Goal: Task Accomplishment & Management: Manage account settings

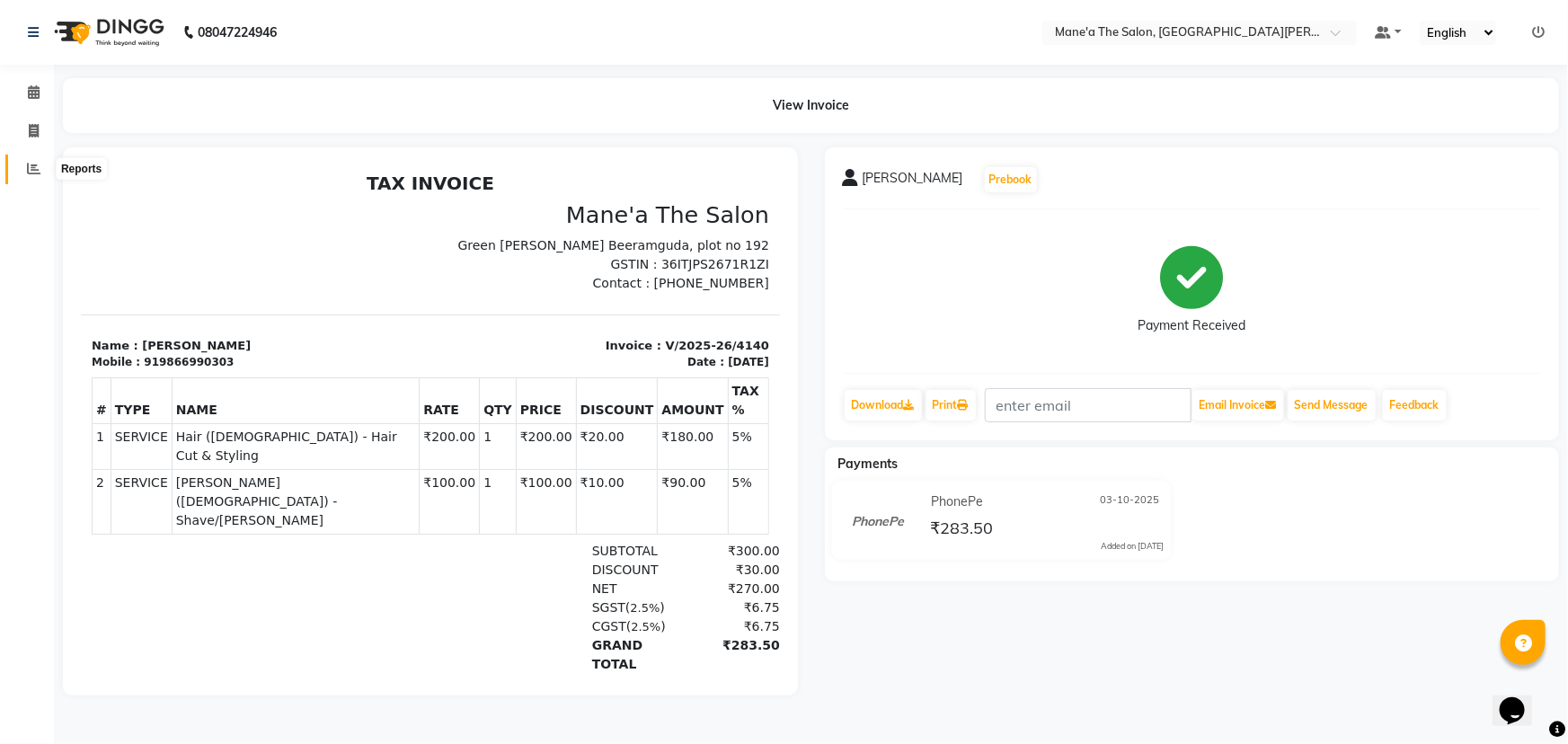
click at [27, 169] on icon at bounding box center [34, 168] width 13 height 13
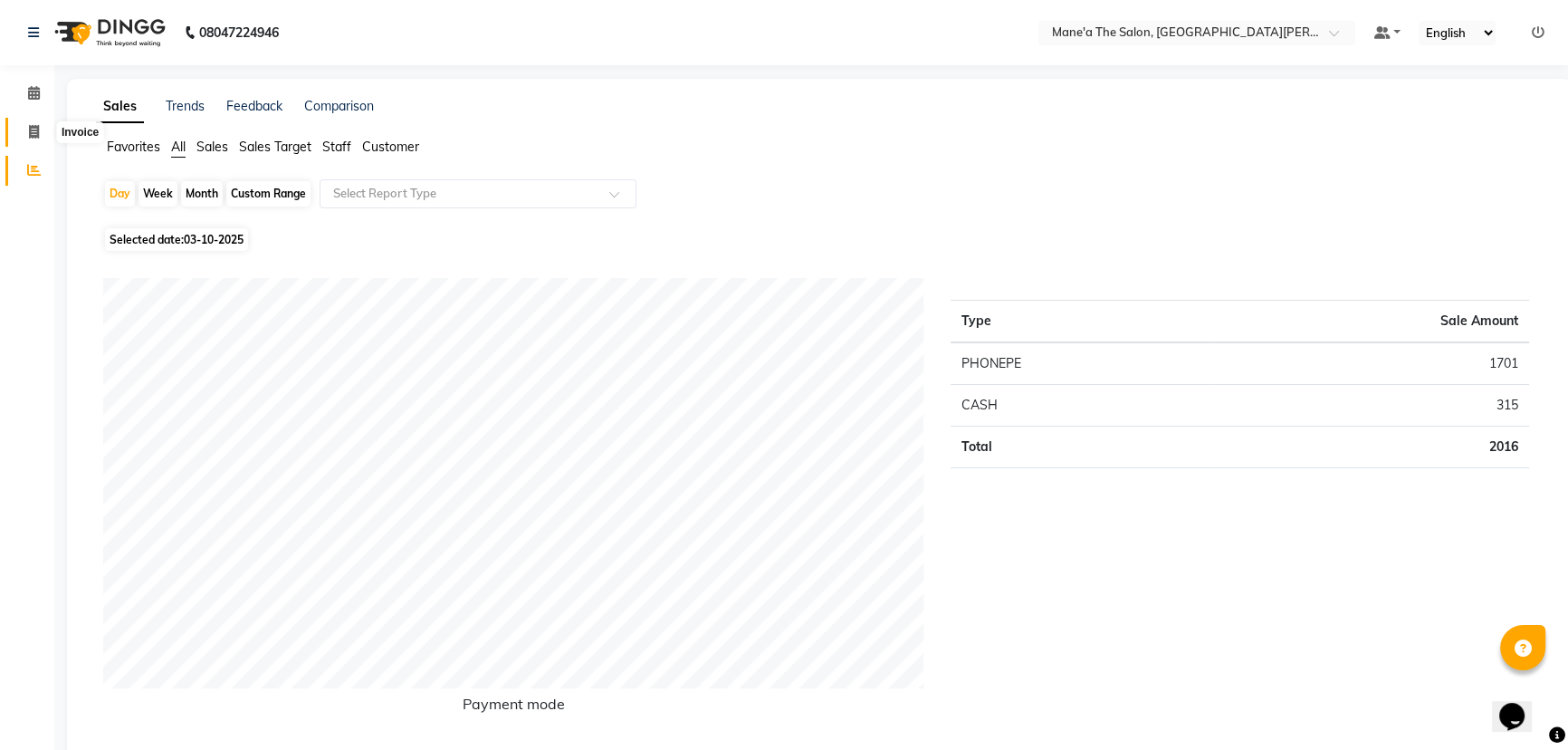
click at [33, 130] on icon at bounding box center [34, 132] width 10 height 13
select select "7205"
select select "service"
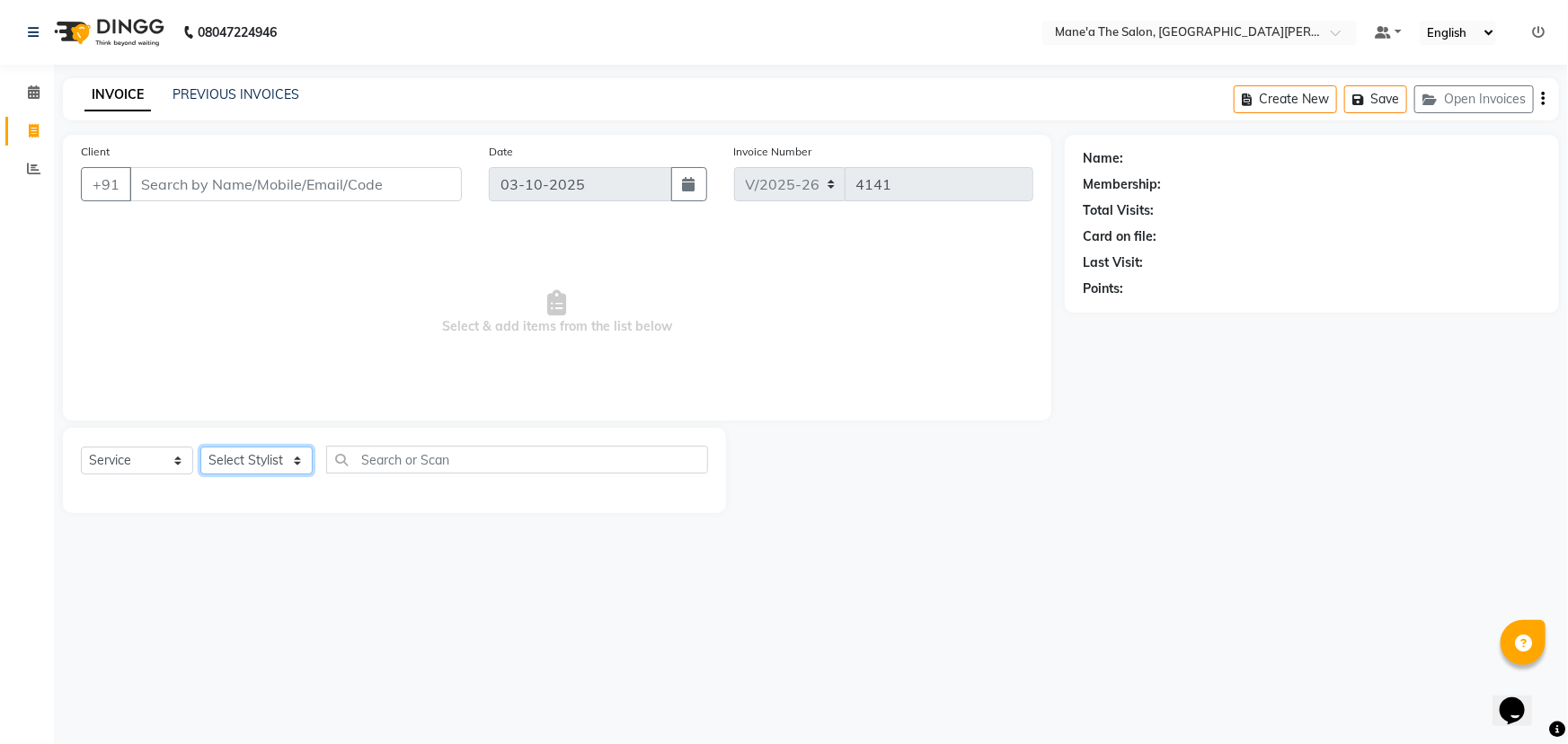
click at [299, 458] on select "Select Stylist Anil Faeam Junaid New Manager Manjula Neelima Owner Rani Sahil S…" at bounding box center [256, 461] width 112 height 28
click at [200, 447] on select "Select Stylist Anil Faeam Junaid New Manager Manjula Neelima Owner Rani Sahil S…" at bounding box center [256, 461] width 112 height 28
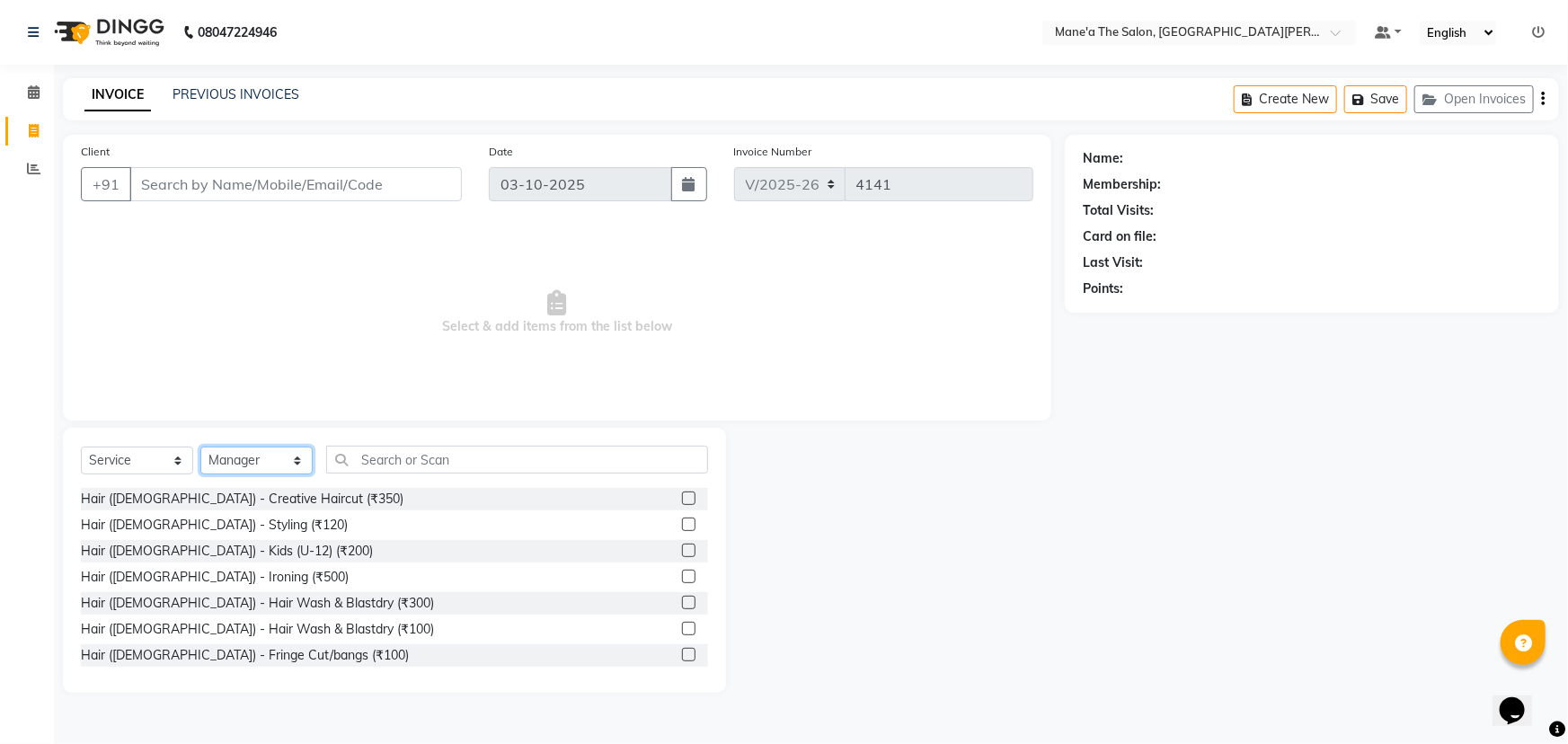
drag, startPoint x: 296, startPoint y: 452, endPoint x: 294, endPoint y: 463, distance: 11.2
click at [296, 455] on select "Select Stylist Anil Faeam Junaid New Manager Manjula Neelima Owner Rani Sahil S…" at bounding box center [256, 461] width 112 height 28
select select "85411"
click at [200, 447] on select "Select Stylist Anil Faeam Junaid New Manager Manjula Neelima Owner Rani Sahil S…" at bounding box center [256, 461] width 112 height 28
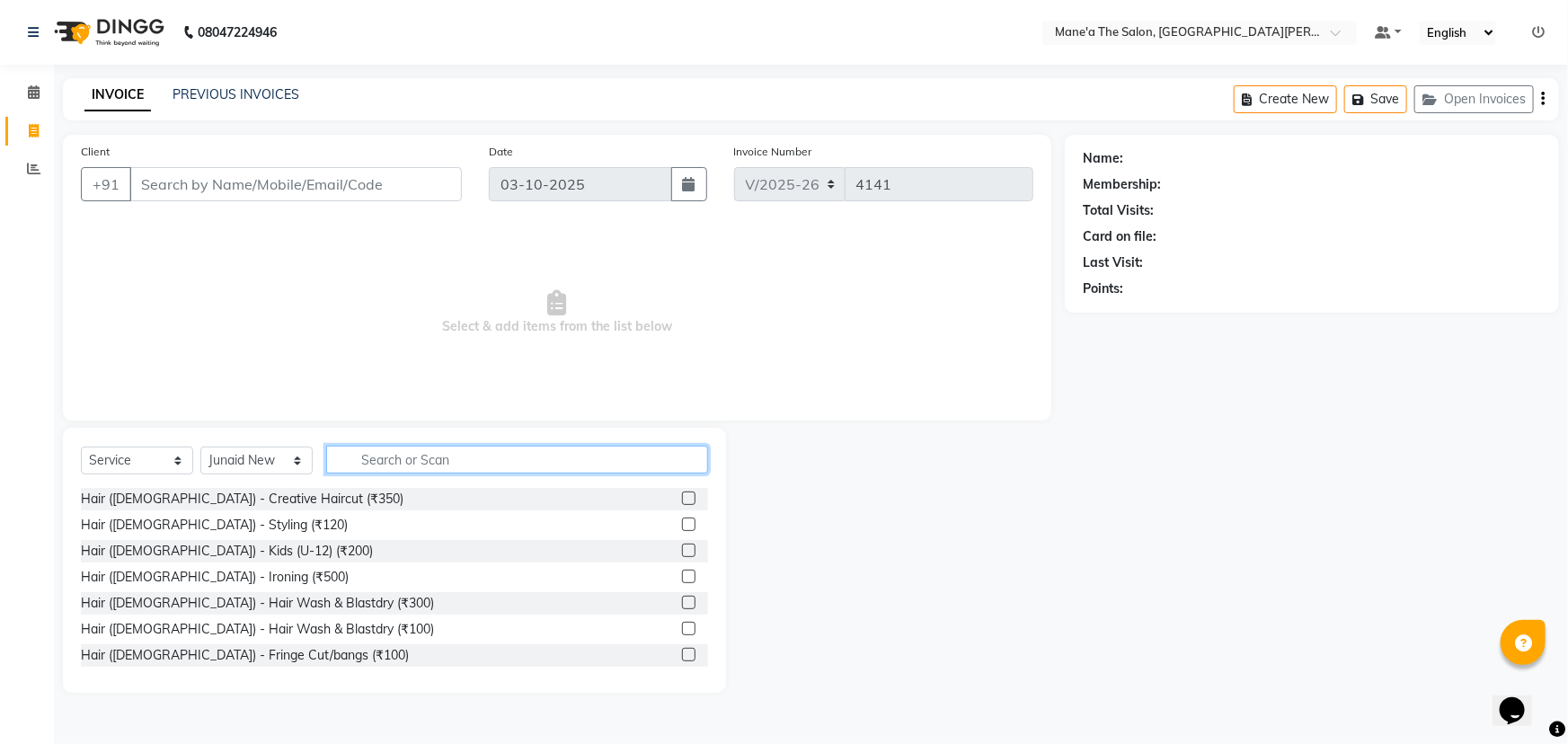
click at [358, 461] on input "text" at bounding box center [517, 460] width 382 height 28
click at [376, 460] on input "text" at bounding box center [517, 460] width 382 height 28
click at [360, 461] on input "text" at bounding box center [505, 460] width 357 height 28
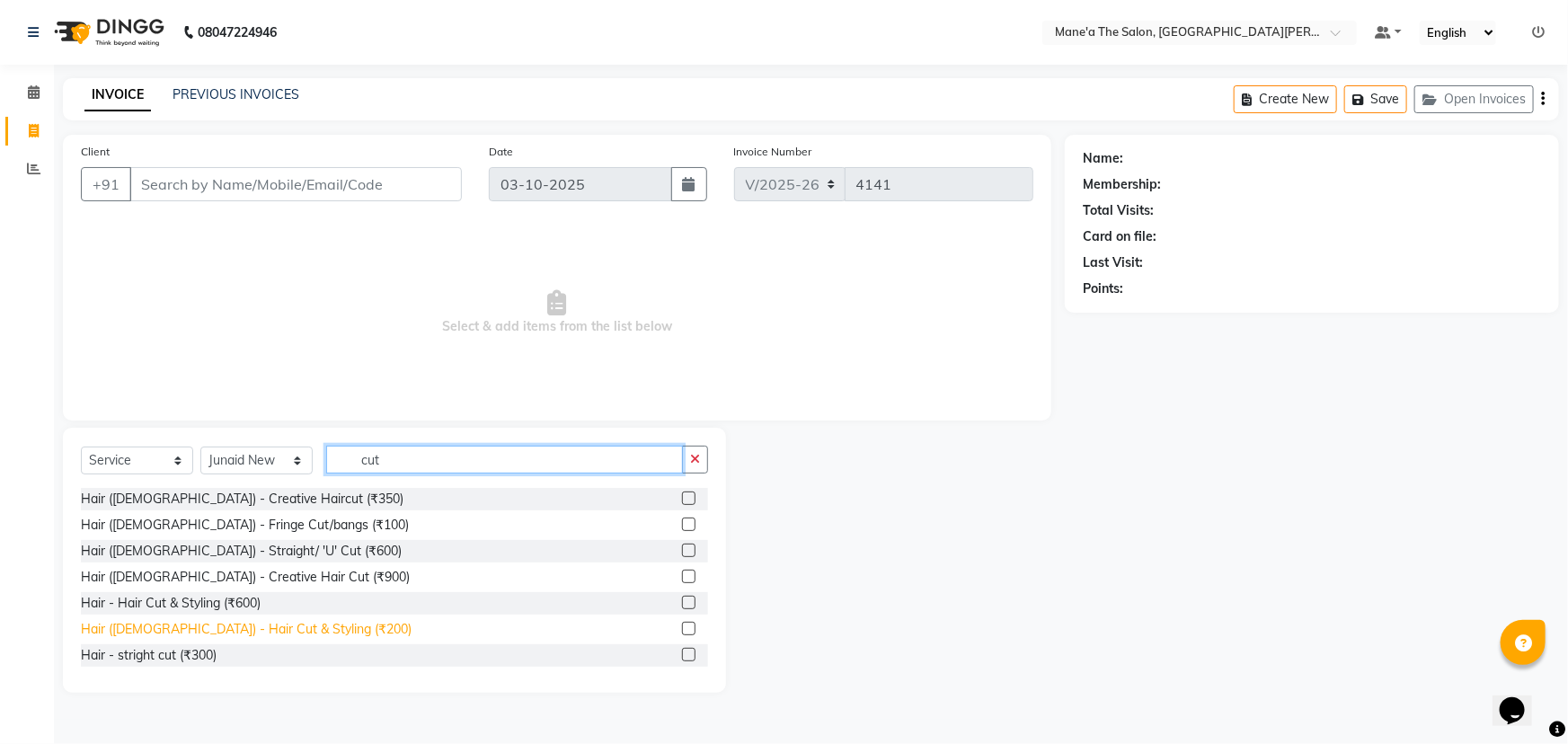
type input "cut"
click at [168, 626] on div "Hair (Male) - Hair Cut & Styling (₹200)" at bounding box center [247, 629] width 331 height 19
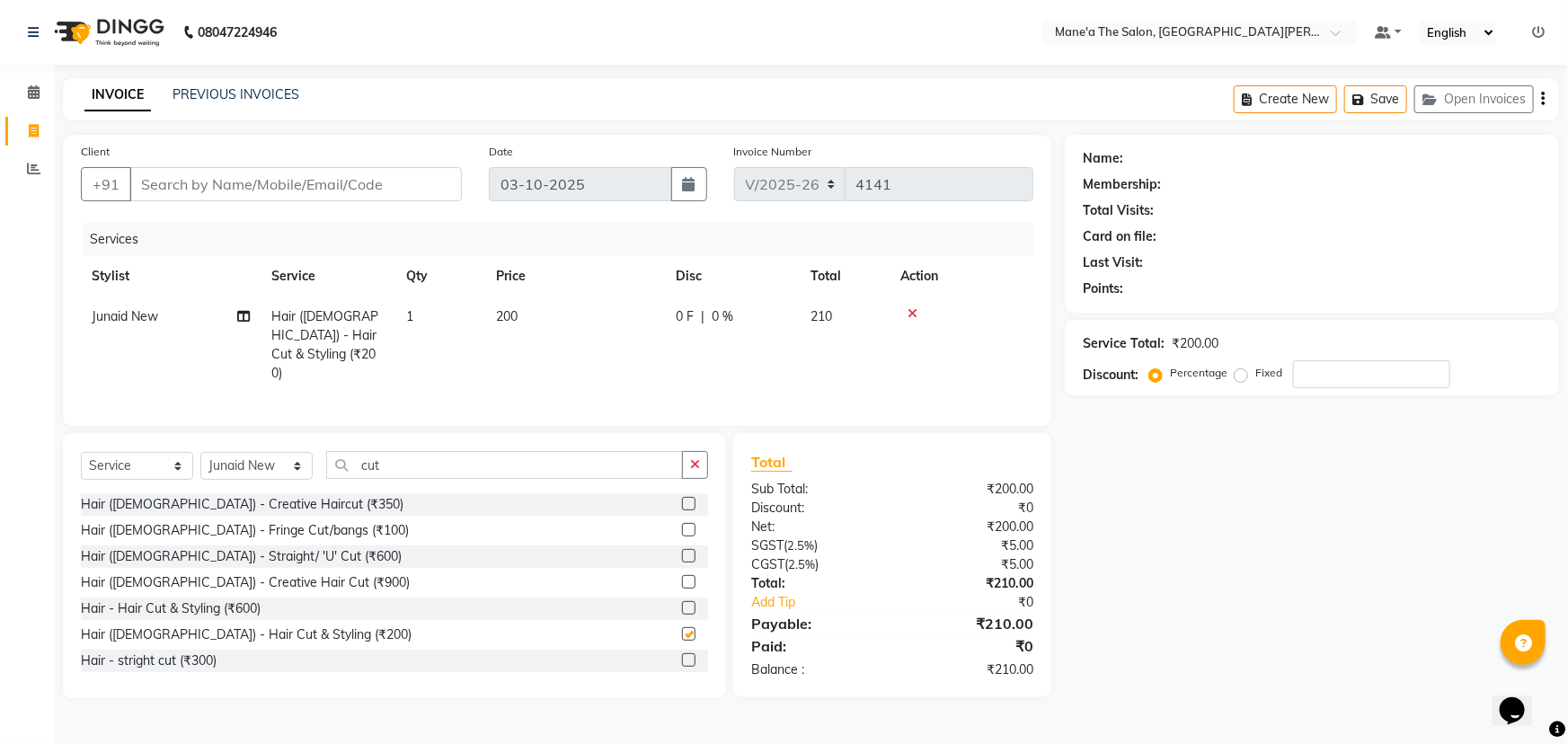
checkbox input "false"
click at [691, 458] on icon "button" at bounding box center [694, 464] width 10 height 12
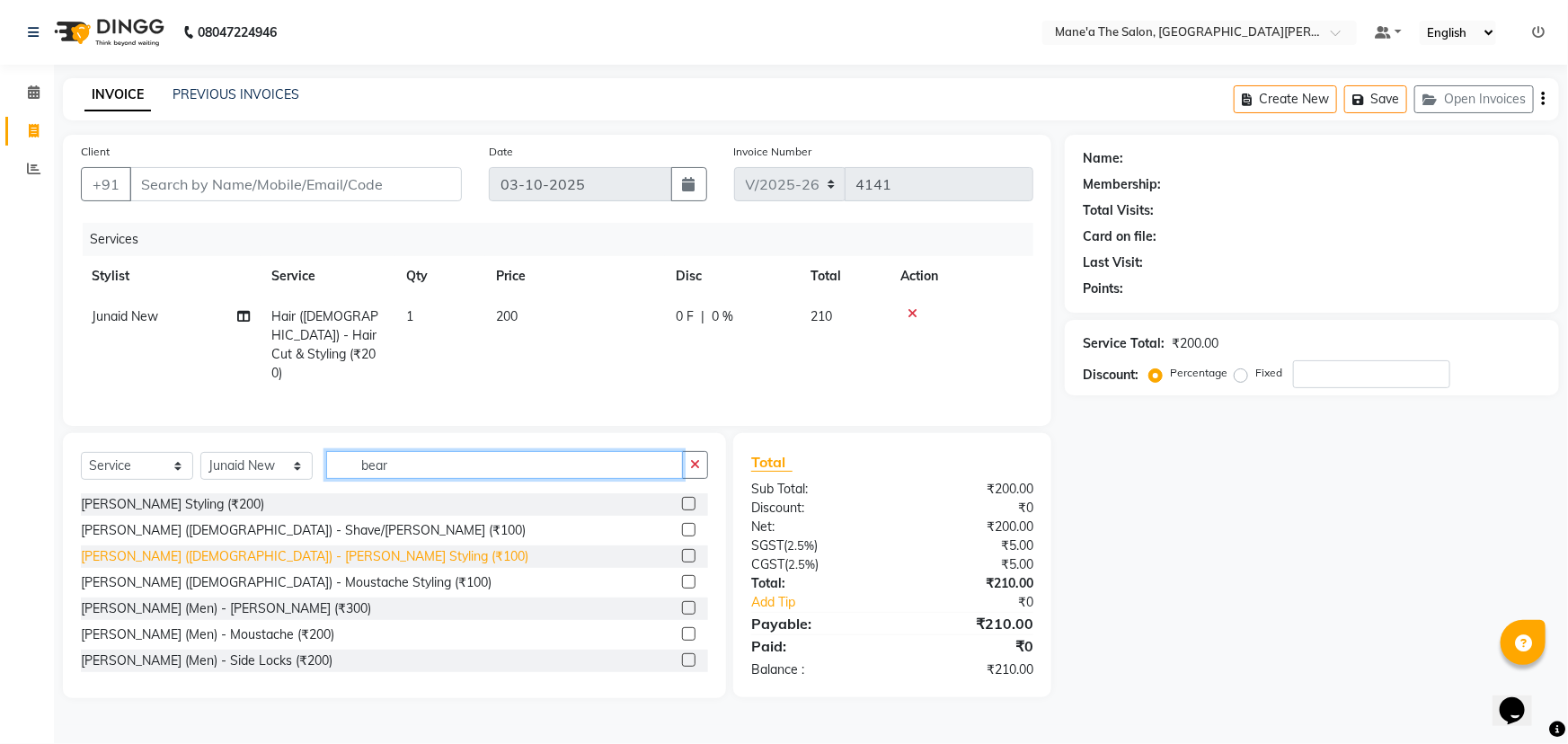
type input "bear"
click at [192, 550] on div "Beard (Male) - Beard Styling (₹100)" at bounding box center [305, 557] width 448 height 19
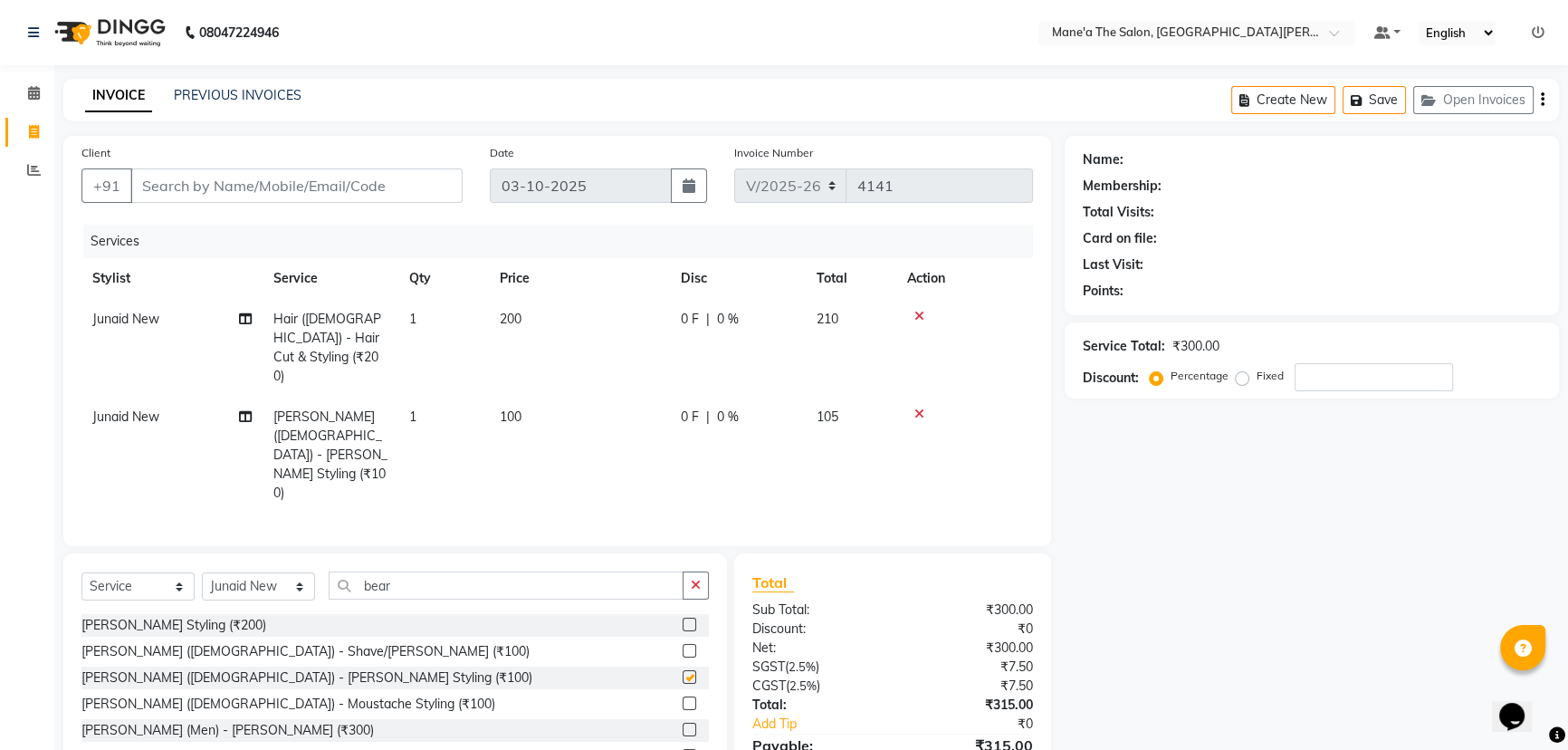
checkbox input "false"
click at [693, 579] on icon "button" at bounding box center [696, 584] width 10 height 12
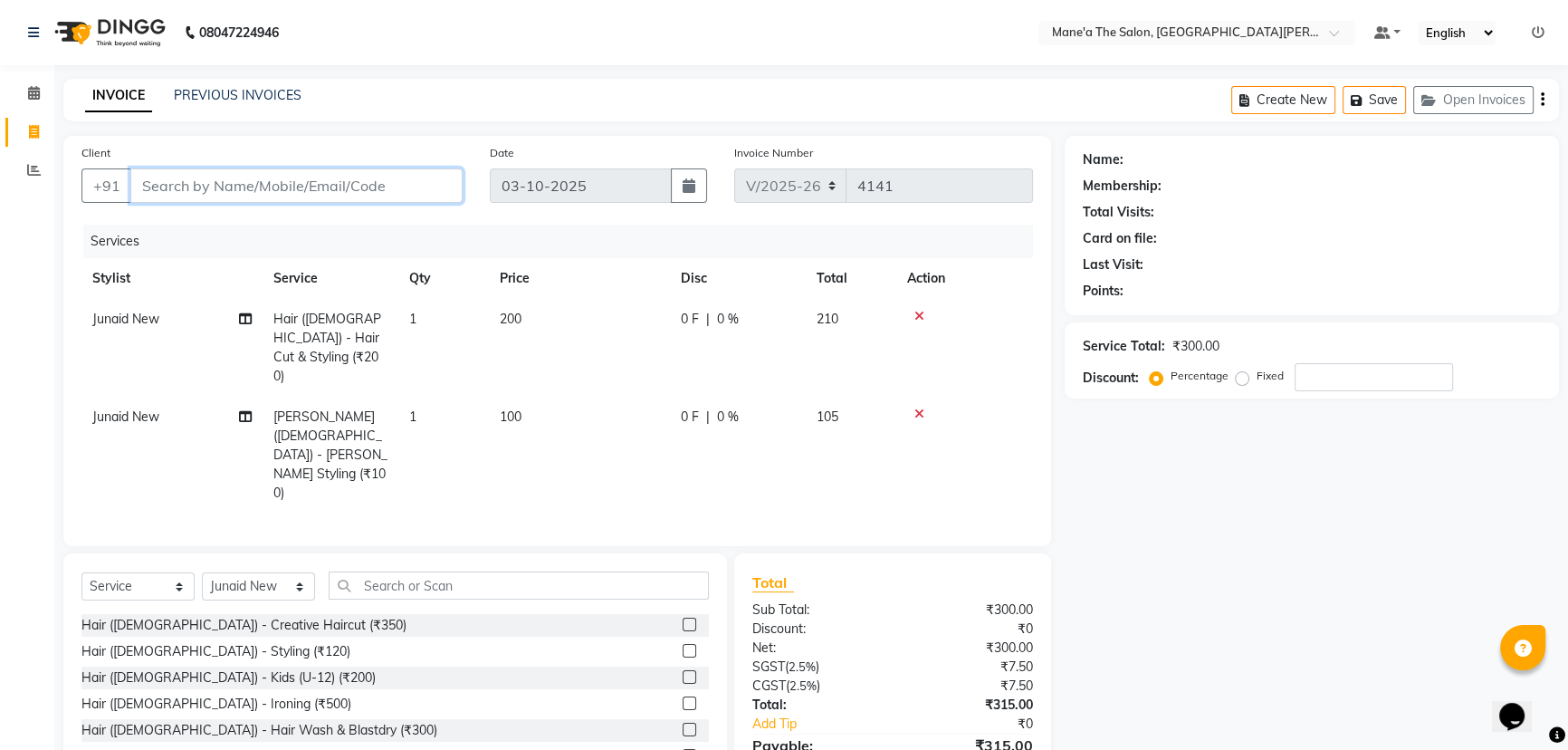
click at [353, 192] on input "Client" at bounding box center [296, 186] width 332 height 35
type input "9"
type input "0"
type input "9849818881"
click at [411, 188] on span "Add Client" at bounding box center [416, 186] width 72 height 18
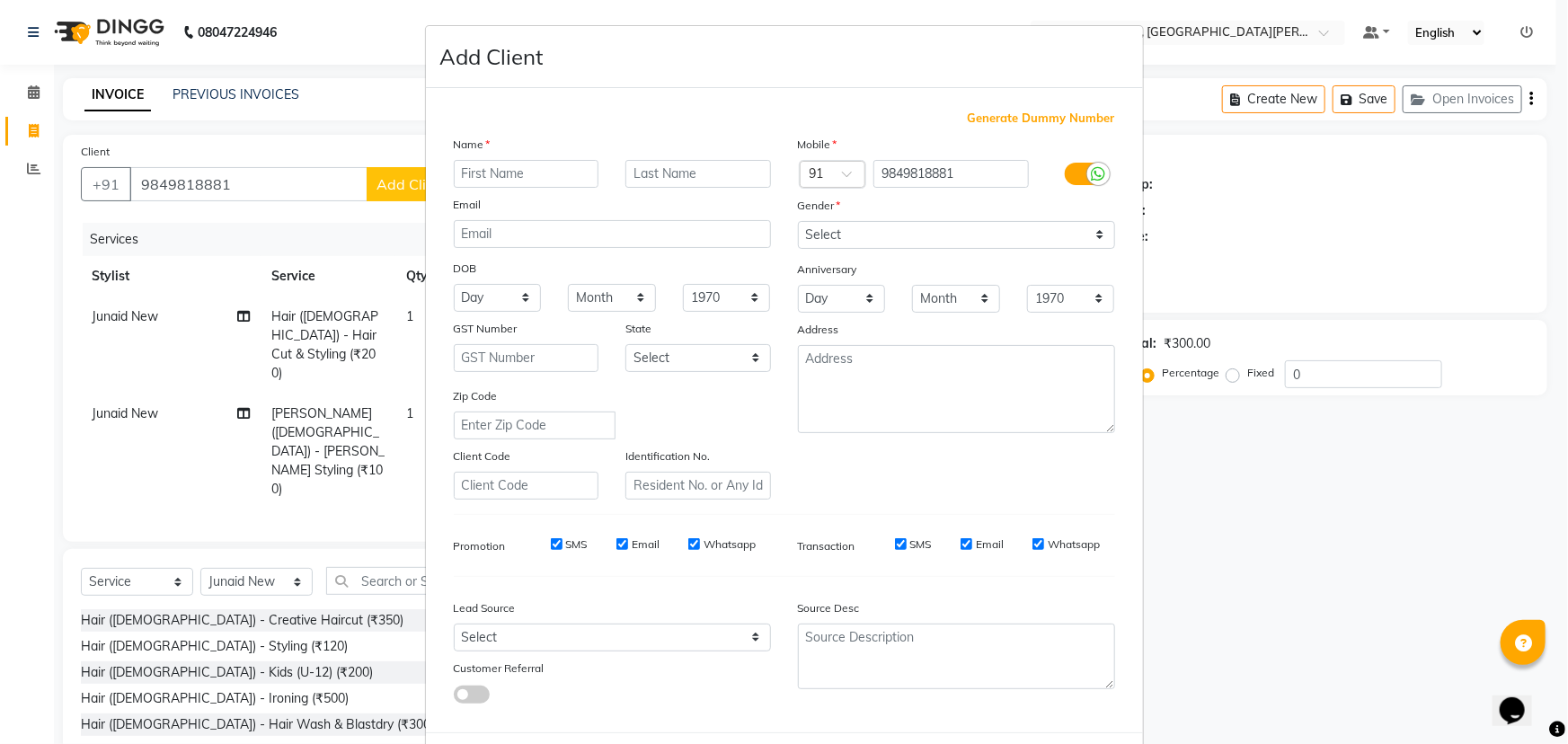
click at [539, 172] on input "text" at bounding box center [527, 174] width 146 height 28
type input "indra"
click at [635, 169] on input "text" at bounding box center [698, 174] width 146 height 28
type input "reddy"
click at [489, 170] on input "indra" at bounding box center [527, 174] width 146 height 28
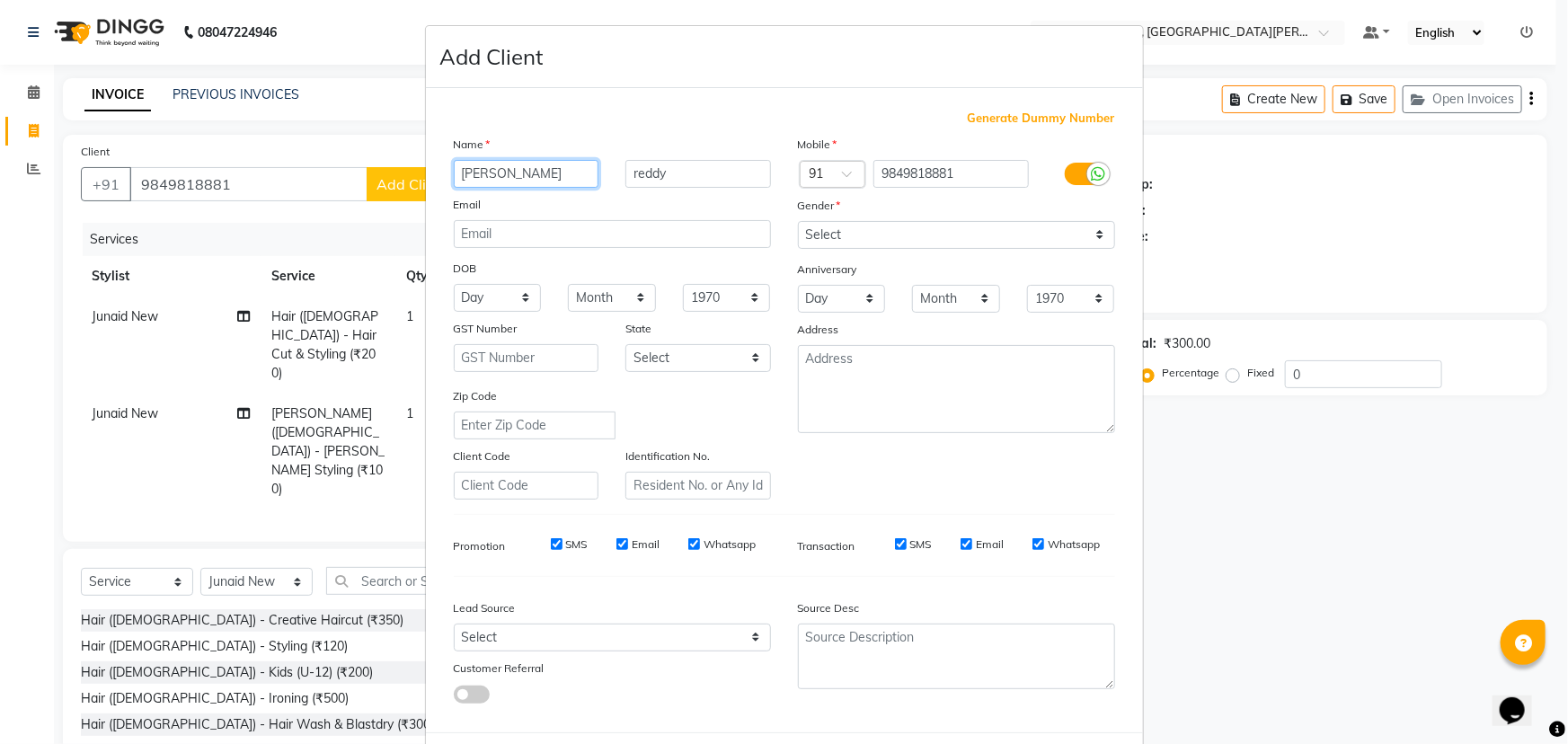
type input "indraneel"
click at [838, 227] on select "Select Male Female Other Prefer Not To Say" at bounding box center [956, 236] width 317 height 28
select select "male"
click at [798, 222] on select "Select Male Female Other Prefer Not To Say" at bounding box center [956, 236] width 317 height 28
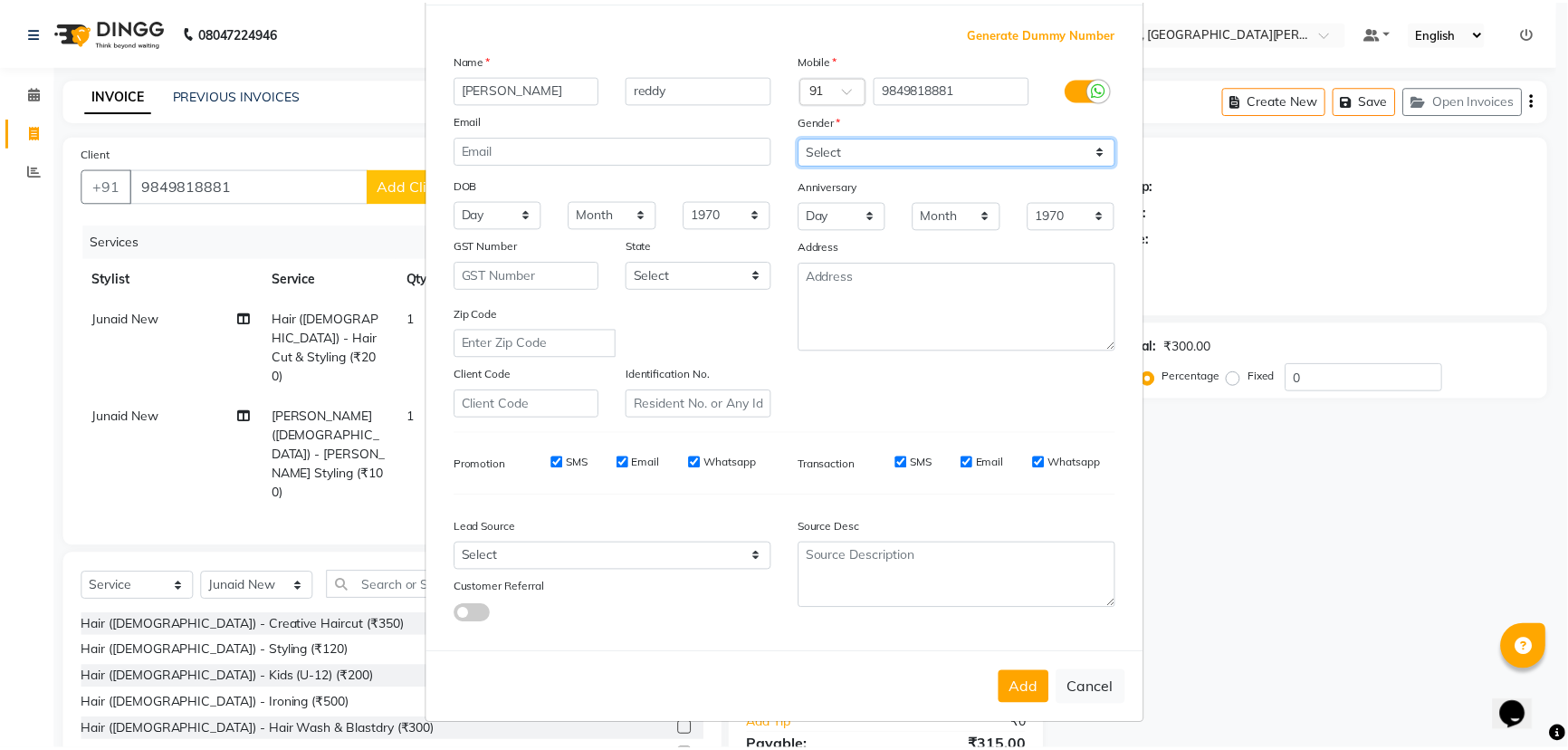
scroll to position [90, 0]
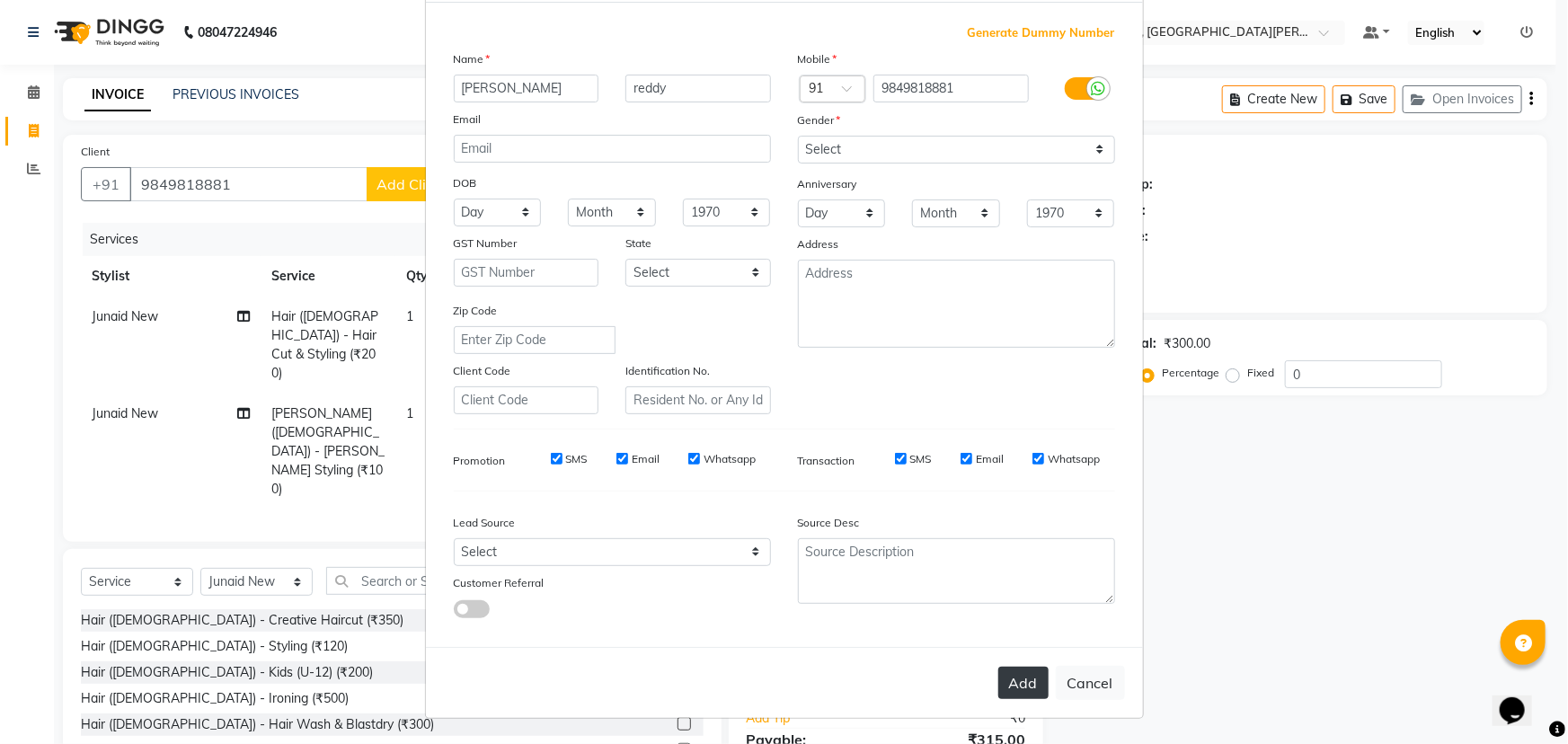
click at [1035, 684] on button "Add" at bounding box center [1023, 682] width 50 height 33
select select
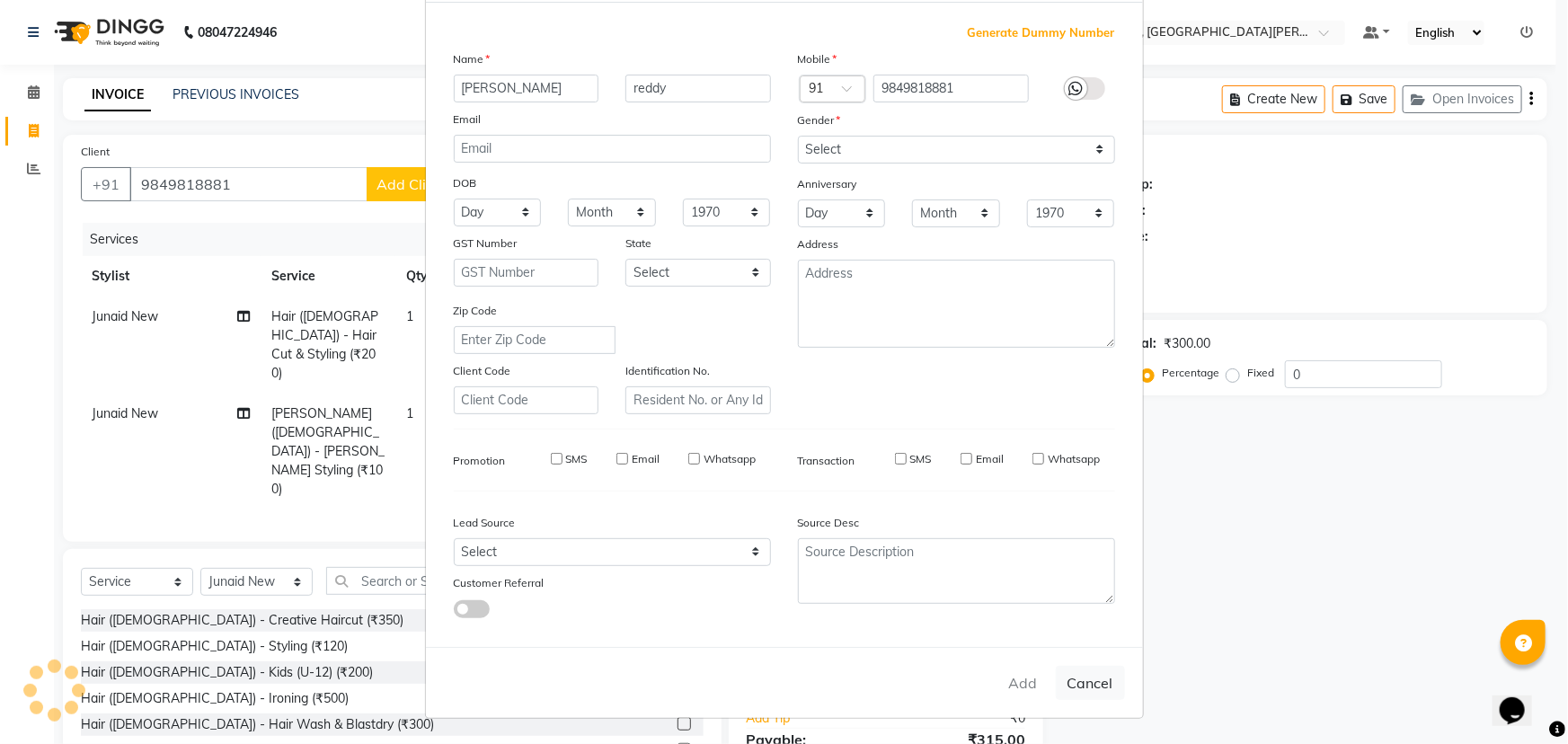
select select
checkbox input "false"
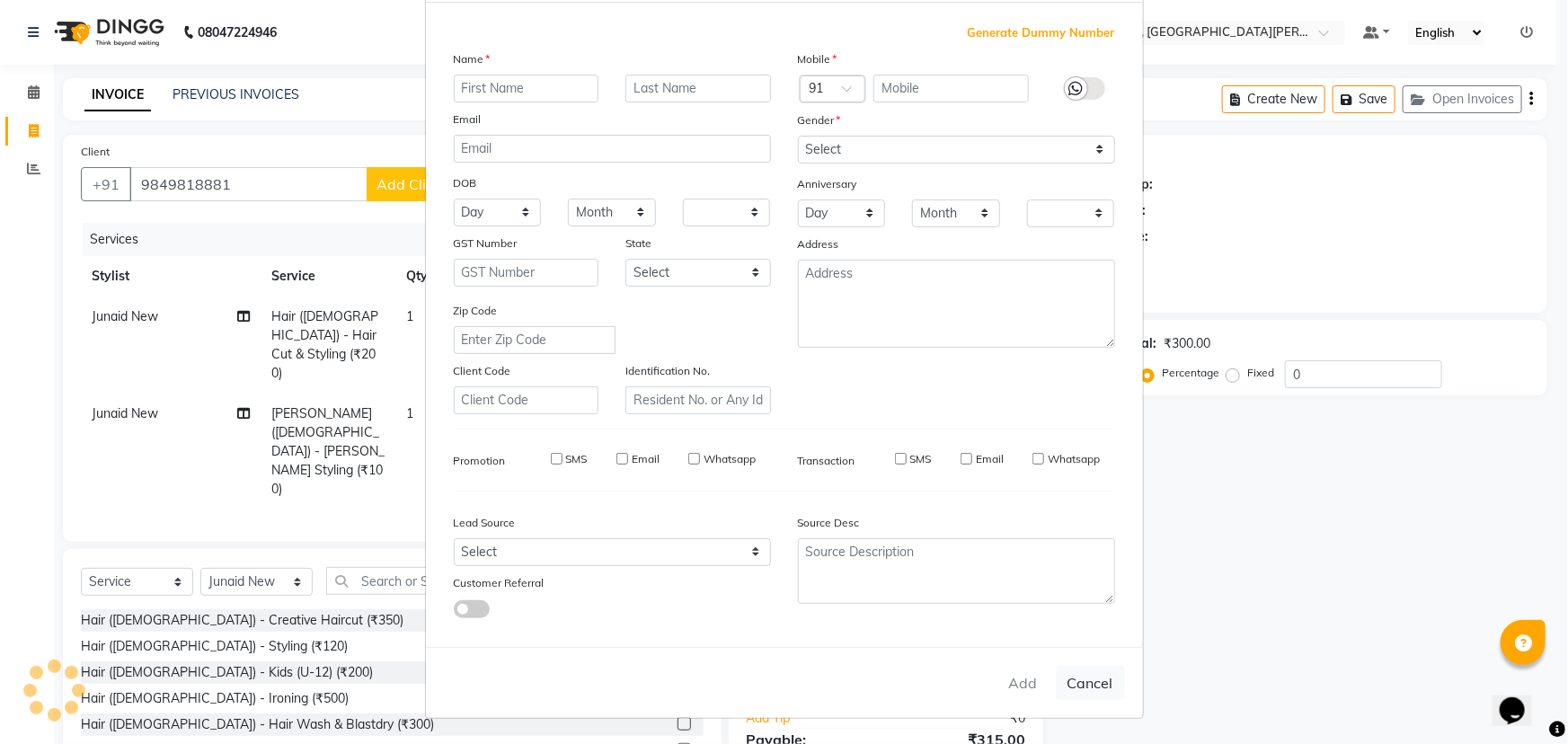
checkbox input "false"
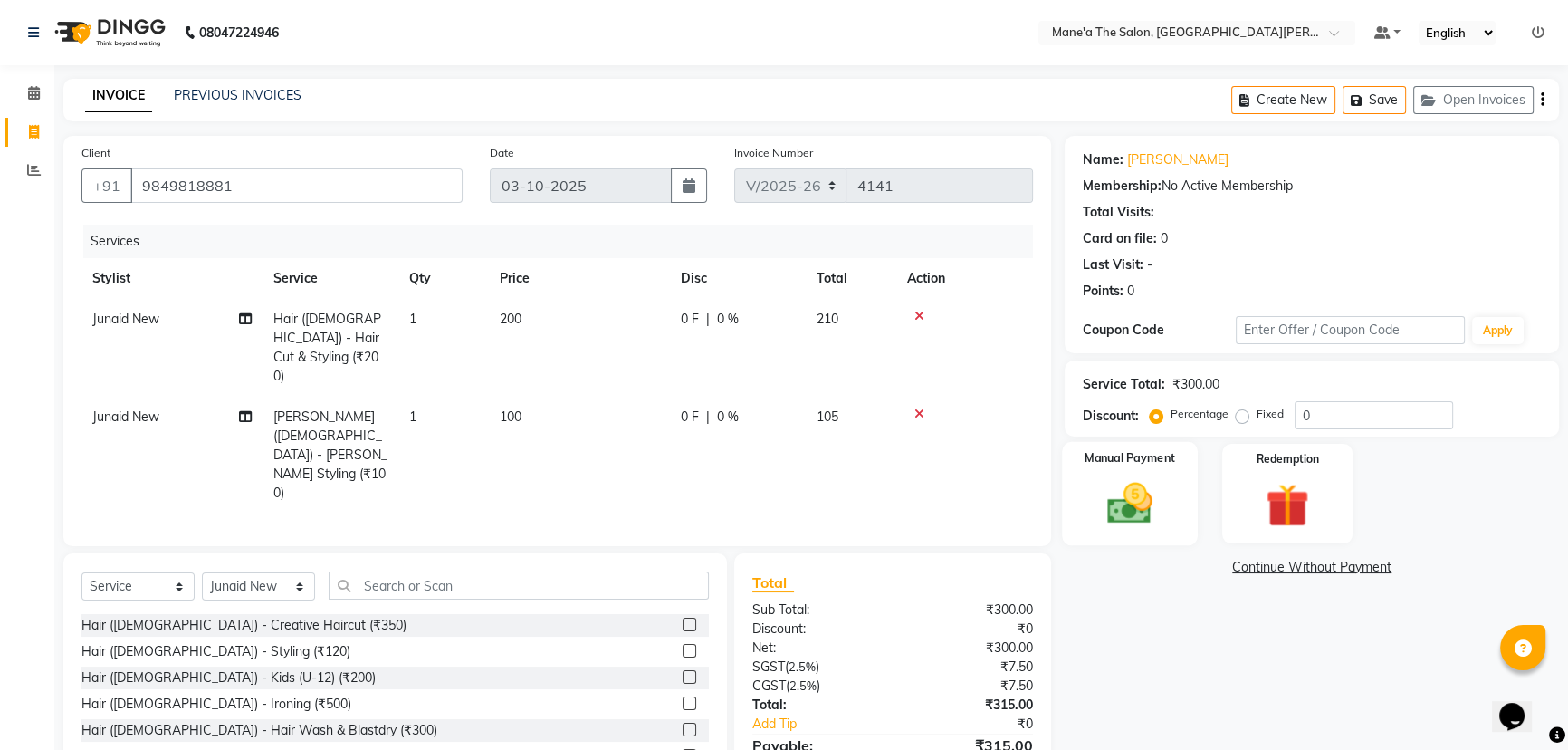
click at [1124, 487] on img at bounding box center [1131, 503] width 73 height 52
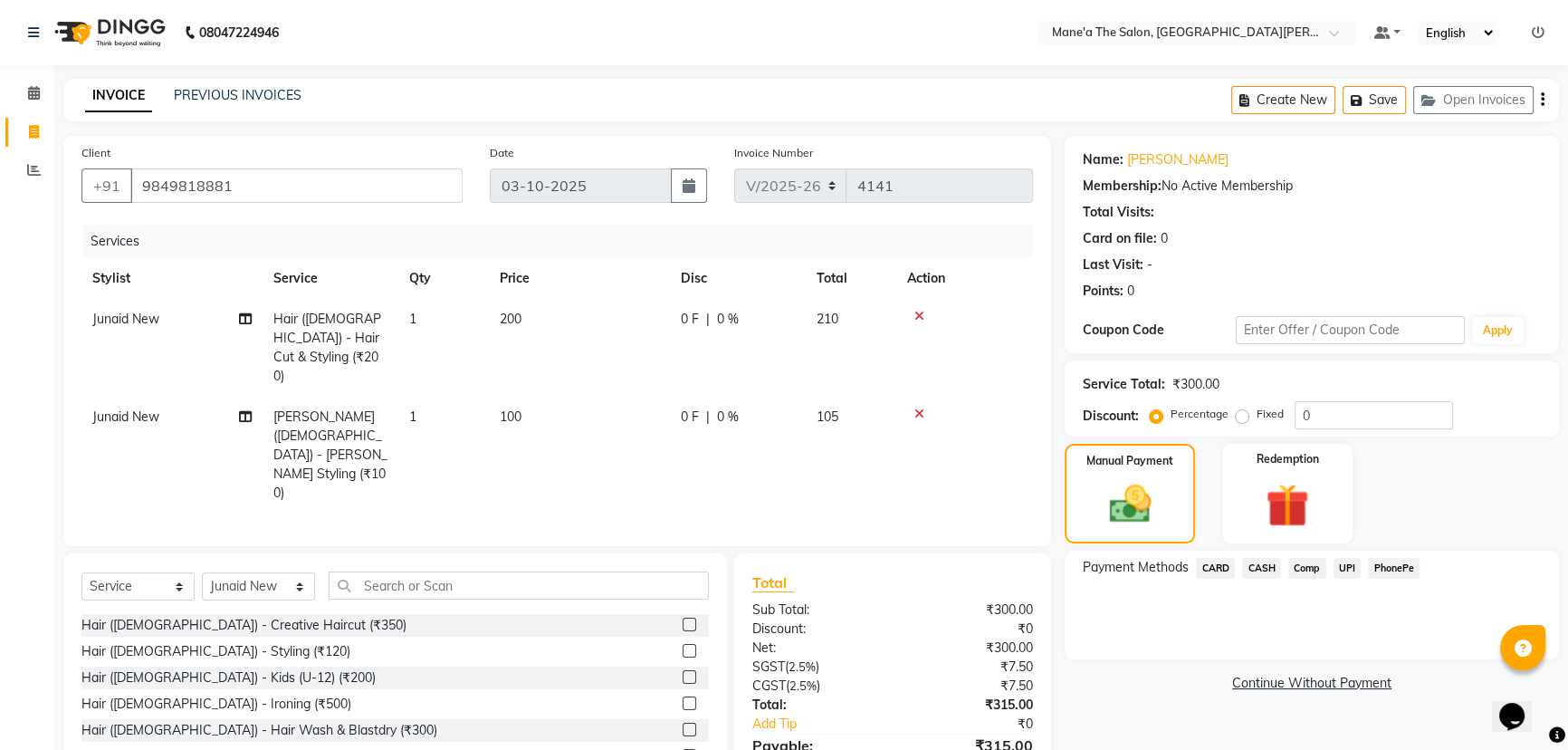
click at [1389, 568] on span "PhonePe" at bounding box center [1394, 568] width 52 height 21
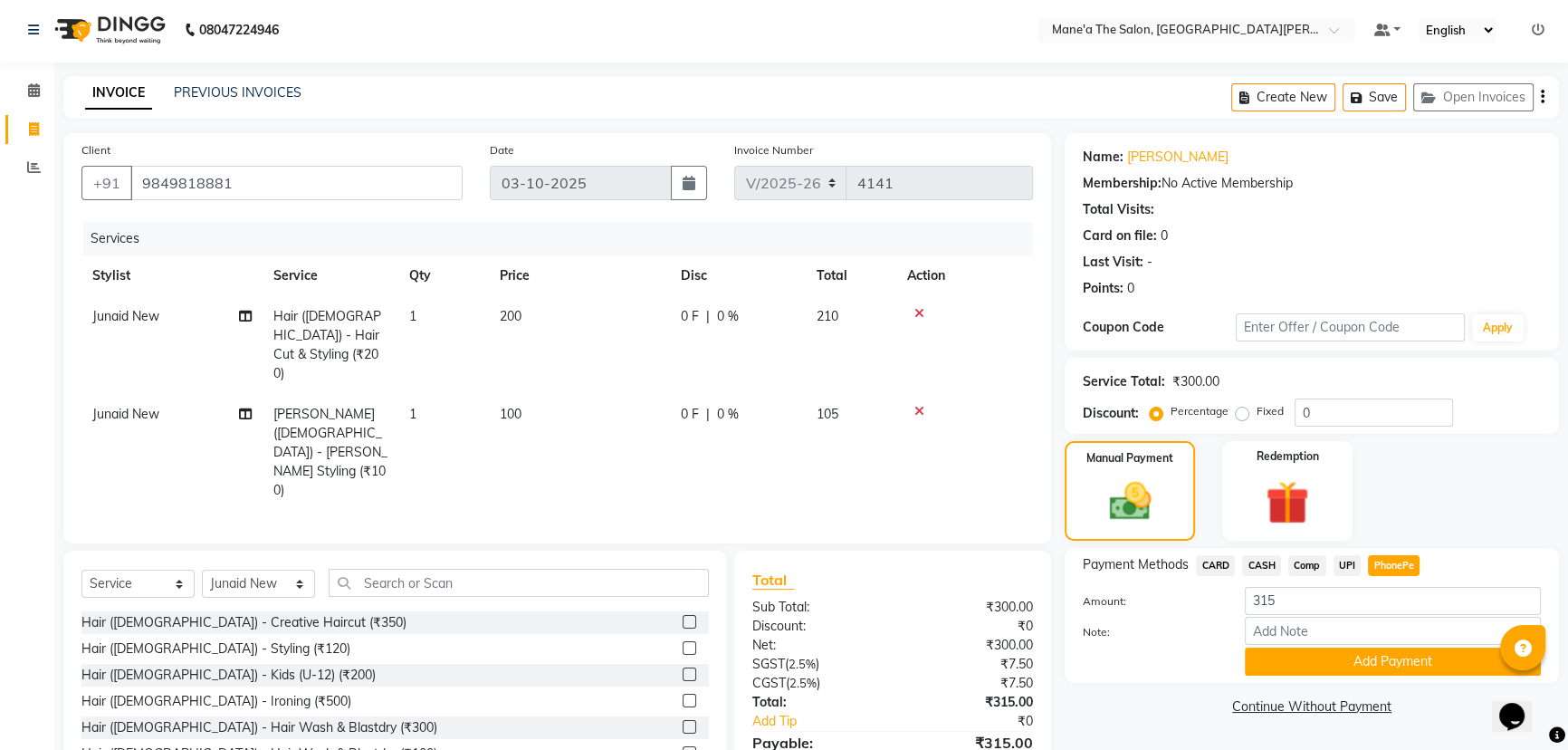
scroll to position [0, 0]
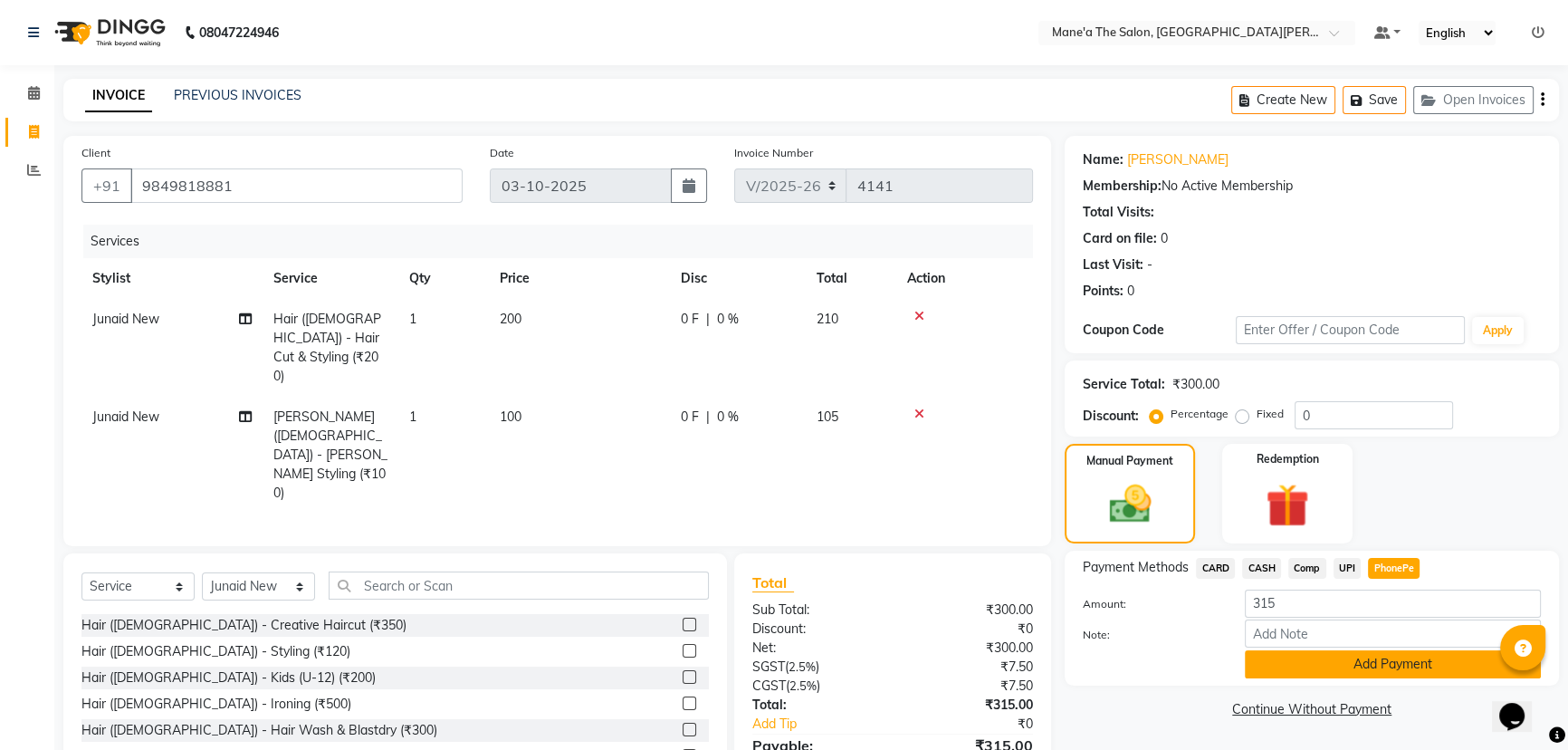
click at [1259, 668] on button "Add Payment" at bounding box center [1393, 664] width 296 height 28
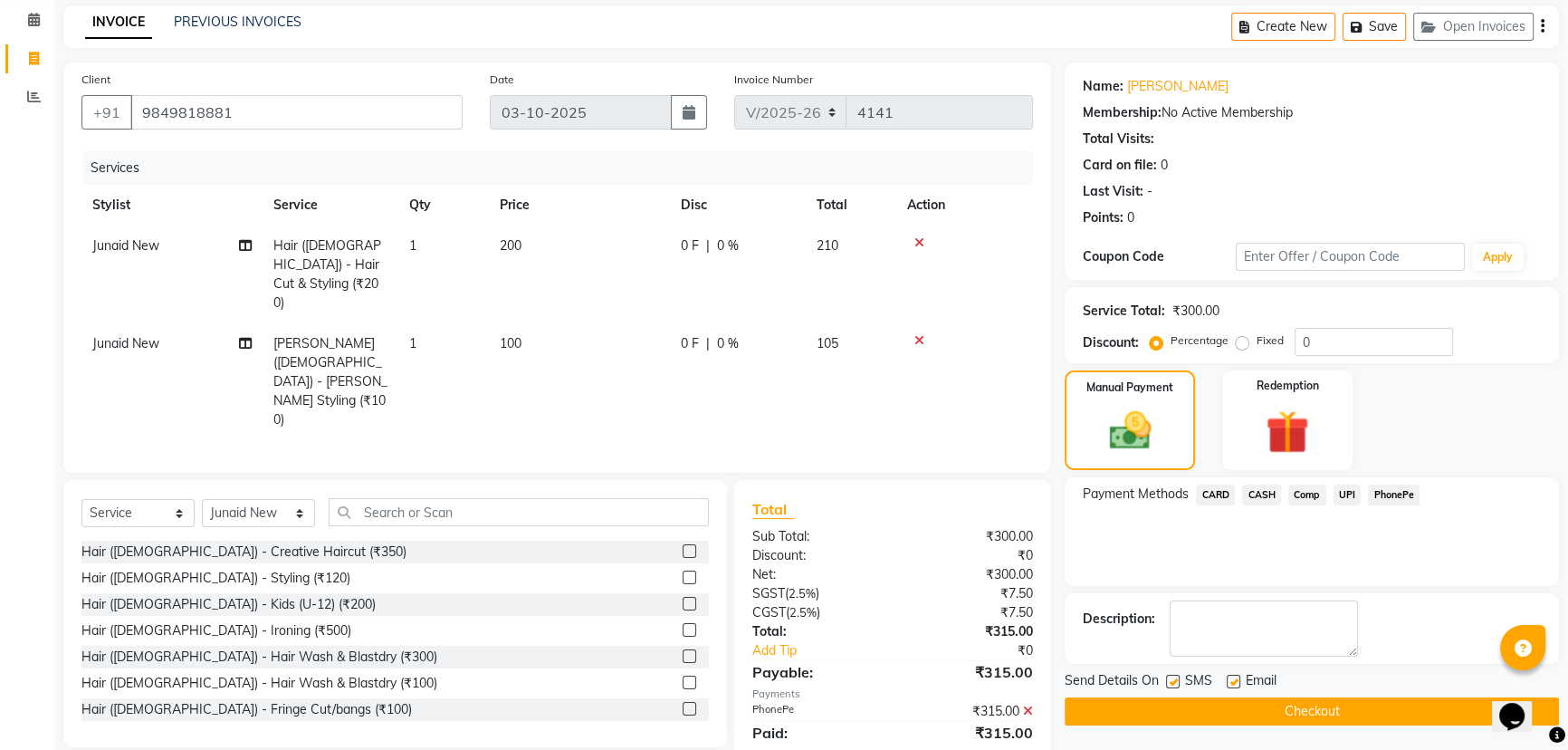
scroll to position [74, 0]
click at [1255, 706] on button "Checkout" at bounding box center [1312, 710] width 494 height 28
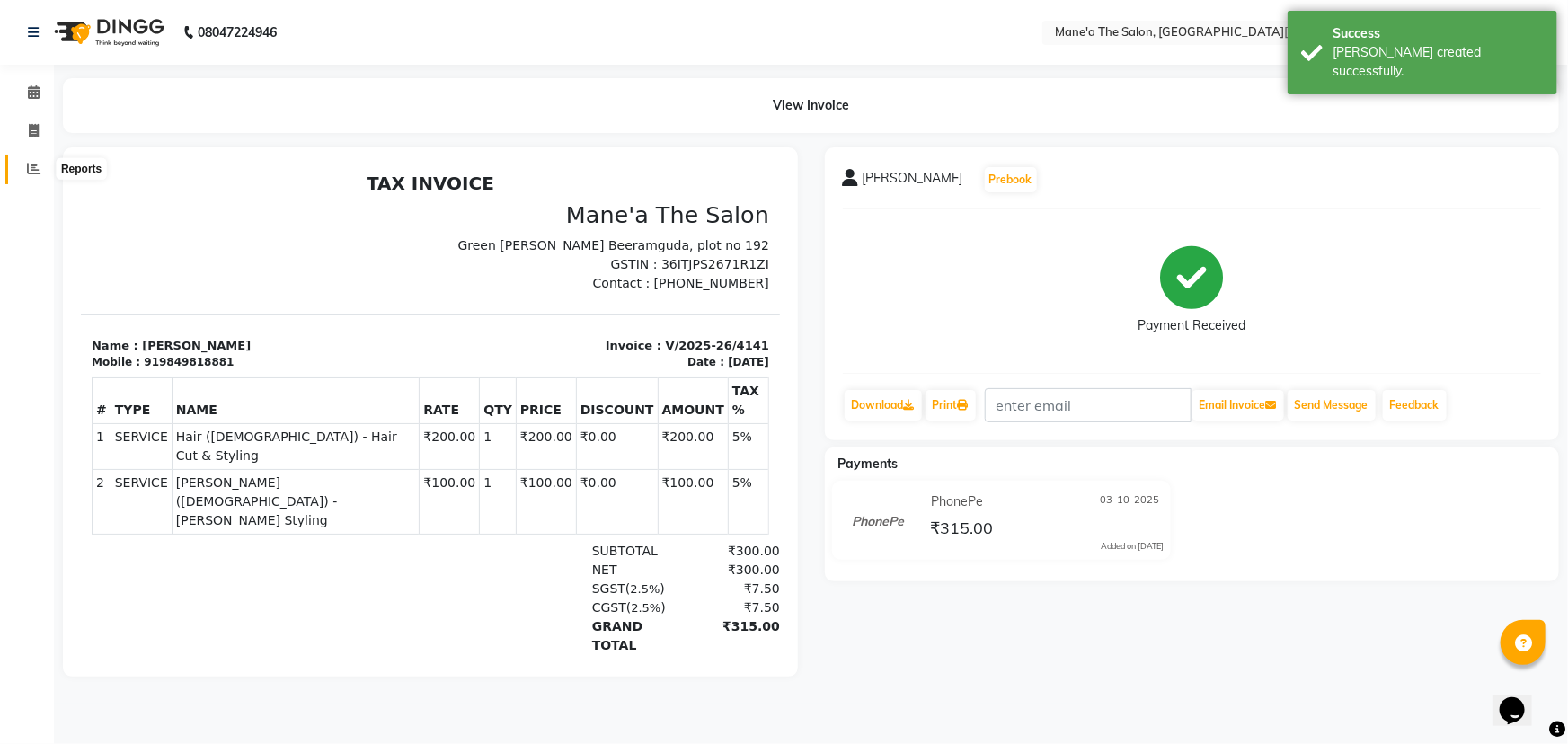
click at [27, 164] on icon at bounding box center [34, 168] width 13 height 13
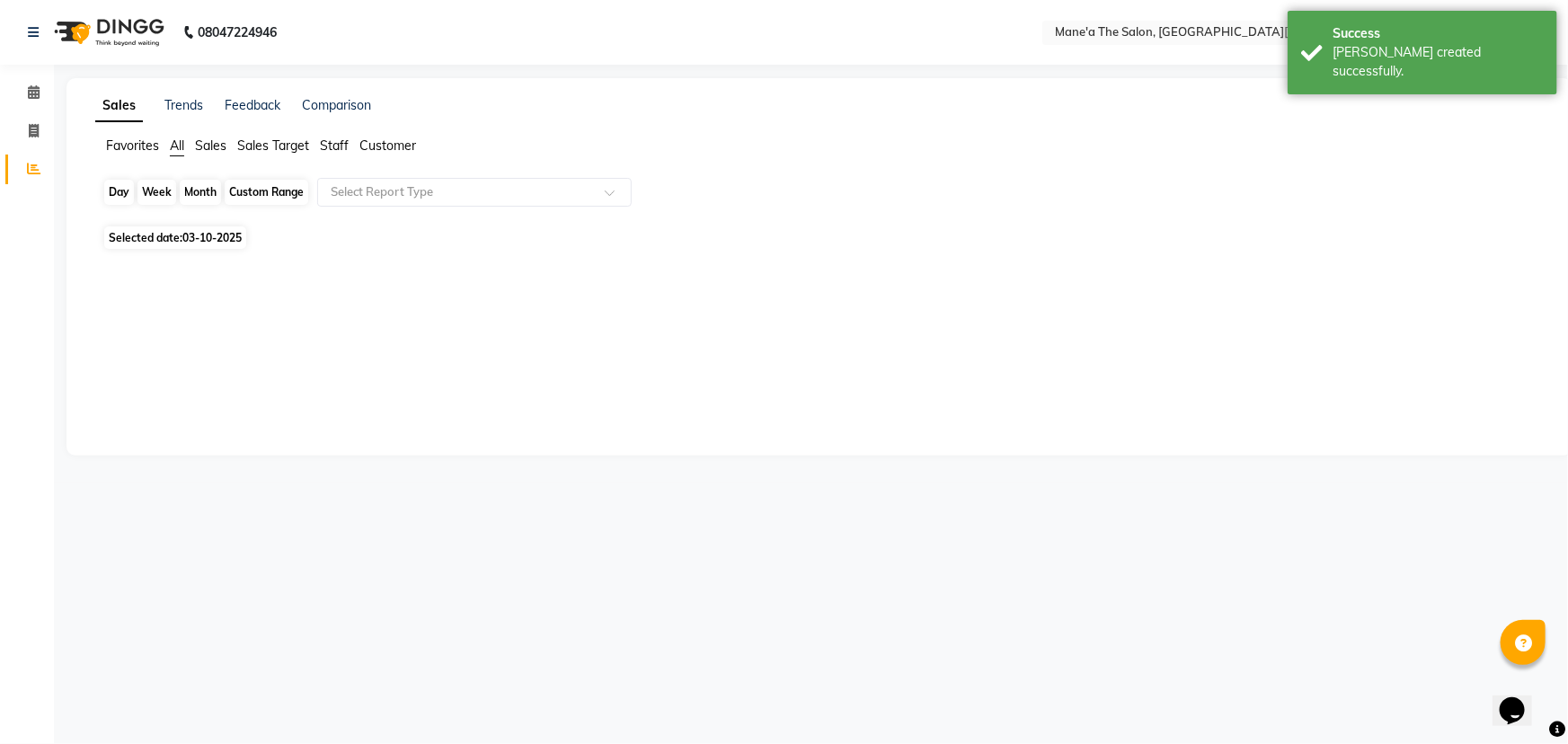
click at [128, 193] on div "Day" at bounding box center [120, 192] width 30 height 25
select select "10"
select select "2025"
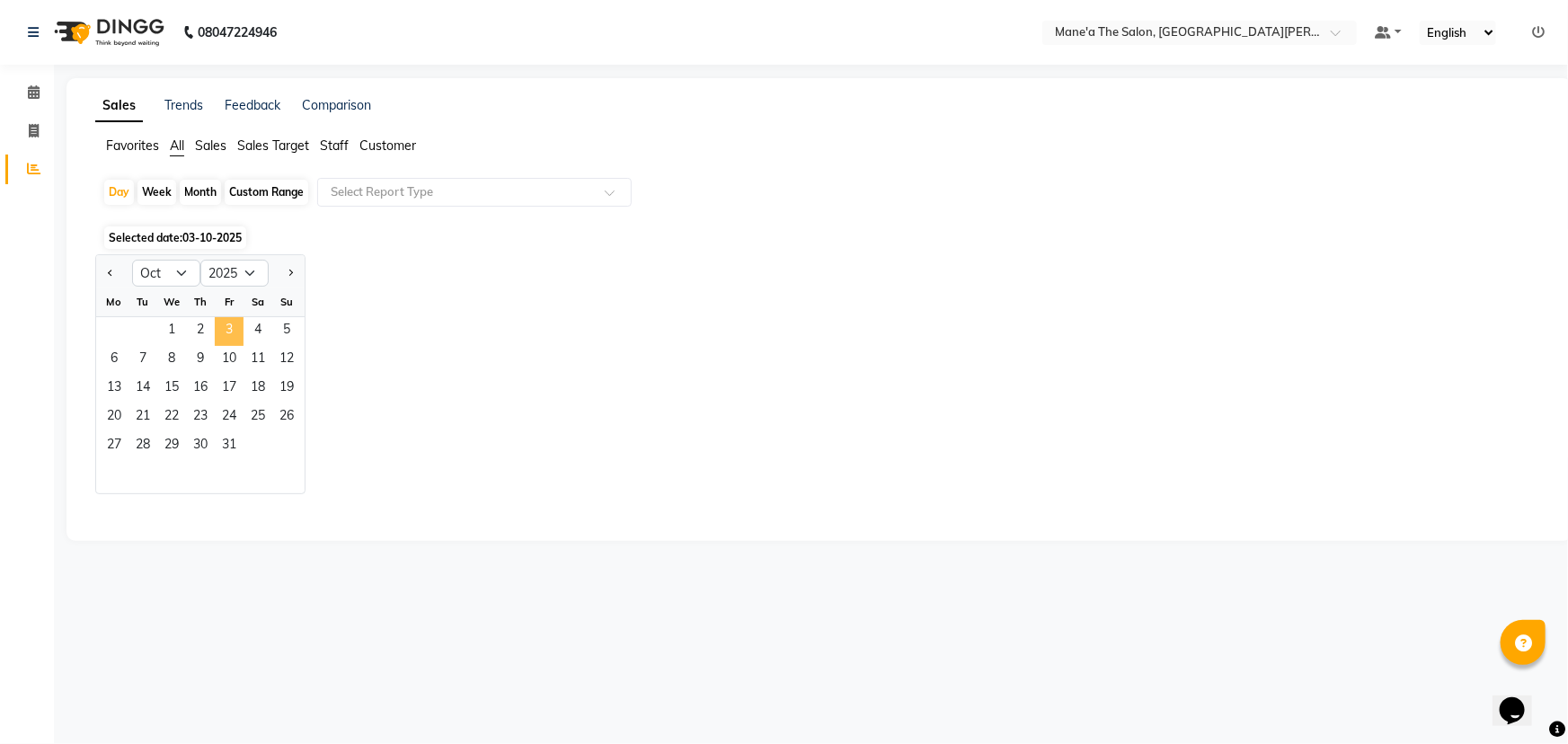
click at [226, 320] on span "3" at bounding box center [229, 331] width 29 height 29
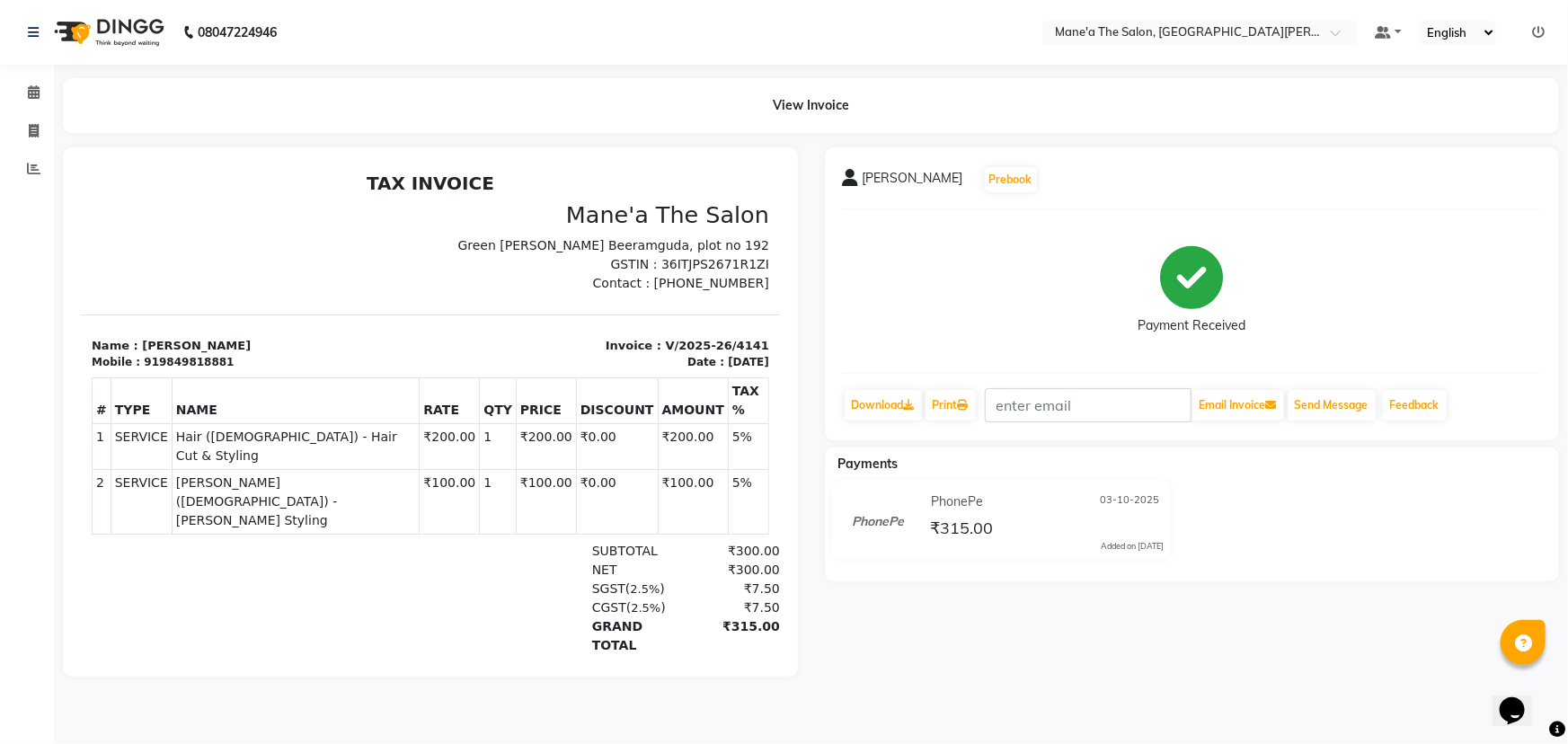
select select "7205"
select select "service"
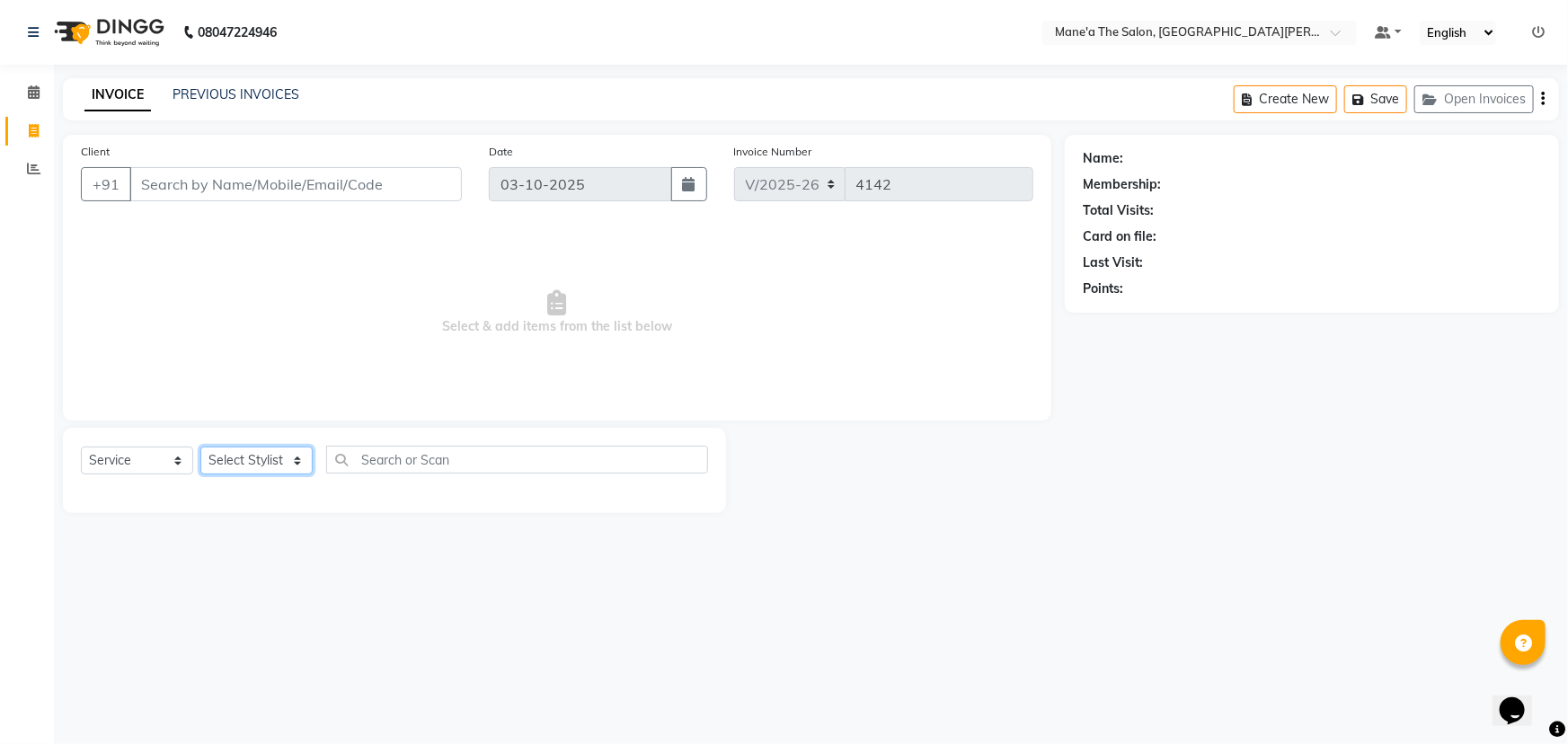
click at [284, 450] on select "Select Stylist Anil Faeam Junaid New Manager Manjula Neelima Owner Rani Sahil S…" at bounding box center [256, 461] width 112 height 28
select select "87897"
click at [200, 447] on select "Select Stylist Anil Faeam Junaid New Manager Manjula Neelima Owner Rani Sahil S…" at bounding box center [256, 461] width 112 height 28
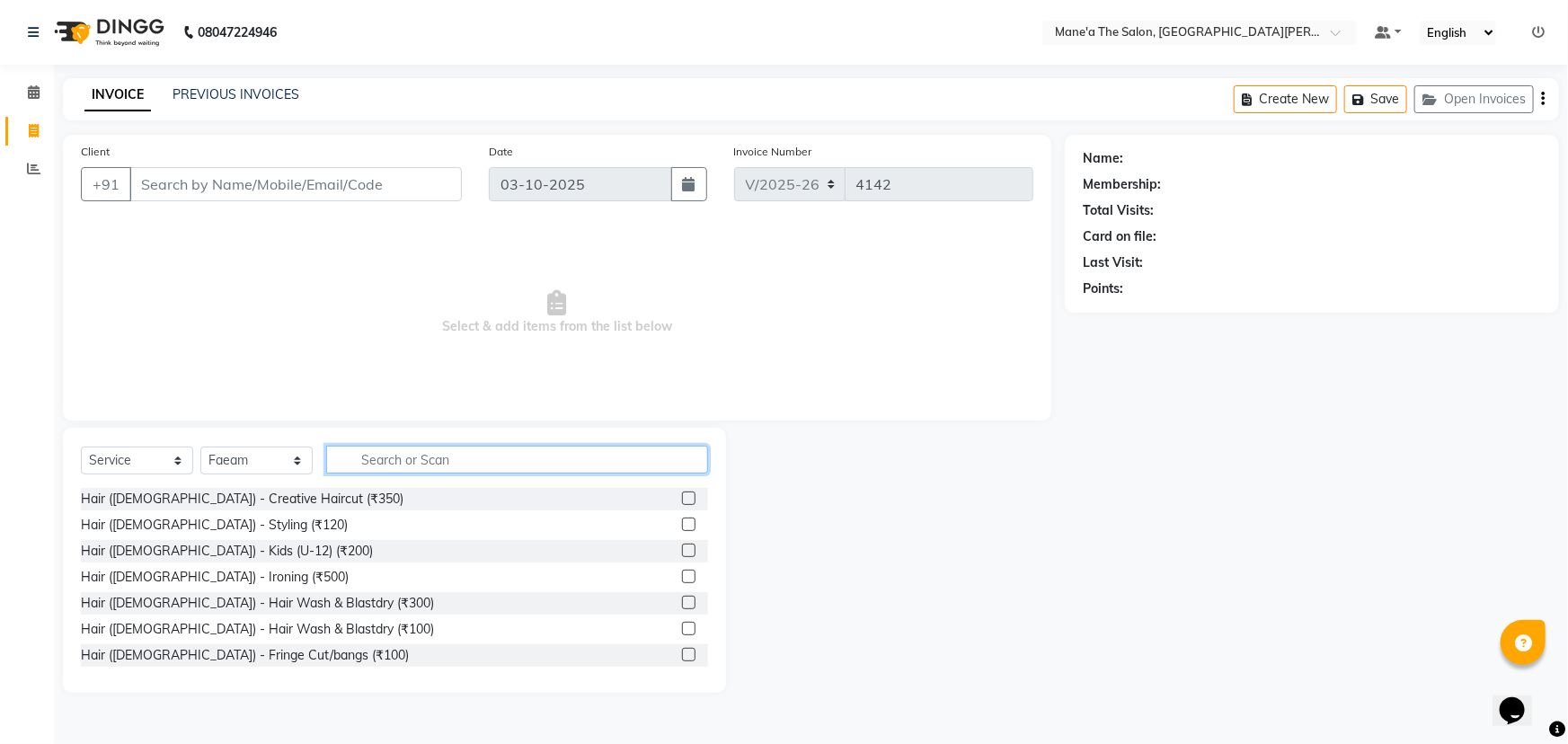
click at [378, 461] on input "text" at bounding box center [517, 460] width 382 height 28
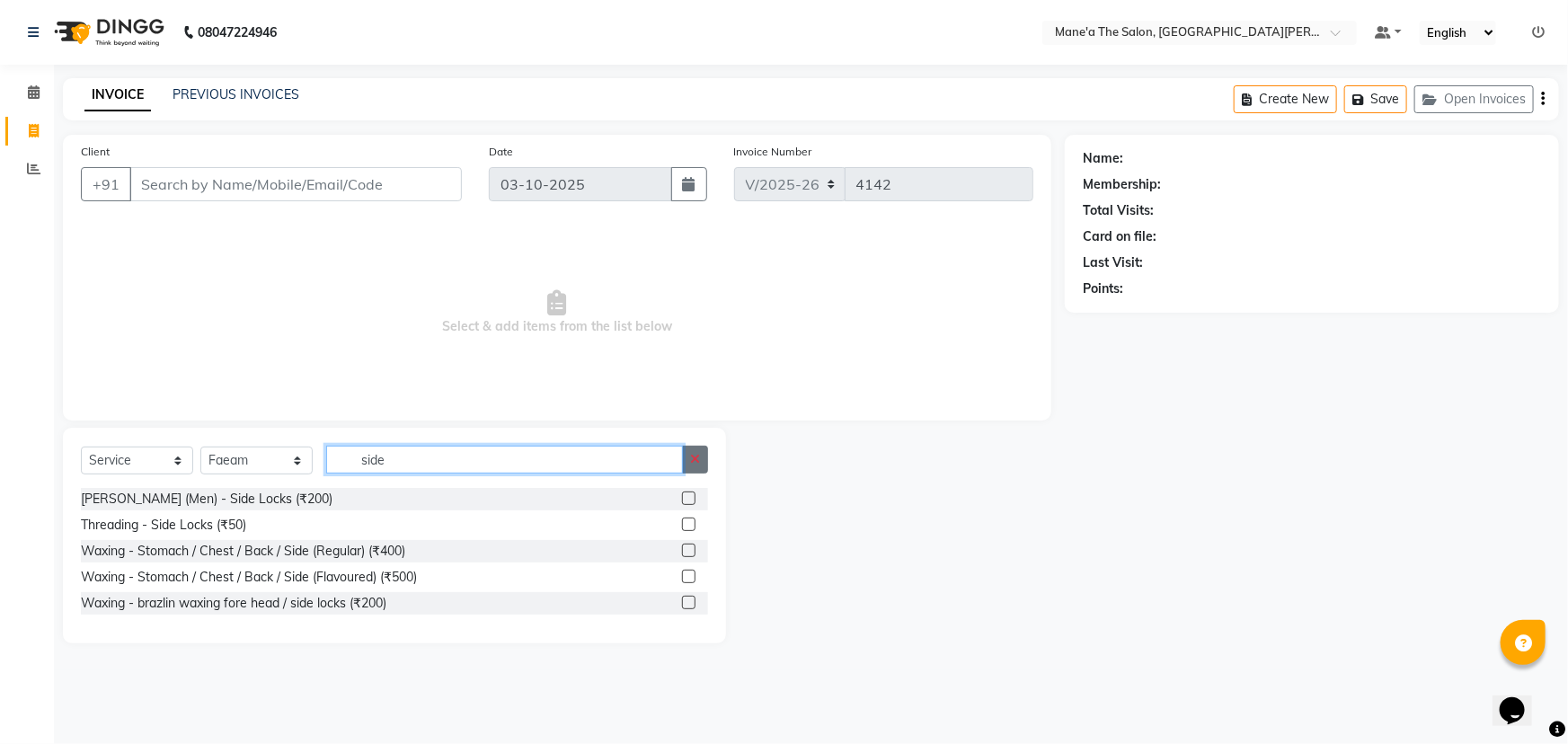
type input "side"
click at [692, 457] on icon "button" at bounding box center [694, 459] width 10 height 12
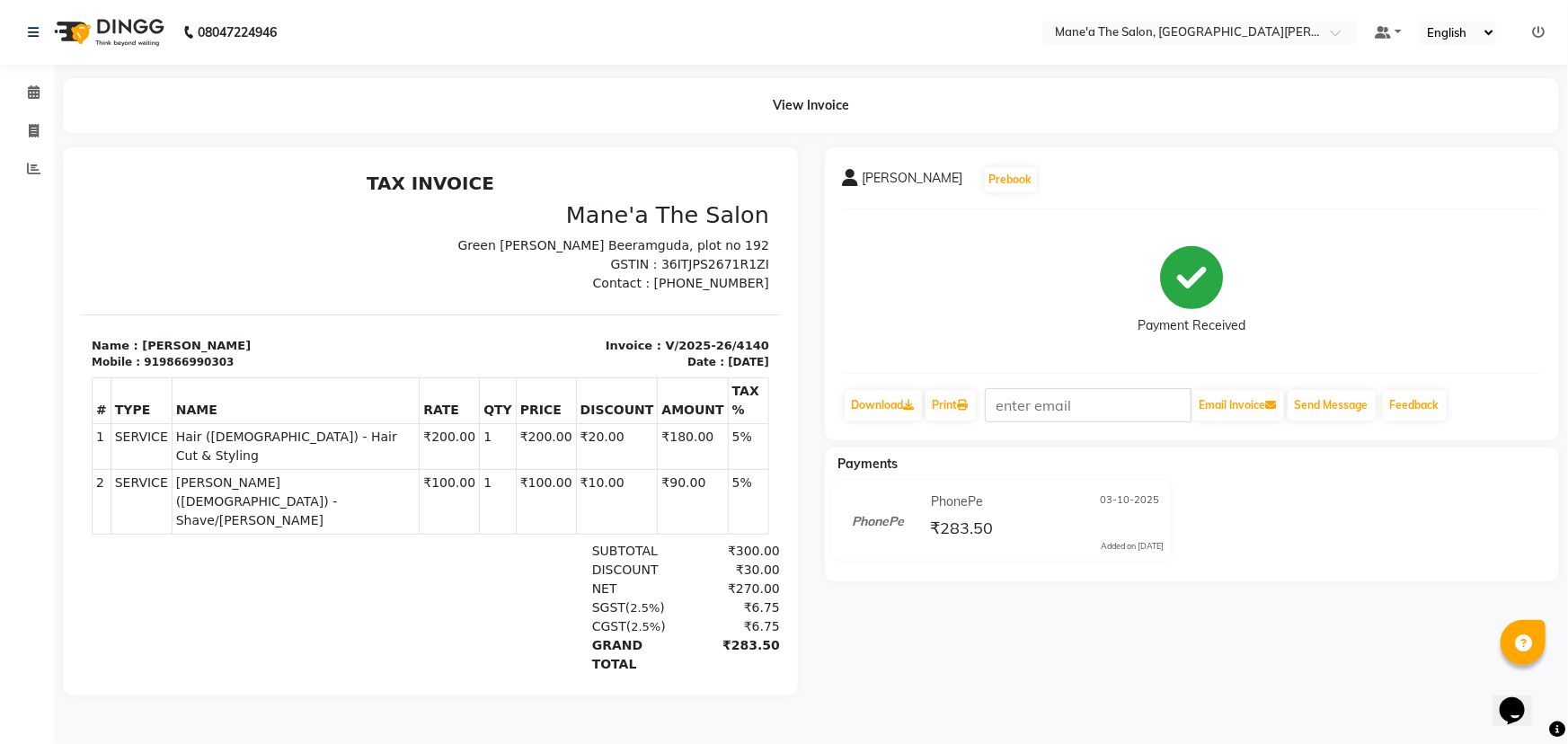
select select "7205"
select select "service"
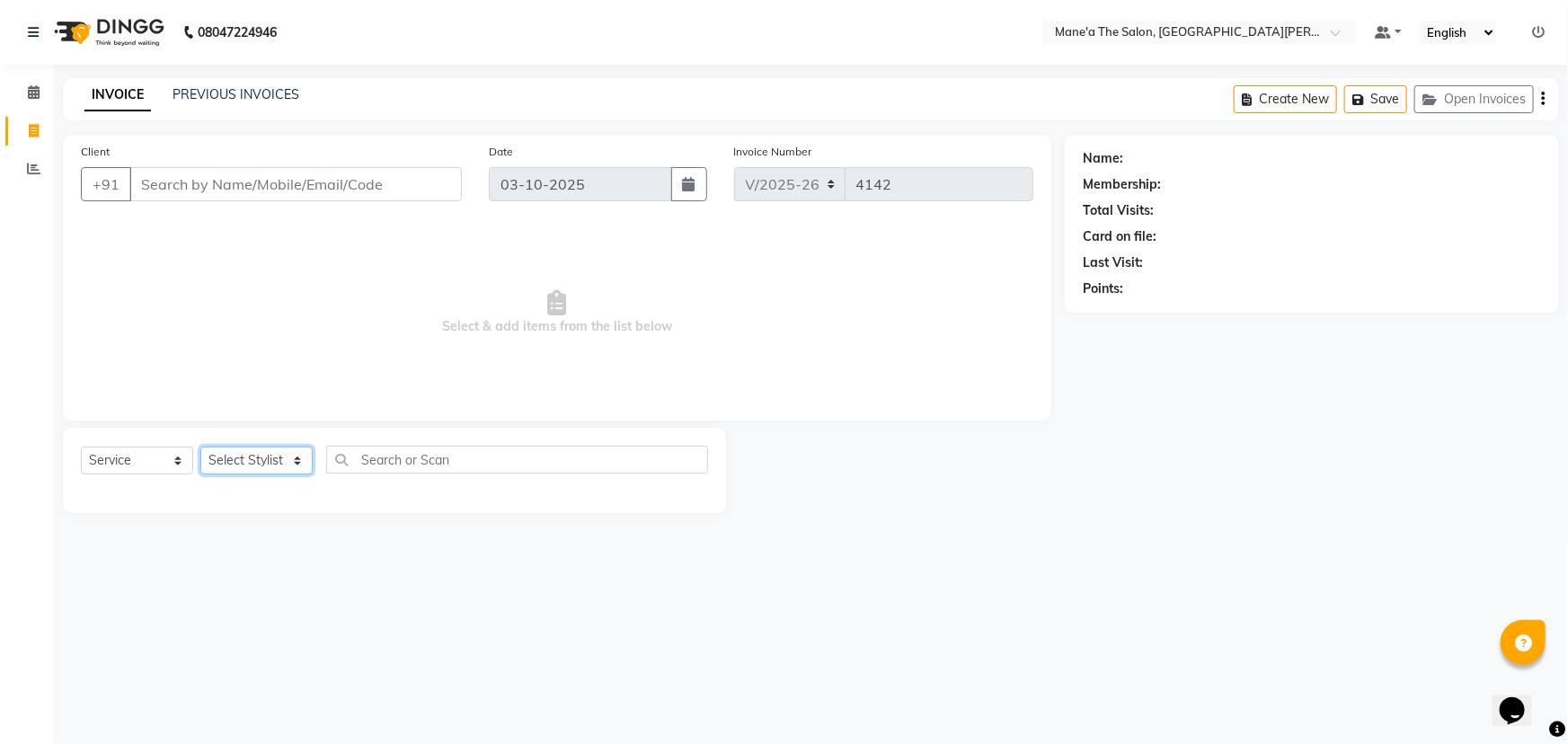
click at [268, 461] on select "Select Stylist Anil Faeam Junaid New Manager Manjula Neelima Owner Rani Sahil S…" at bounding box center [256, 461] width 112 height 28
select select "87897"
click at [200, 447] on select "Select Stylist Anil Faeam Junaid New Manager Manjula Neelima Owner Rani Sahil S…" at bounding box center [256, 461] width 112 height 28
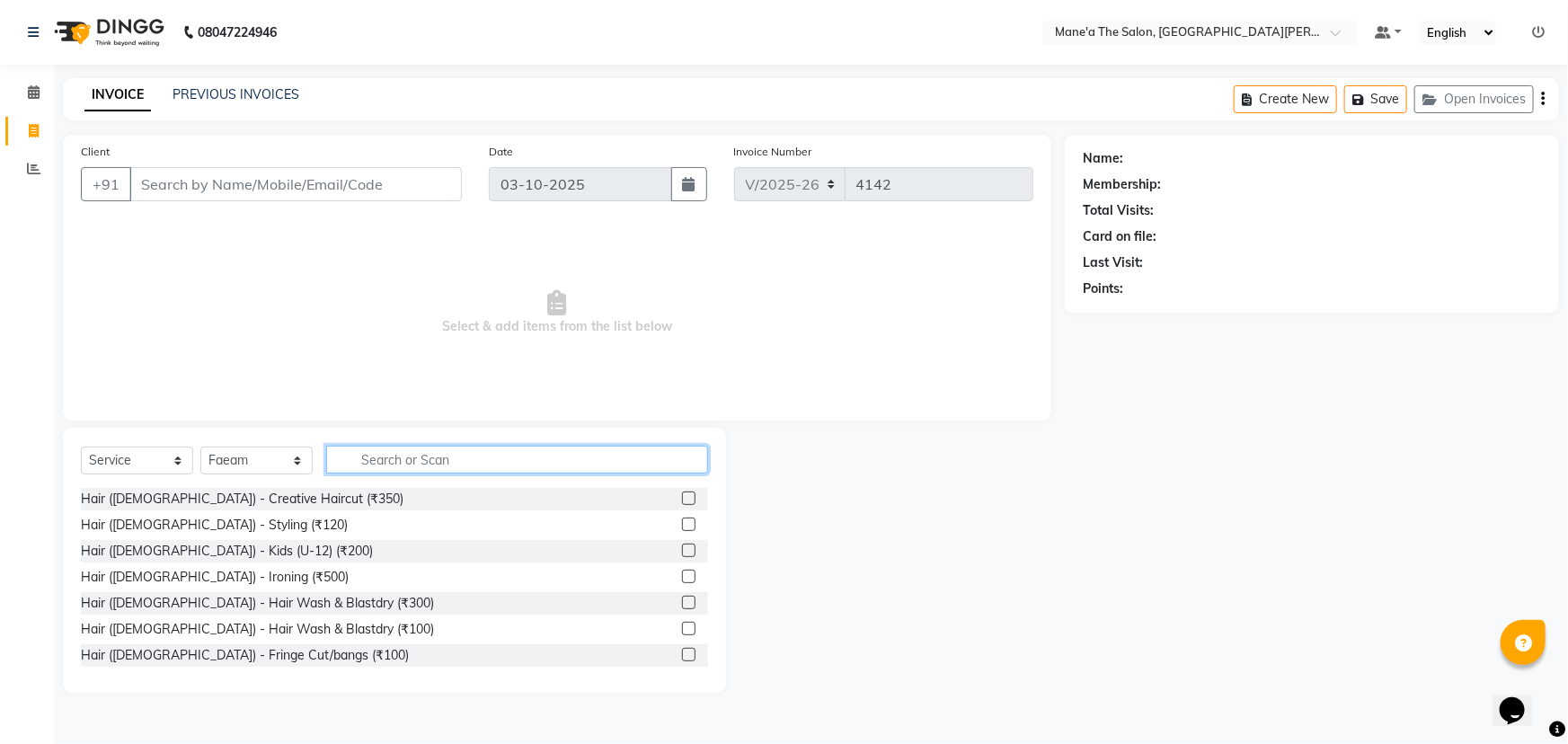
click at [431, 459] on input "text" at bounding box center [517, 460] width 382 height 28
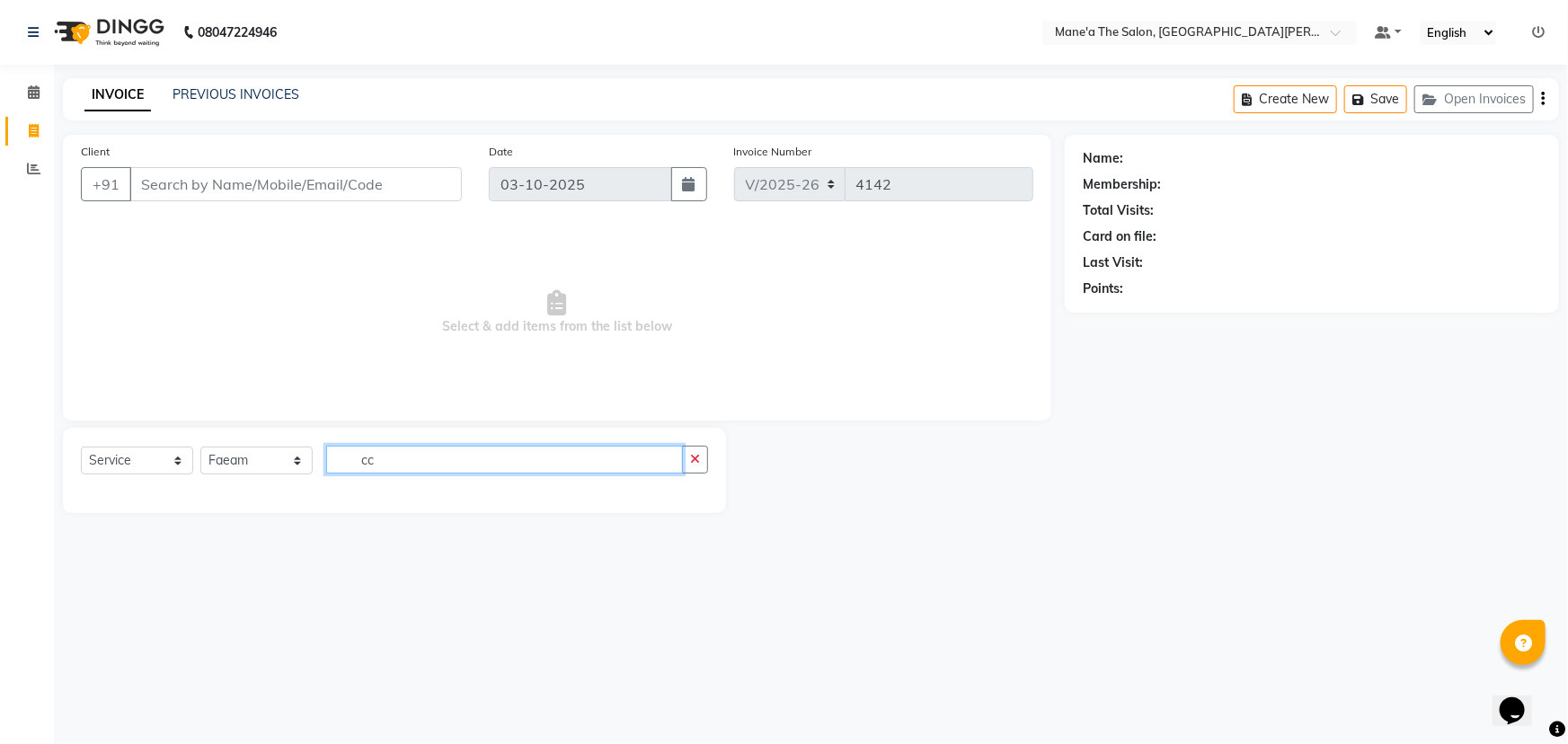
type input "c"
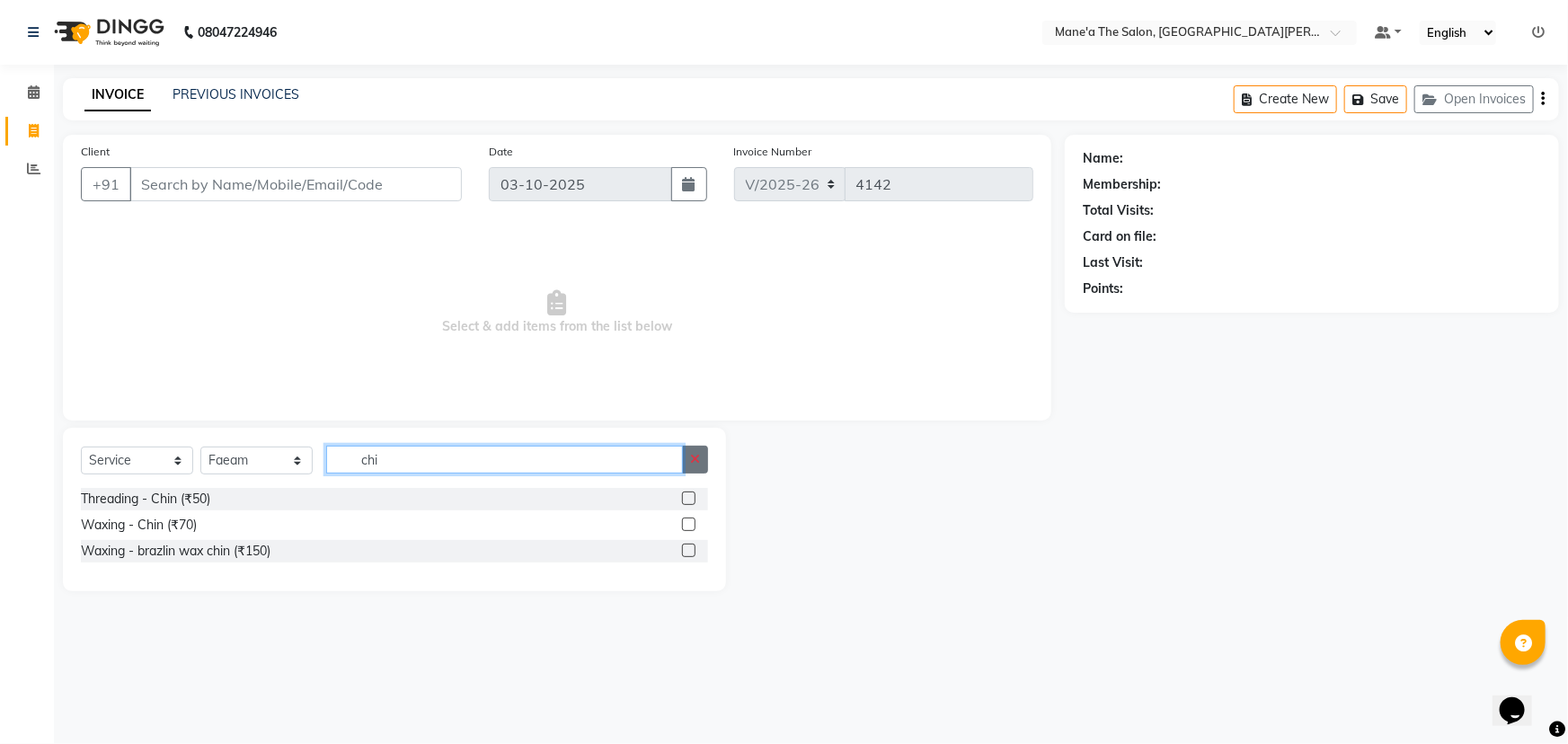
type input "chi"
click at [699, 459] on icon "button" at bounding box center [694, 459] width 10 height 12
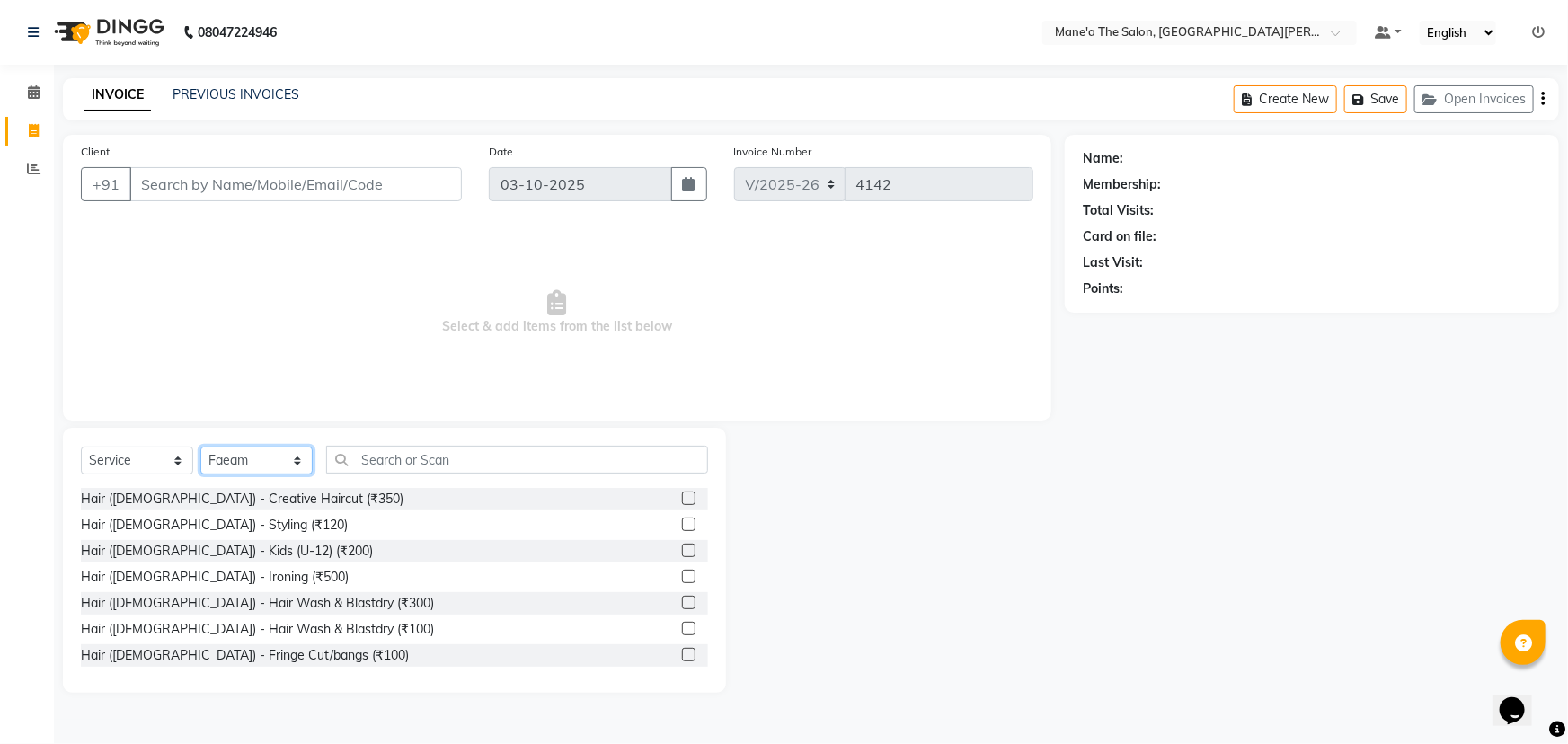
click at [292, 460] on select "Select Stylist Anil Faeam Junaid New Manager Manjula Neelima Owner Rani Sahil S…" at bounding box center [256, 461] width 112 height 28
select select
click at [200, 447] on select "Select Stylist Anil Faeam Junaid New Manager Manjula Neelima Owner Rani Sahil S…" at bounding box center [256, 461] width 112 height 28
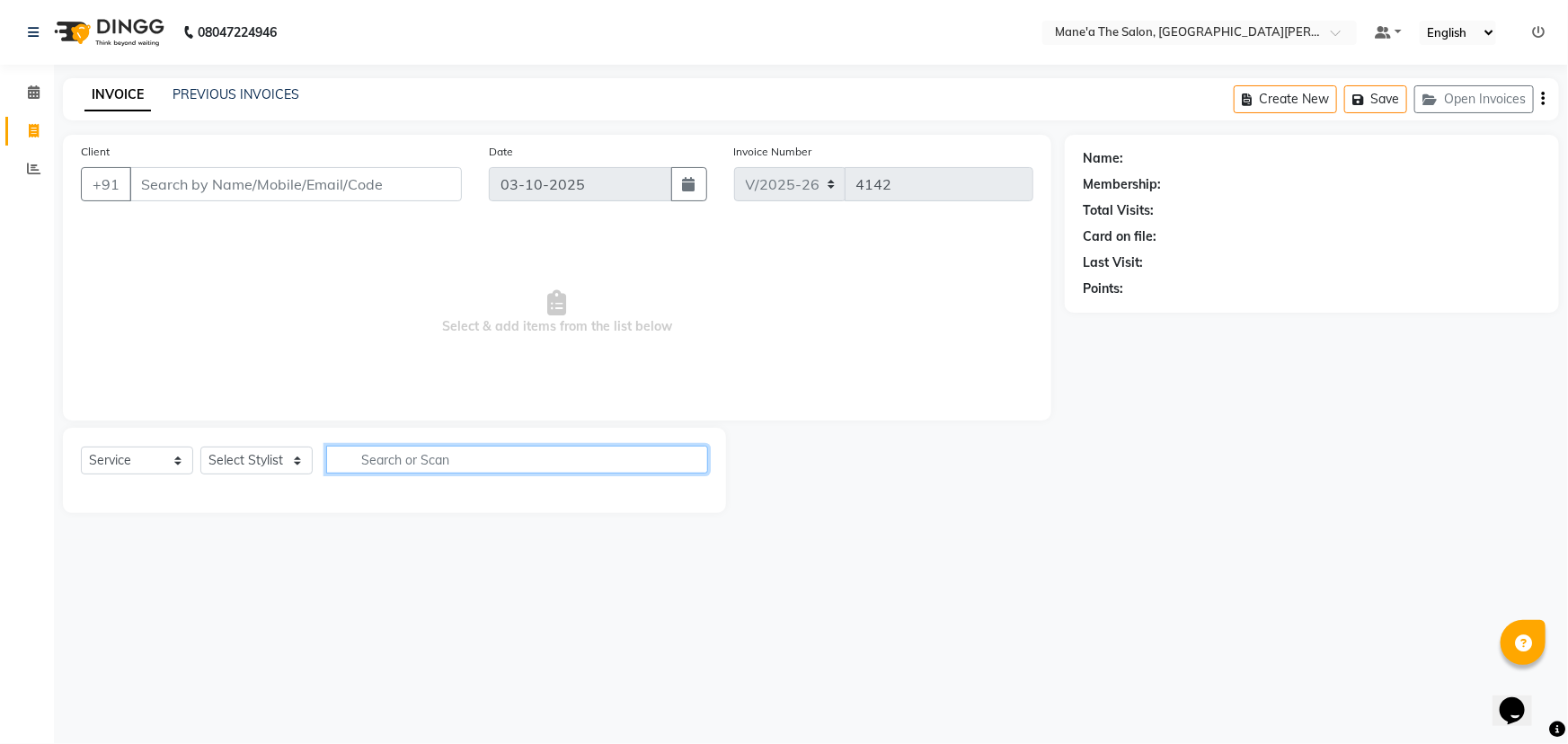
click at [371, 459] on input "text" at bounding box center [517, 460] width 382 height 28
click at [719, 490] on div "Select Service Product Membership Package Voucher Prepaid Gift Card Select Styl…" at bounding box center [394, 470] width 663 height 85
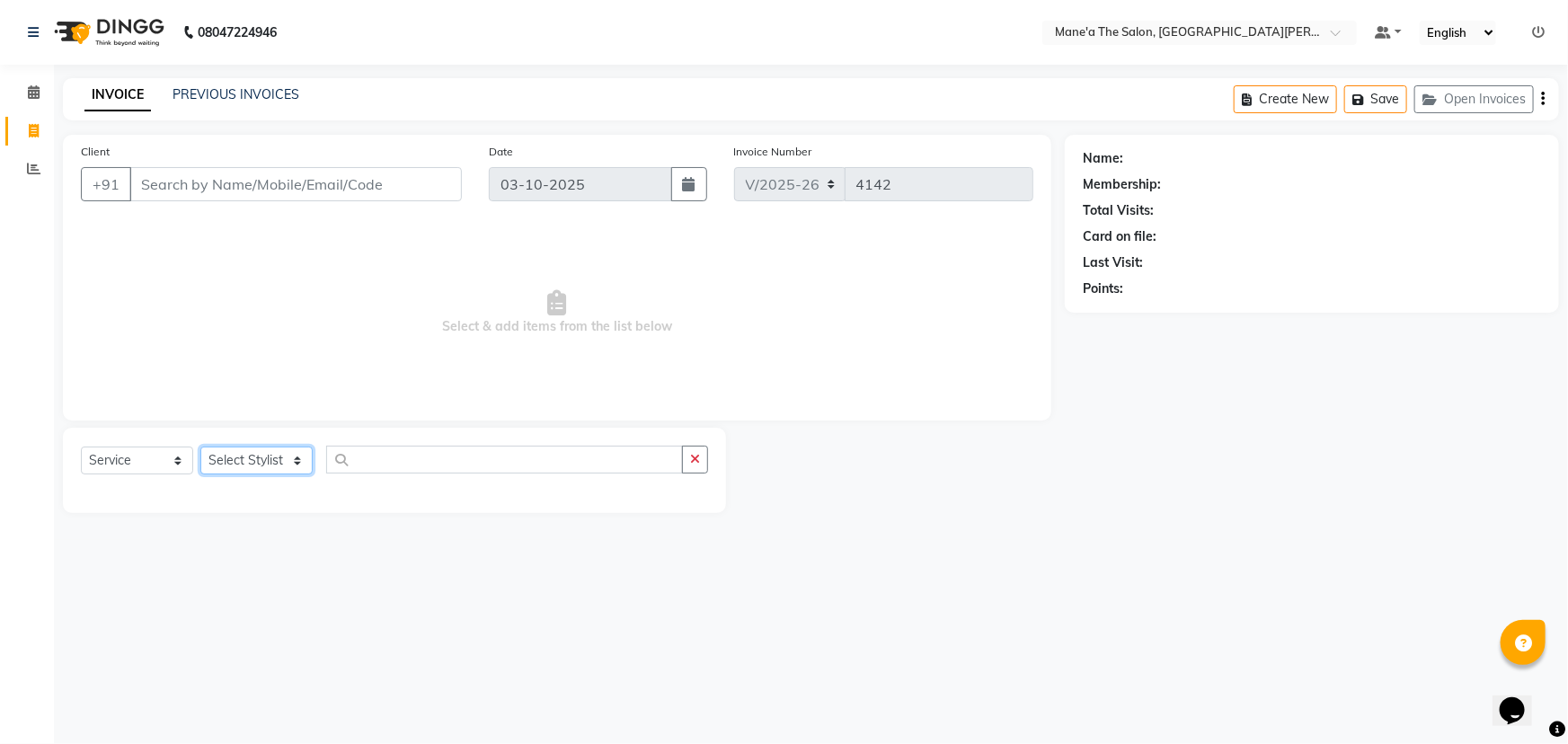
drag, startPoint x: 298, startPoint y: 457, endPoint x: 315, endPoint y: 459, distance: 17.1
click at [299, 460] on select "Select Stylist Anil Faeam Junaid New Manager Manjula Neelima Owner Rani Sahil S…" at bounding box center [256, 461] width 112 height 28
select select "85409"
click at [200, 447] on select "Select Stylist Anil Faeam Junaid New Manager Manjula Neelima Owner Rani Sahil S…" at bounding box center [256, 461] width 112 height 28
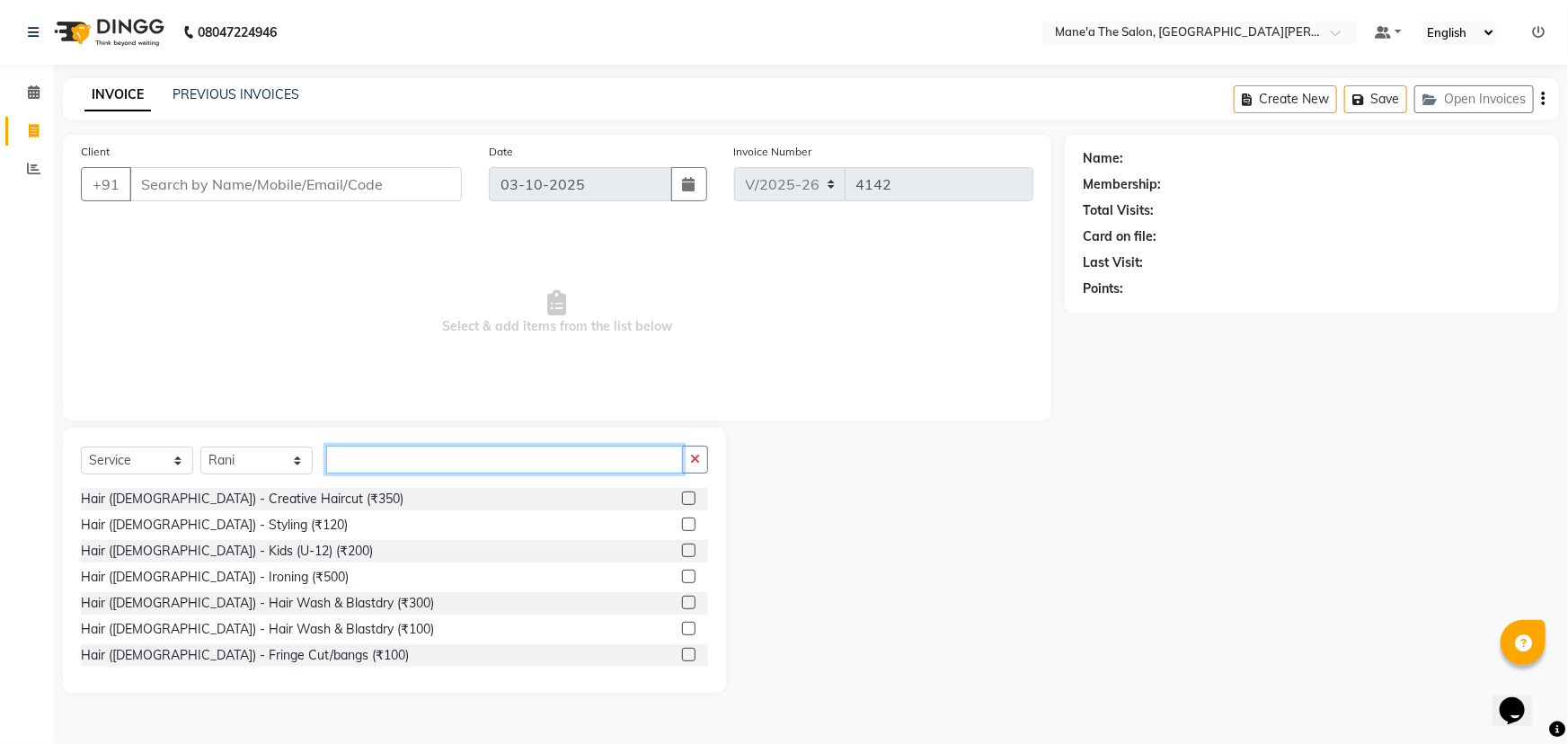
click at [414, 454] on input "text" at bounding box center [505, 460] width 357 height 28
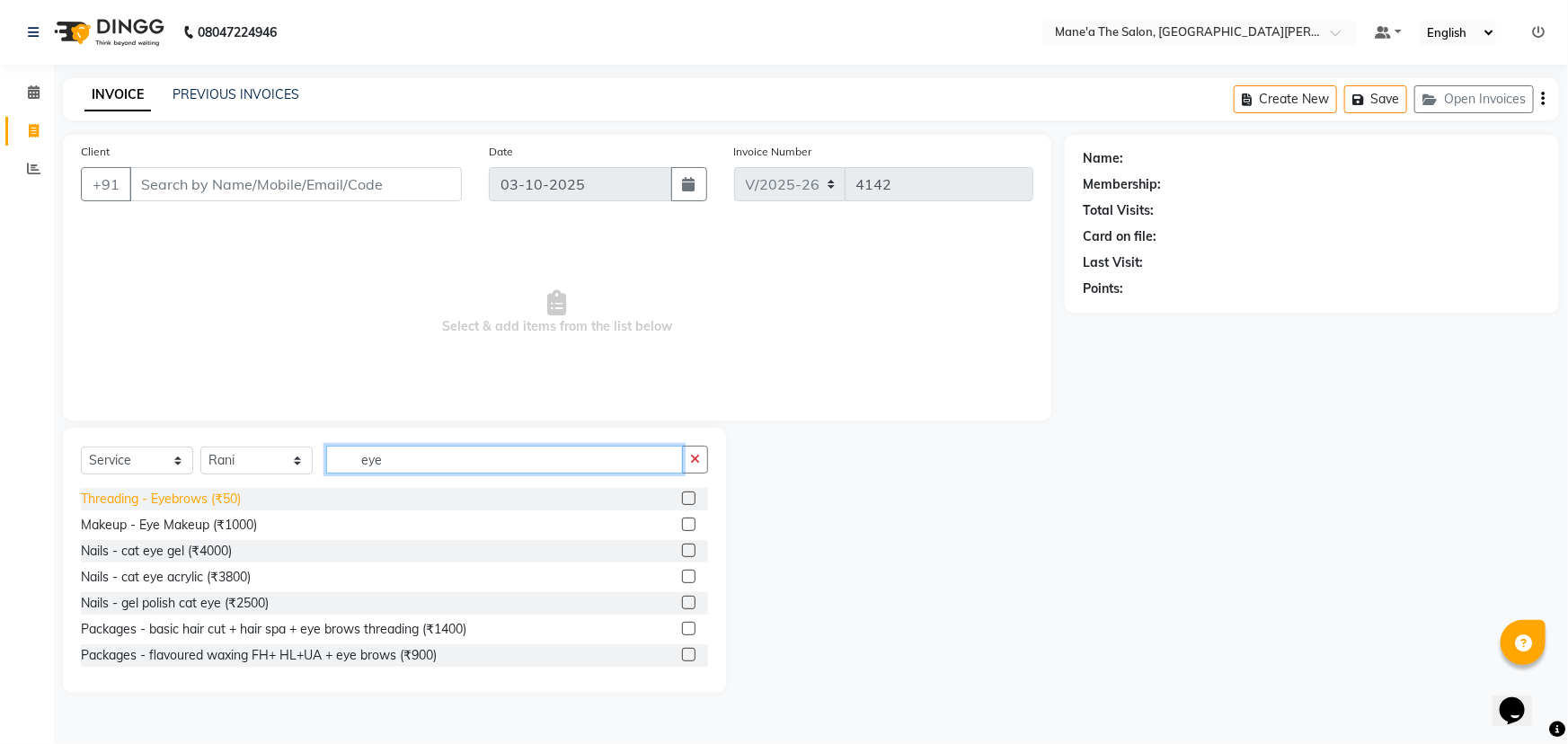
type input "eye"
click at [199, 494] on div "Threading - Eyebrows (₹50)" at bounding box center [161, 499] width 160 height 19
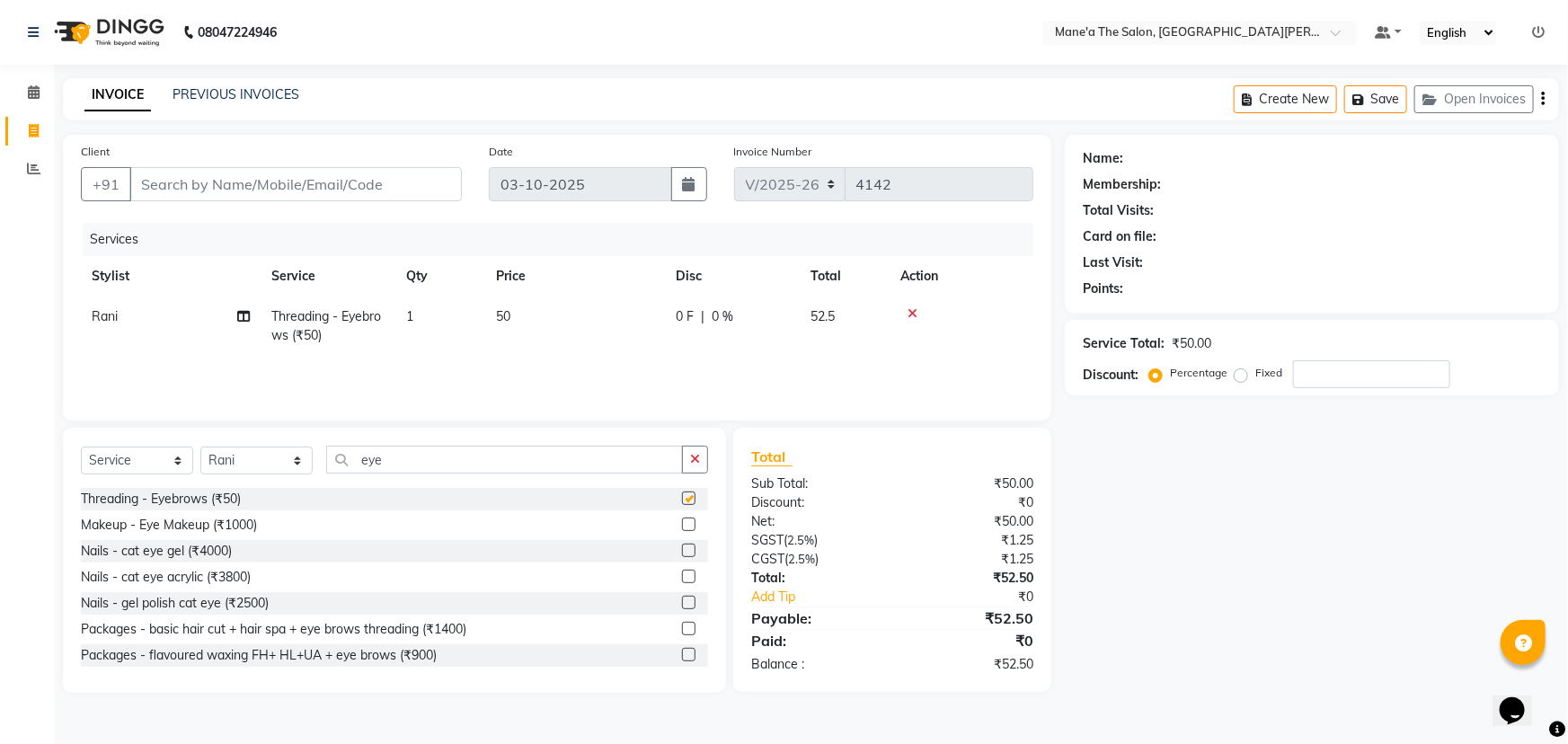
checkbox input "false"
click at [404, 464] on input "eye" at bounding box center [505, 460] width 357 height 28
type input "e"
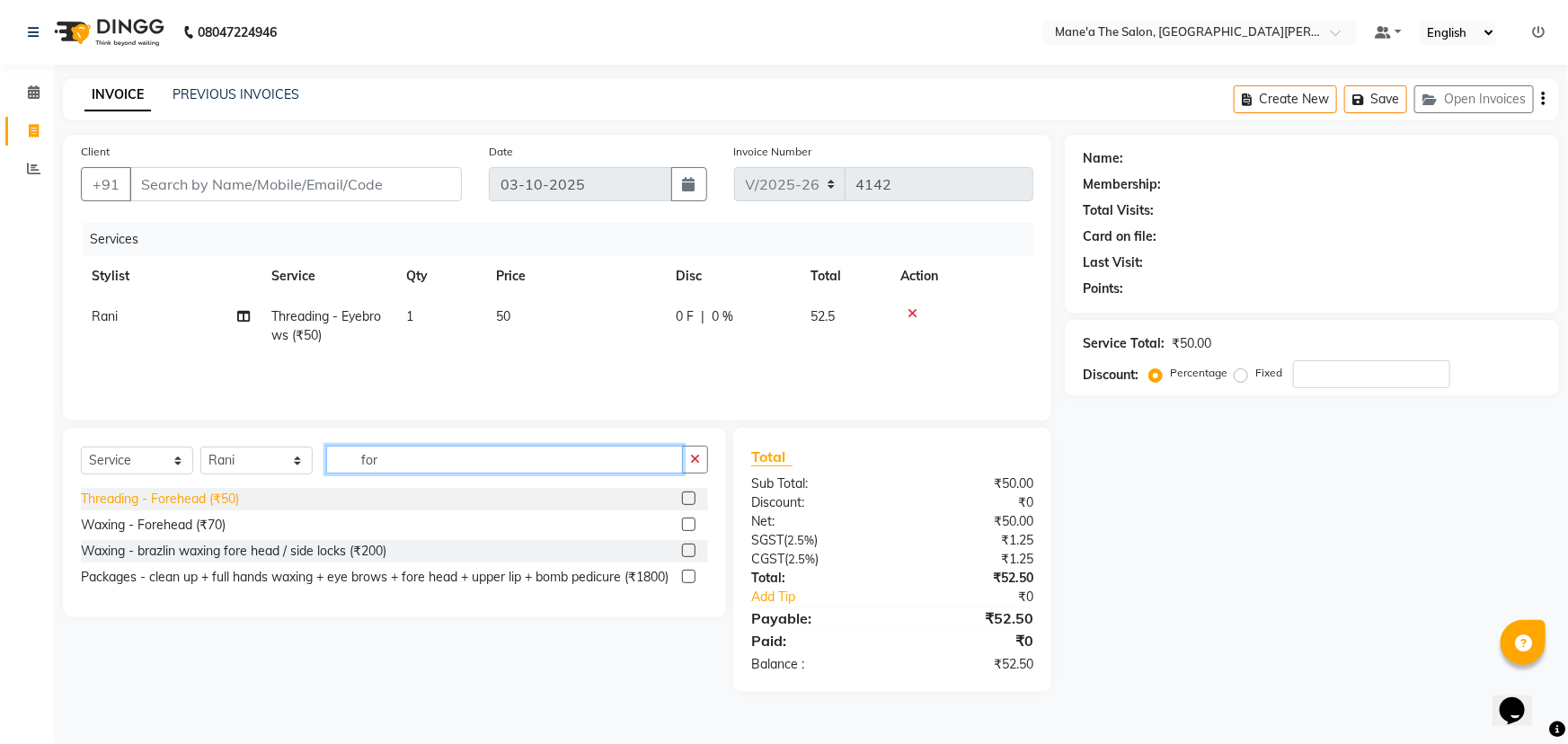
type input "for"
click at [158, 496] on div "Threading - Forehead (₹50)" at bounding box center [160, 499] width 158 height 19
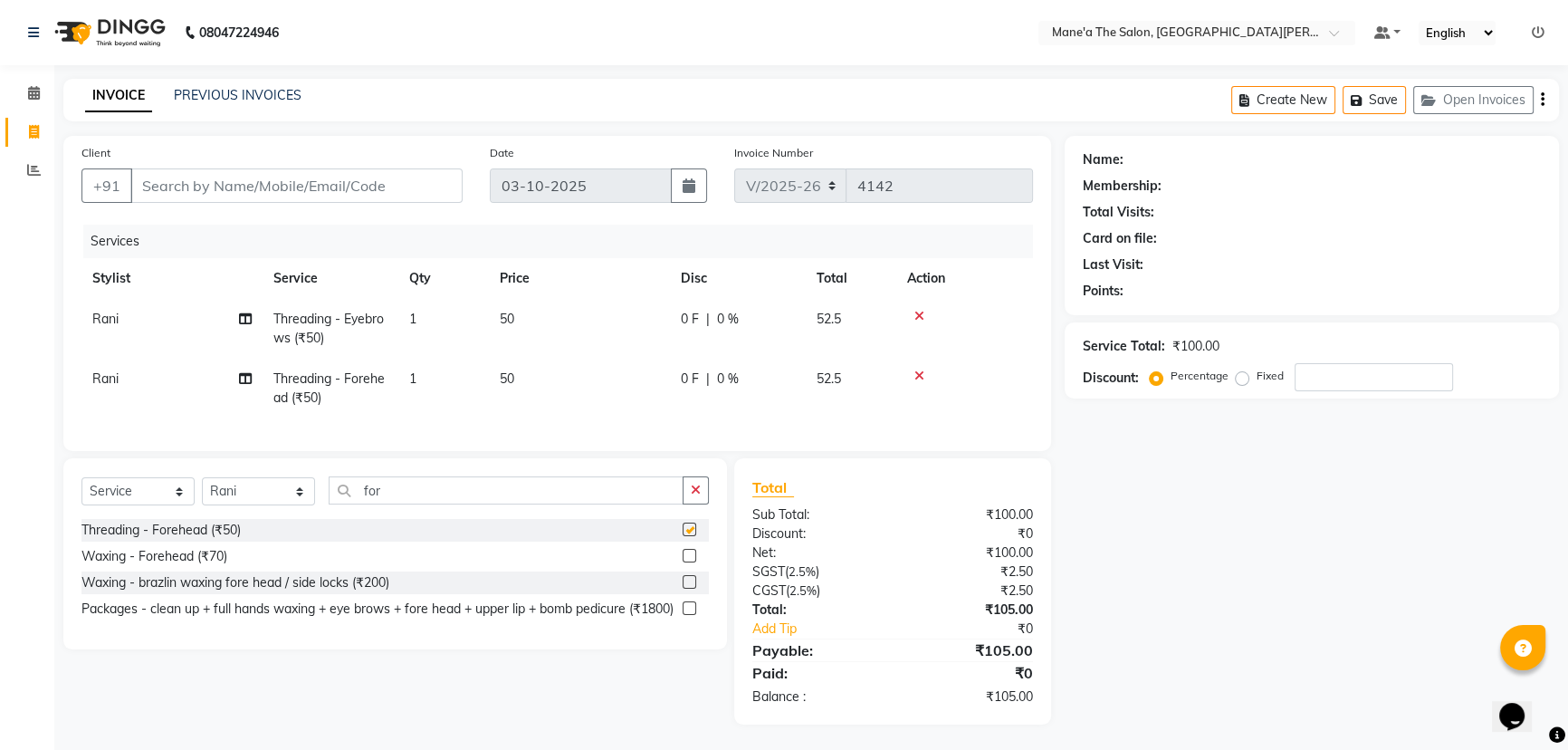
checkbox input "false"
click at [456, 505] on input "for" at bounding box center [506, 491] width 355 height 28
type input "f"
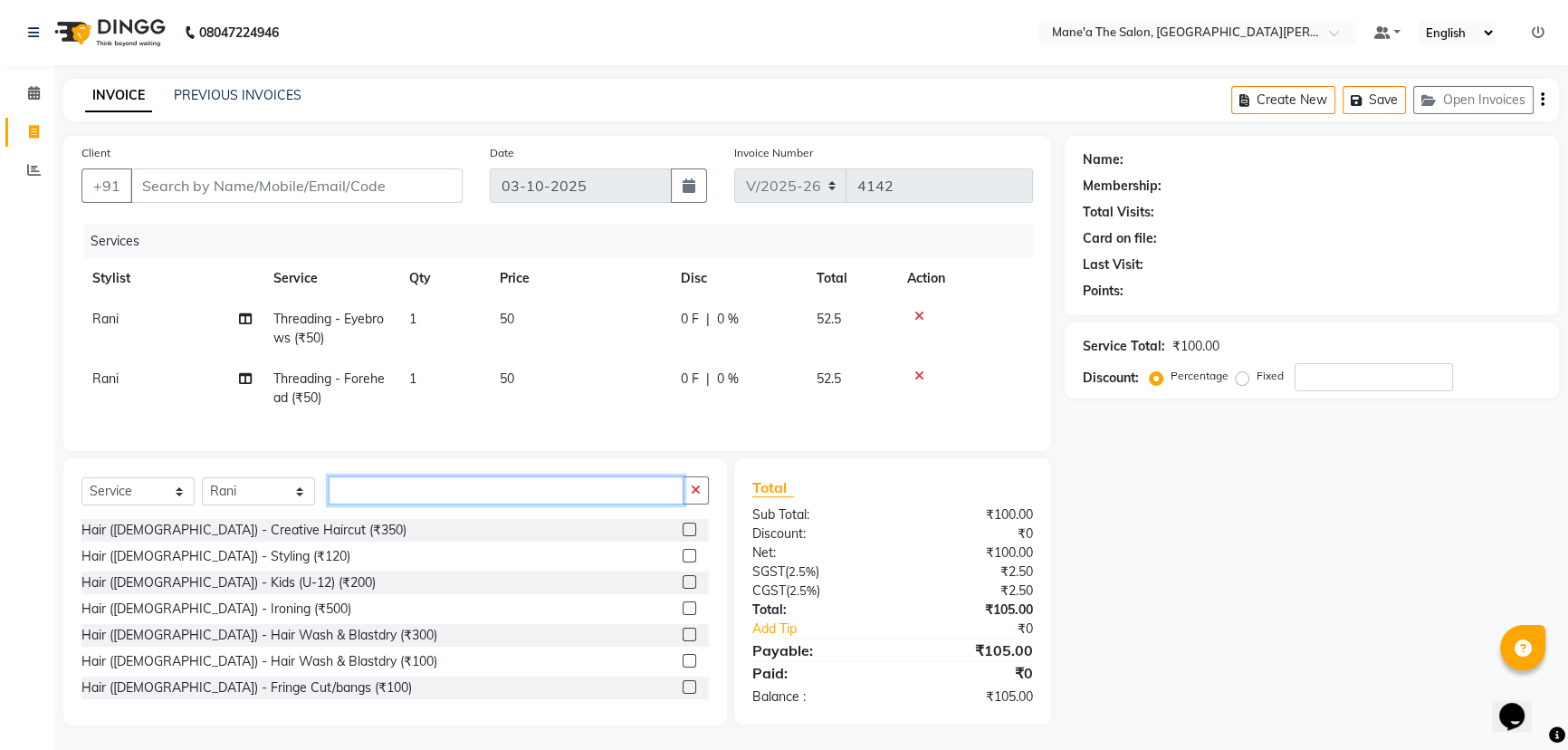
type input "u"
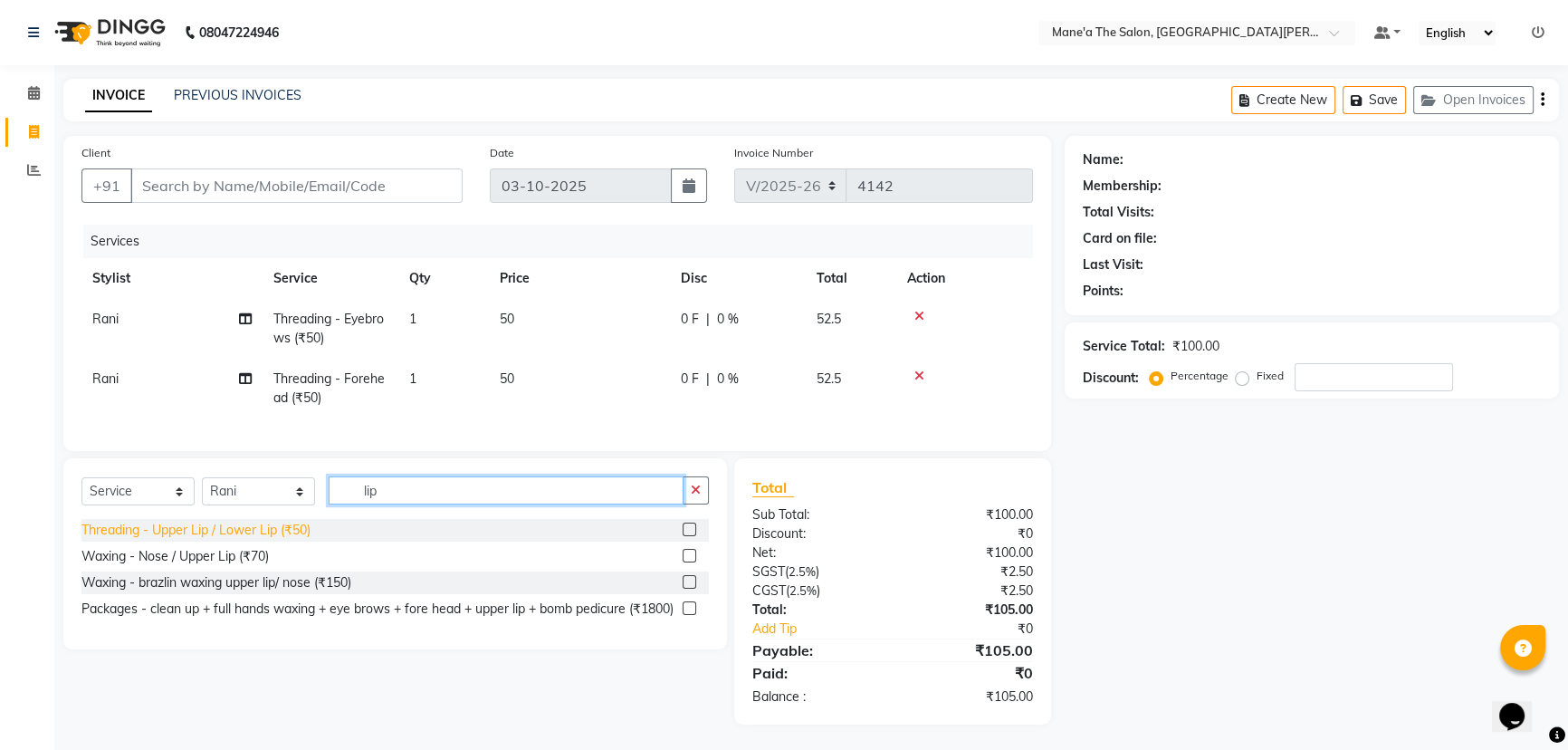
type input "lip"
click at [211, 539] on div "Threading - Upper Lip / Lower Lip (₹50)" at bounding box center [196, 530] width 229 height 19
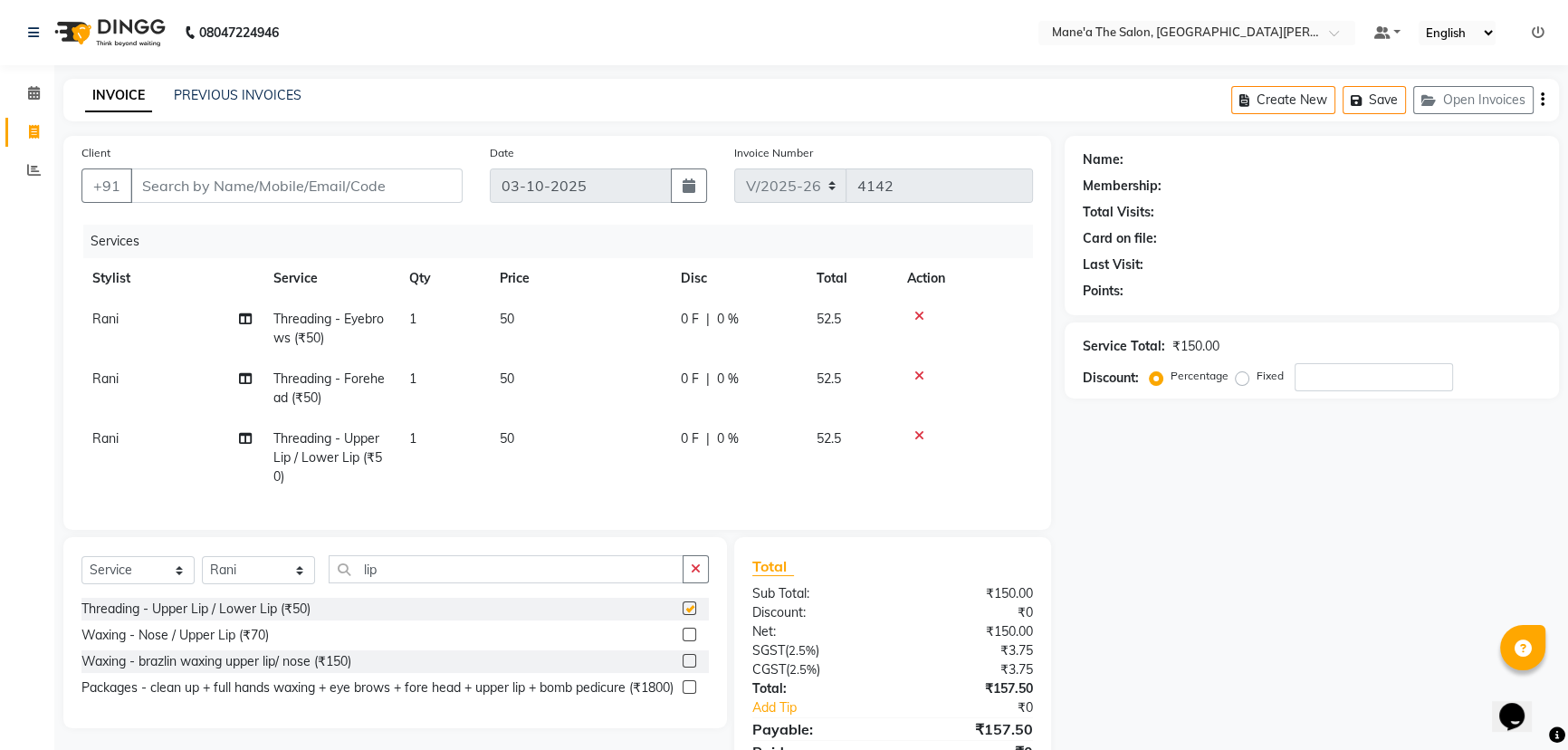
checkbox input "false"
click at [425, 583] on input "lip" at bounding box center [506, 569] width 355 height 28
type input "l"
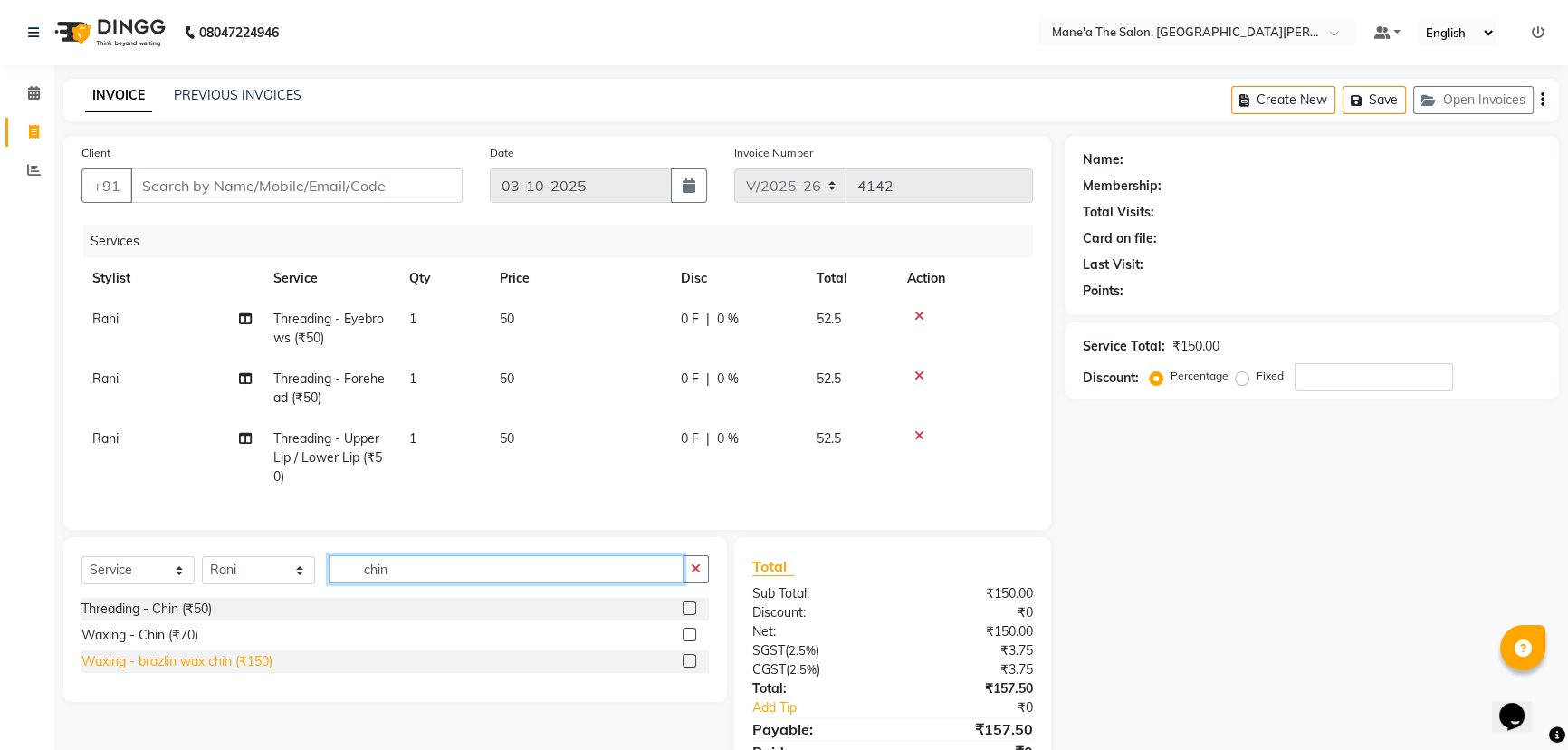
type input "chin"
click at [172, 672] on div "Waxing - brazlin wax chin (₹150)" at bounding box center [177, 661] width 191 height 19
checkbox input "false"
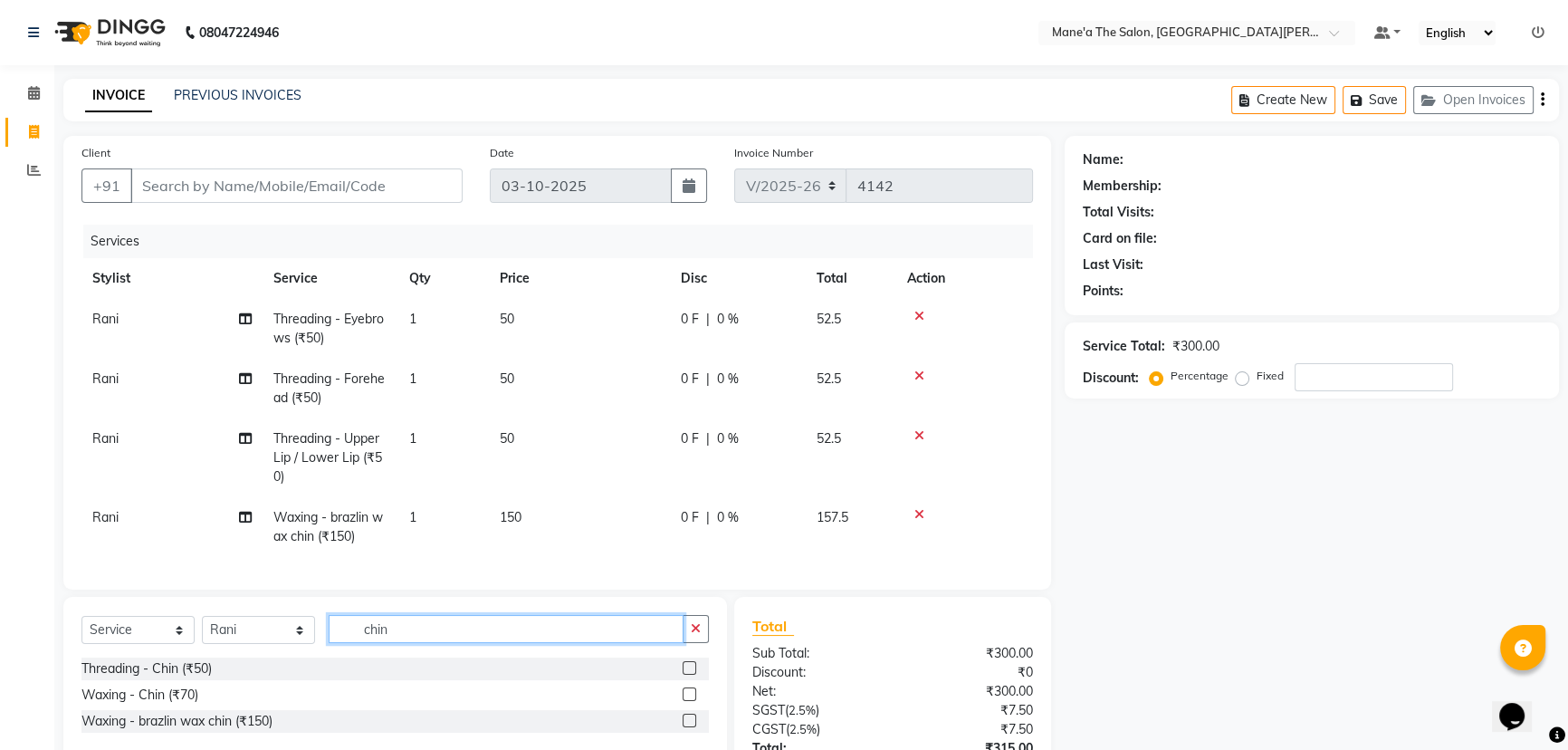
click at [415, 637] on input "chin" at bounding box center [506, 629] width 355 height 28
type input "c"
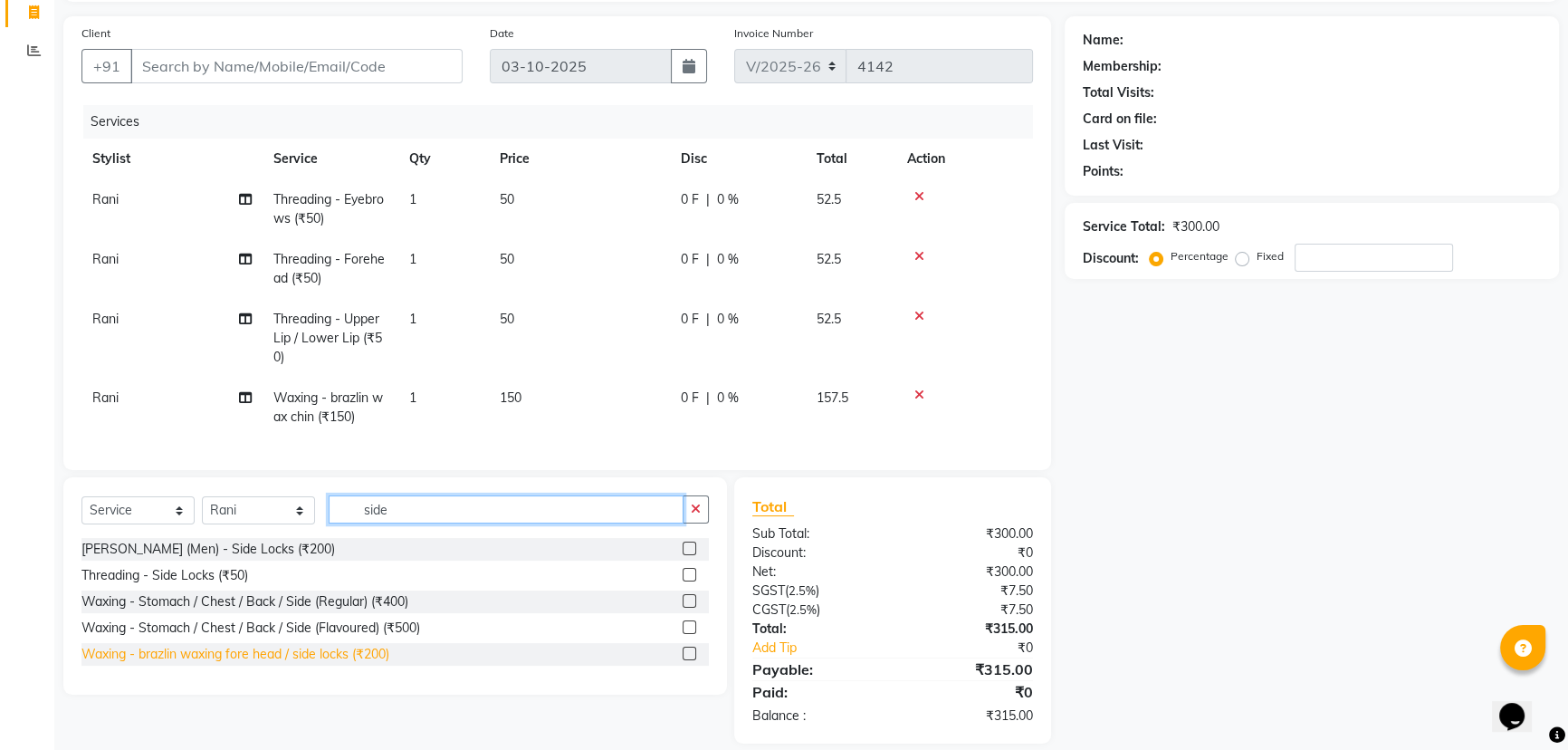
scroll to position [154, 0]
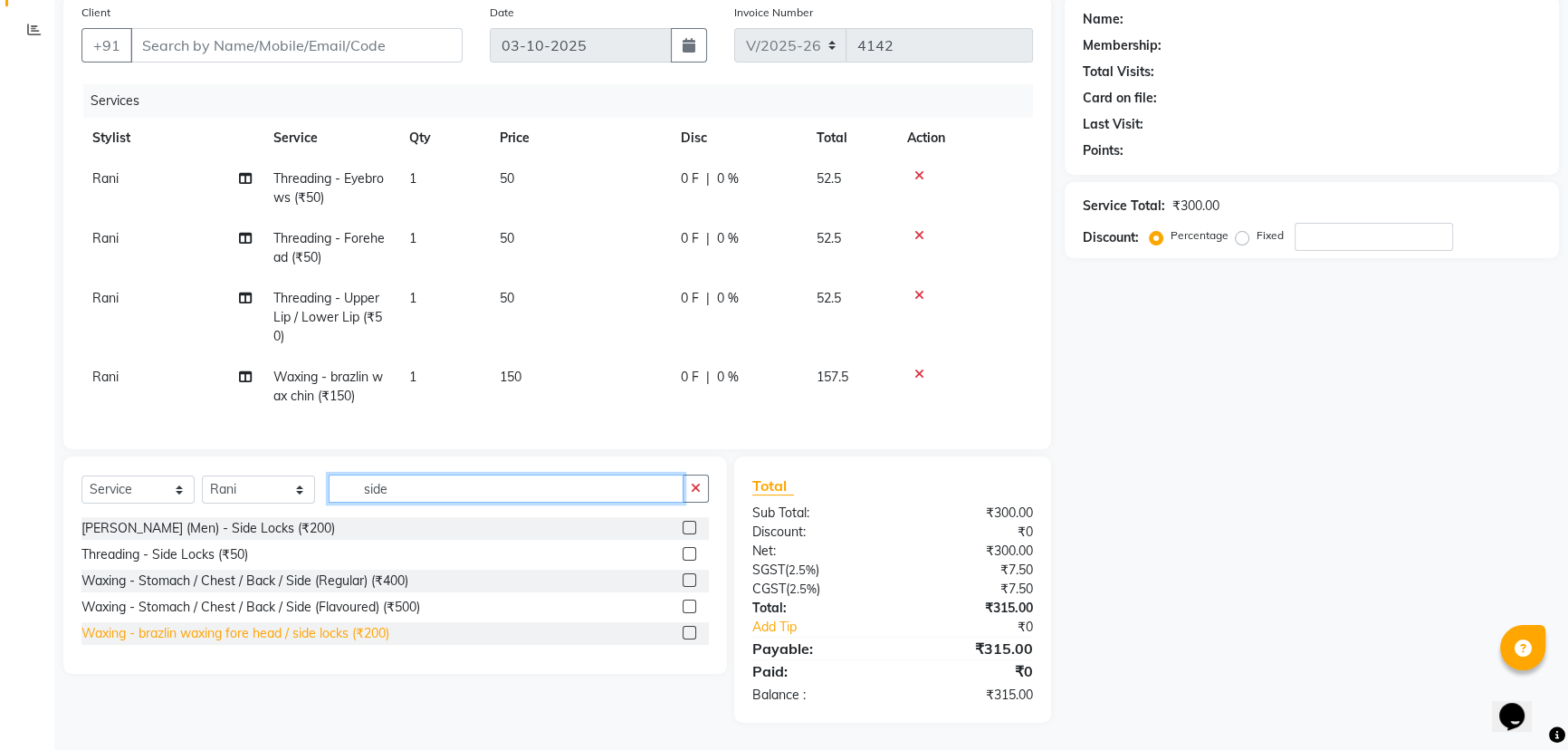
type input "side"
click at [215, 634] on div "Waxing - brazlin waxing fore head / side locks (₹200)" at bounding box center [235, 634] width 308 height 19
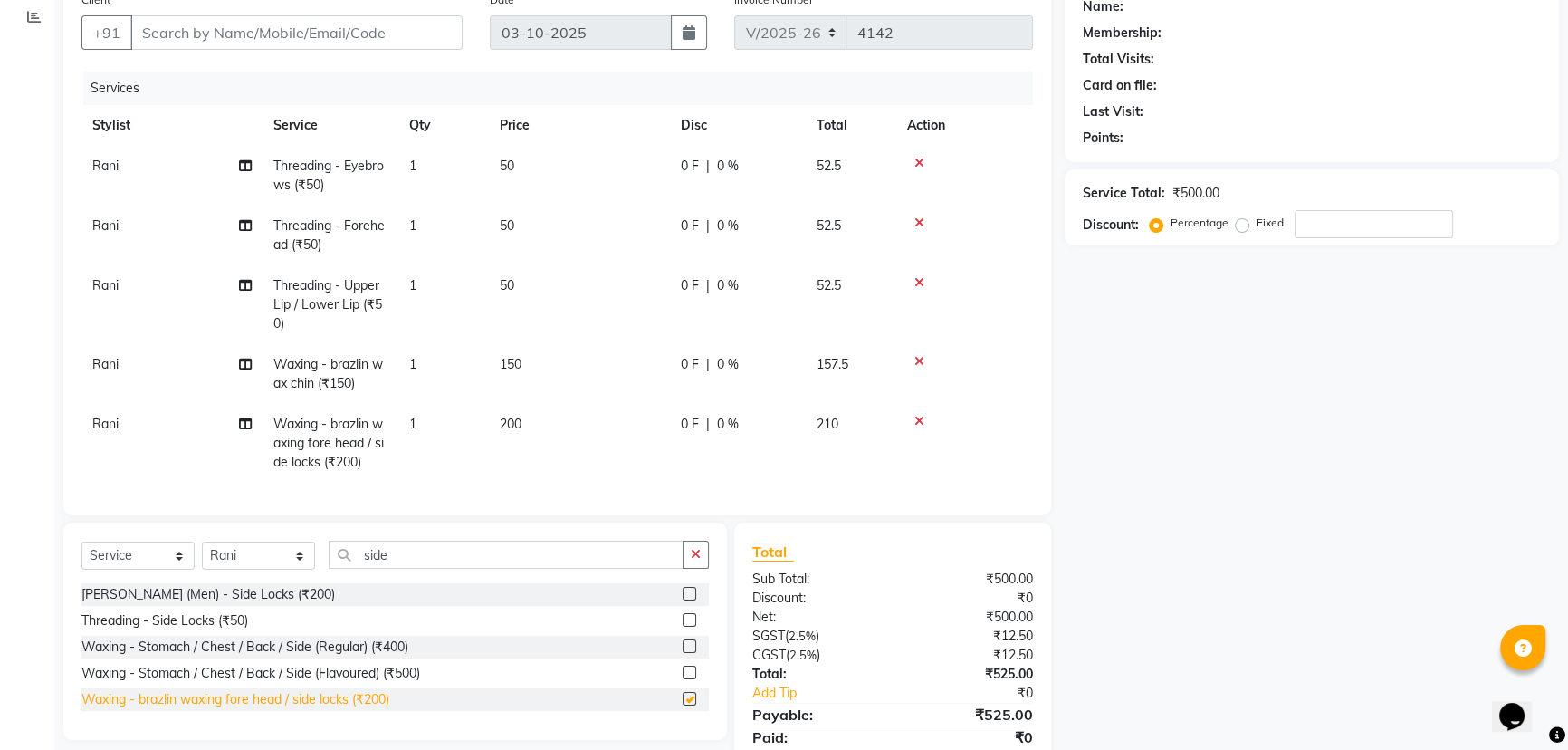
checkbox input "false"
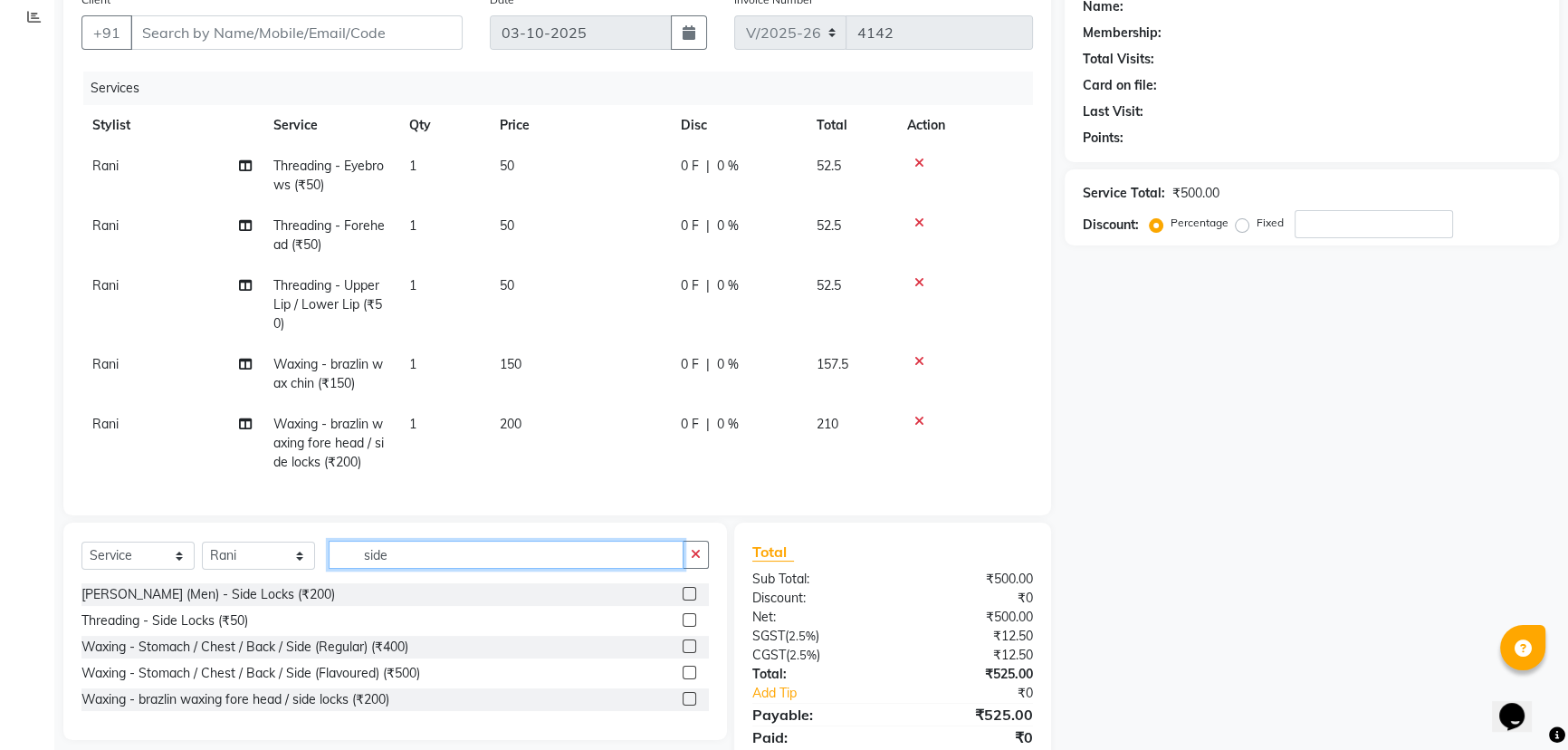
click at [449, 569] on input "side" at bounding box center [506, 555] width 355 height 28
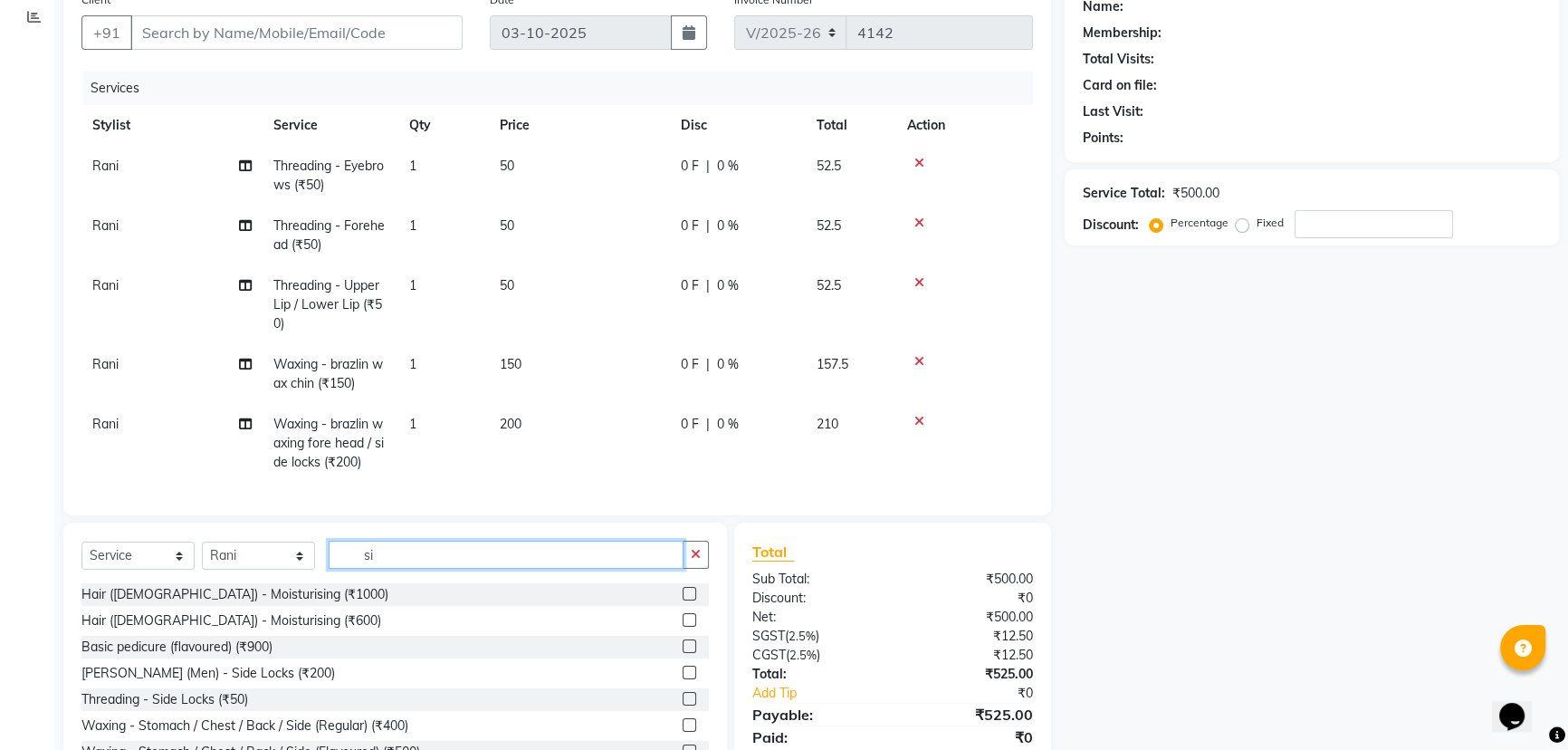
type input "s"
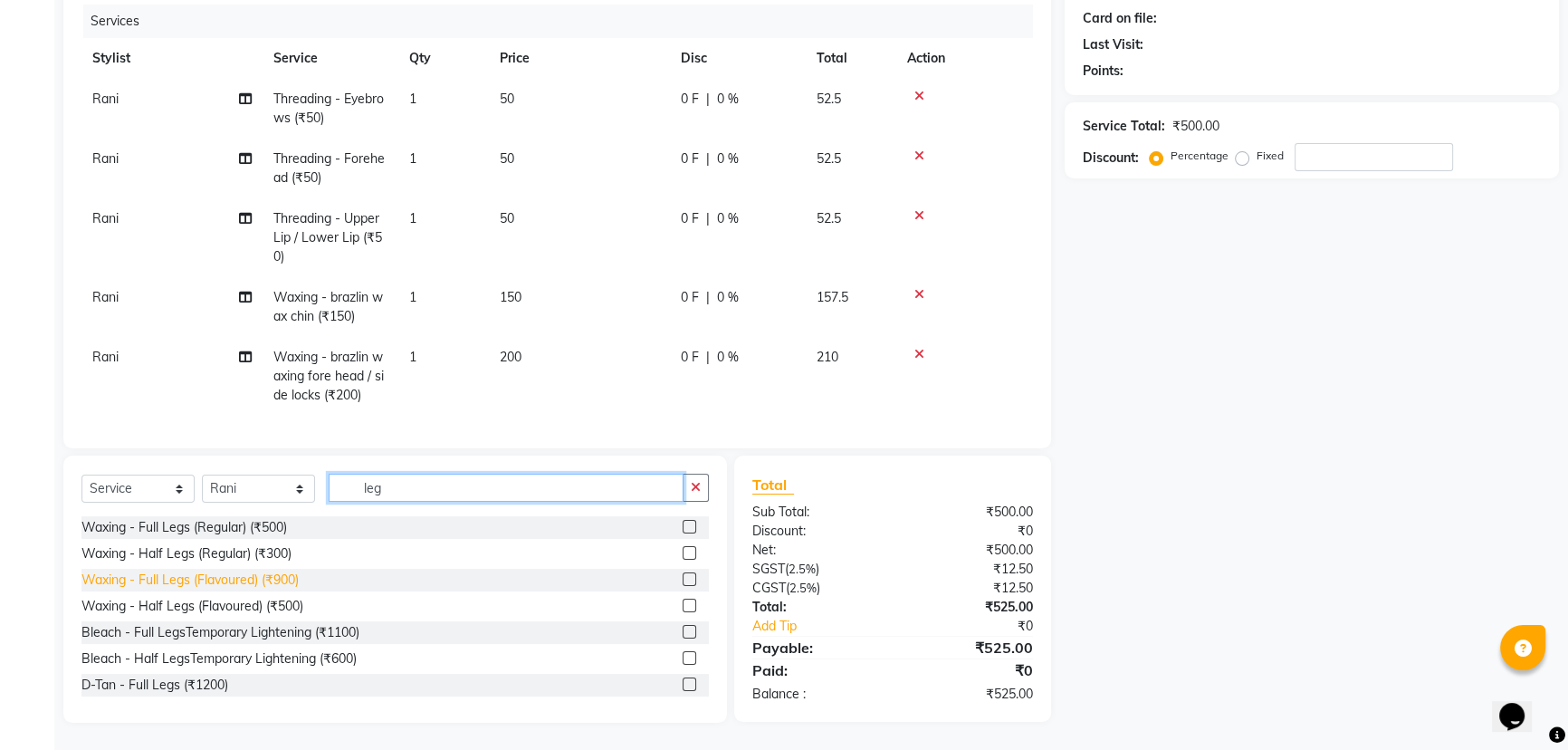
type input "leg"
click at [161, 574] on div "Waxing - Full Legs (Flavoured) (₹900)" at bounding box center [190, 580] width 218 height 19
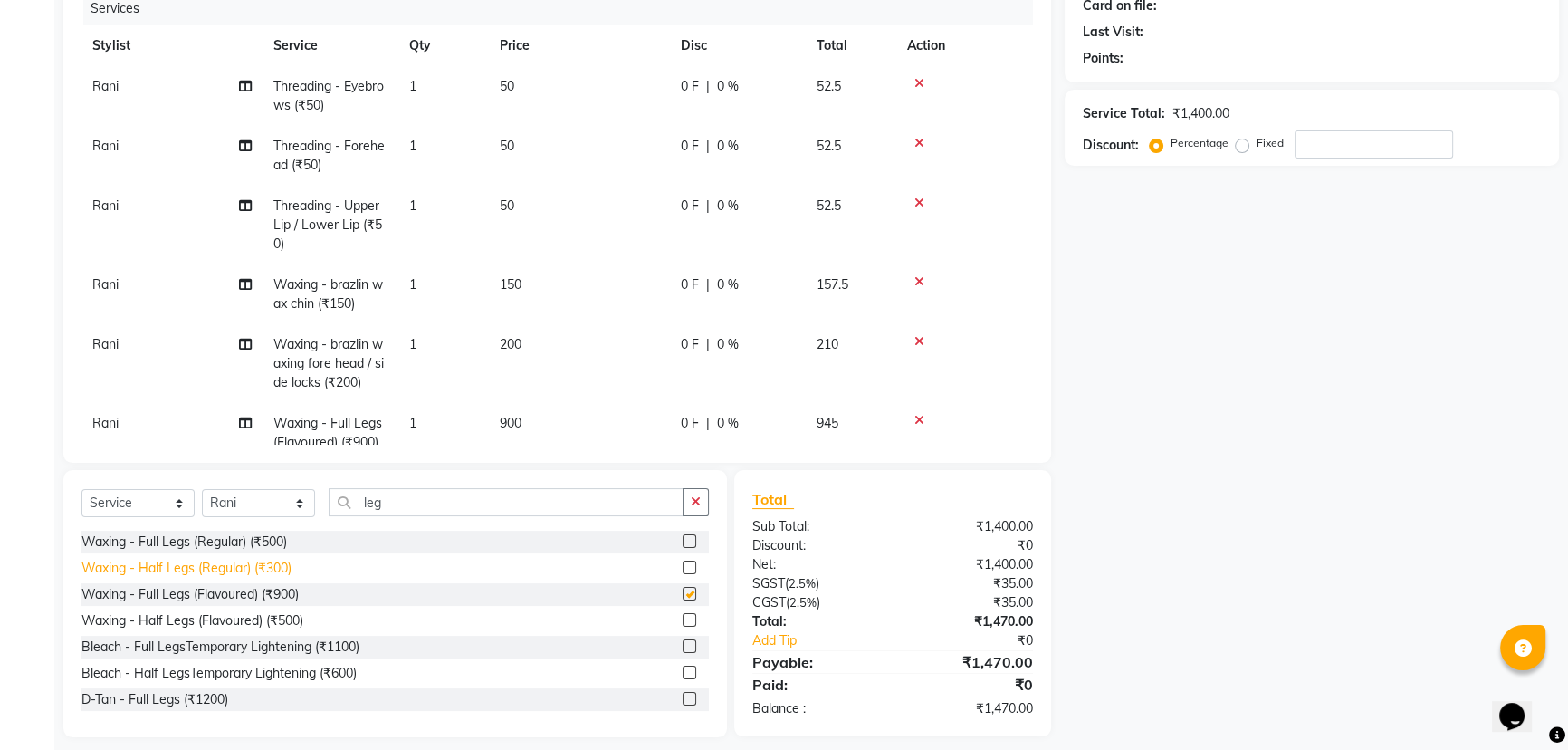
checkbox input "false"
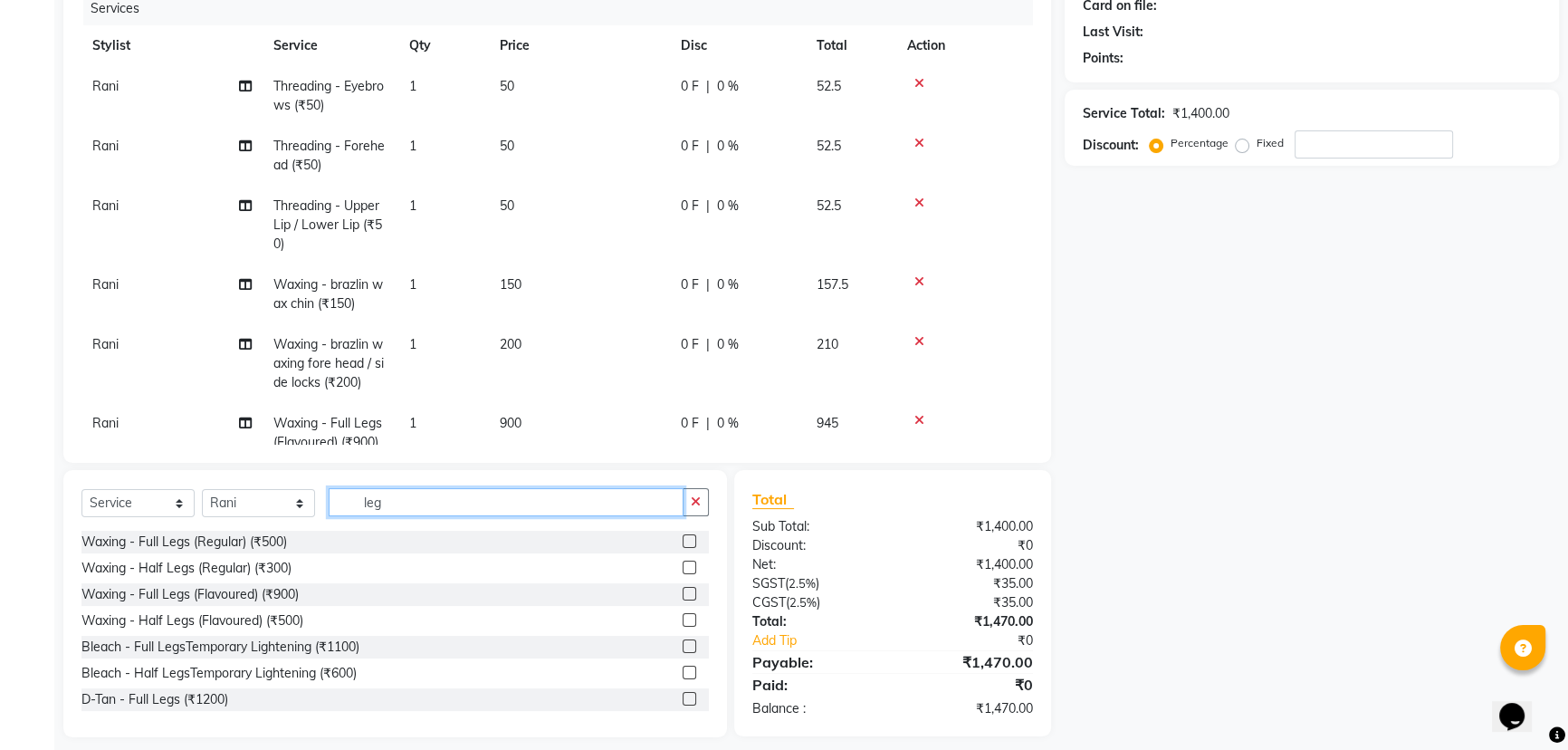
click at [403, 497] on input "leg" at bounding box center [506, 502] width 355 height 28
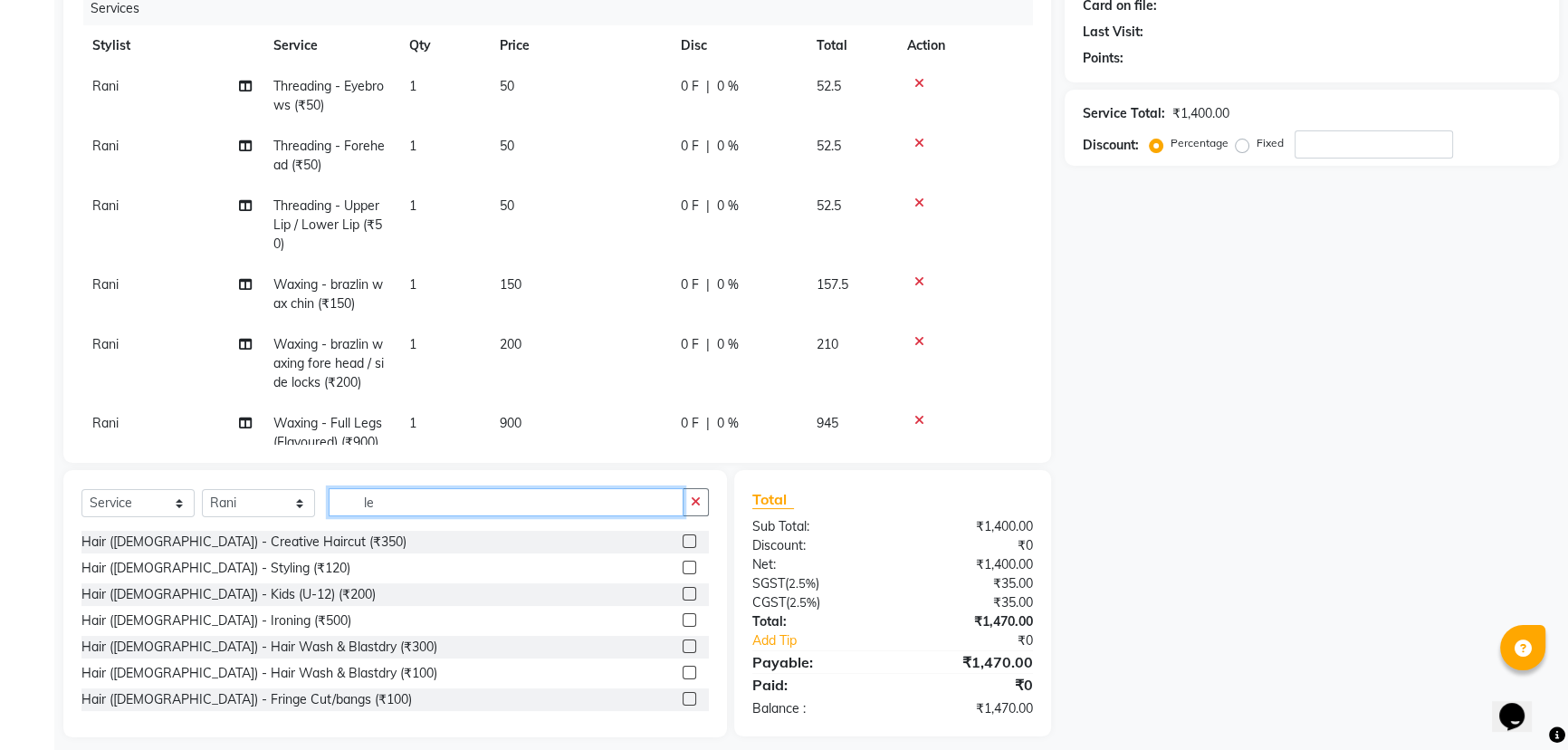
type input "l"
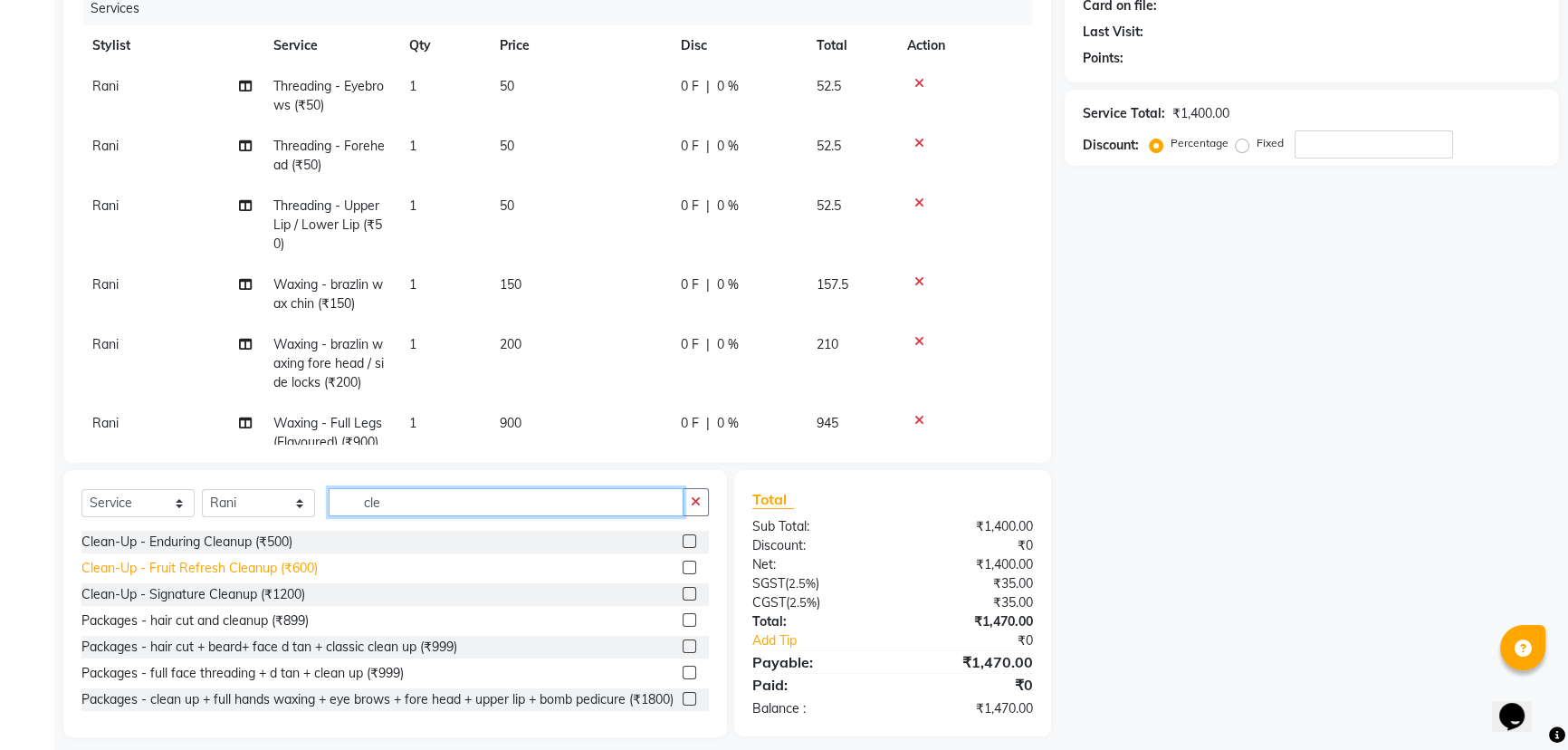
type input "cle"
click at [148, 563] on div "Clean-Up - Fruit Refresh Cleanup (₹600)" at bounding box center [200, 568] width 236 height 19
checkbox input "false"
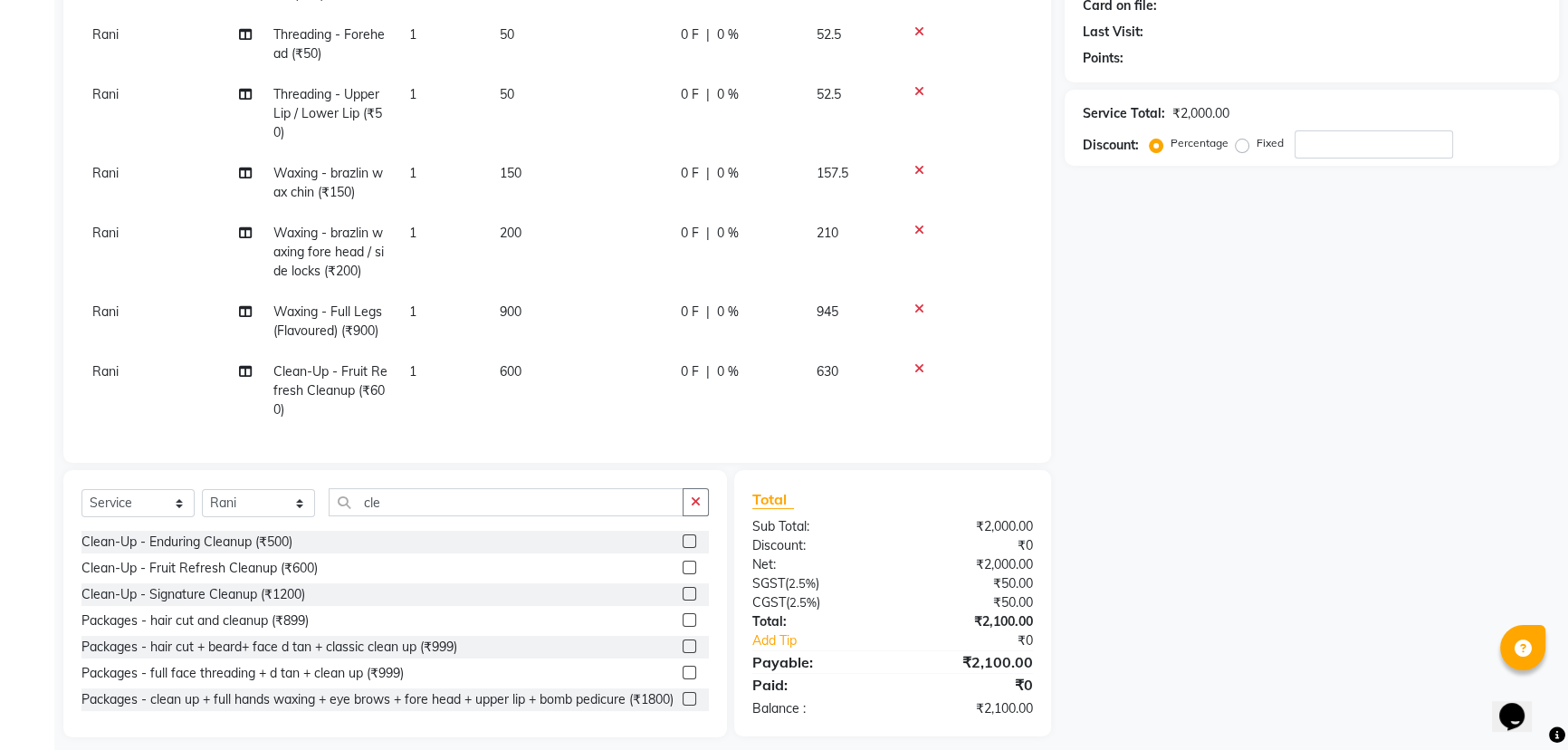
scroll to position [123, 0]
click at [695, 503] on icon "button" at bounding box center [696, 501] width 10 height 12
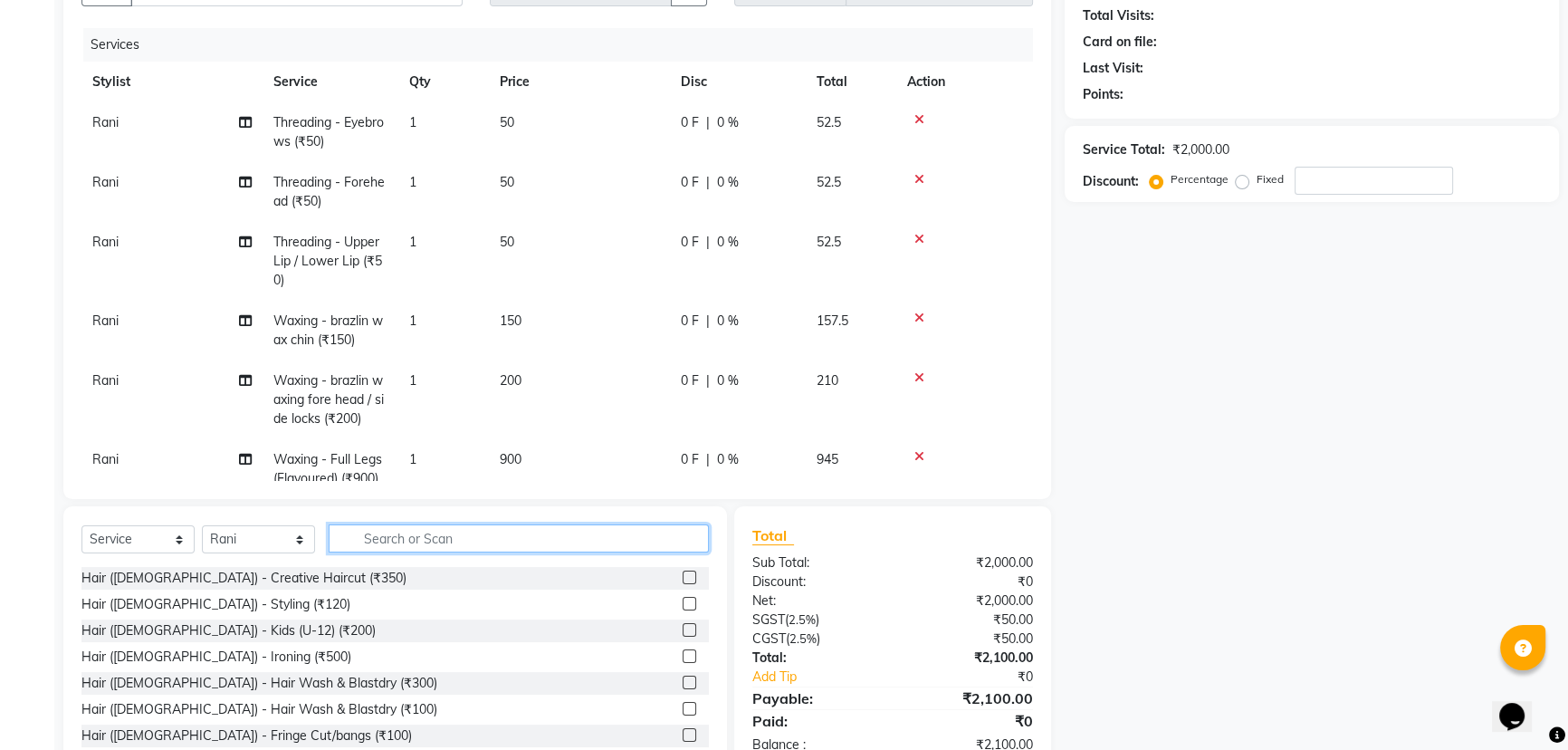
scroll to position [0, 0]
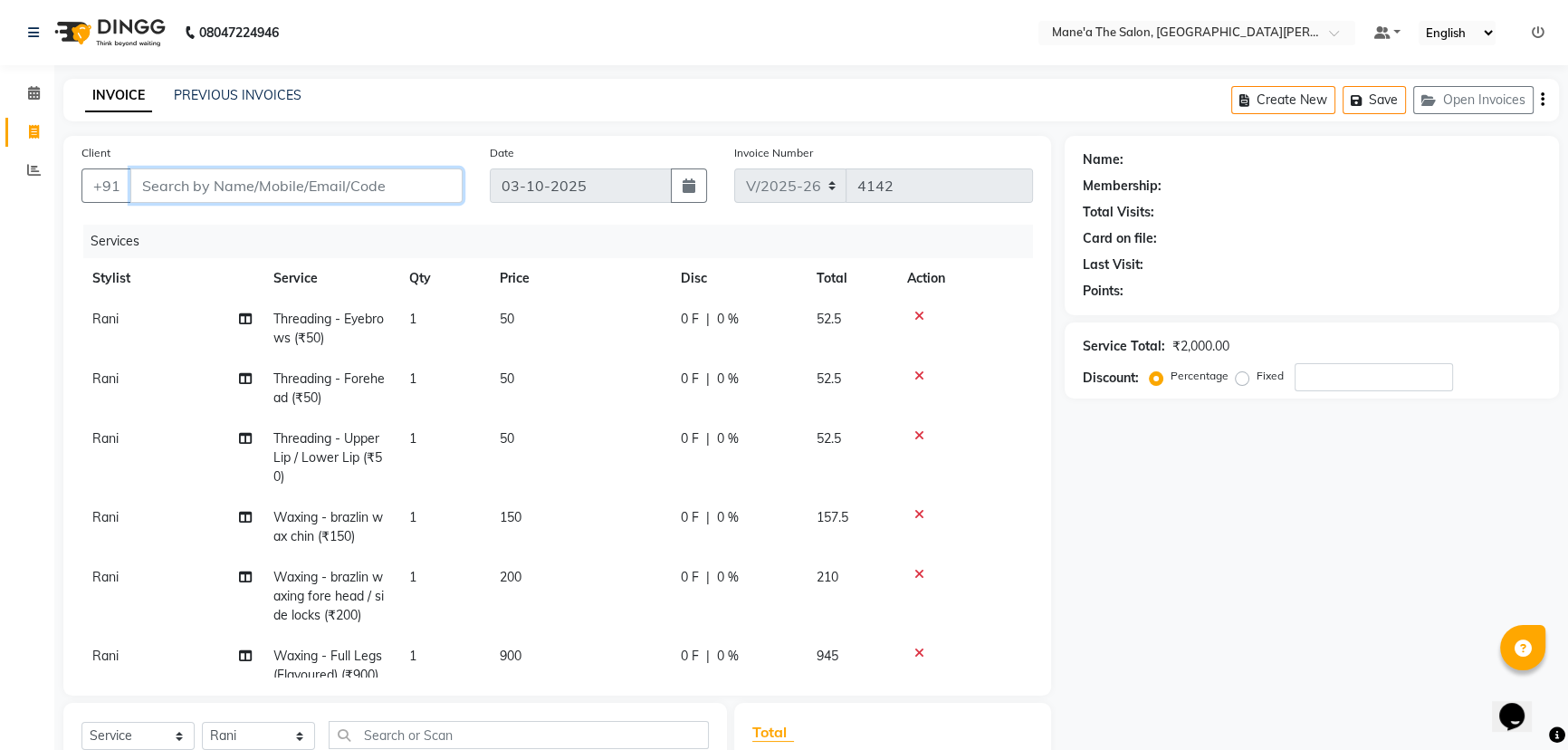
click at [263, 188] on input "Client" at bounding box center [296, 186] width 332 height 35
type input "7"
type input "0"
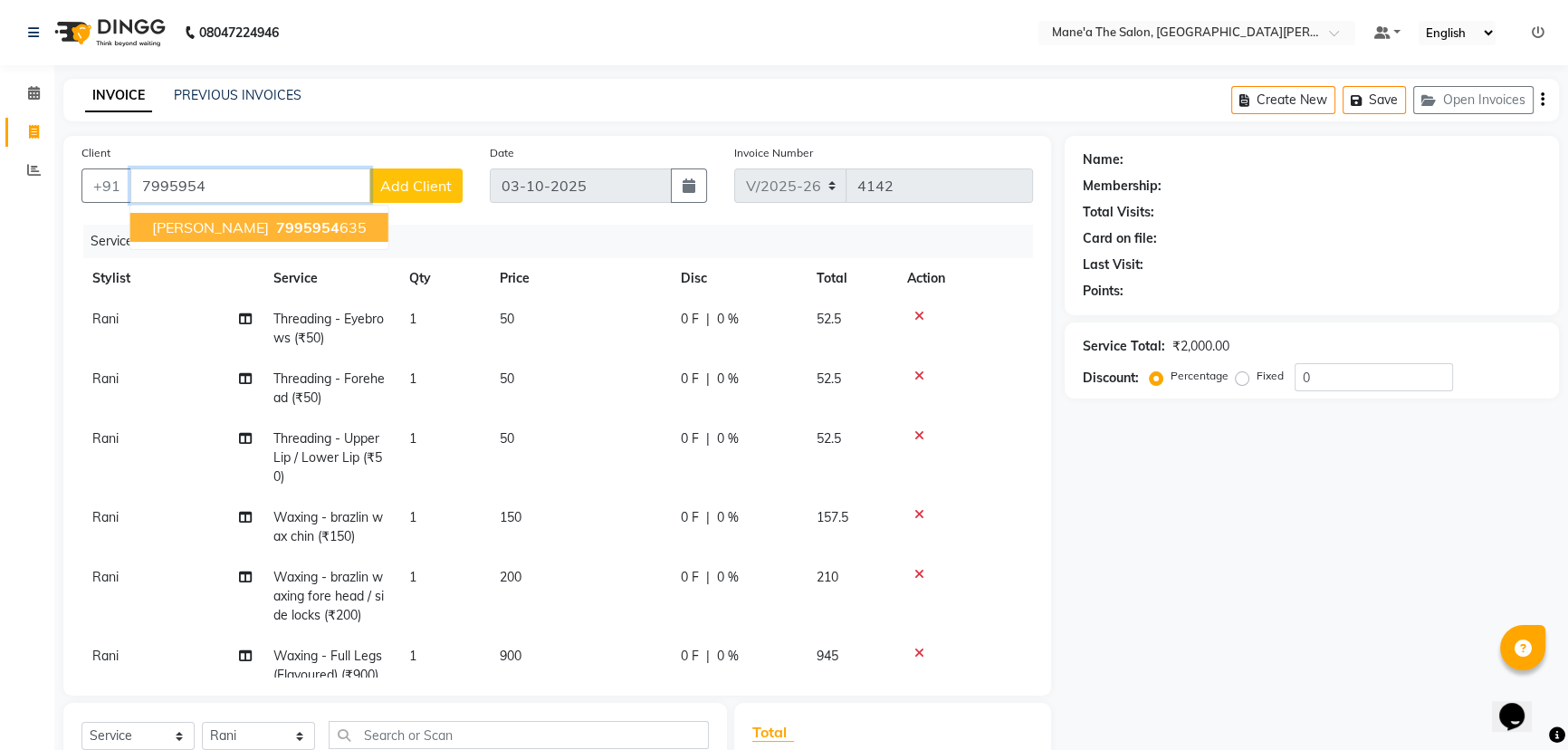
click at [276, 229] on span "7995954" at bounding box center [307, 227] width 63 height 18
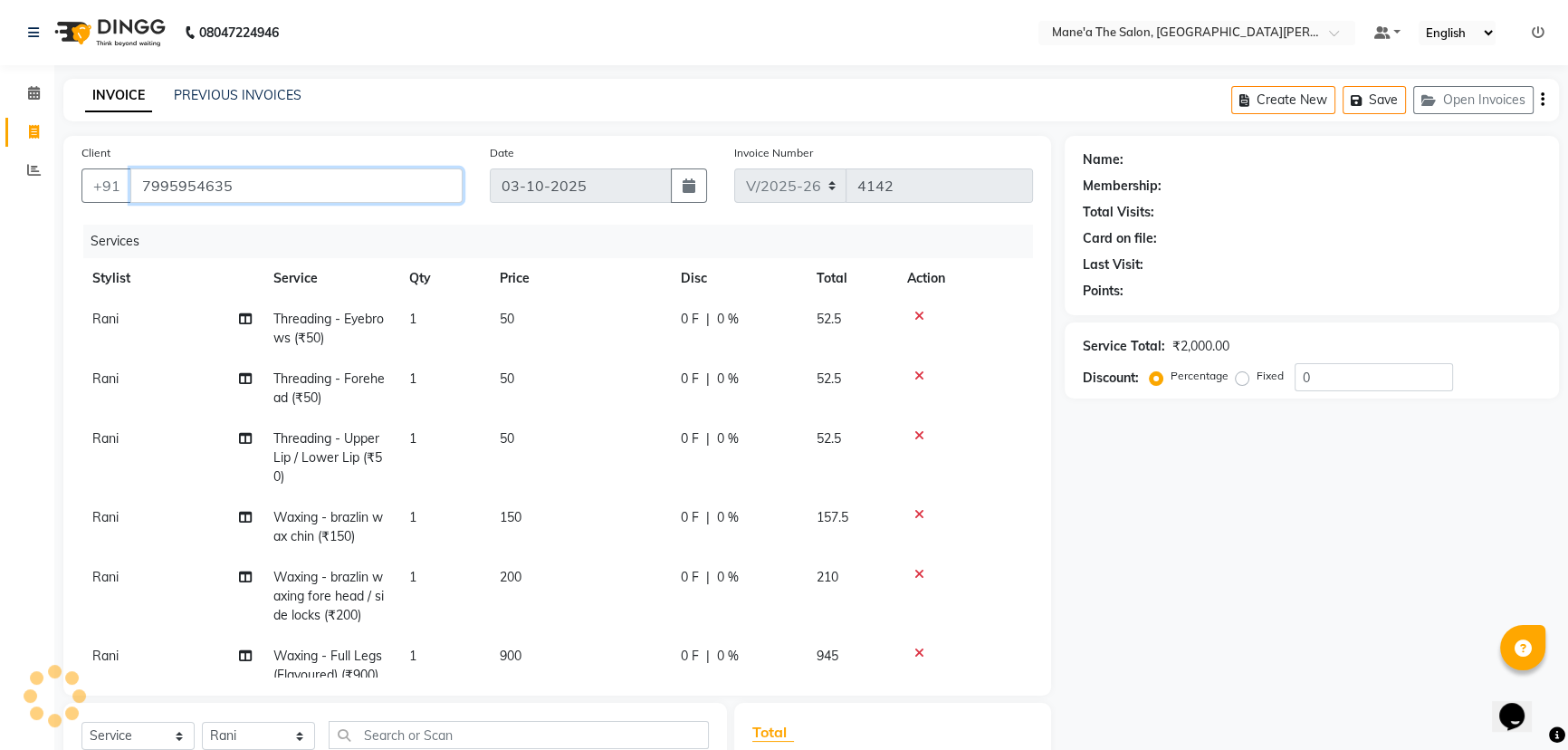
type input "7995954635"
select select "1: Object"
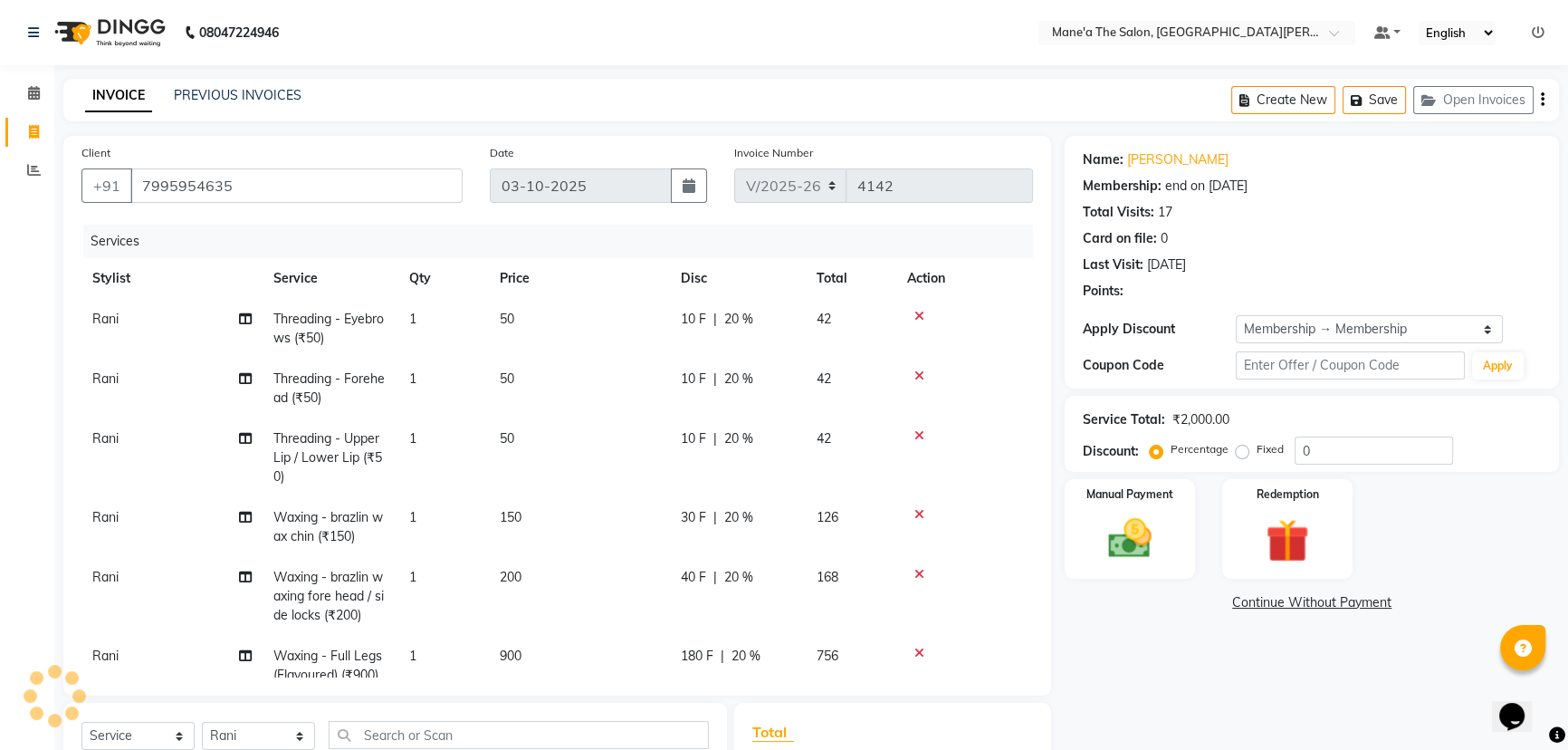
type input "20"
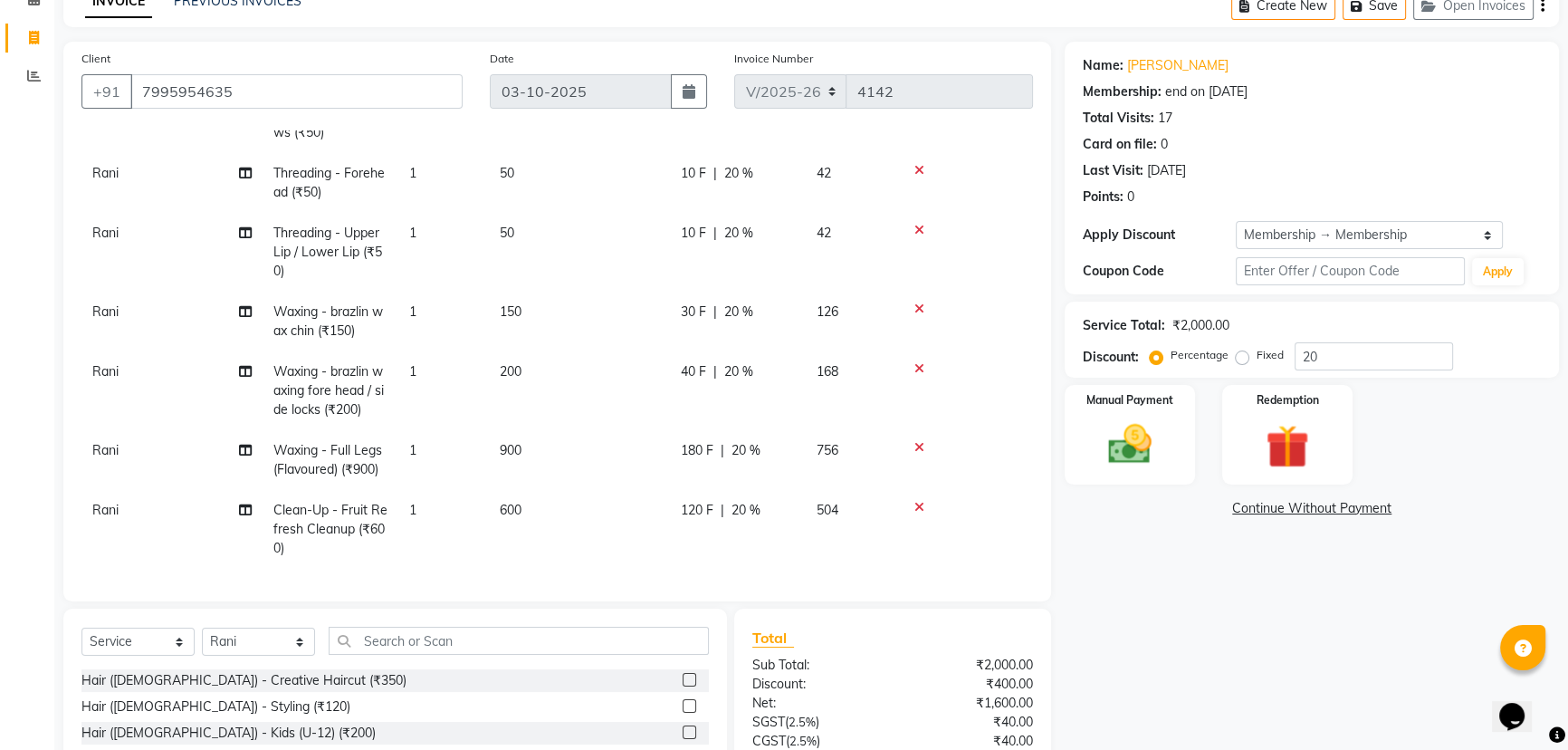
scroll to position [248, 0]
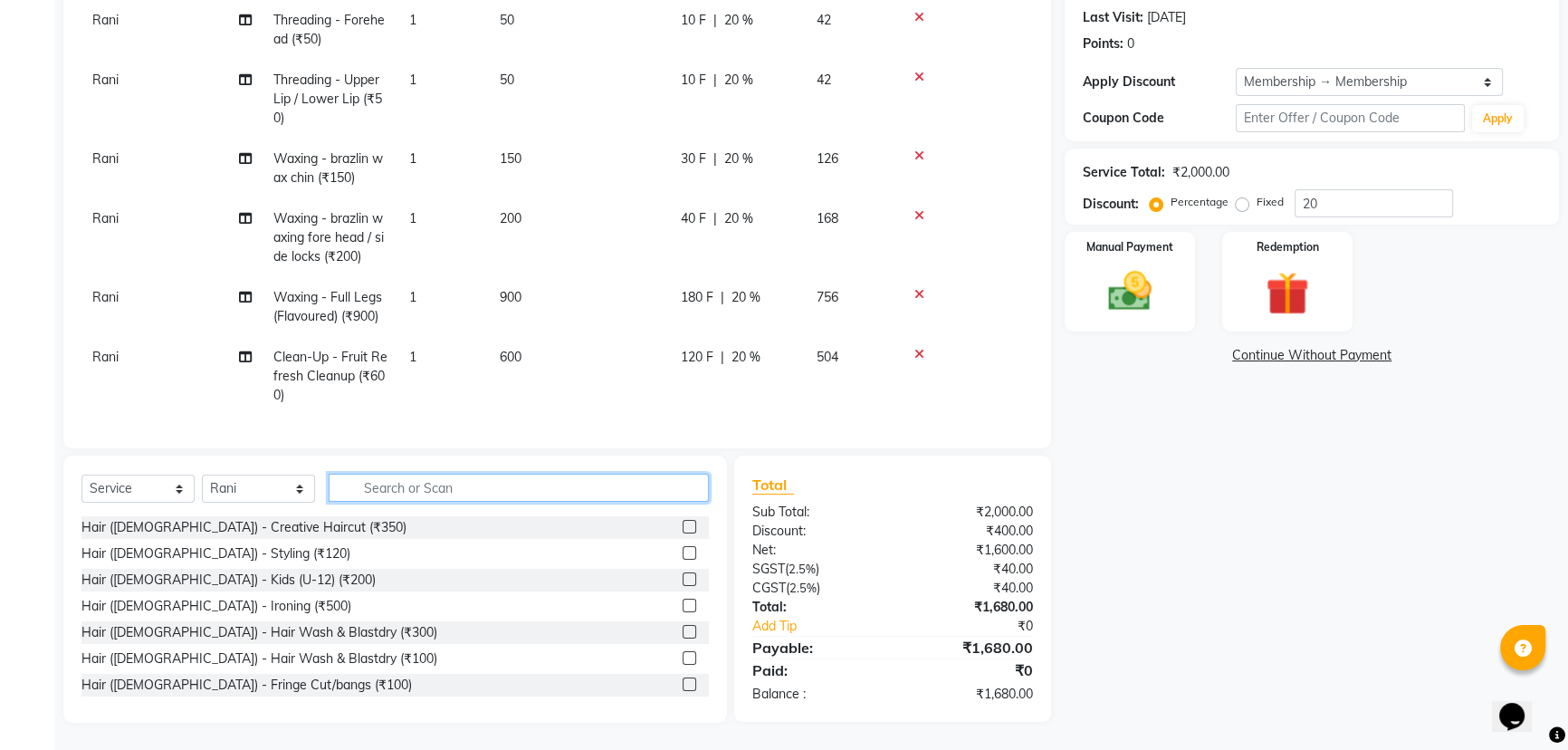
click at [412, 488] on input "text" at bounding box center [519, 488] width 380 height 28
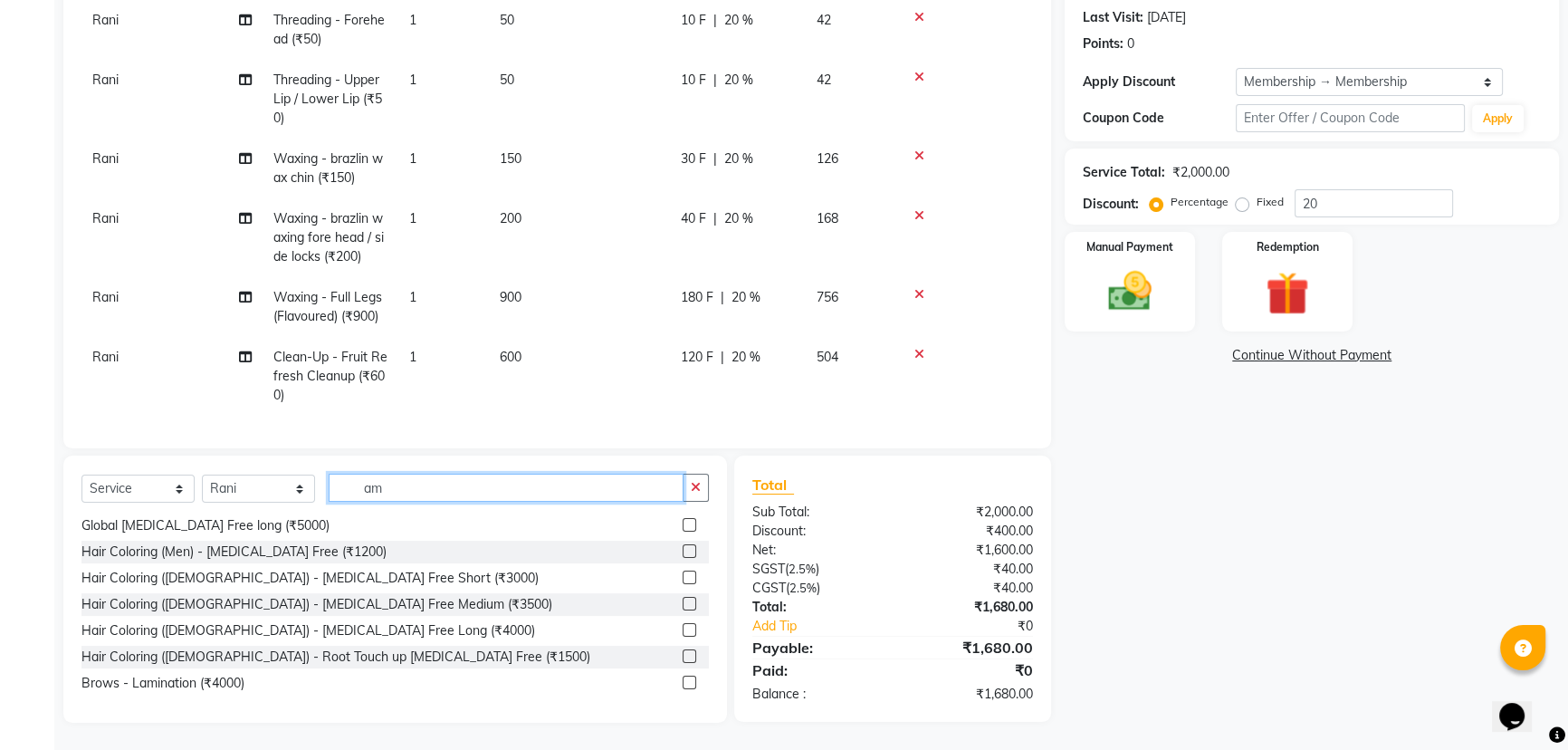
scroll to position [0, 0]
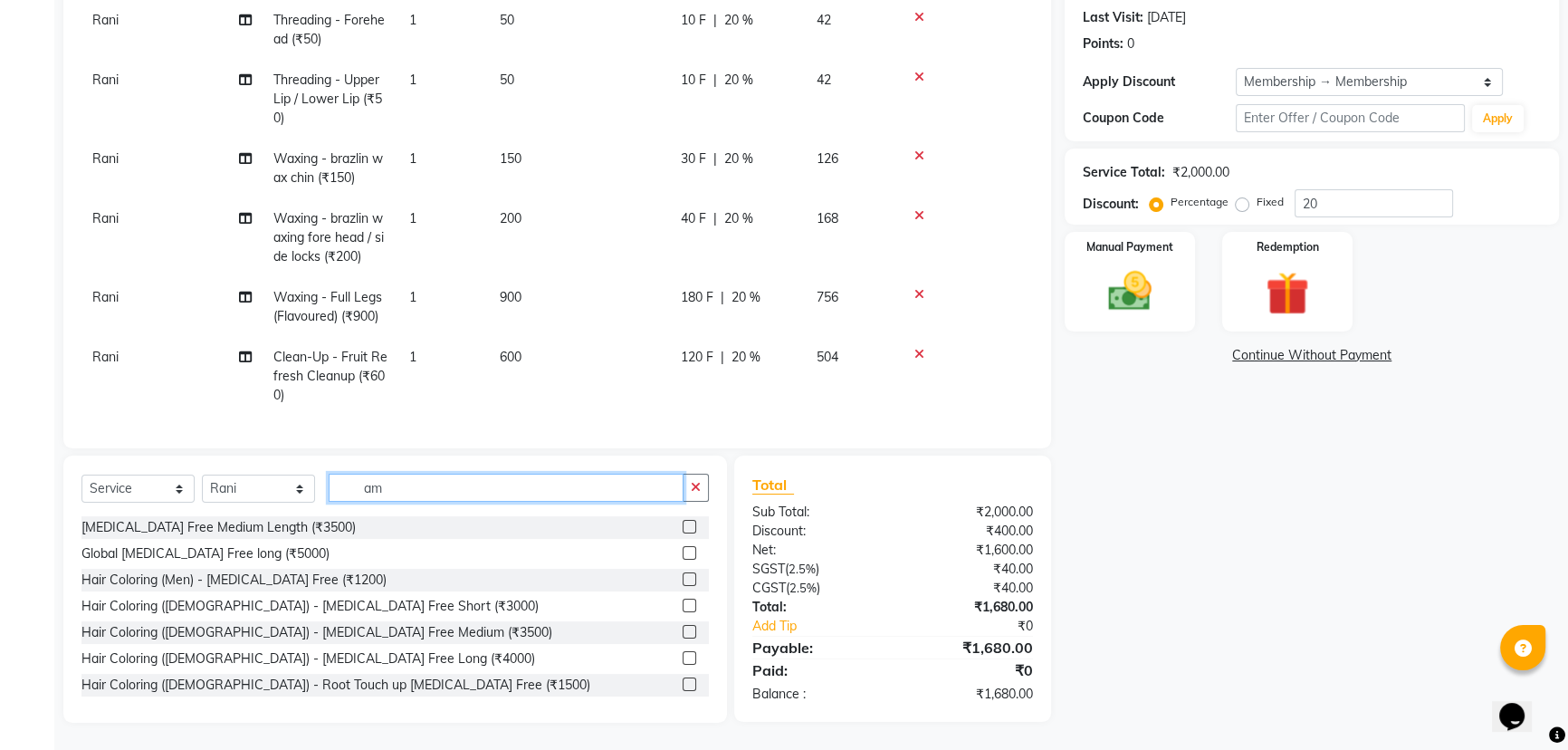
type input "a"
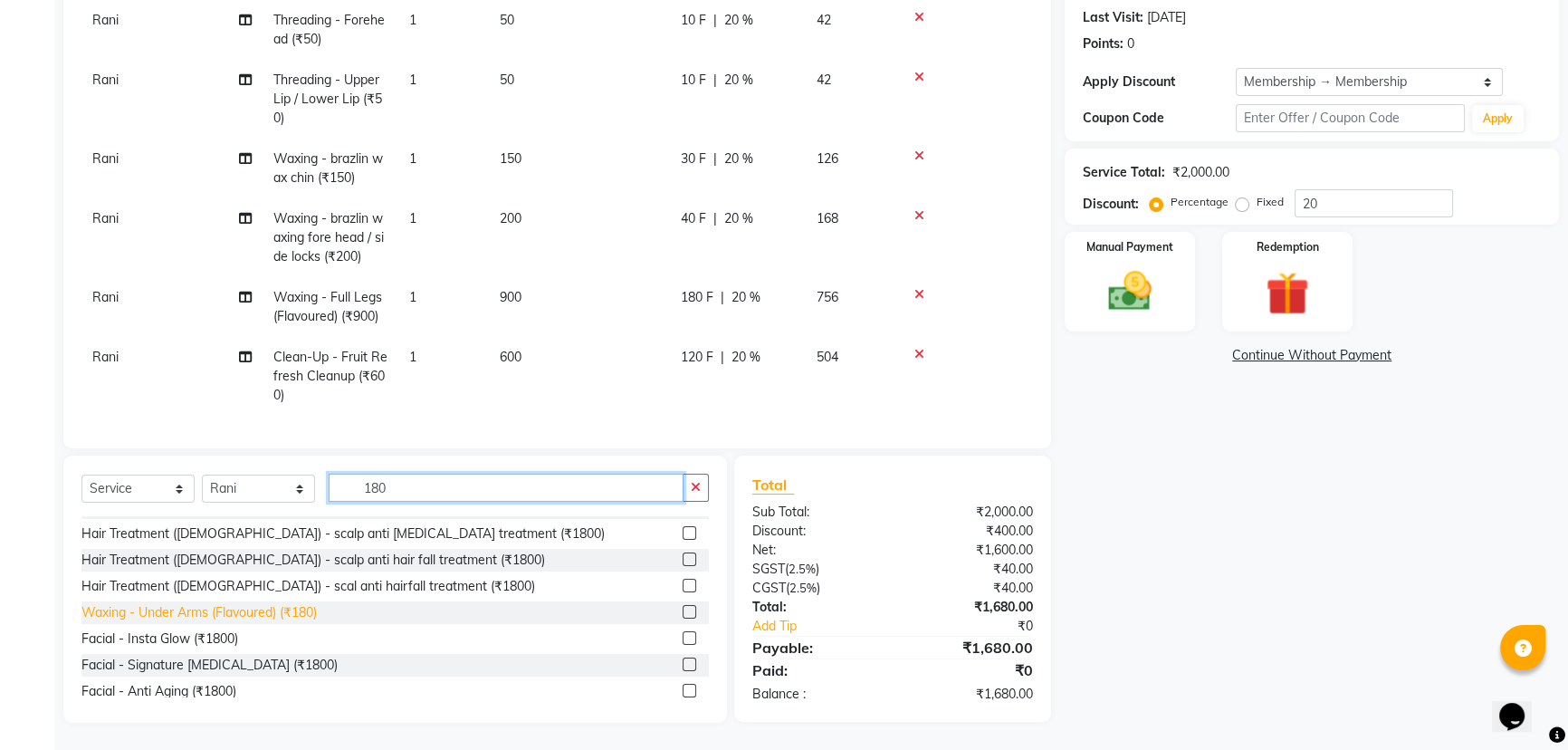
scroll to position [164, 0]
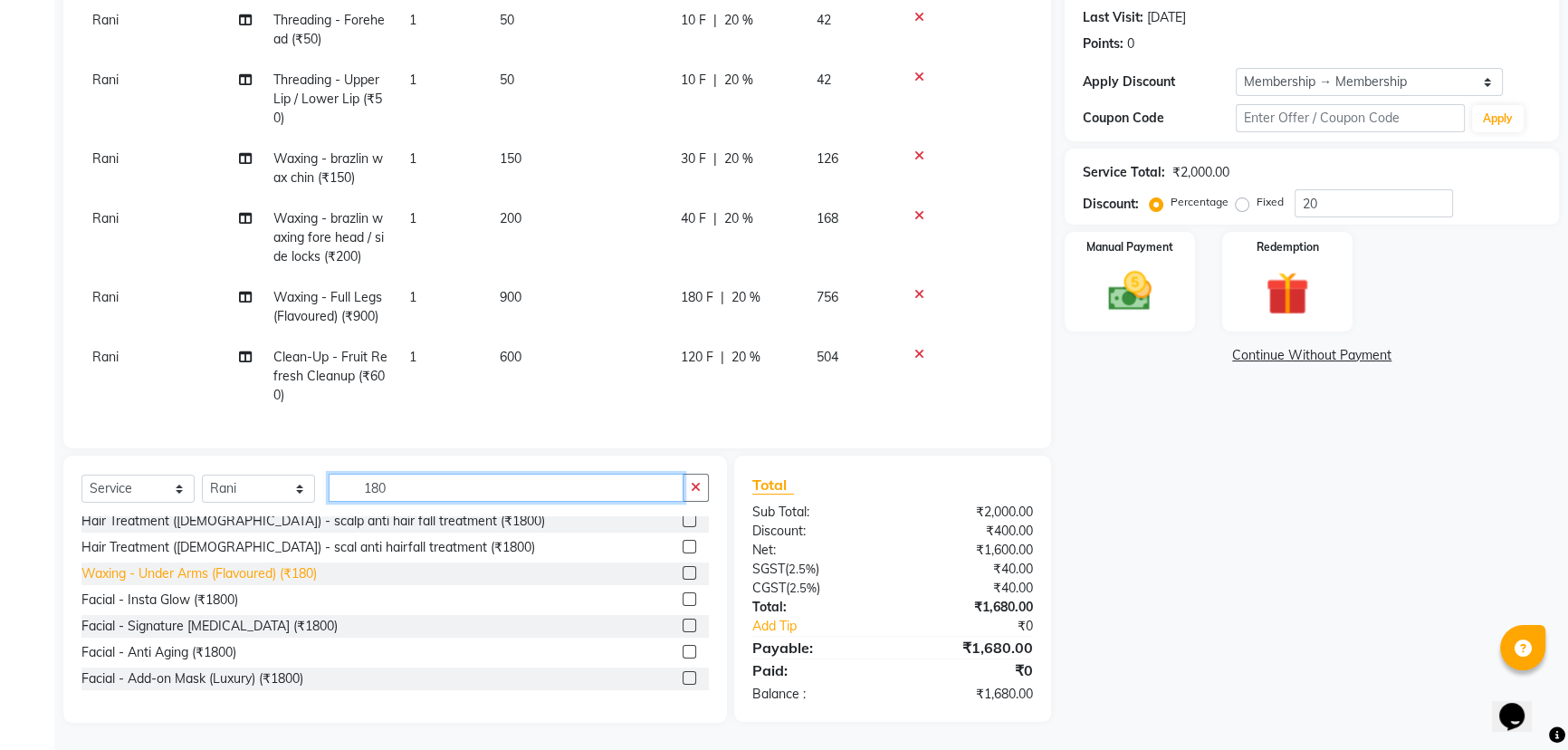
type input "180"
click at [200, 572] on div "Waxing - Under Arms (Flavoured) (₹180)" at bounding box center [200, 574] width 235 height 19
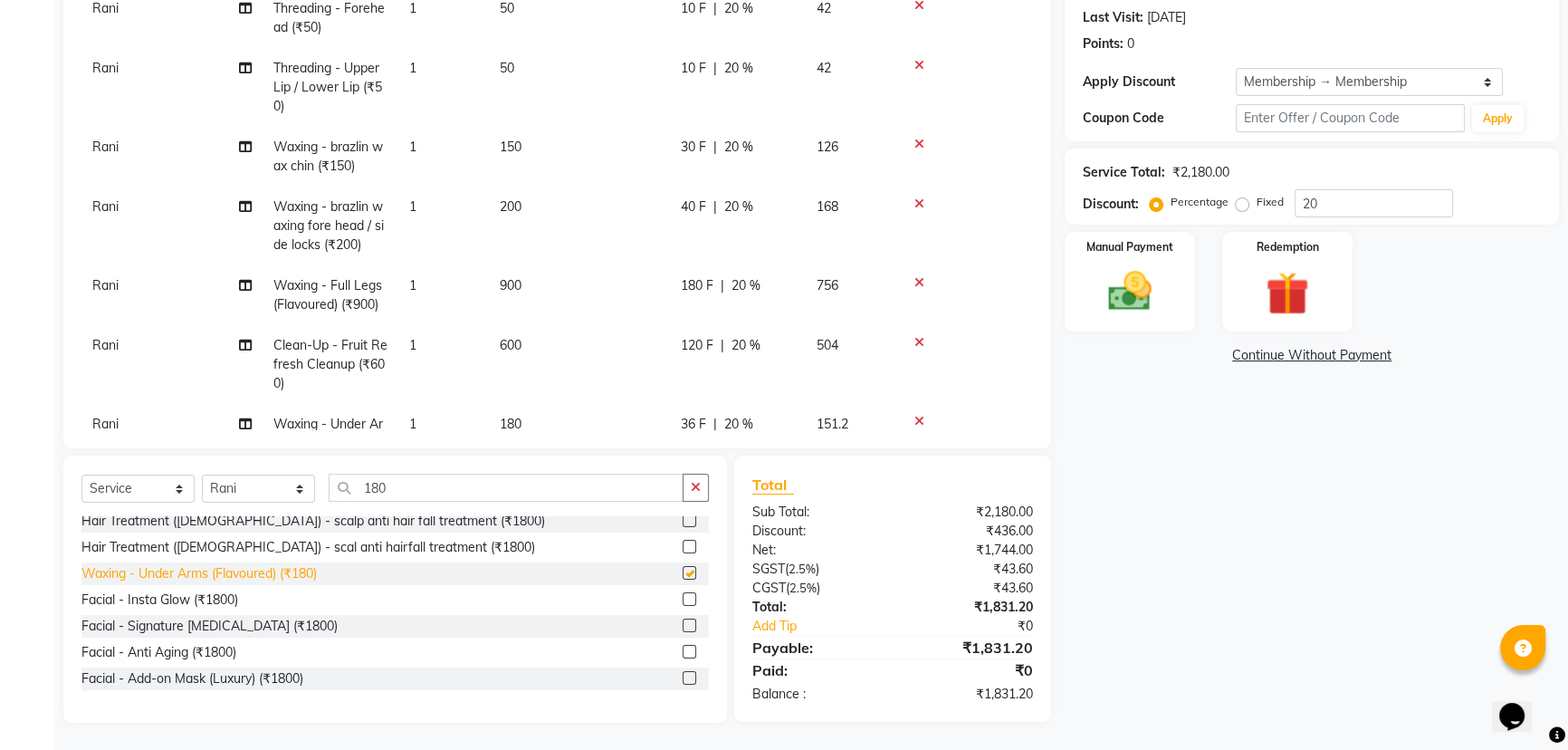
checkbox input "false"
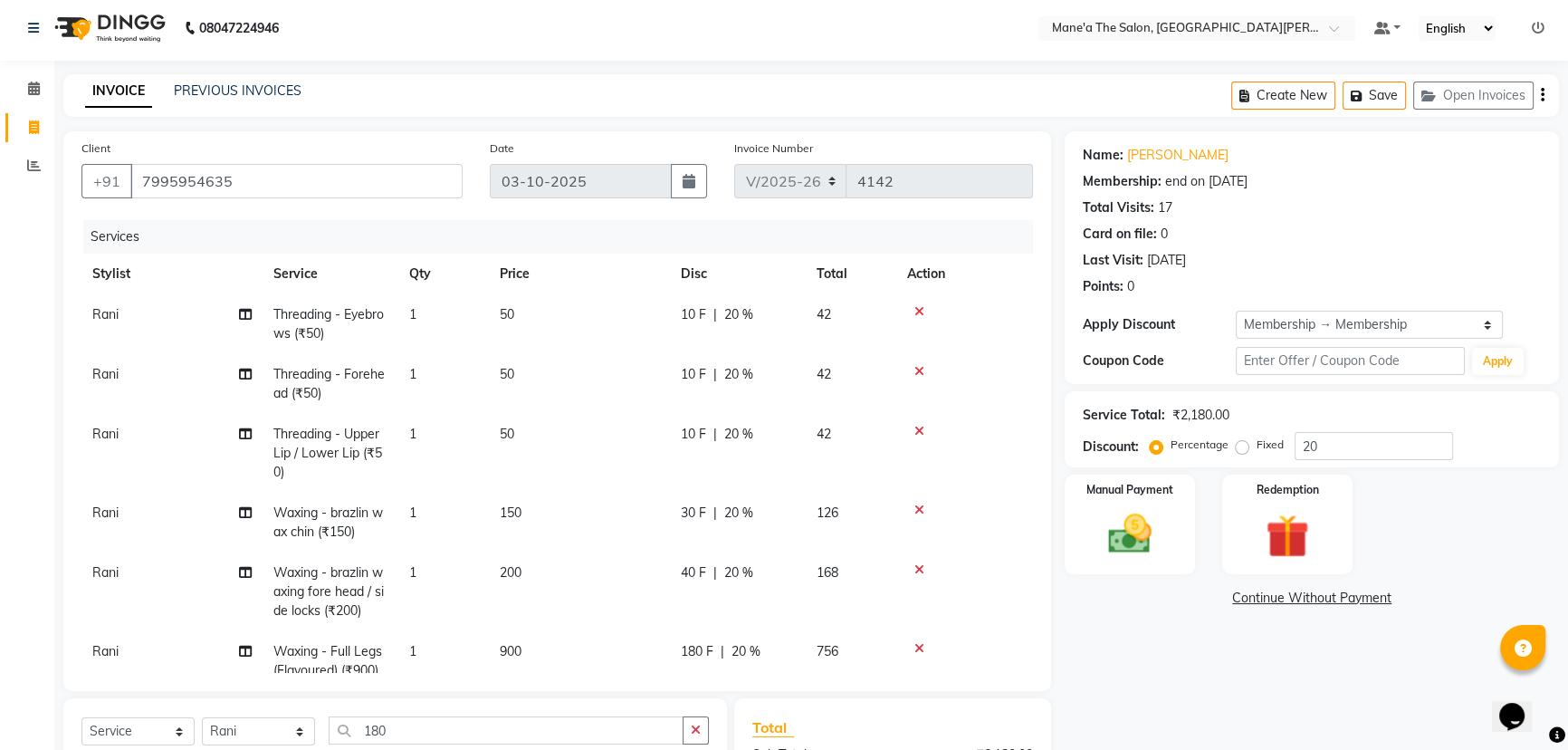
scroll to position [0, 0]
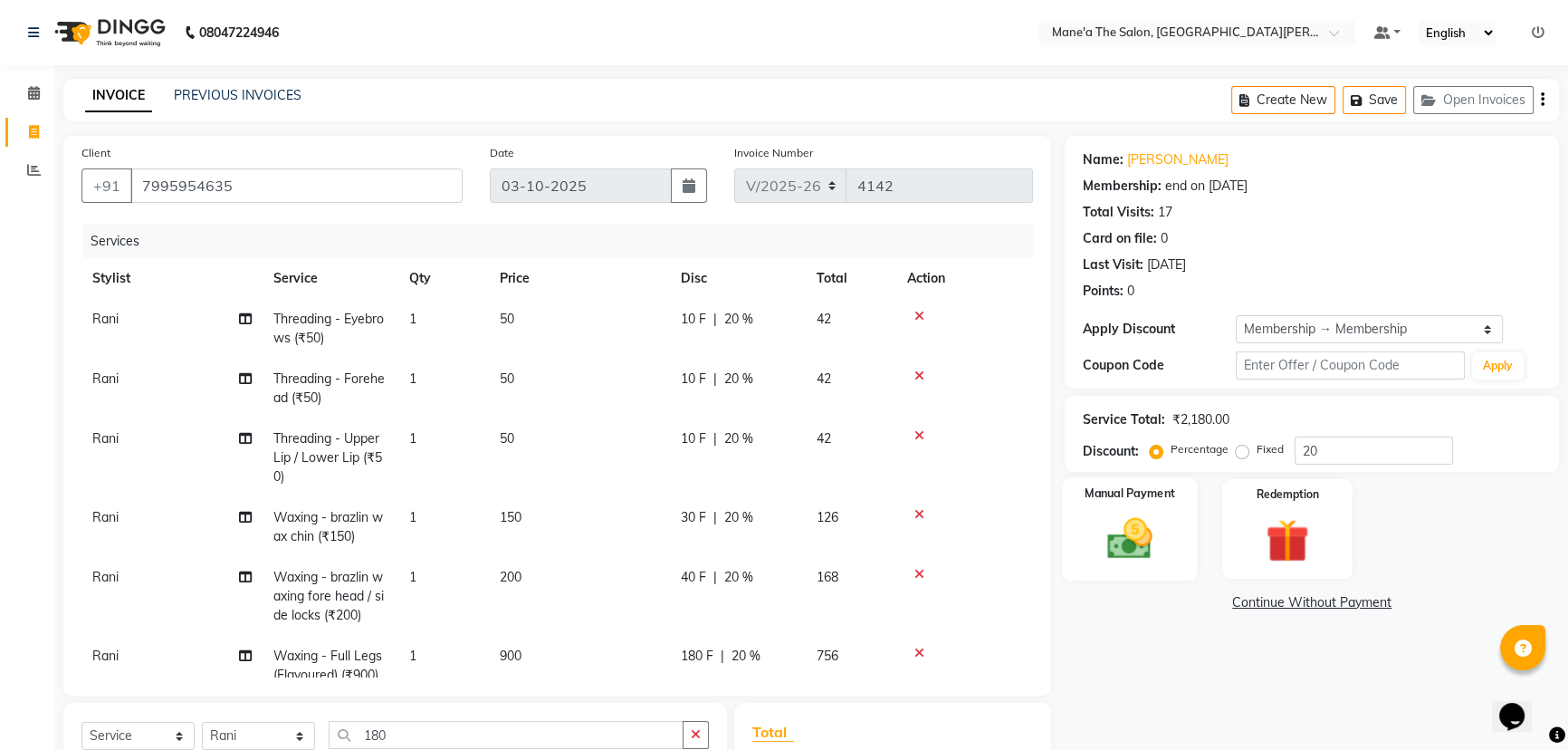
click at [1121, 513] on img at bounding box center [1131, 538] width 73 height 52
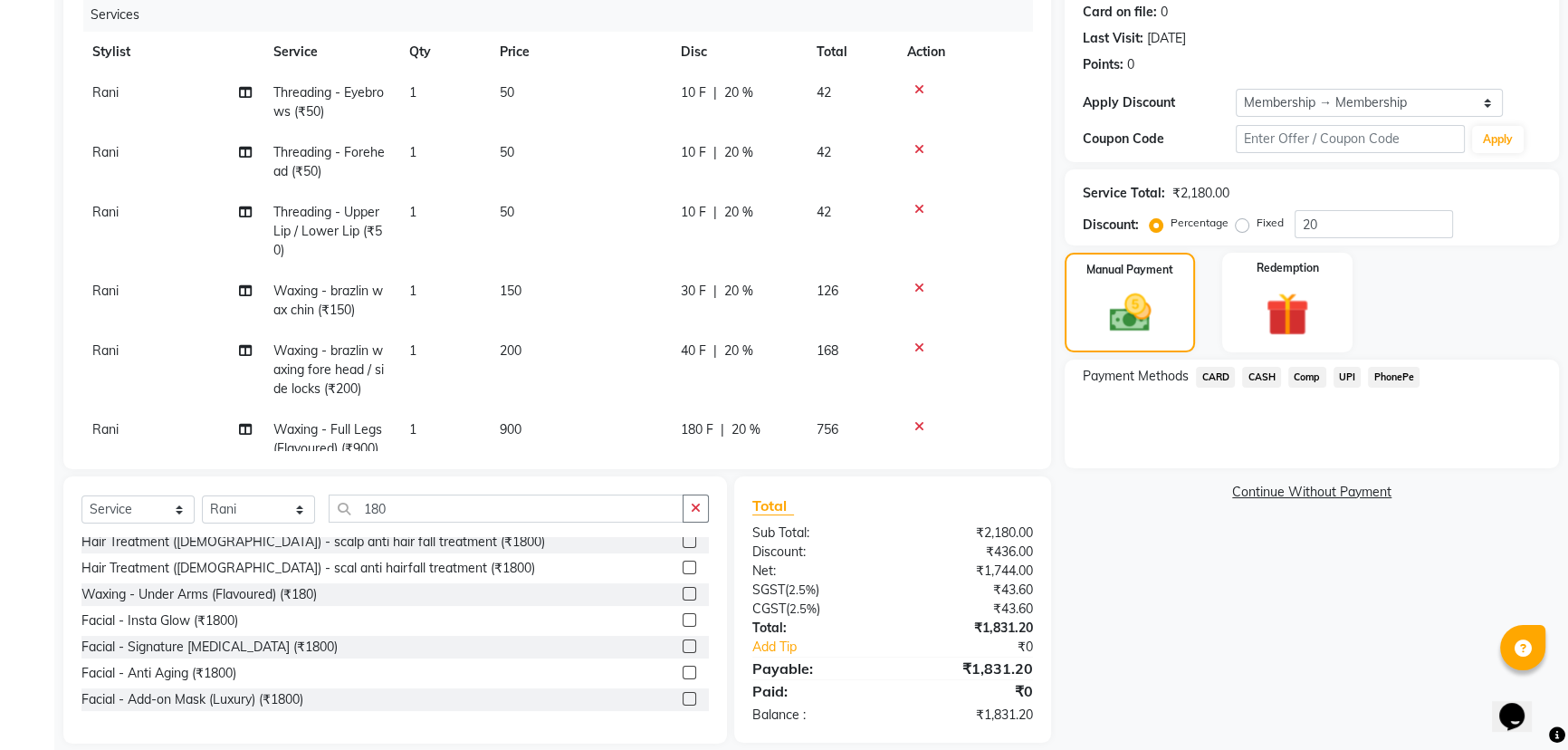
scroll to position [248, 0]
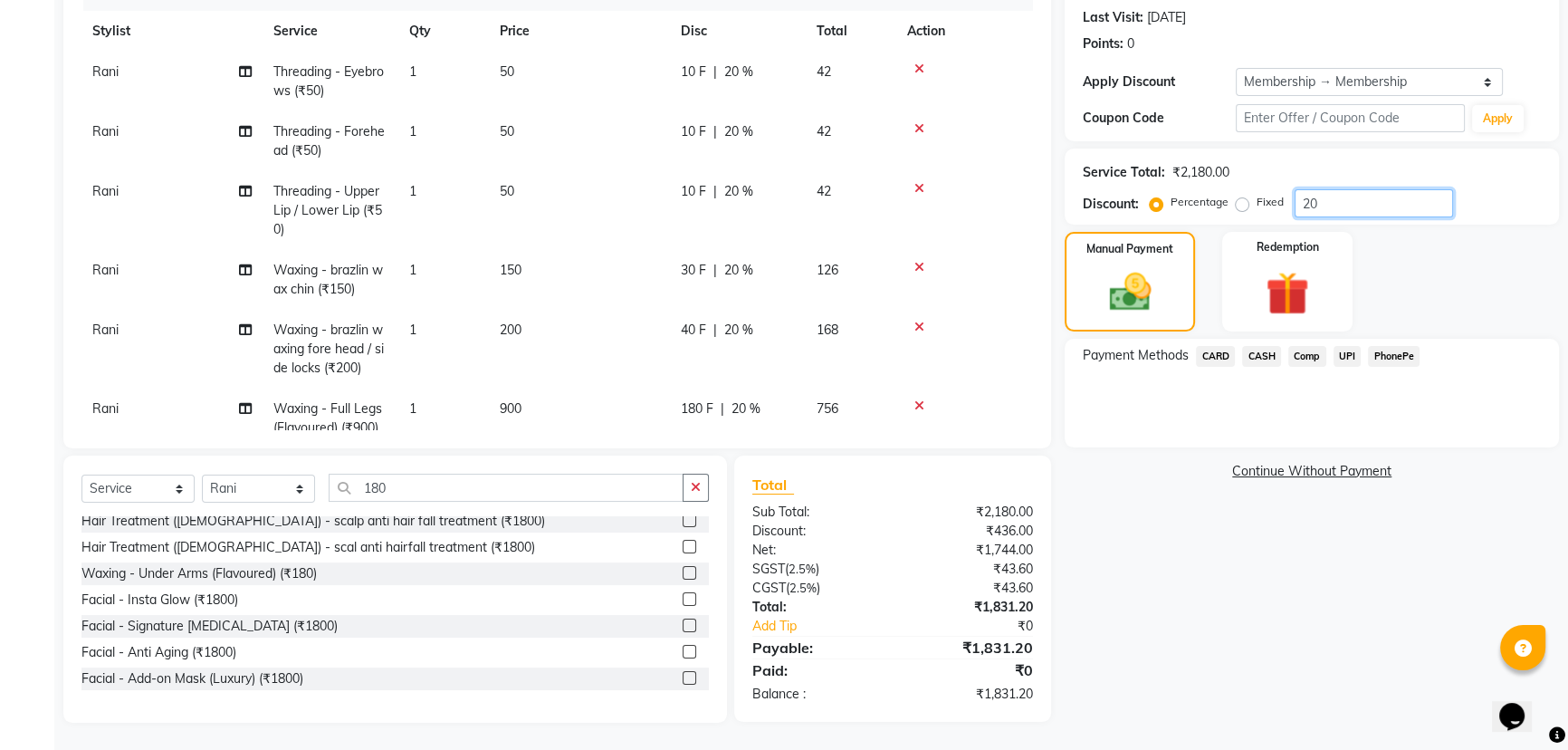
click at [1356, 208] on input "20" at bounding box center [1374, 204] width 158 height 28
type input "2"
type input "10"
click at [1223, 353] on span "CARD" at bounding box center [1215, 356] width 39 height 21
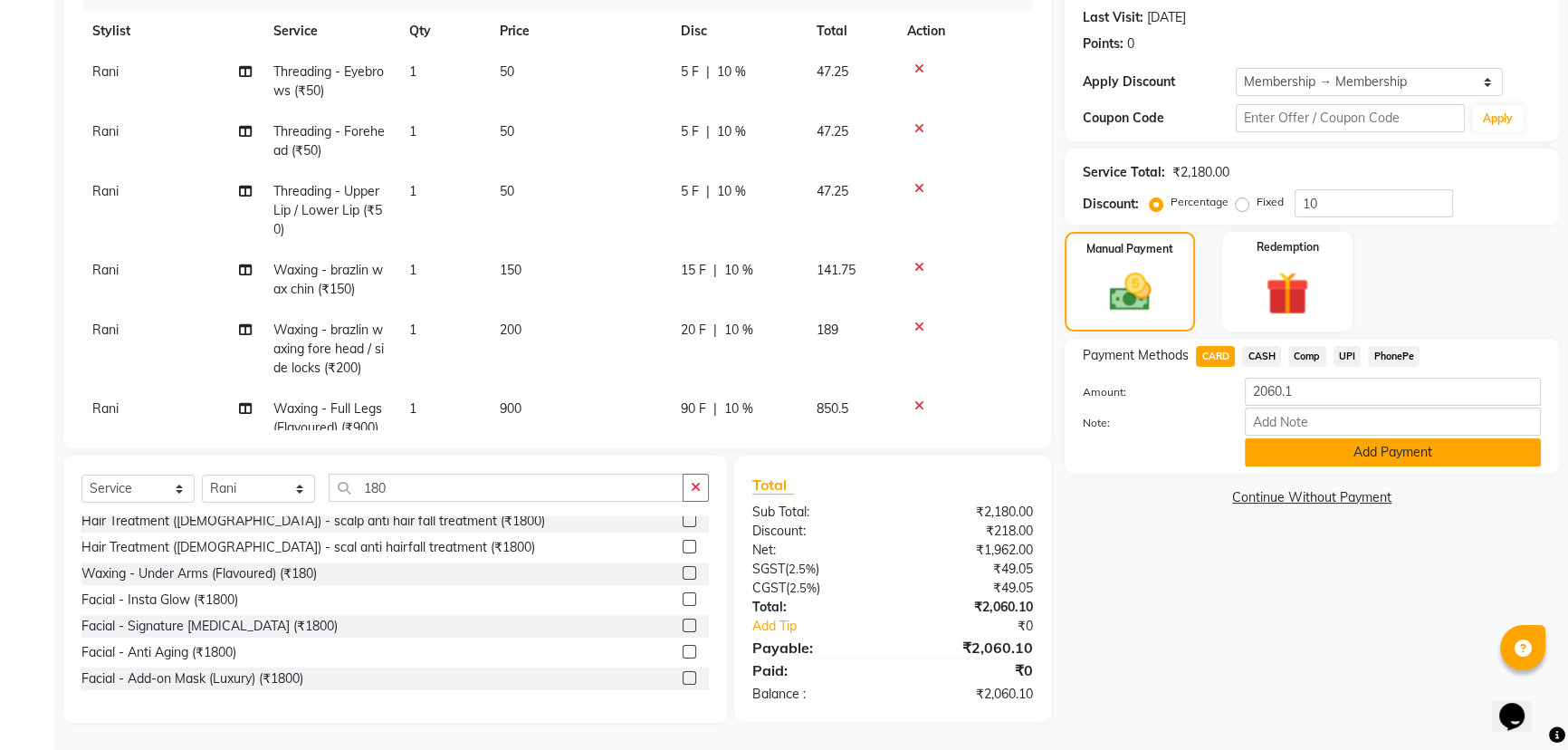
click at [1389, 460] on button "Add Payment" at bounding box center [1393, 452] width 296 height 28
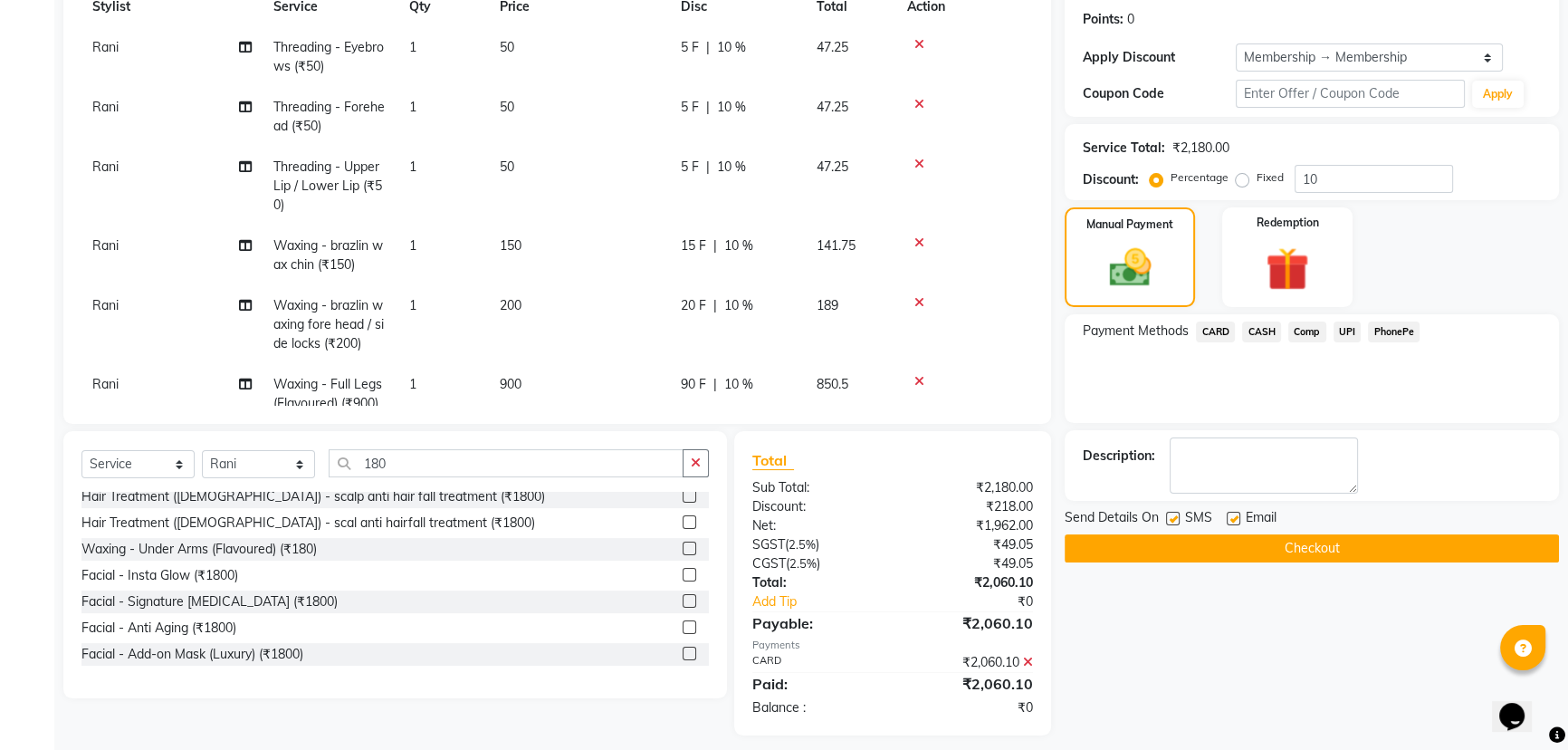
scroll to position [285, 0]
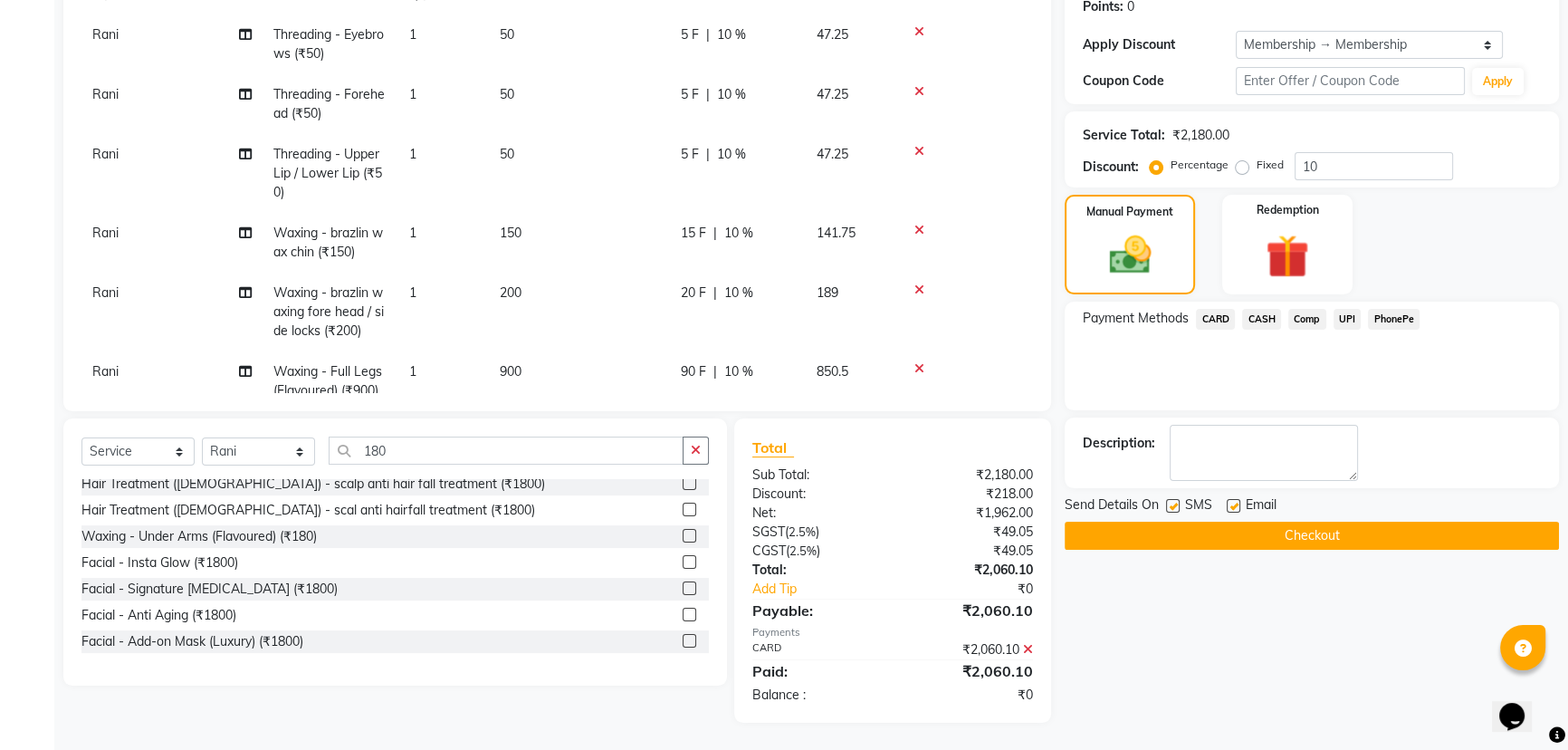
click at [1340, 540] on button "Checkout" at bounding box center [1312, 536] width 494 height 28
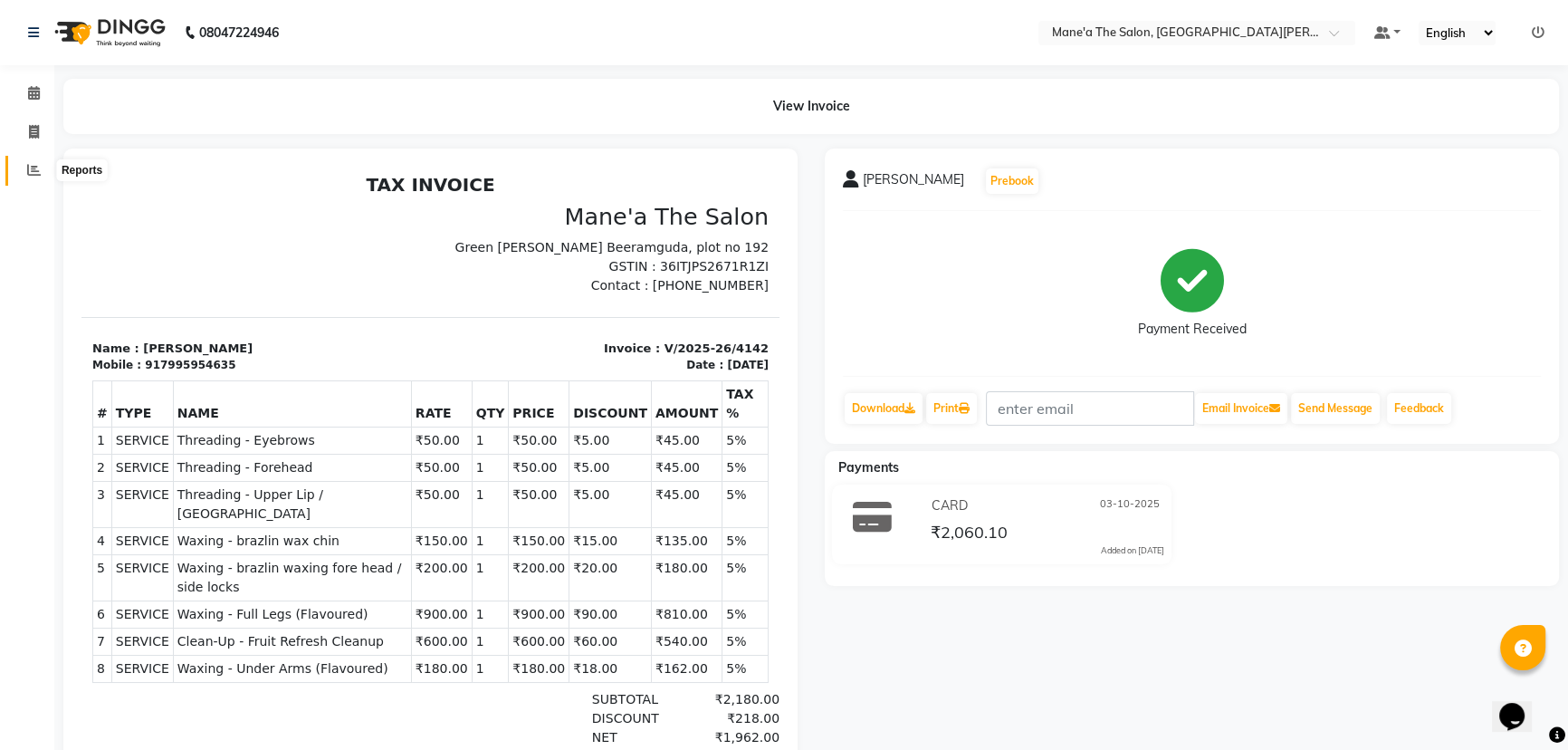
click at [24, 164] on span at bounding box center [34, 171] width 32 height 21
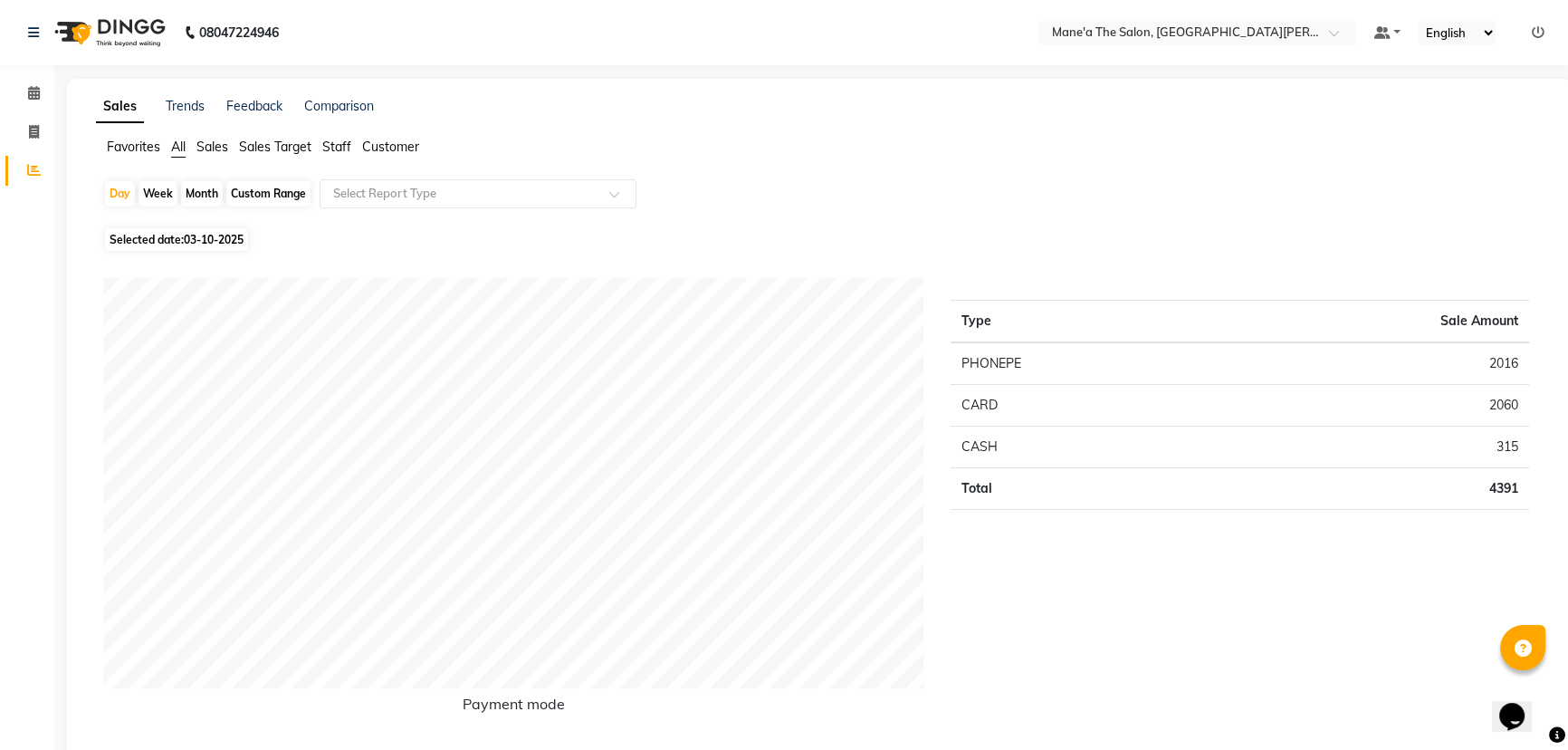
click at [203, 191] on div "Month" at bounding box center [202, 193] width 41 height 25
select select "10"
select select "2025"
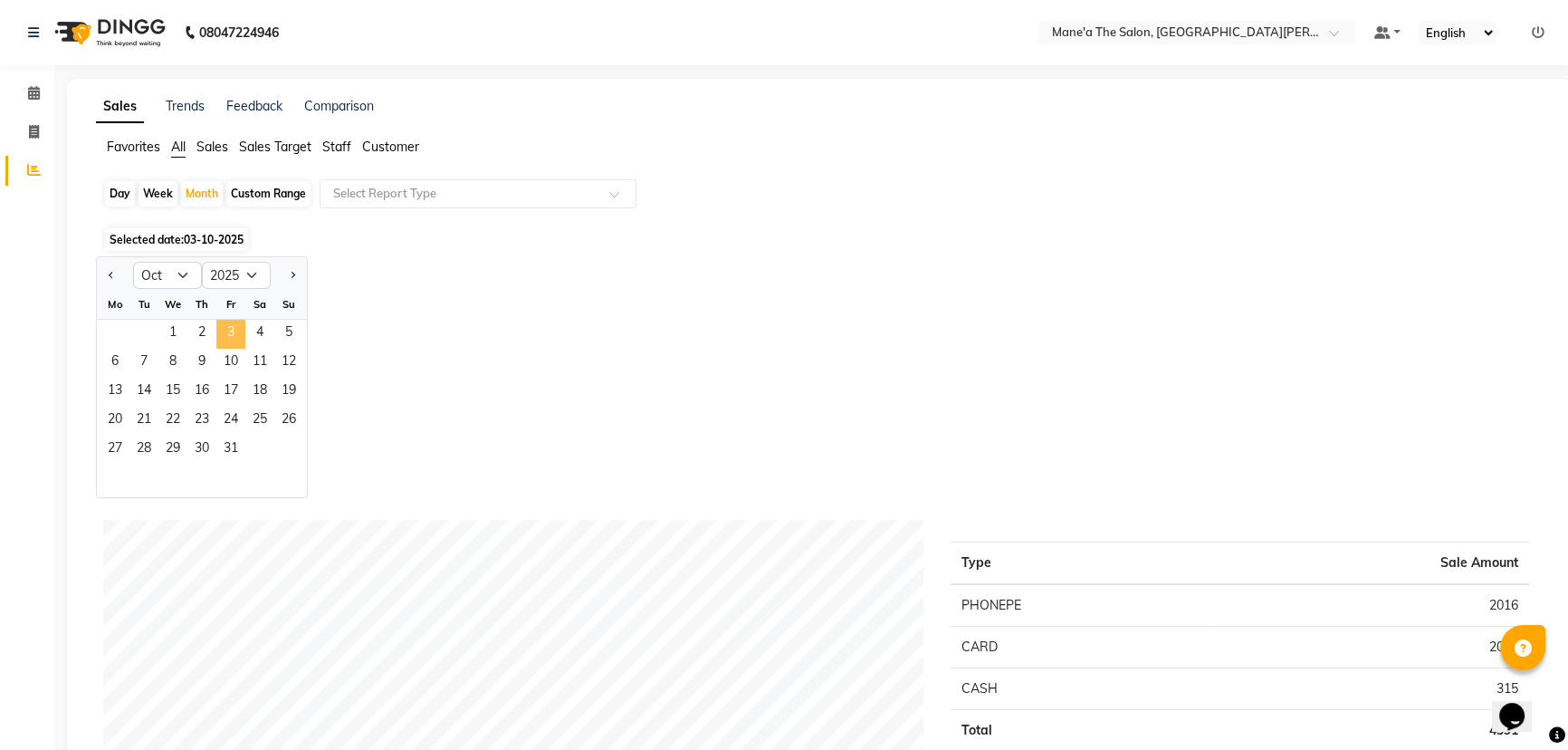
click at [235, 326] on span "3" at bounding box center [231, 334] width 29 height 29
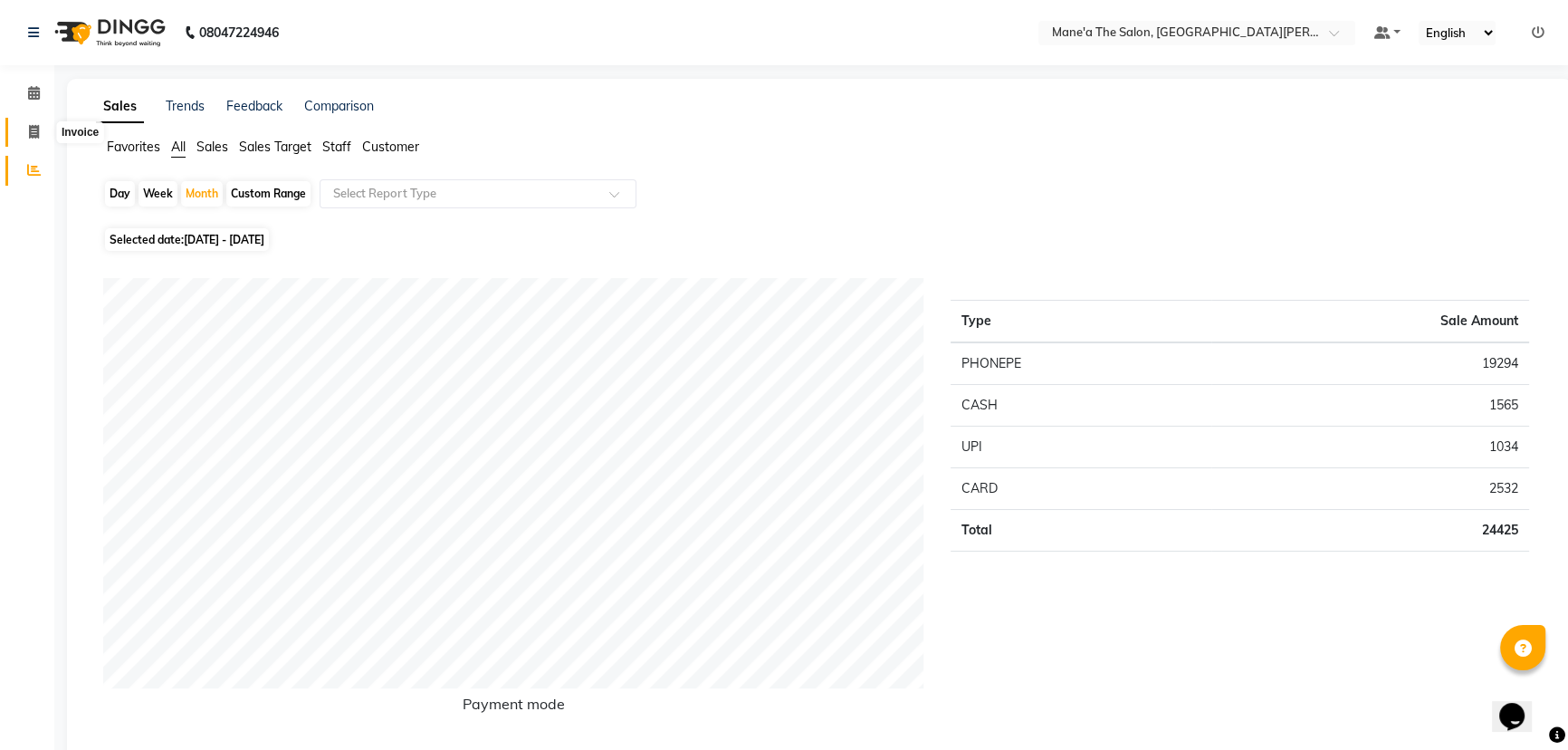
click at [26, 127] on span at bounding box center [34, 133] width 32 height 21
select select "7205"
select select "service"
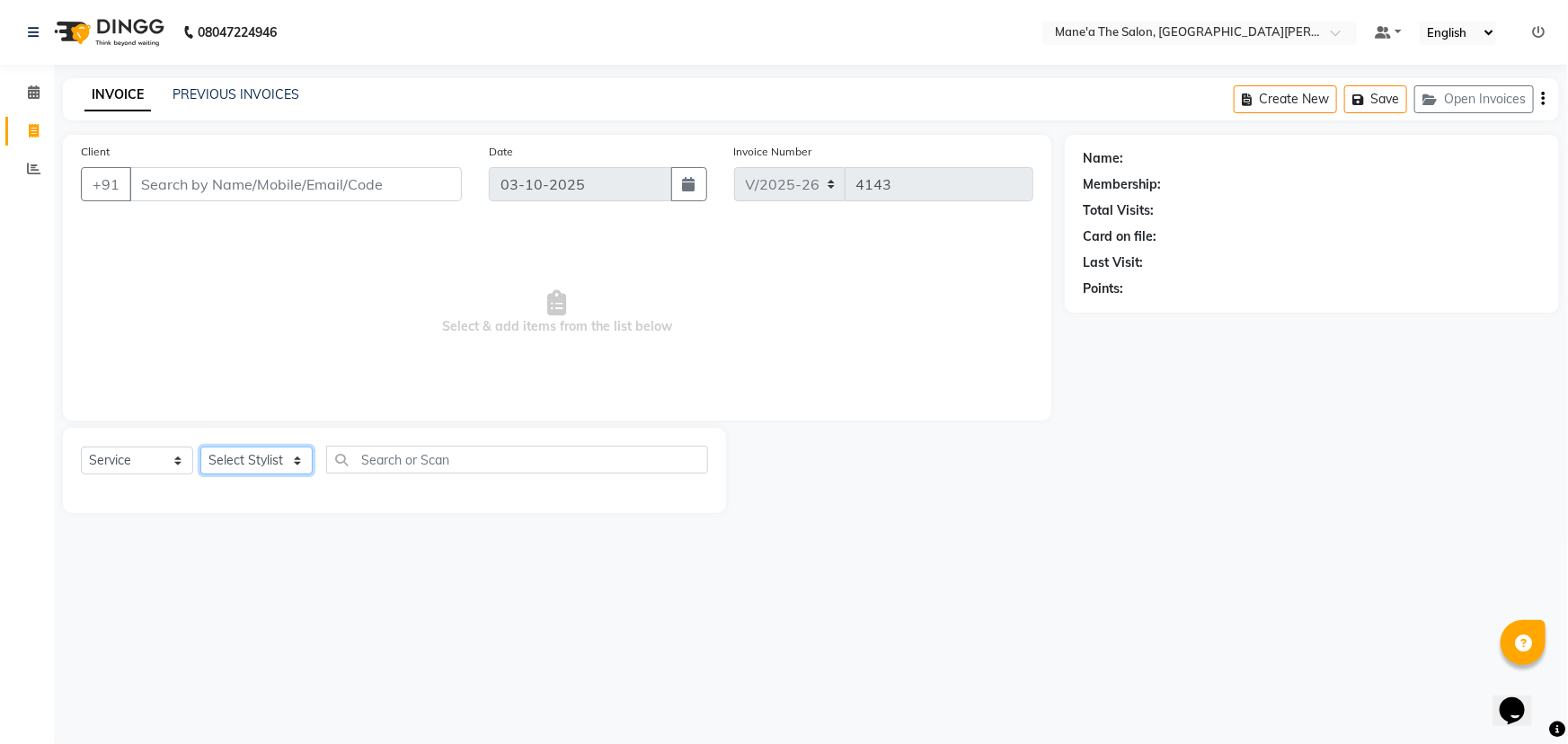
click at [292, 457] on select "Select Stylist Anil Faeam Junaid New Manager Manjula Neelima Owner Rani Sahil S…" at bounding box center [256, 461] width 112 height 28
select select "93517"
click at [200, 447] on select "Select Stylist Anil Faeam Junaid New Manager Manjula Neelima Owner Rani Sahil S…" at bounding box center [256, 461] width 112 height 28
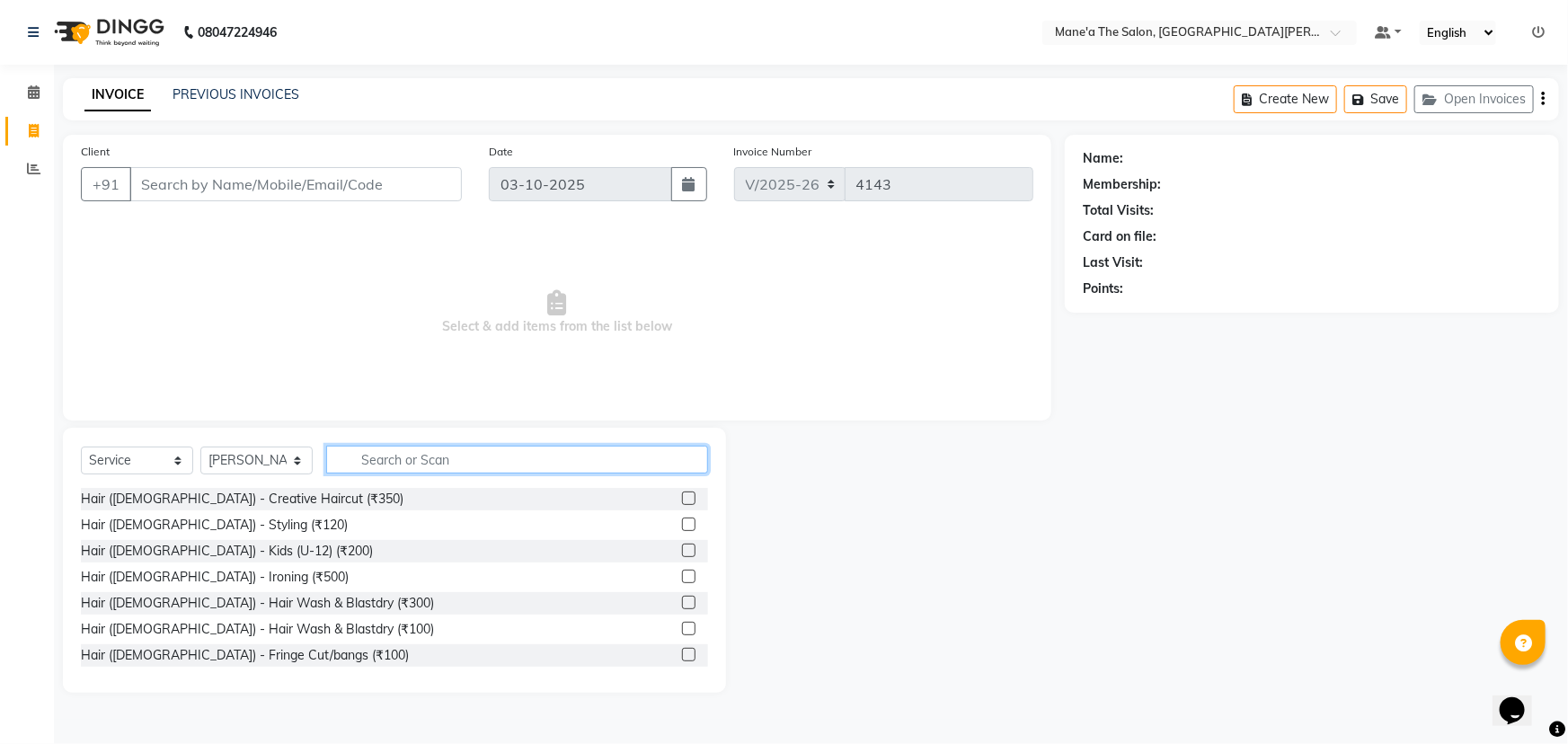
click at [431, 456] on input "text" at bounding box center [517, 460] width 382 height 28
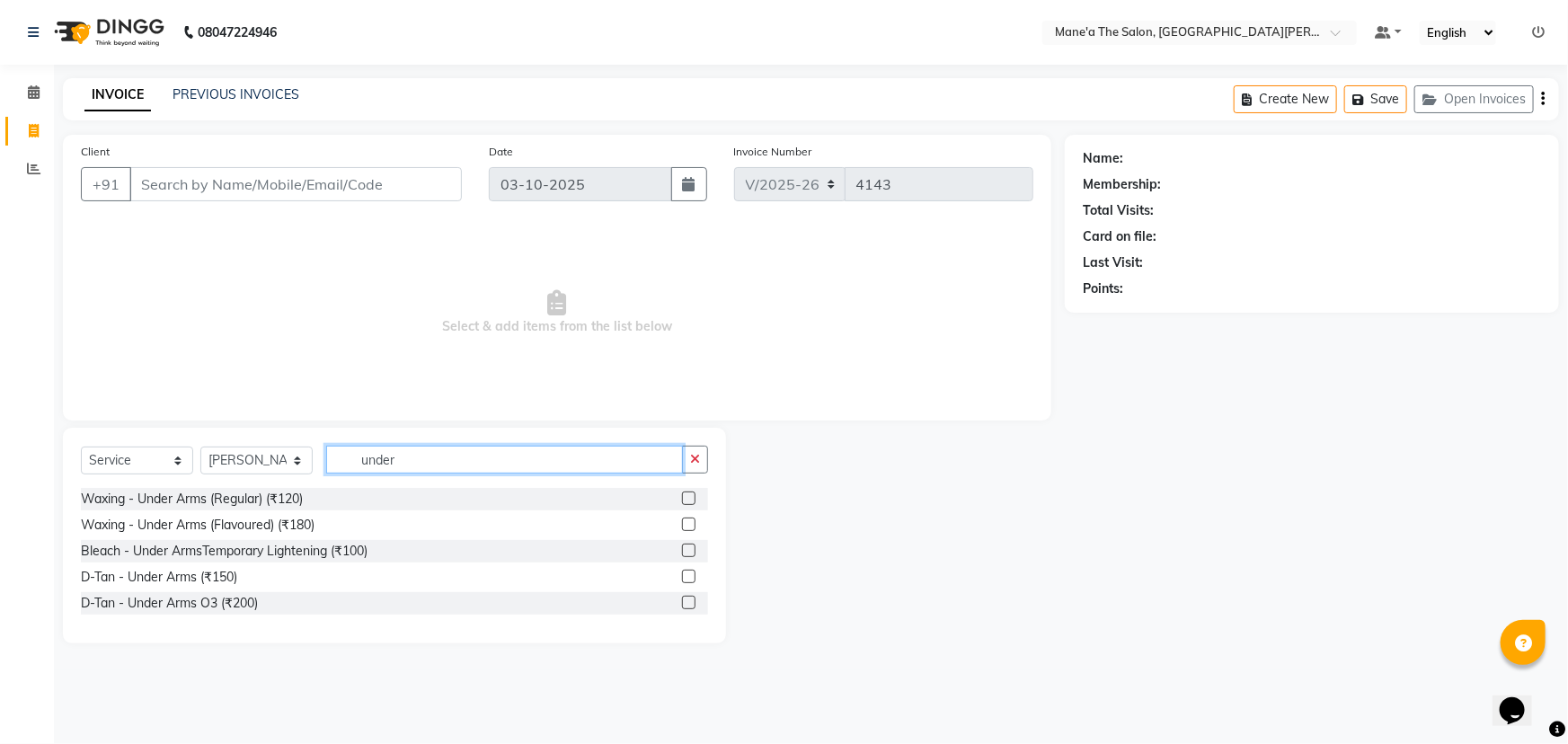
type input "under"
click at [689, 526] on label at bounding box center [689, 524] width 13 height 13
click at [689, 526] on input "checkbox" at bounding box center [688, 525] width 12 height 12
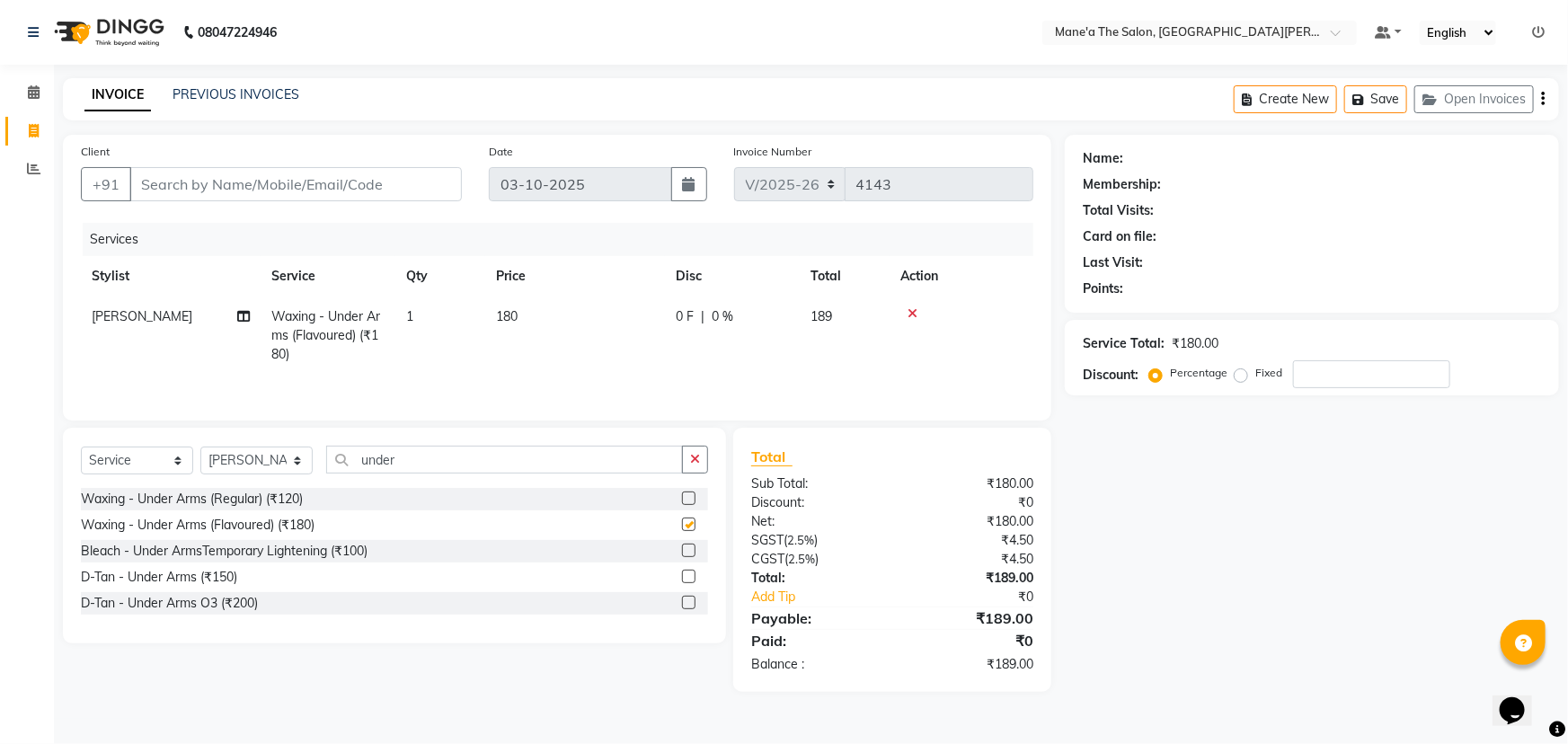
checkbox input "false"
click at [696, 467] on button "button" at bounding box center [695, 460] width 26 height 28
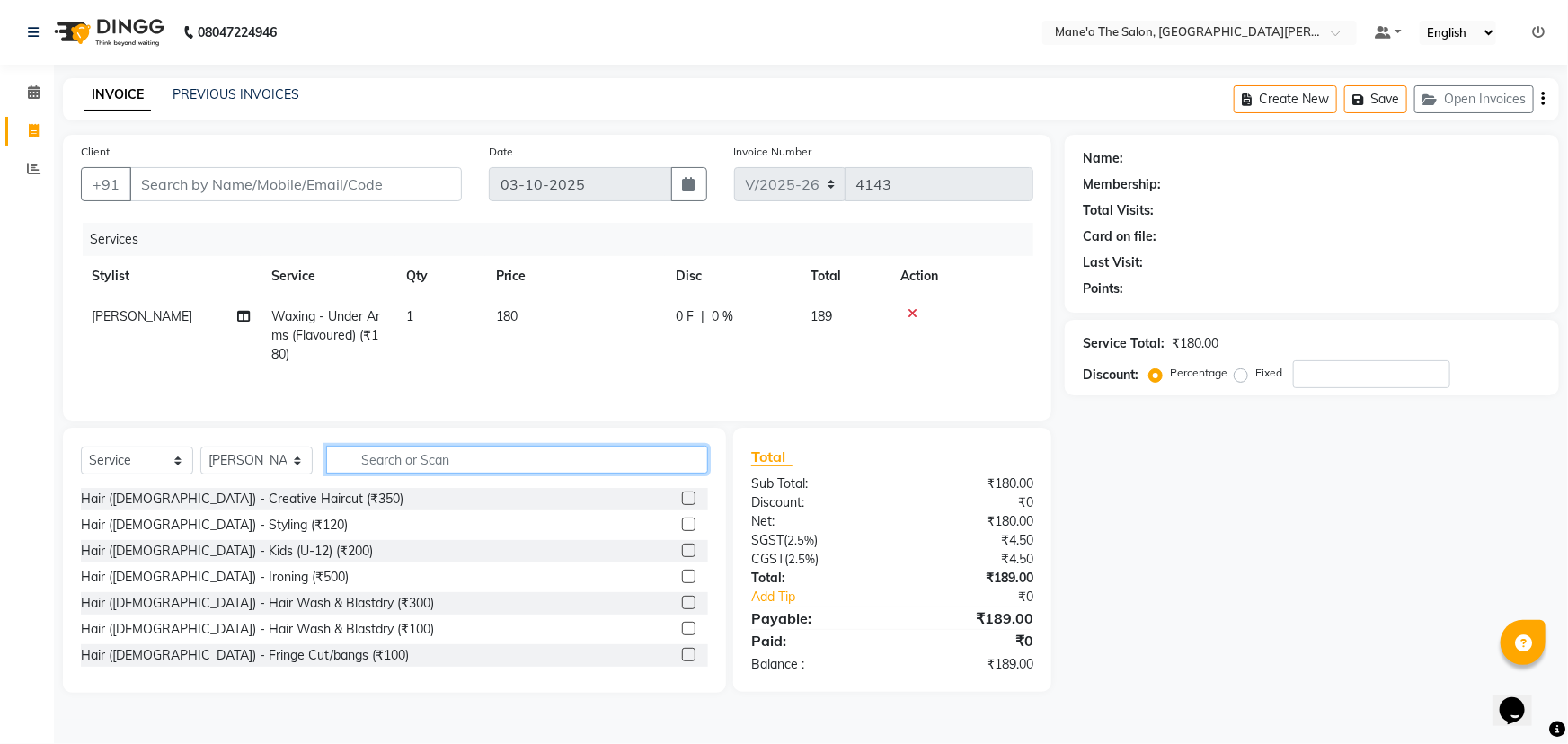
click at [489, 460] on input "text" at bounding box center [517, 460] width 382 height 28
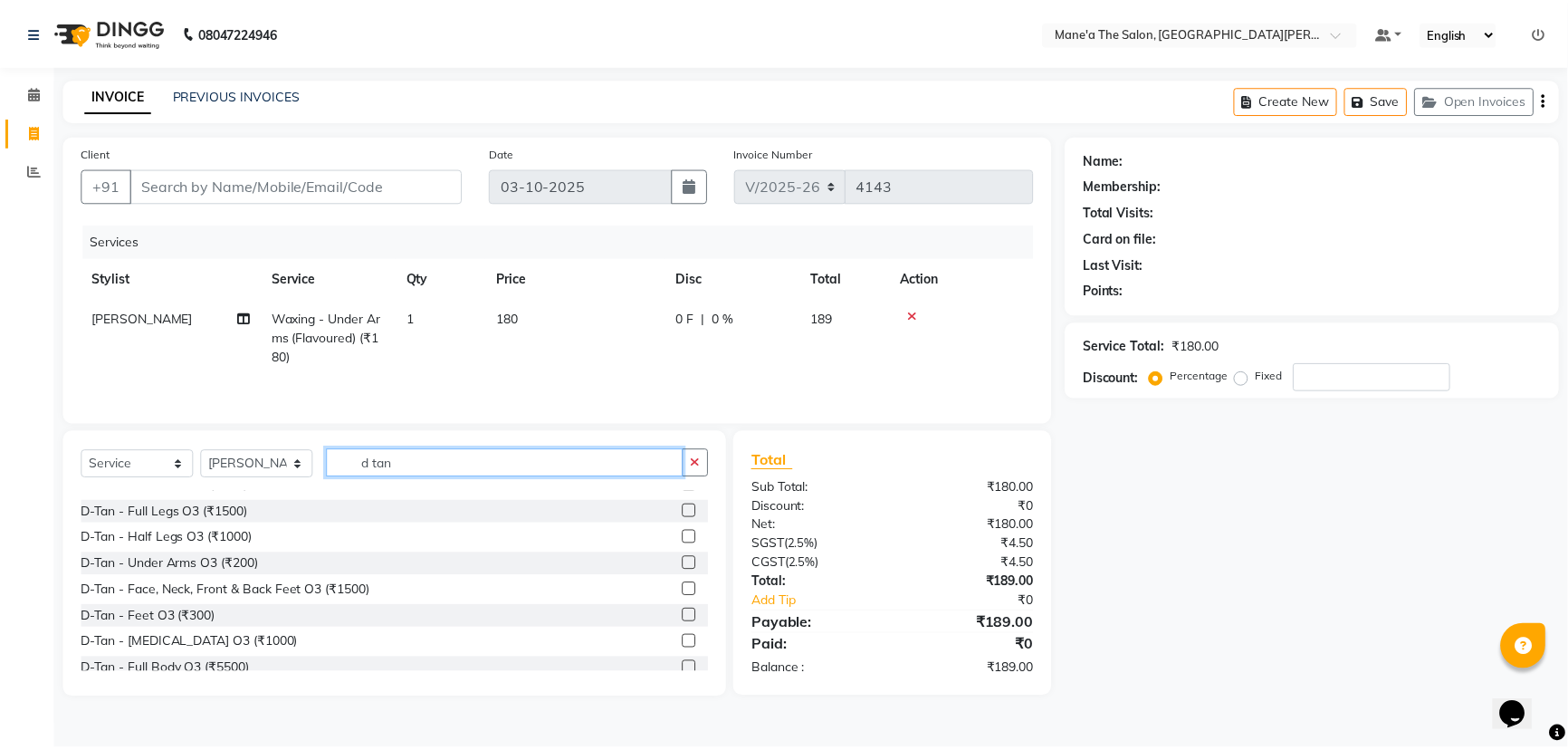
scroll to position [494, 0]
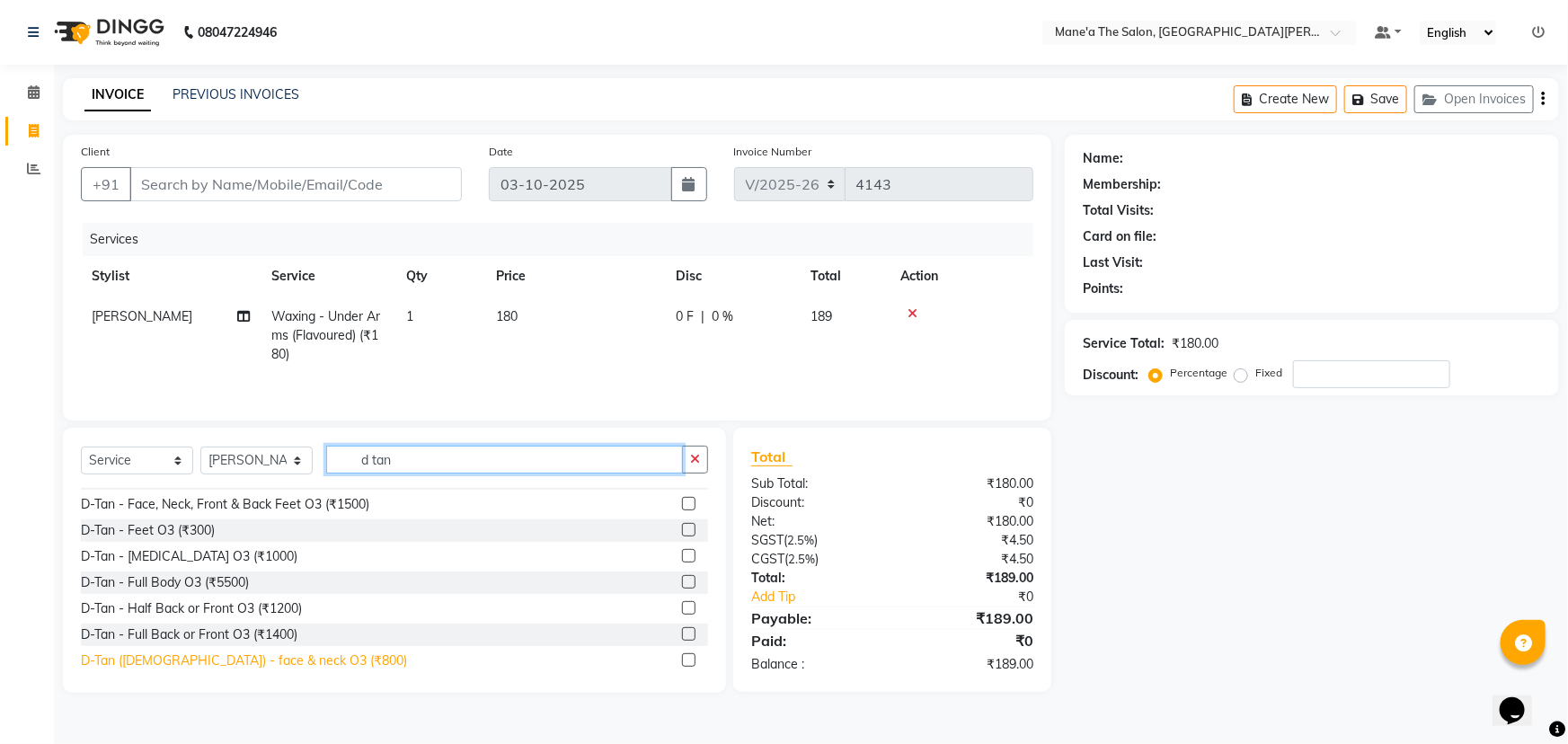
type input "d tan"
click at [282, 657] on div "D-Tan (Male) - face & neck O3 (₹800)" at bounding box center [244, 661] width 326 height 19
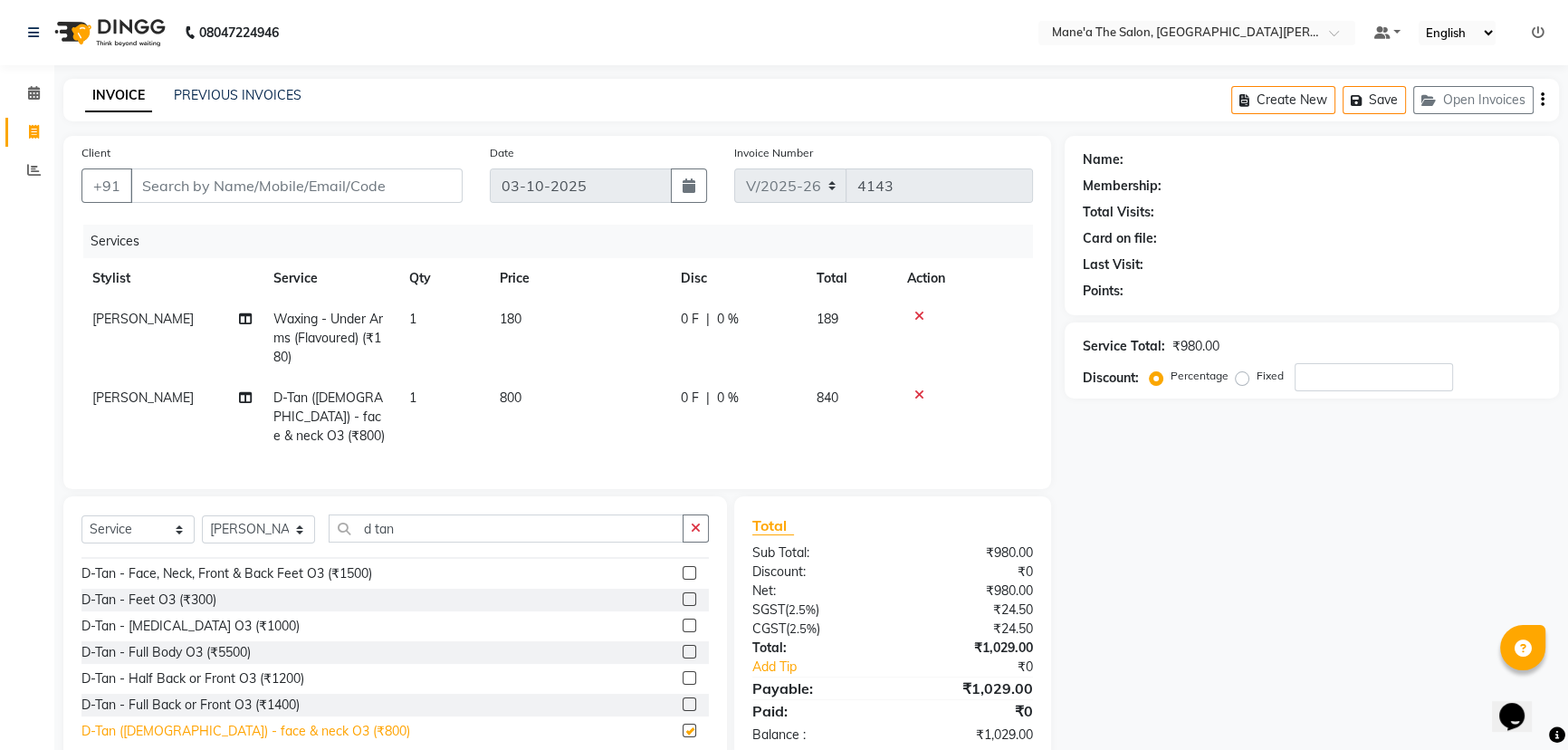
checkbox input "false"
click at [688, 523] on button "button" at bounding box center [696, 529] width 26 height 28
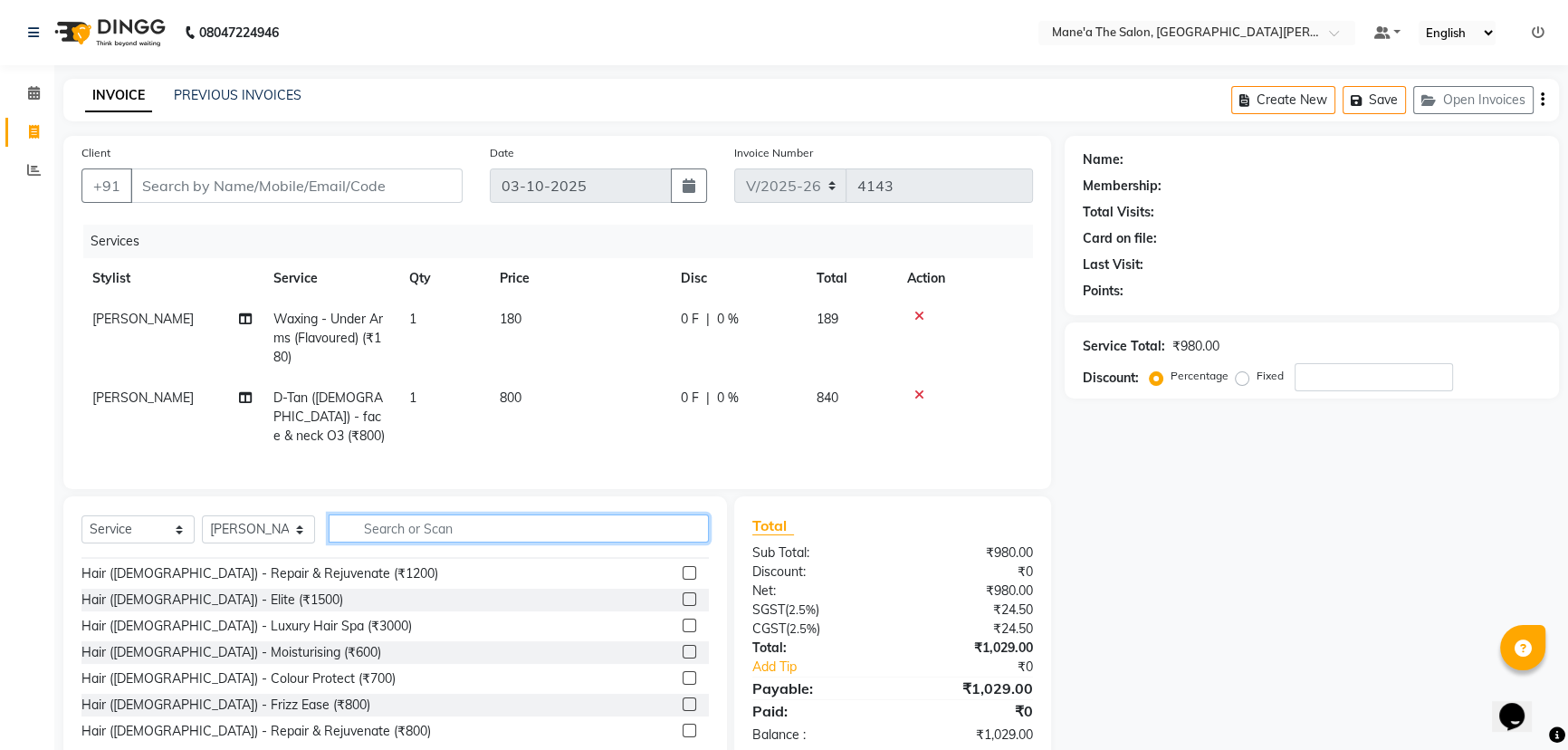
click at [598, 526] on input "text" at bounding box center [519, 529] width 380 height 28
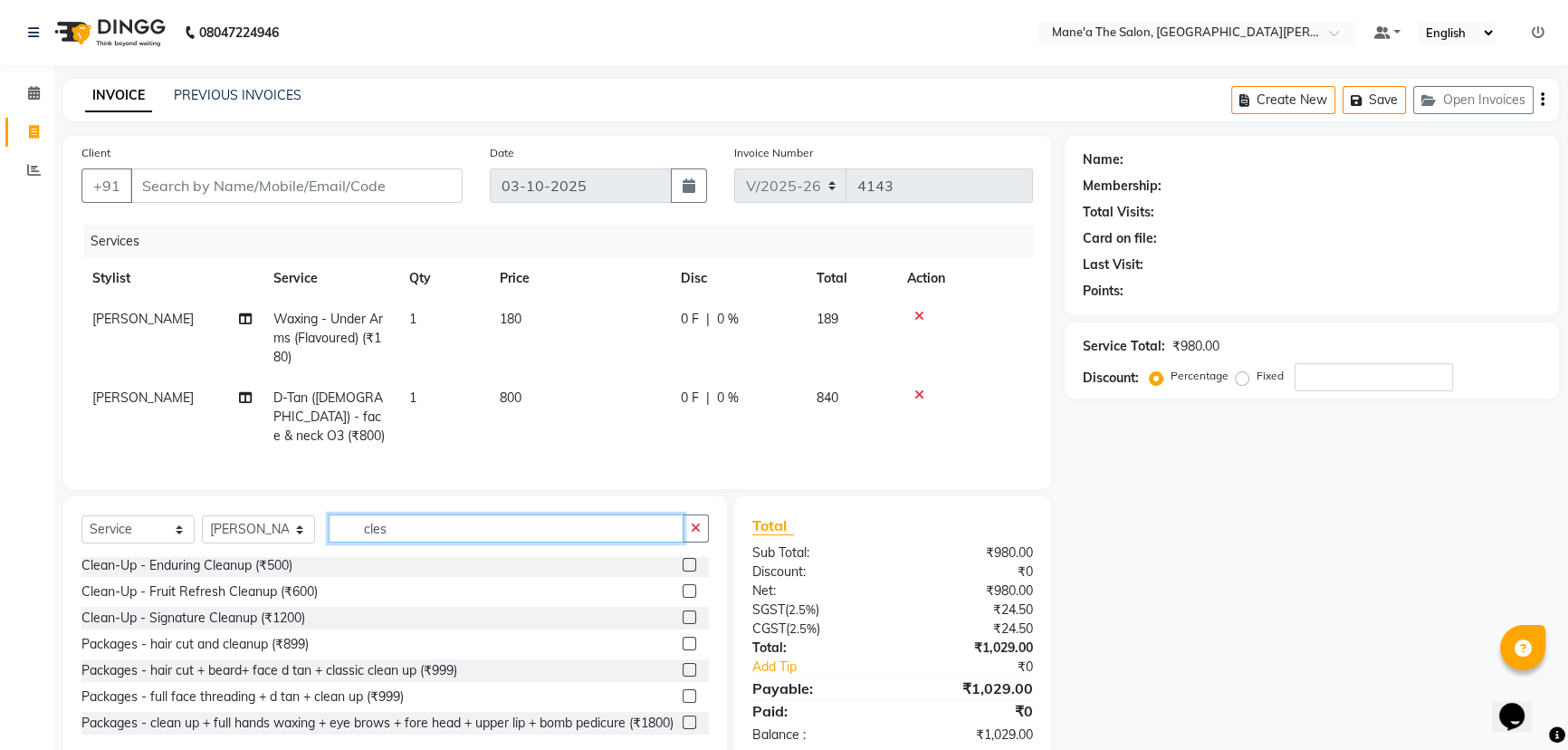
scroll to position [0, 0]
type input "clean"
click at [683, 615] on label at bounding box center [689, 620] width 13 height 13
click at [683, 615] on input "checkbox" at bounding box center [688, 621] width 12 height 12
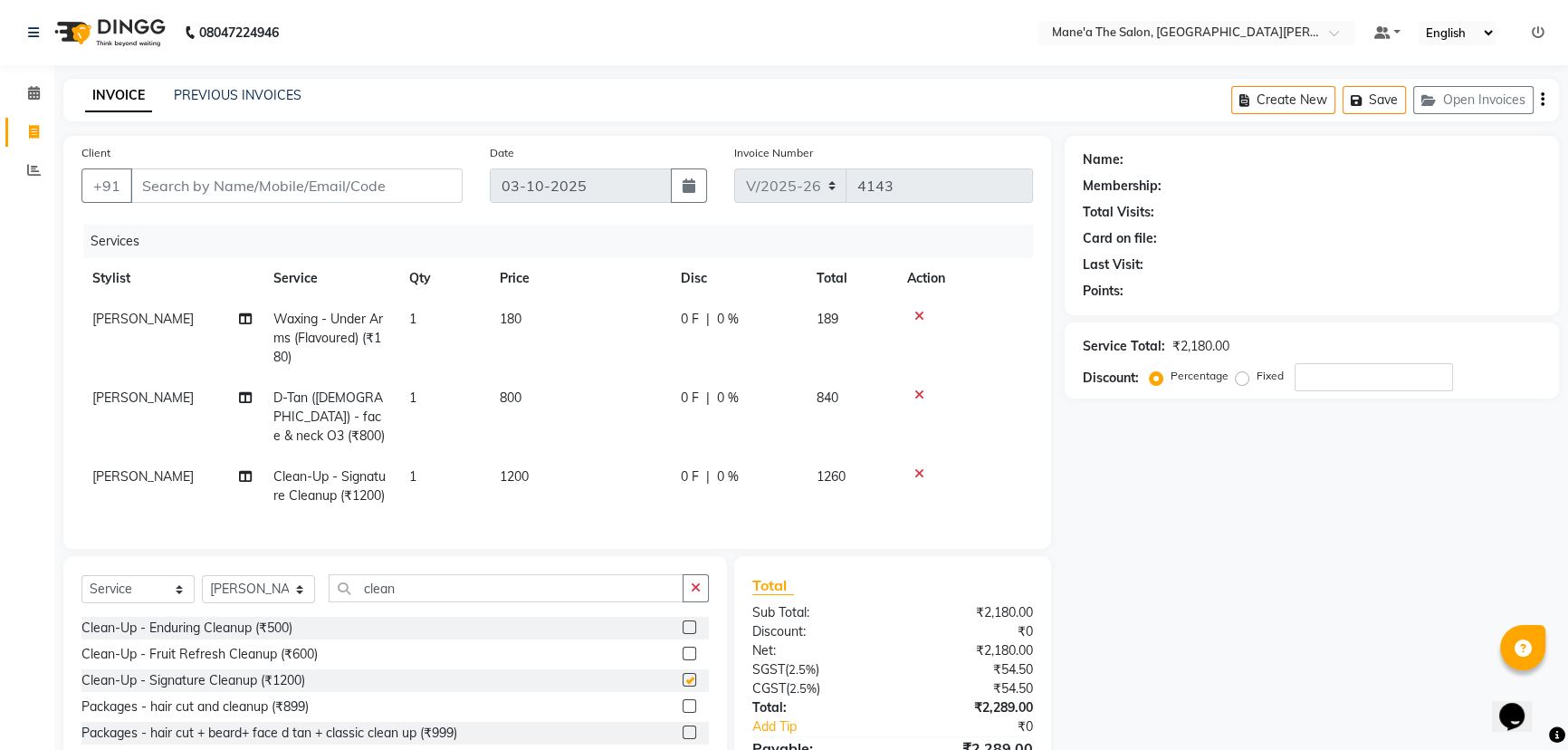
checkbox input "false"
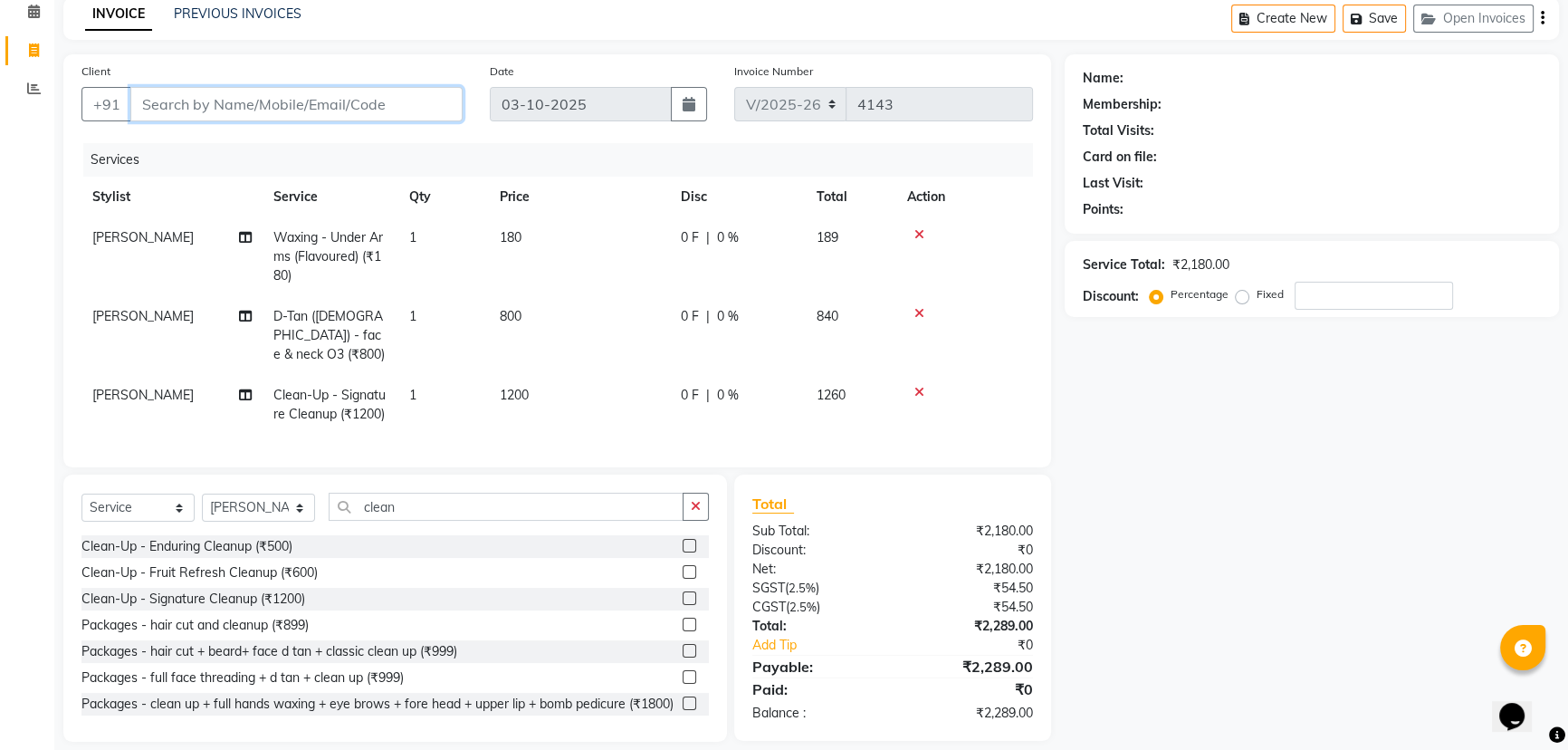
click at [175, 105] on input "Client" at bounding box center [296, 104] width 332 height 35
type input "7"
type input "0"
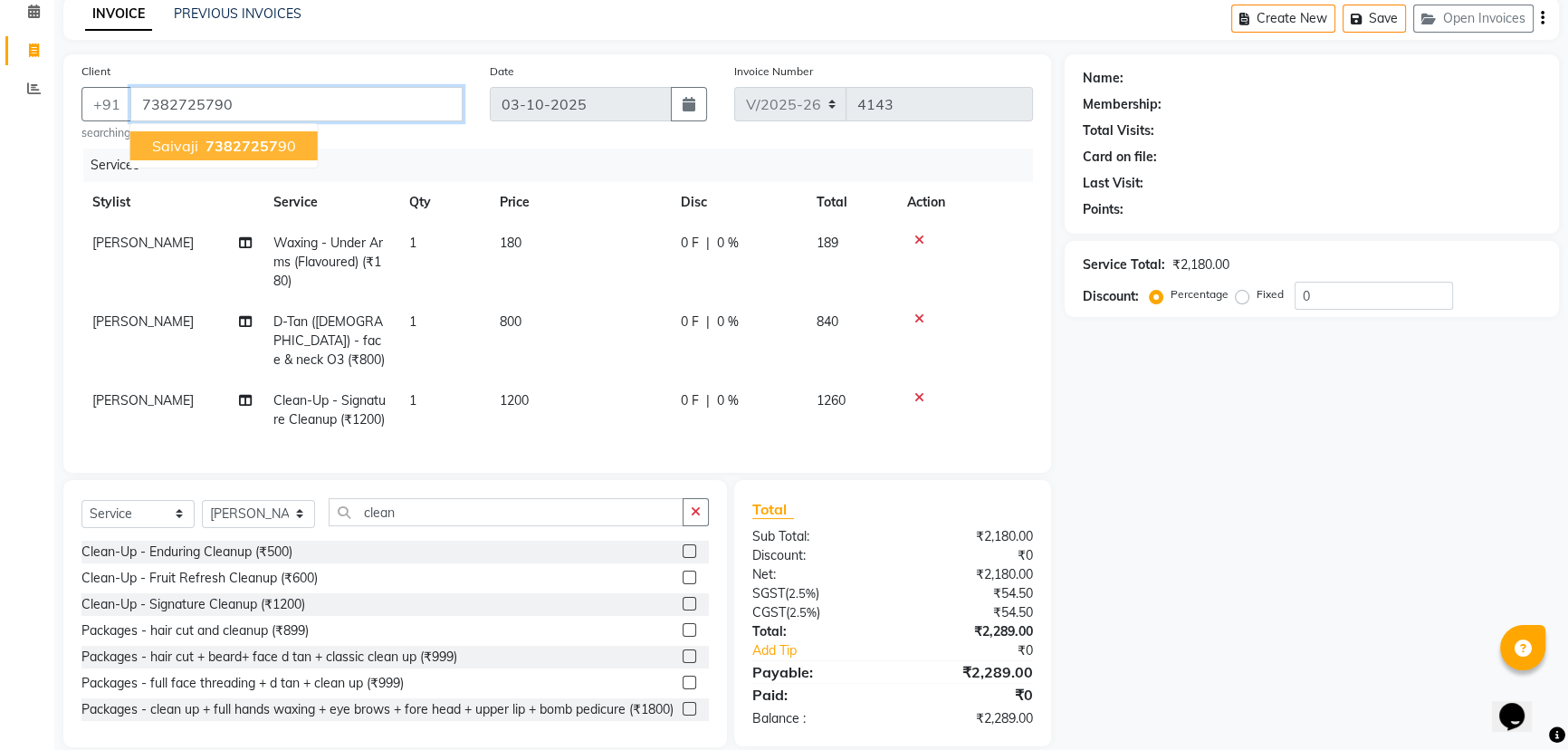
type input "7382725790"
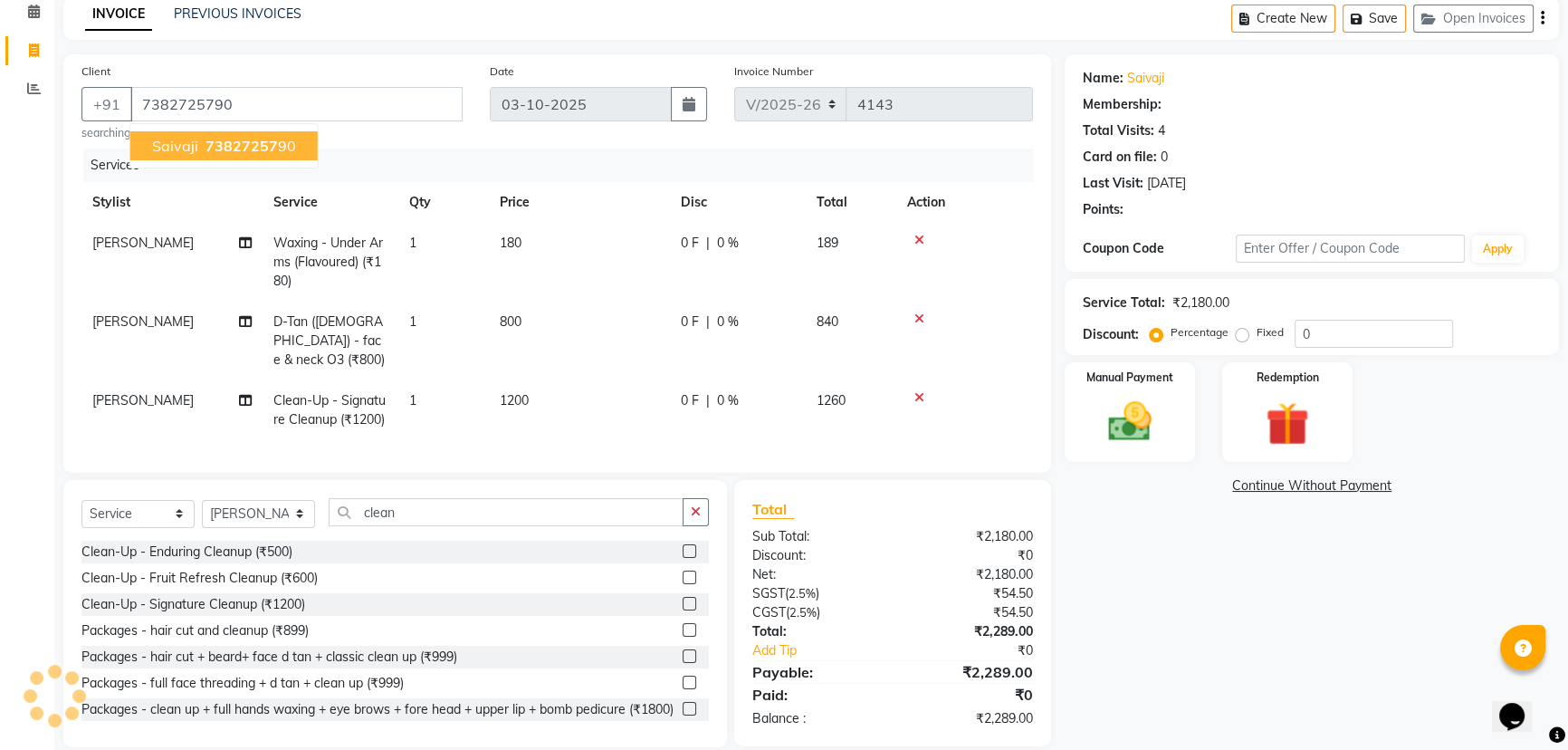
type input "20"
select select "1: Object"
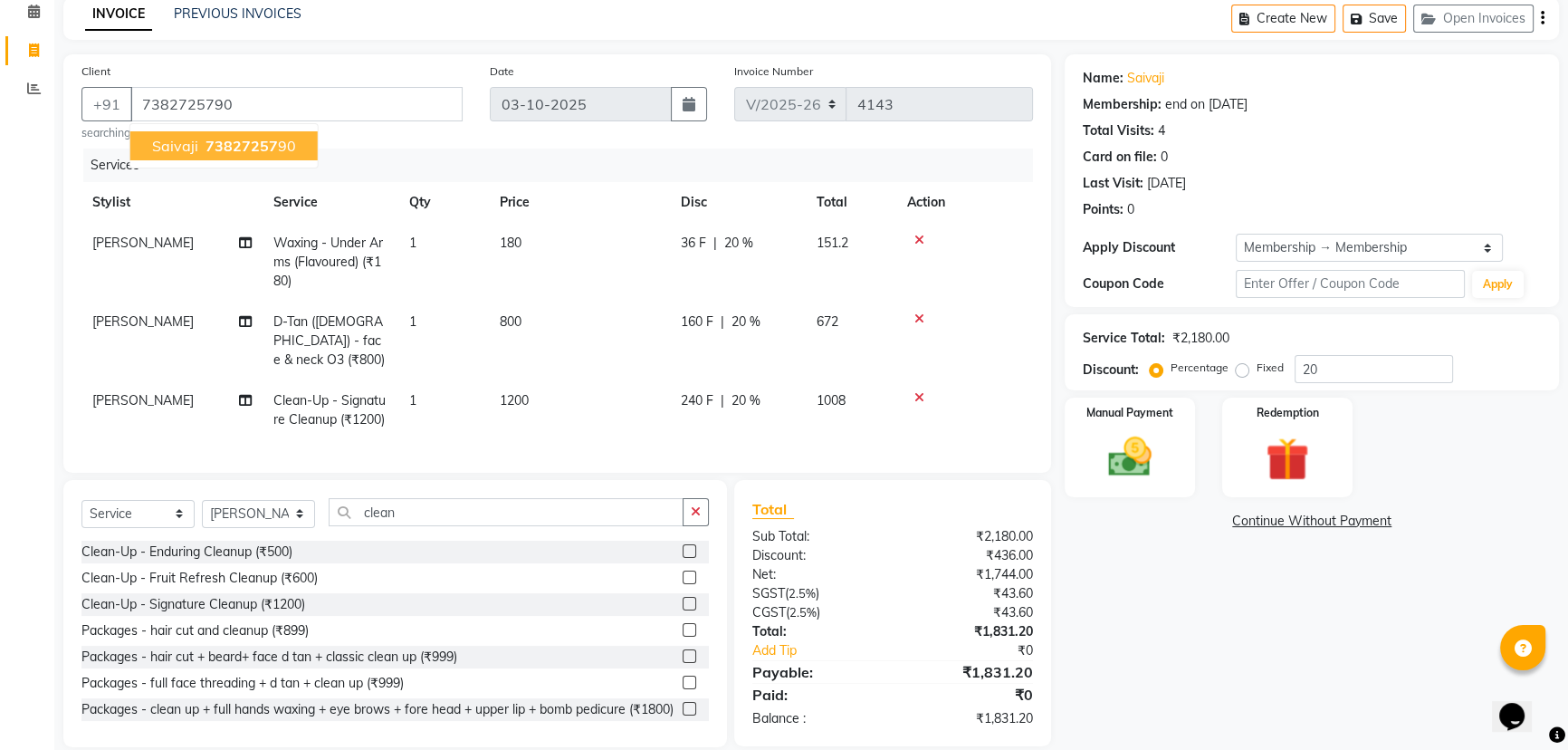
click at [185, 148] on span "saivaji" at bounding box center [175, 145] width 46 height 18
type input "0"
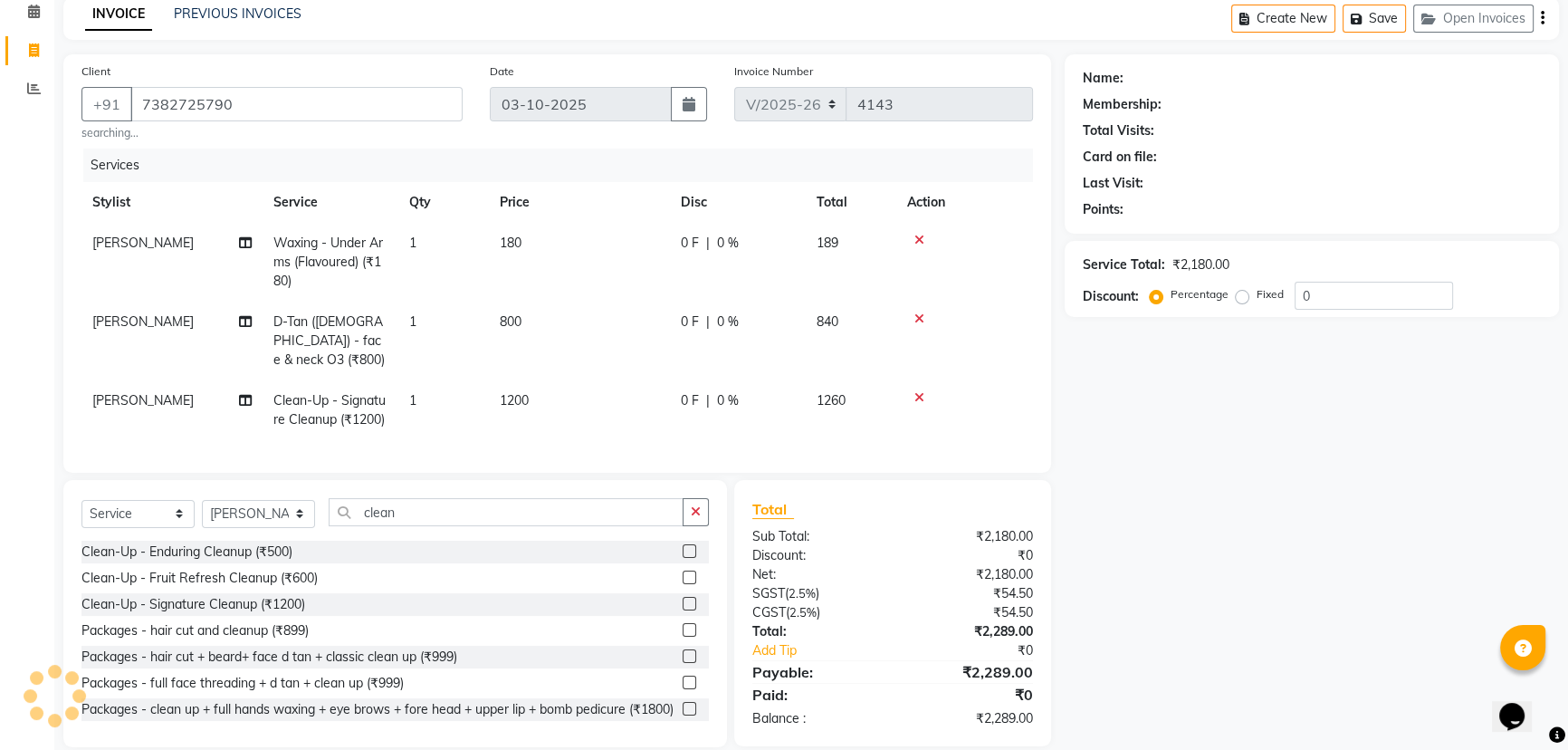
select select "1: Object"
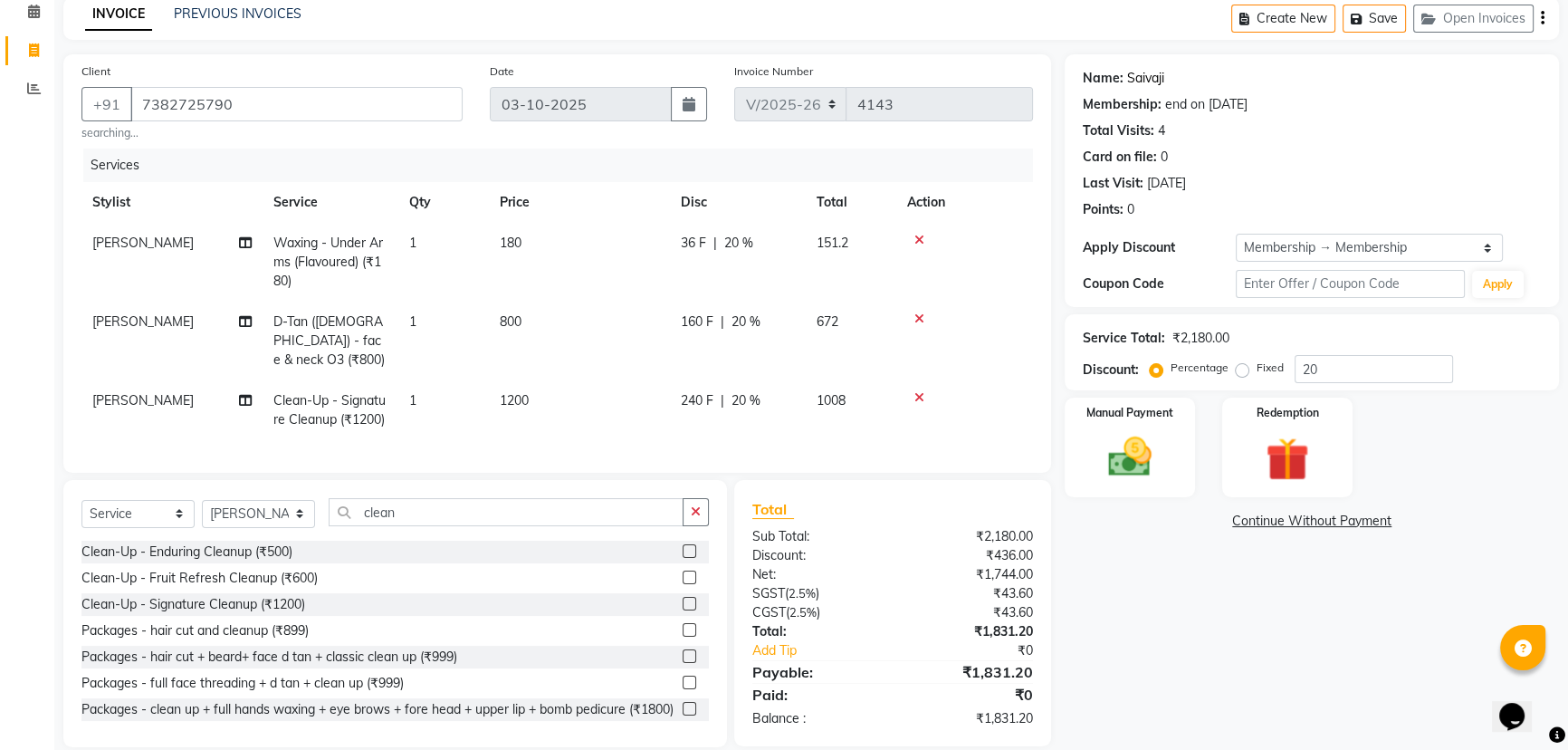
click at [1157, 79] on link "Saivaji" at bounding box center [1145, 78] width 37 height 19
click at [1335, 366] on input "20" at bounding box center [1374, 369] width 158 height 28
type input "1"
type input "5"
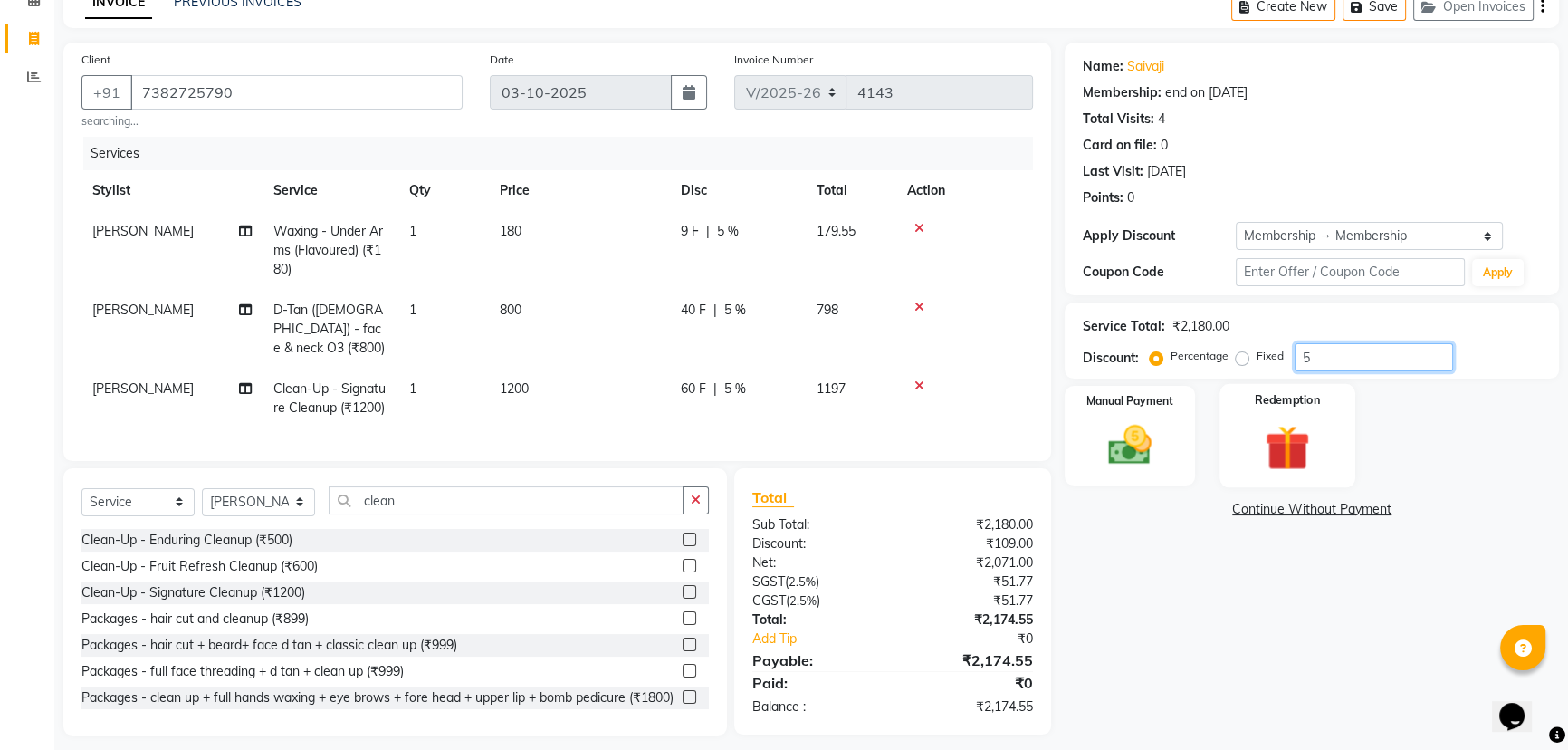
scroll to position [100, 0]
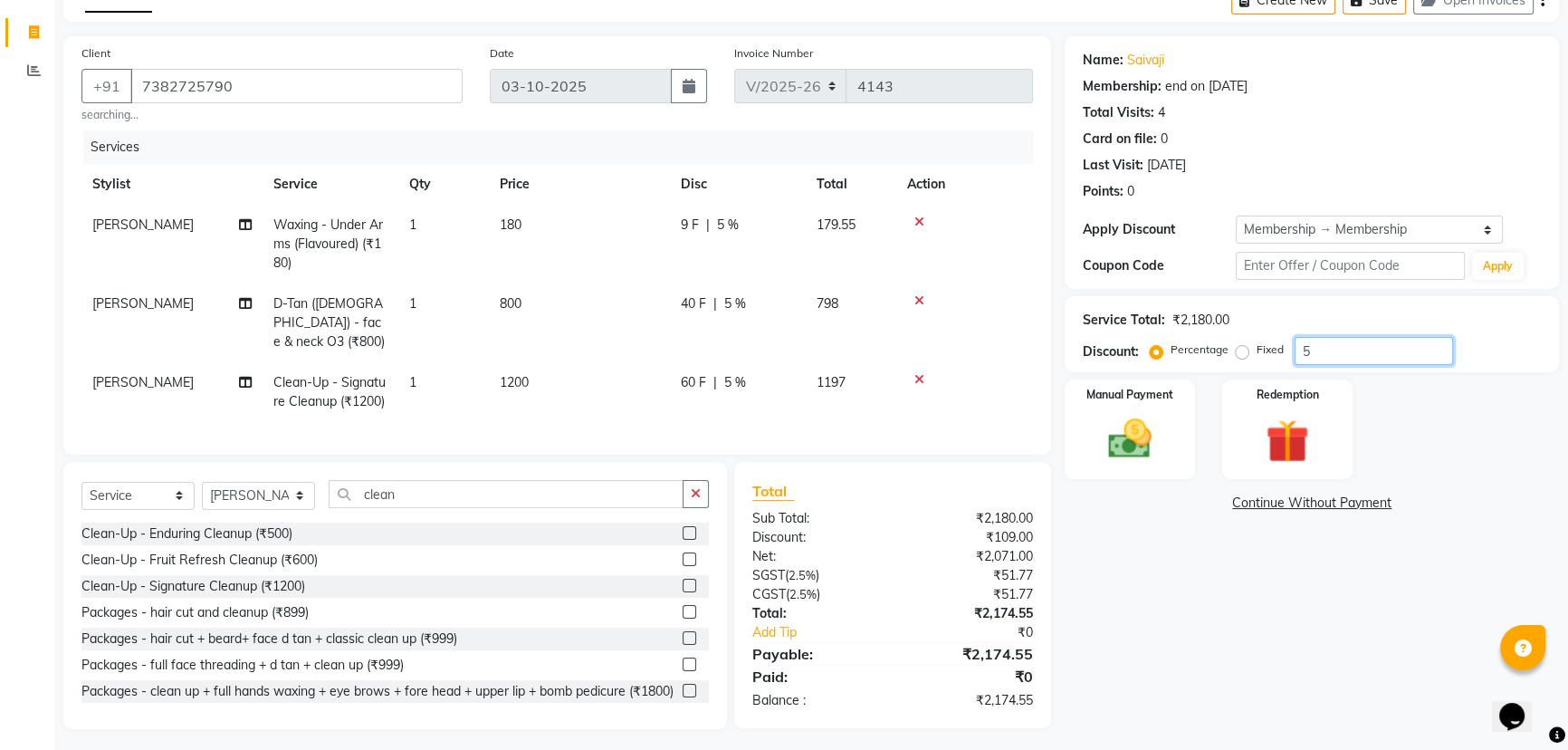
click at [1342, 355] on input "5" at bounding box center [1374, 351] width 158 height 28
type input "5"
click at [1156, 459] on img at bounding box center [1131, 438] width 73 height 52
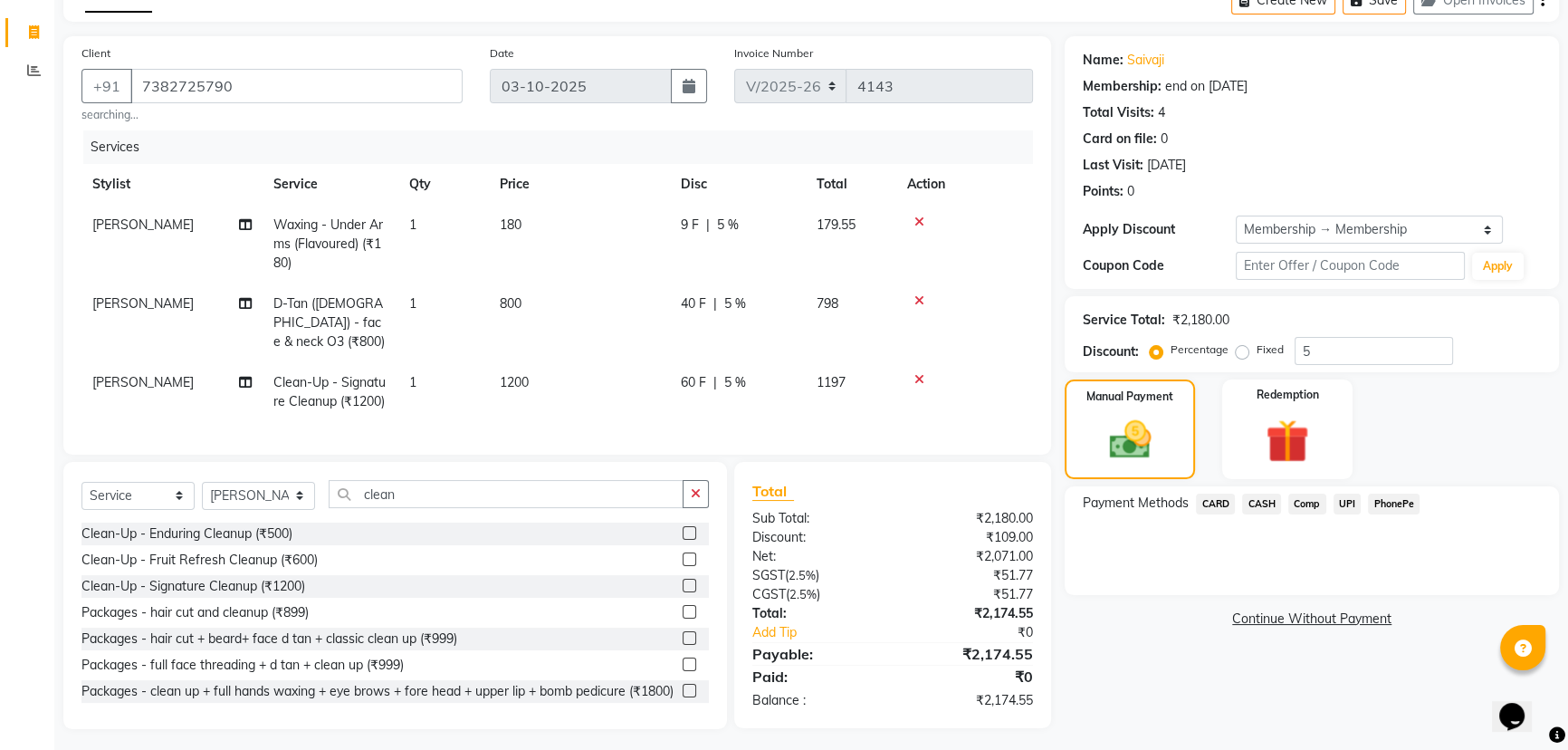
click at [1342, 503] on span "UPI" at bounding box center [1348, 504] width 28 height 21
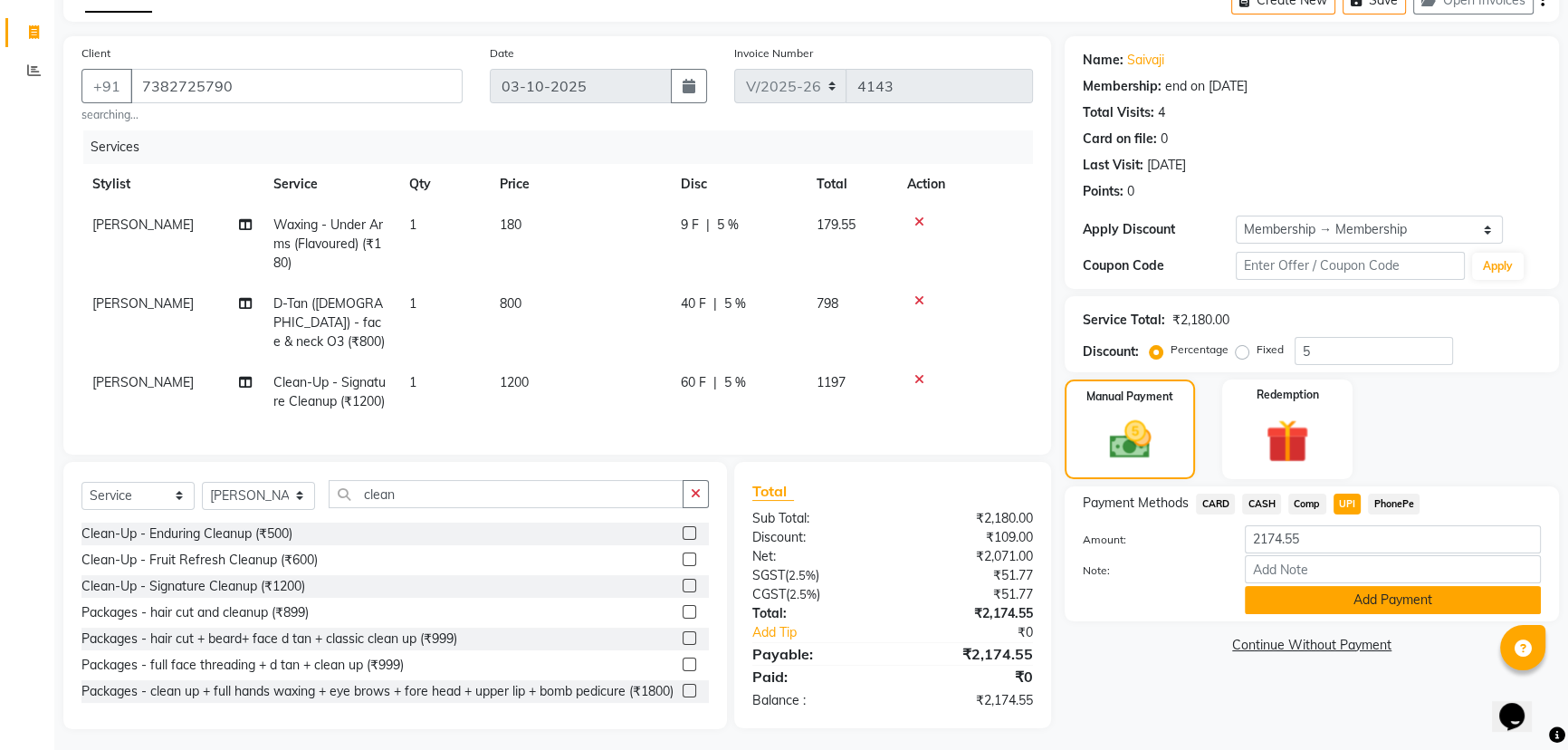
click at [1337, 605] on button "Add Payment" at bounding box center [1393, 600] width 296 height 28
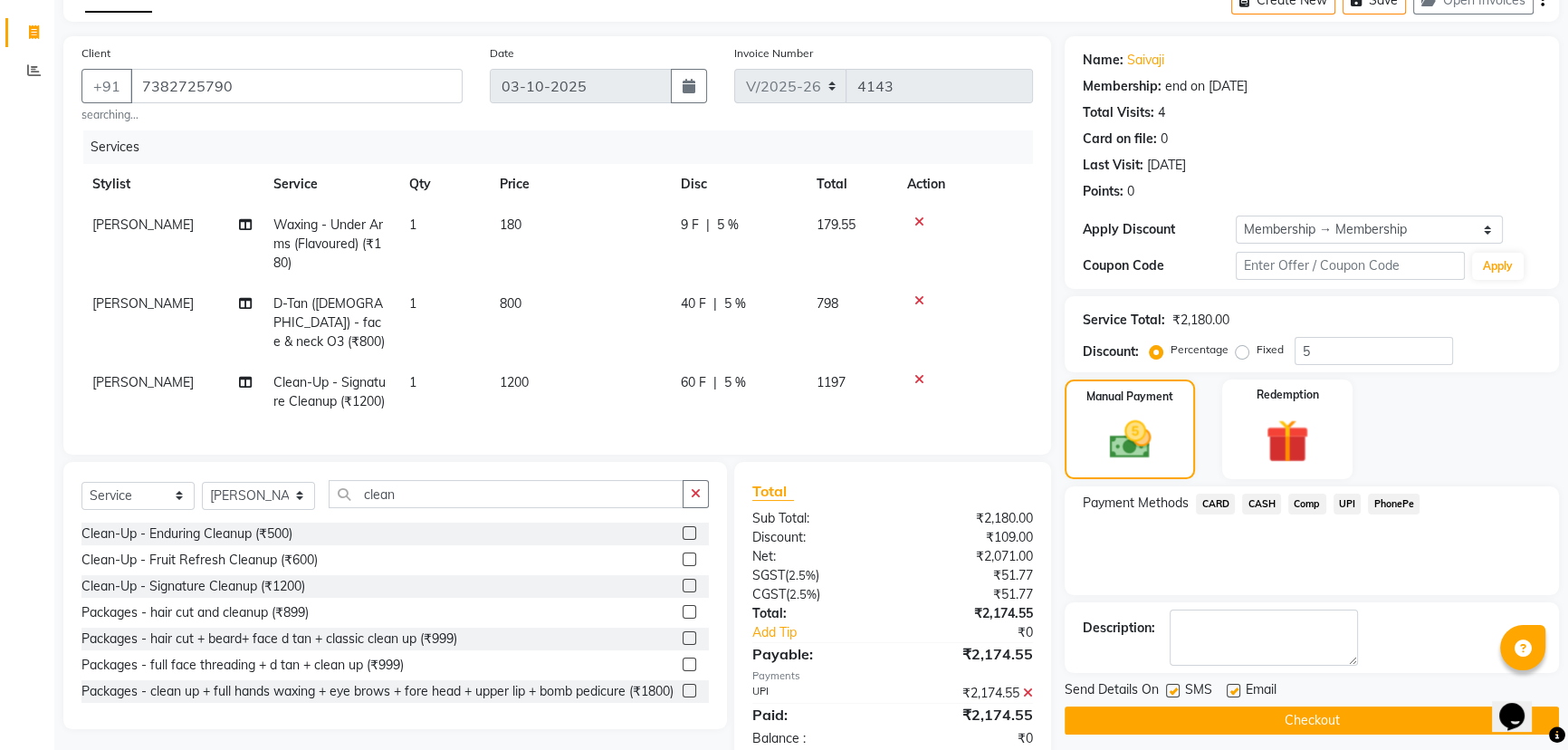
click at [1301, 718] on button "Checkout" at bounding box center [1312, 721] width 494 height 28
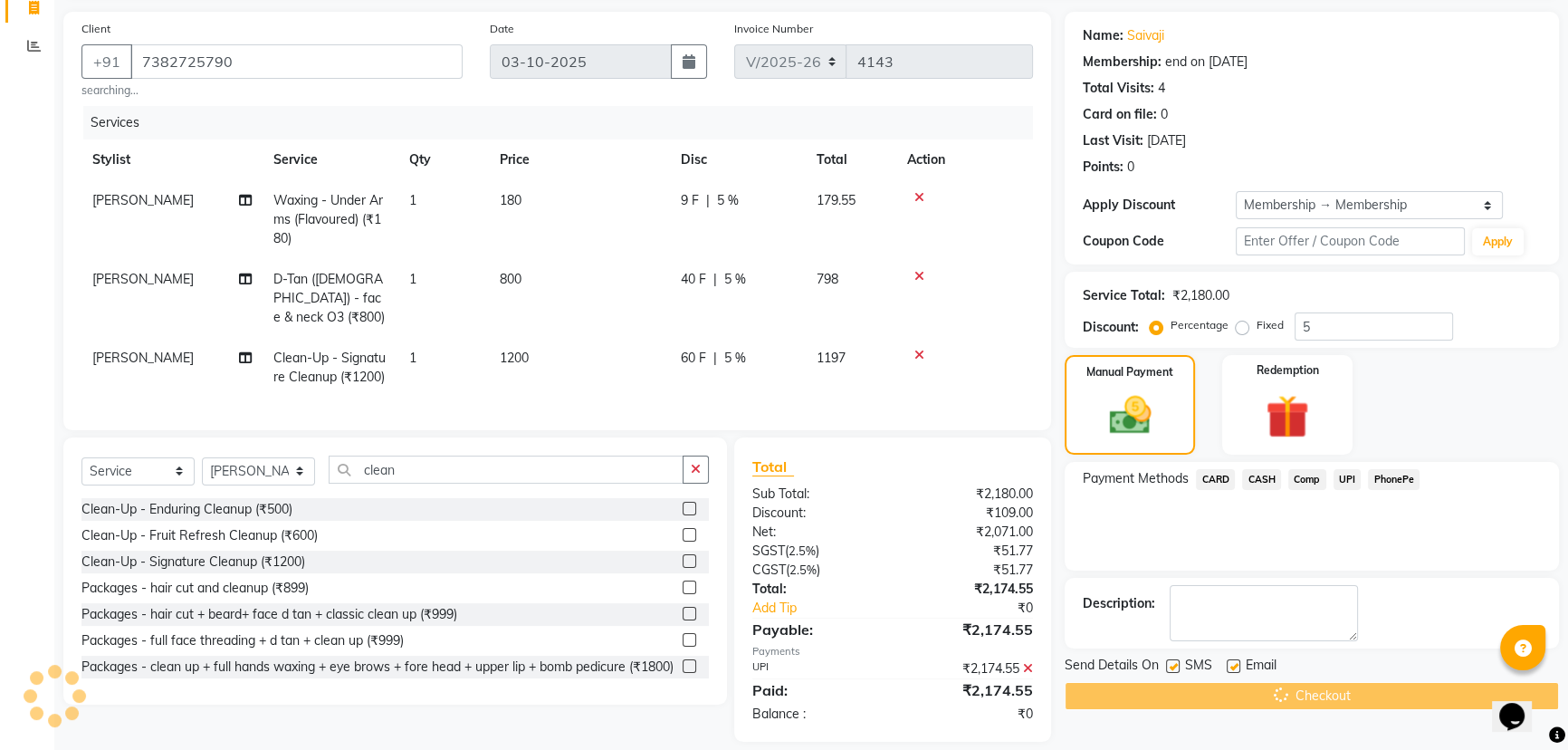
scroll to position [137, 0]
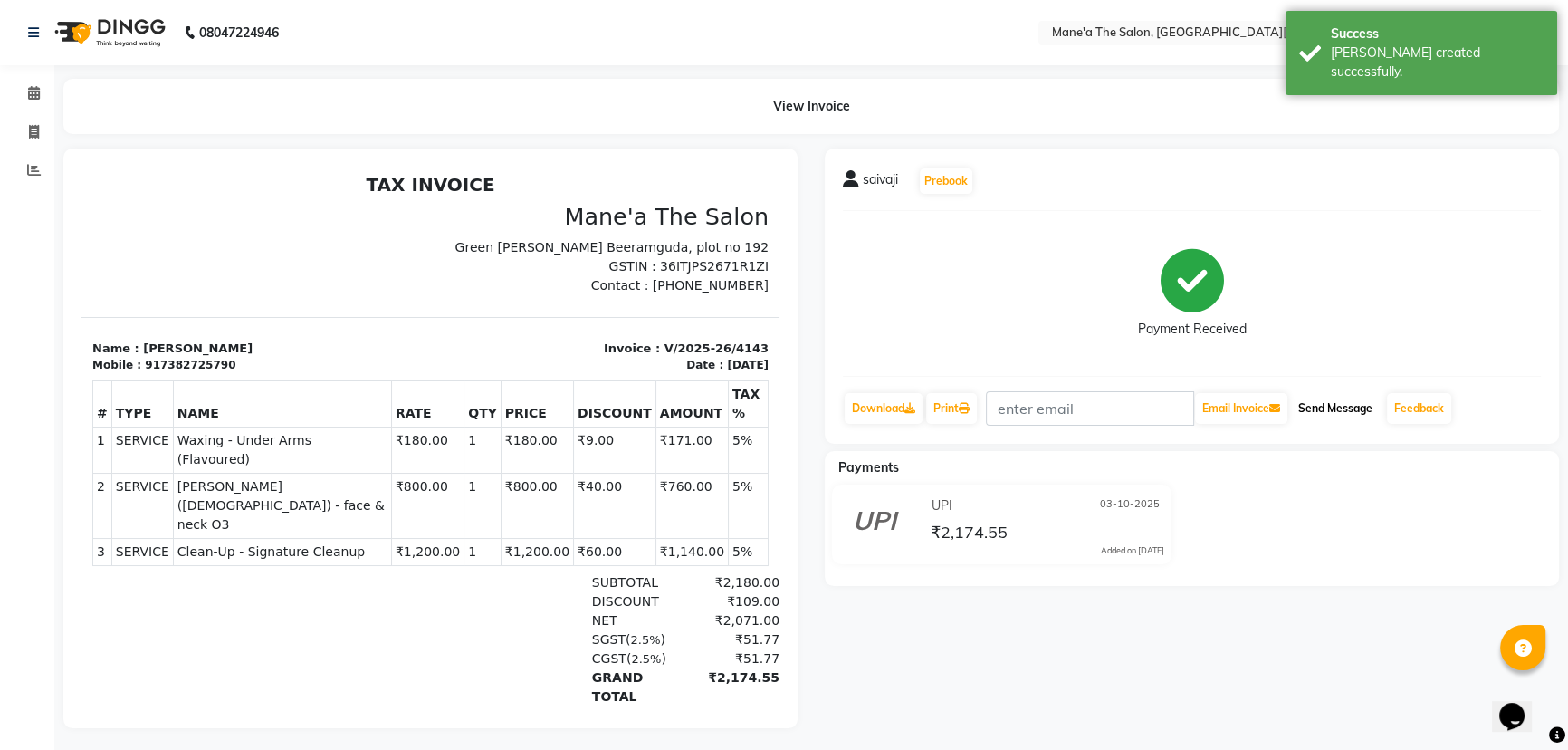
click at [1330, 411] on button "Send Message" at bounding box center [1335, 408] width 89 height 31
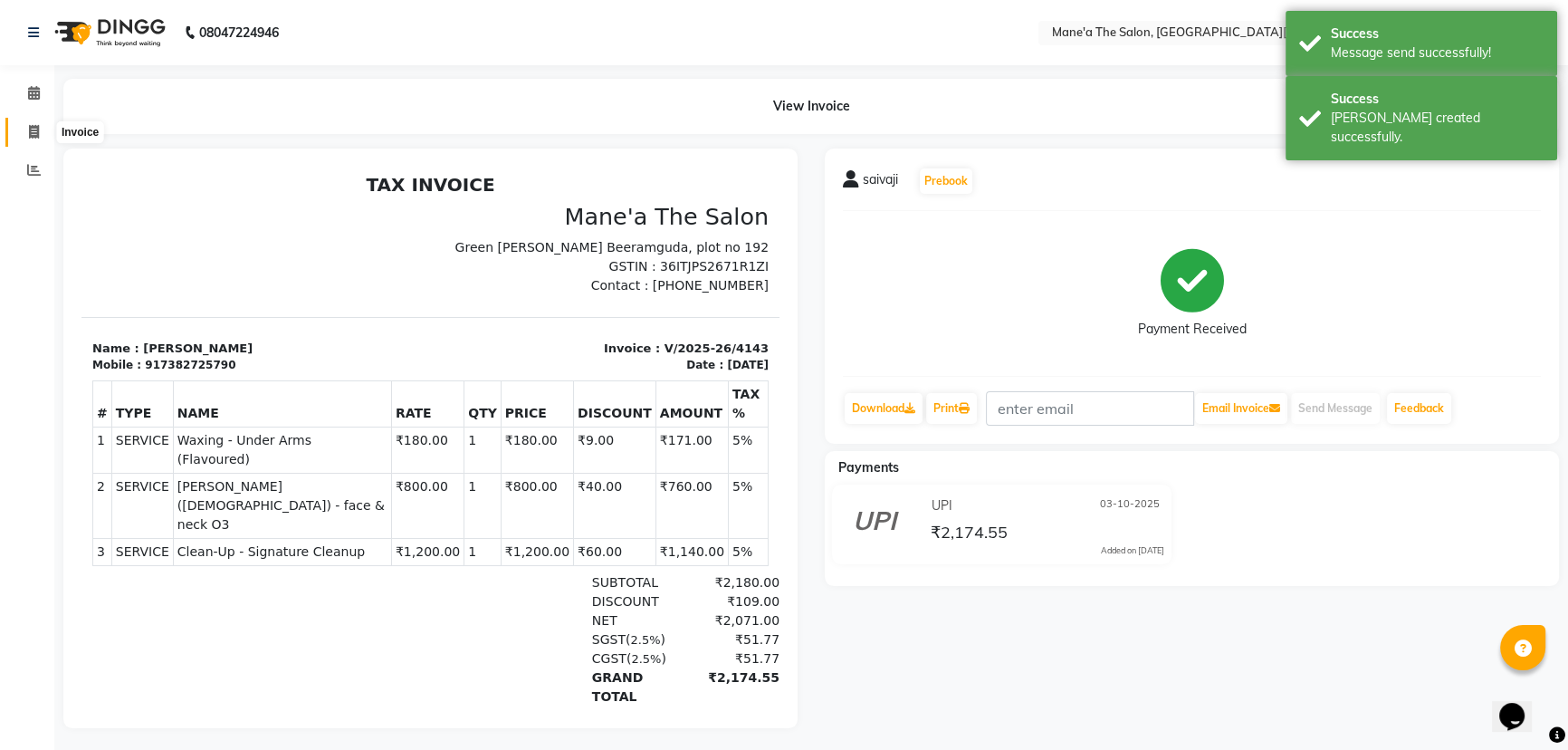
click at [40, 133] on span at bounding box center [34, 133] width 32 height 21
select select "service"
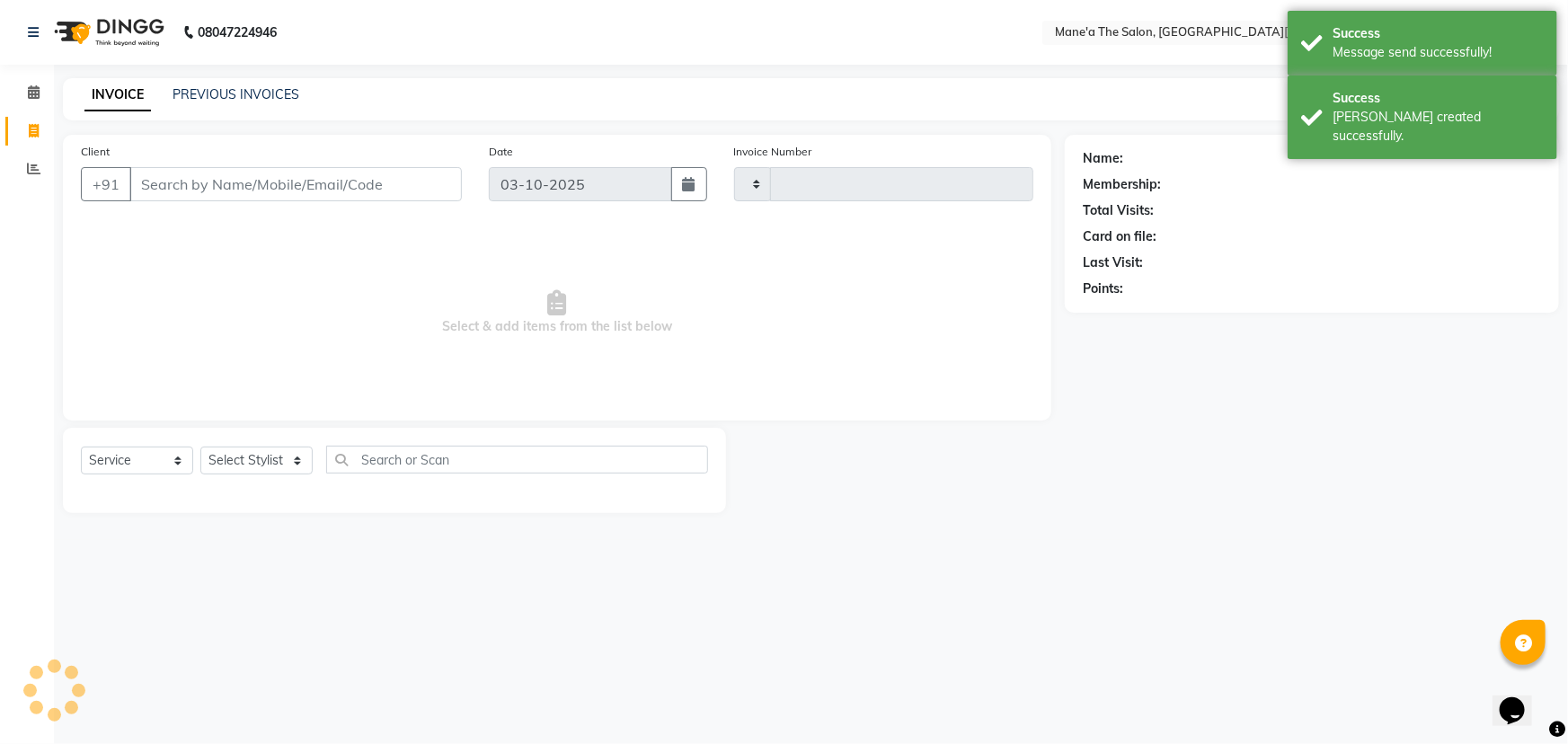
type input "4144"
select select "7205"
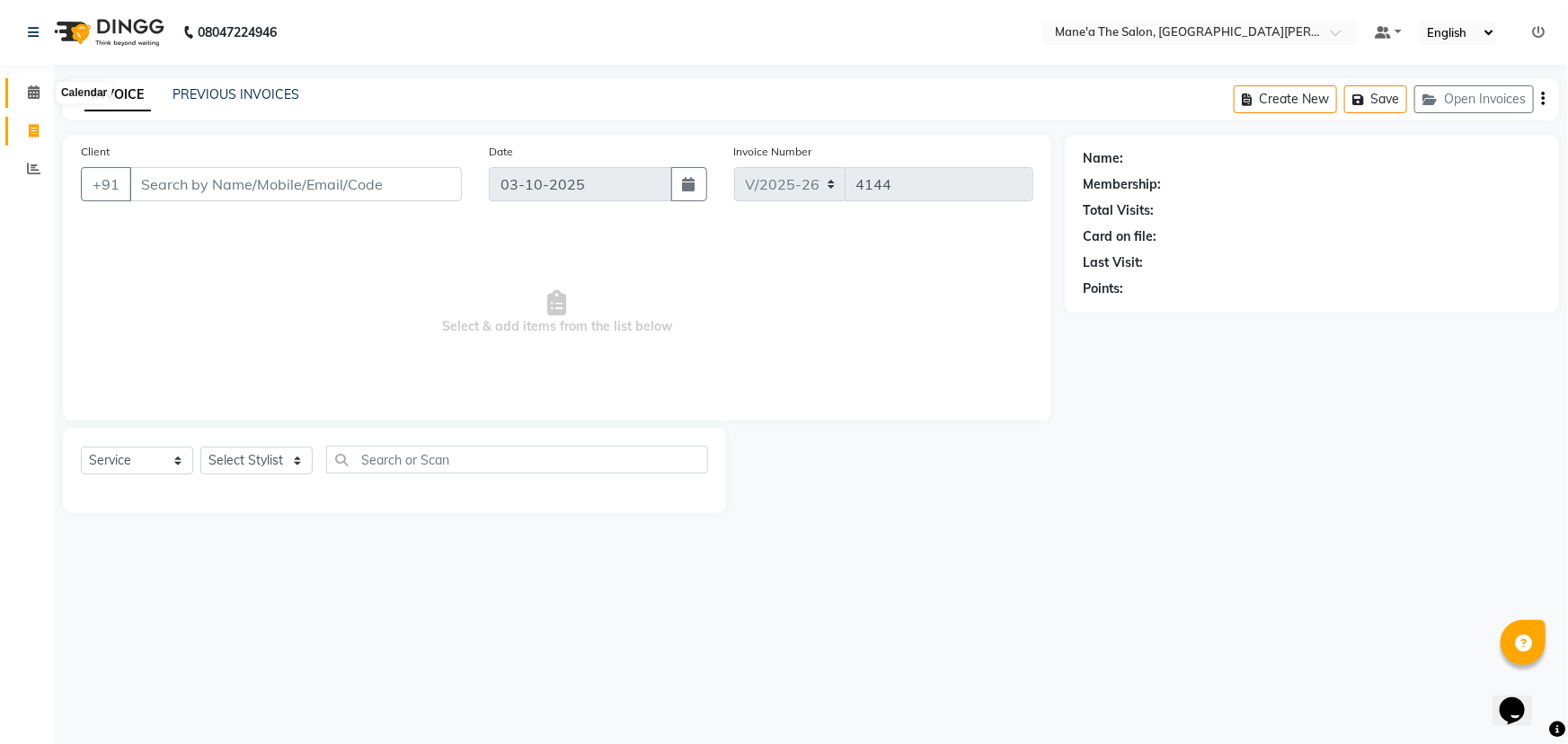
click at [42, 87] on span at bounding box center [34, 93] width 32 height 21
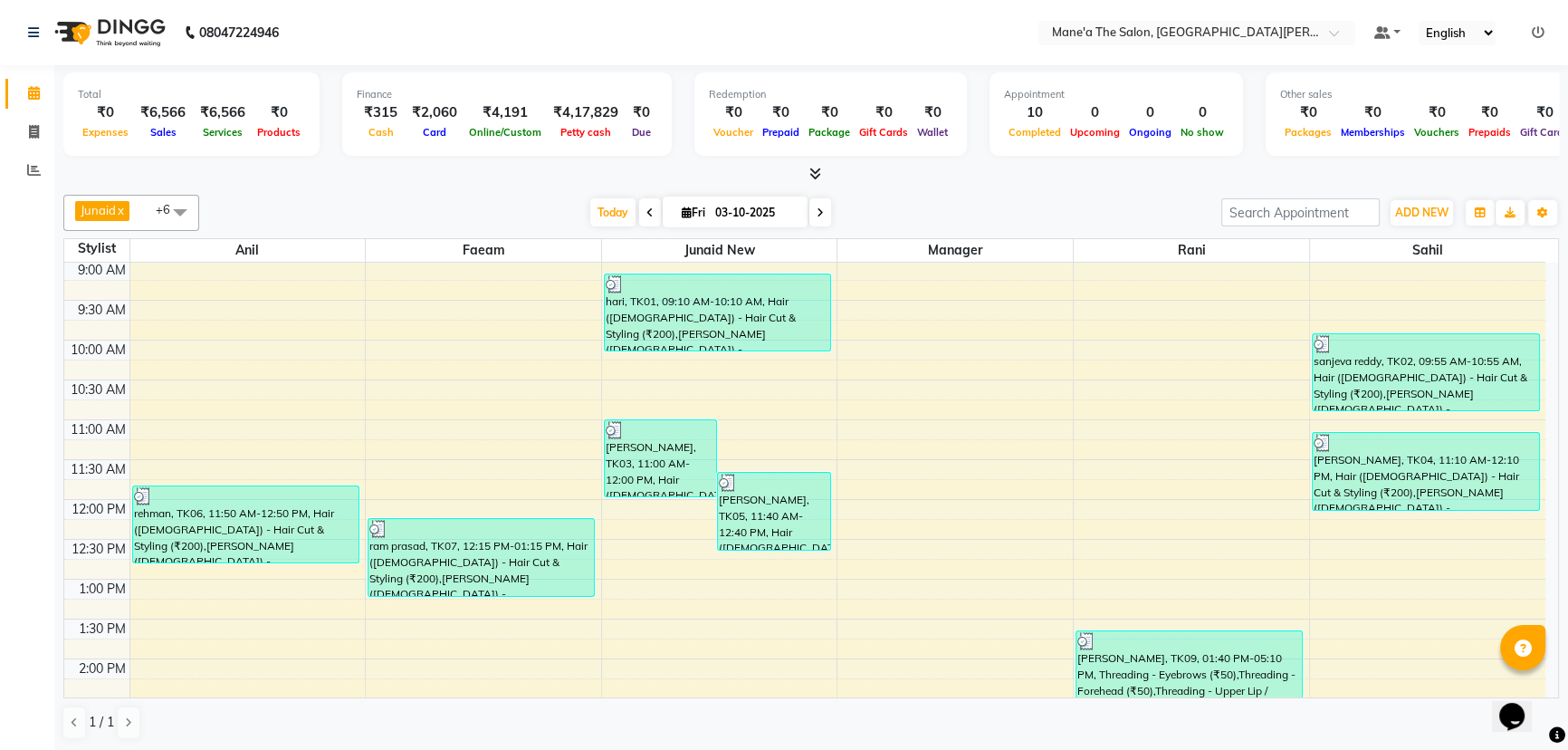
scroll to position [164, 0]
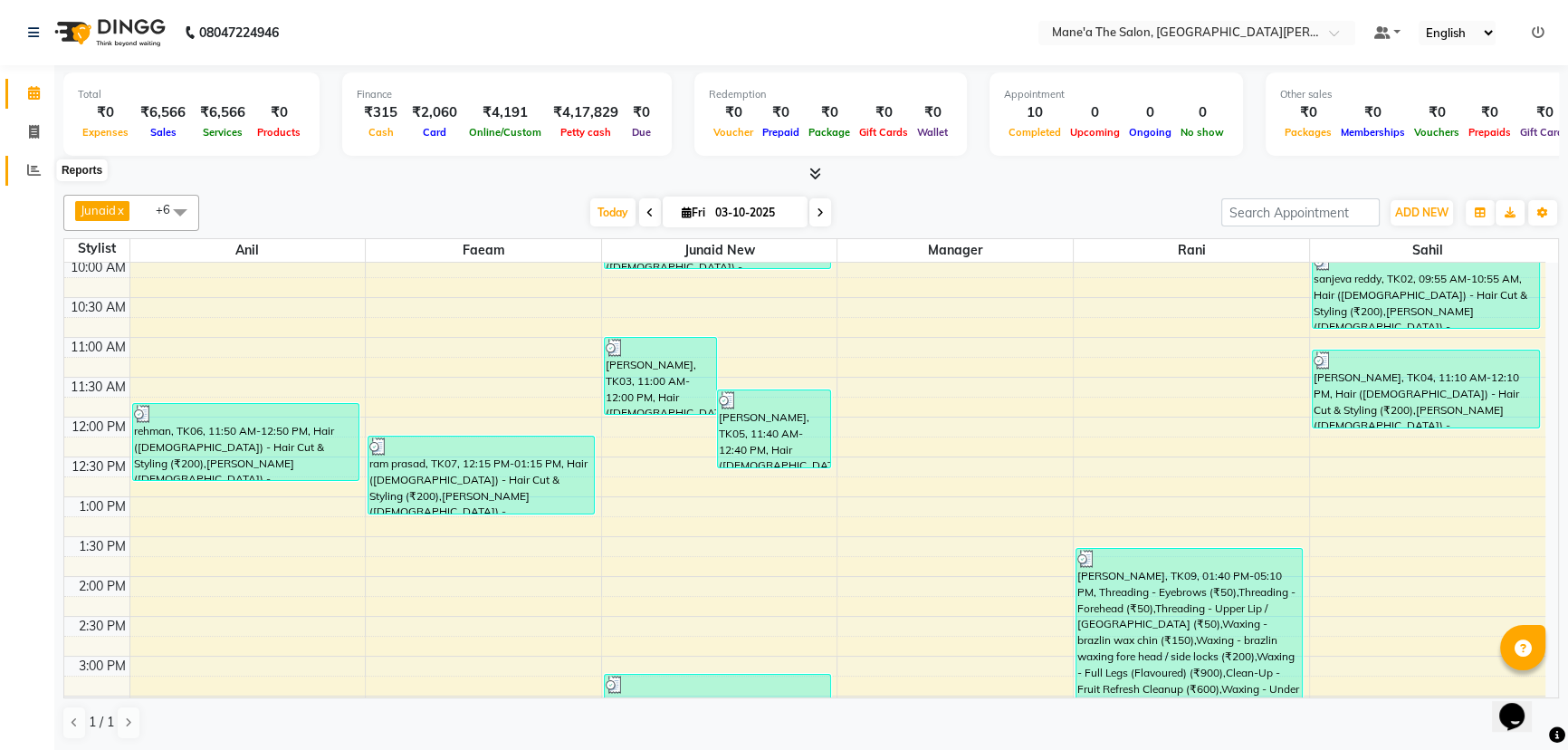
click at [31, 177] on icon at bounding box center [34, 170] width 13 height 13
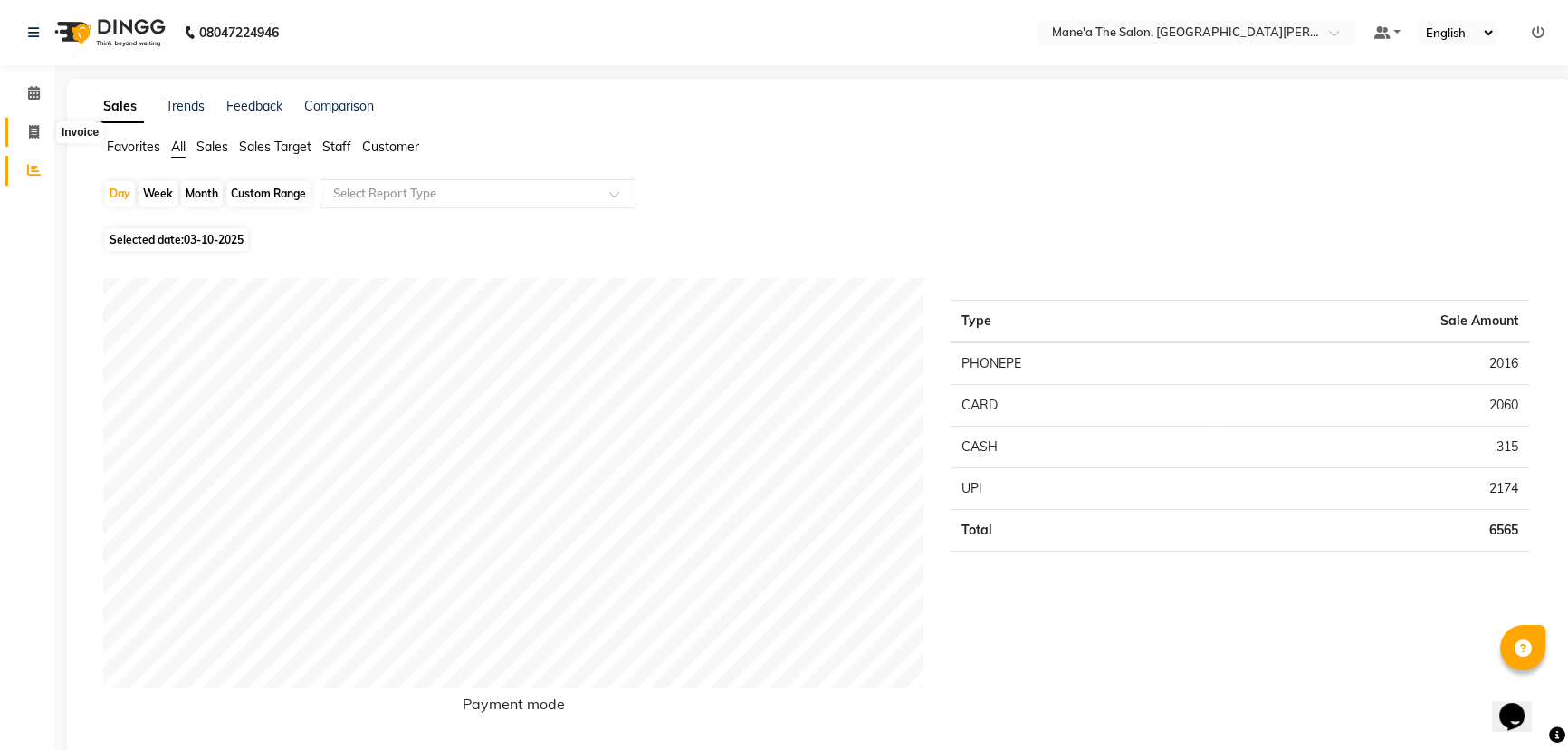
click at [33, 132] on icon at bounding box center [34, 132] width 10 height 13
select select "service"
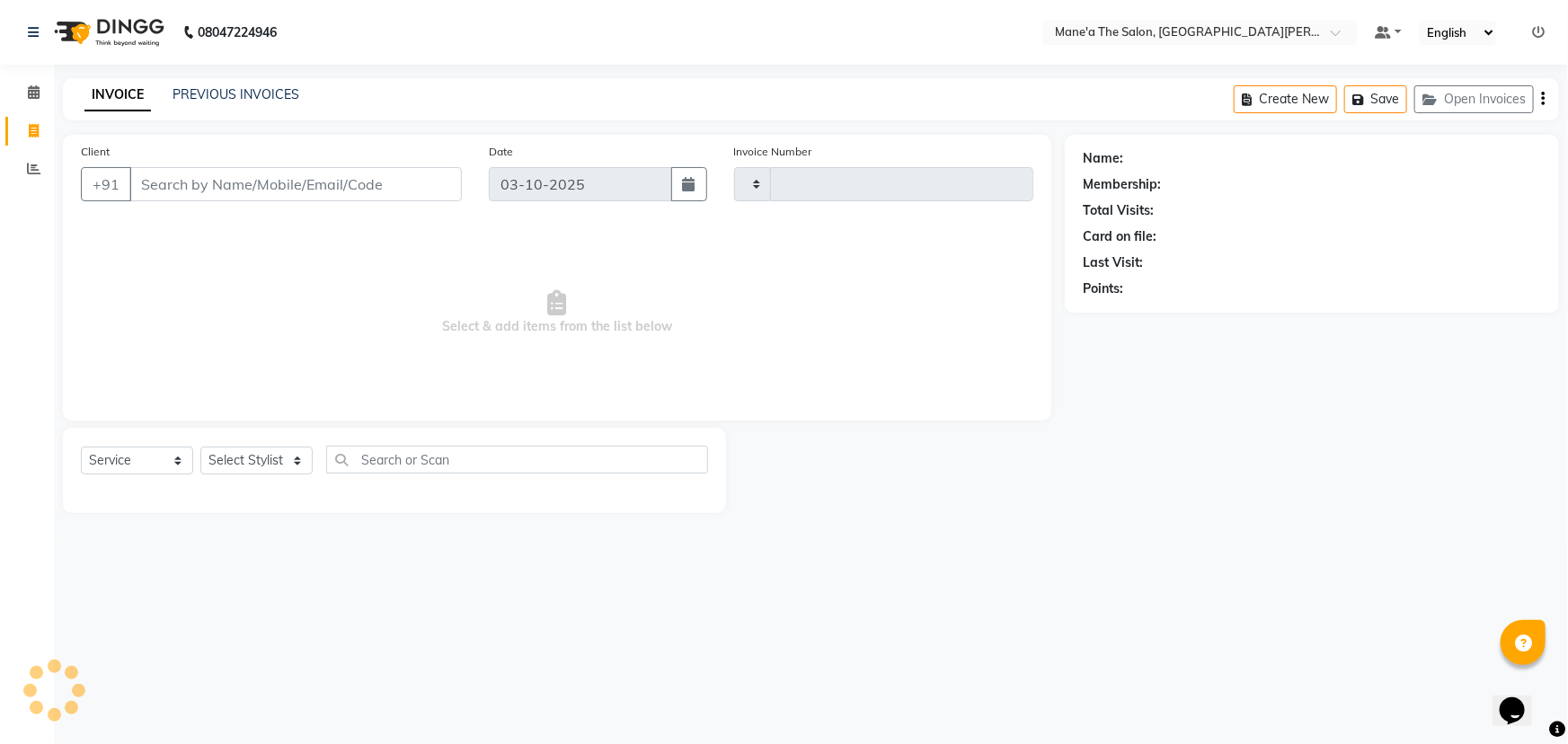
type input "4144"
select select "7205"
click at [37, 92] on icon at bounding box center [34, 92] width 12 height 13
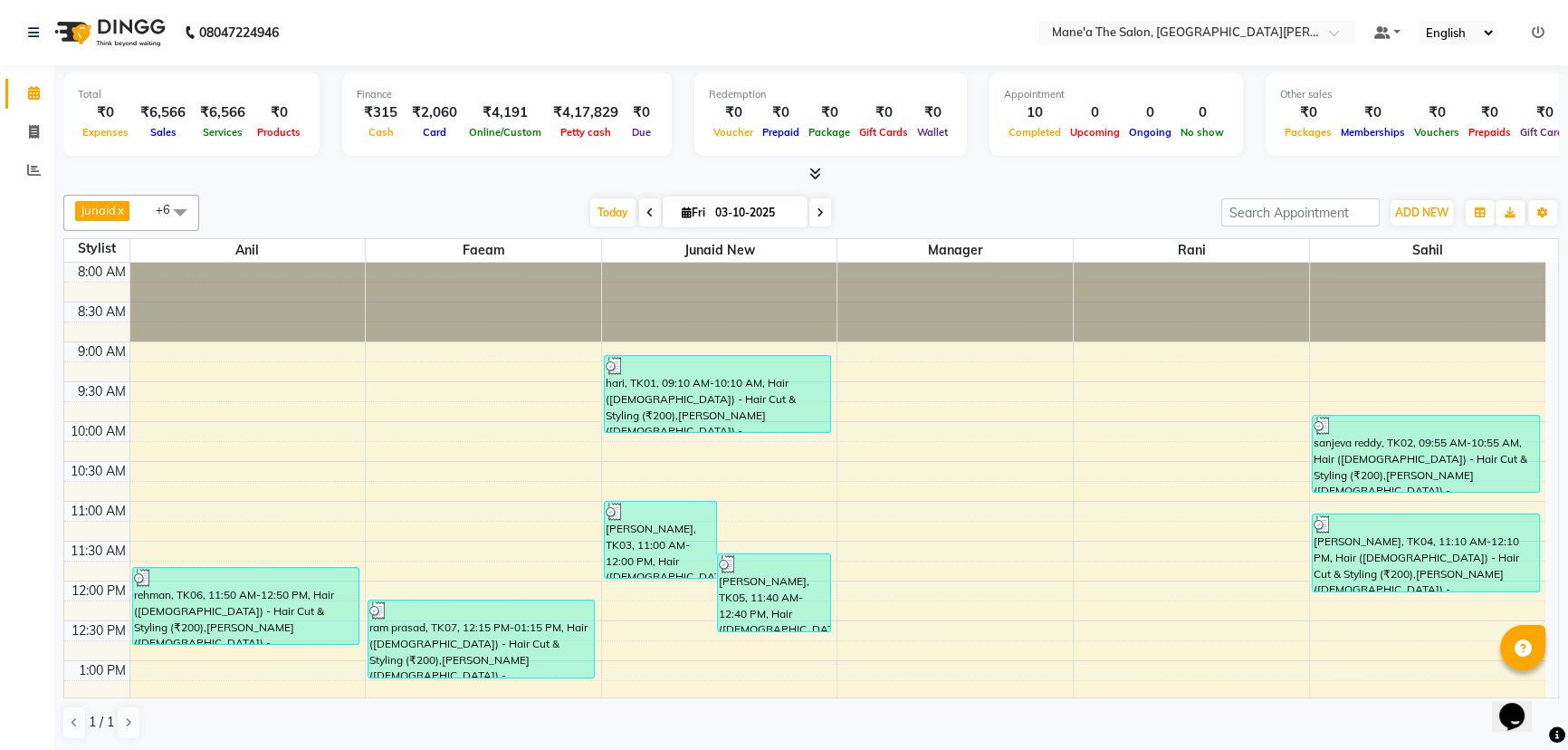
click at [162, 216] on span at bounding box center [180, 212] width 36 height 35
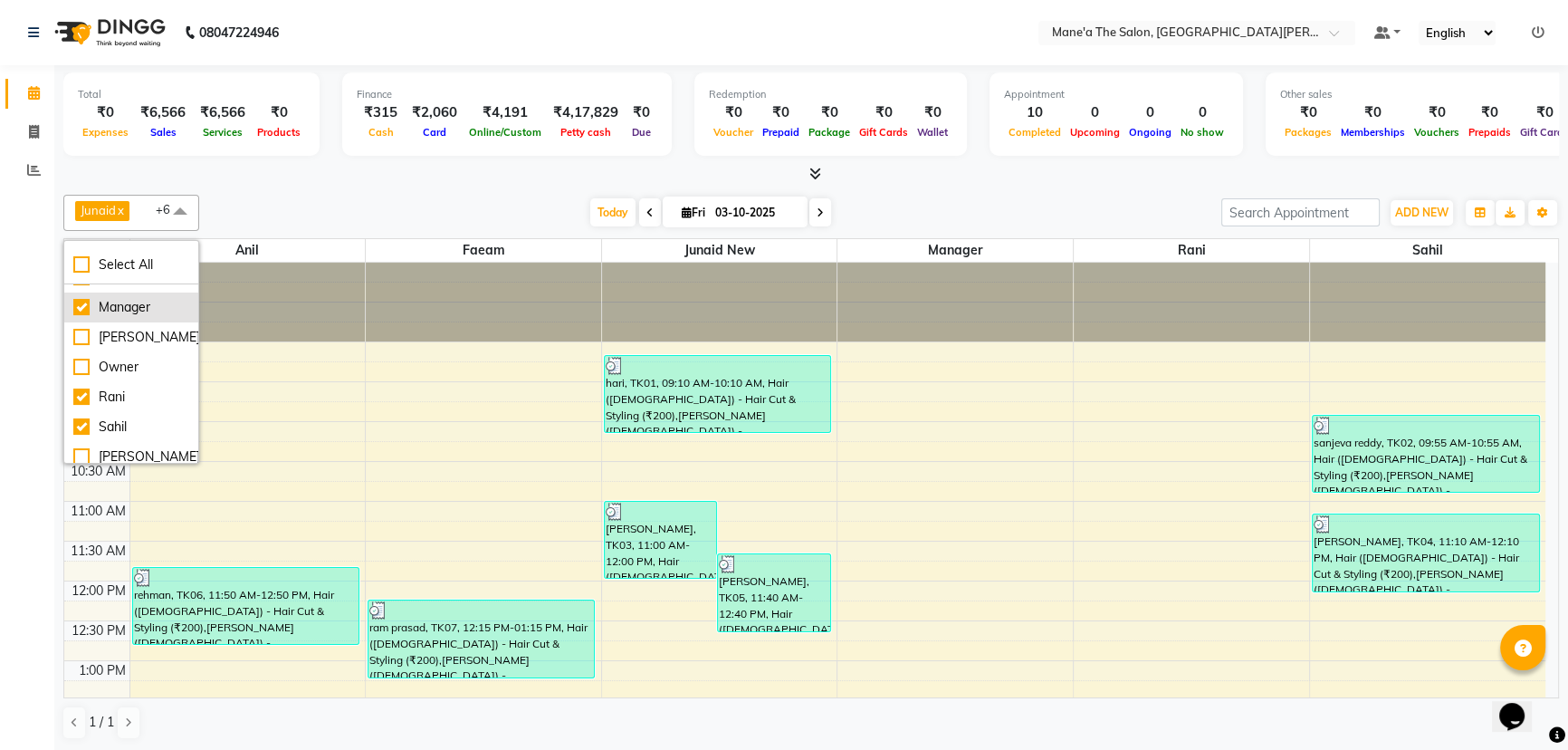
scroll to position [120, 0]
click at [82, 445] on div "Neelima" at bounding box center [131, 448] width 116 height 19
checkbox input "true"
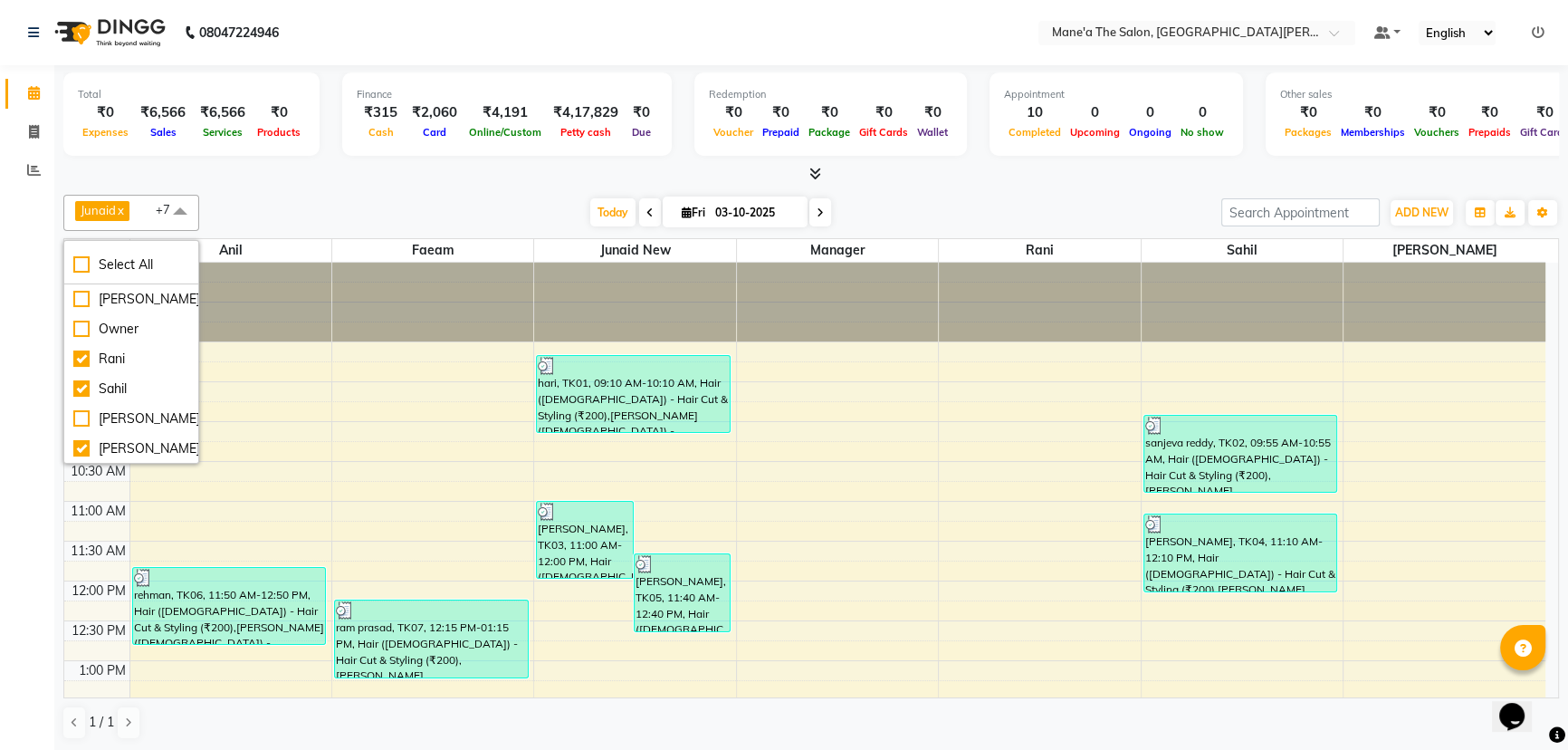
scroll to position [412, 0]
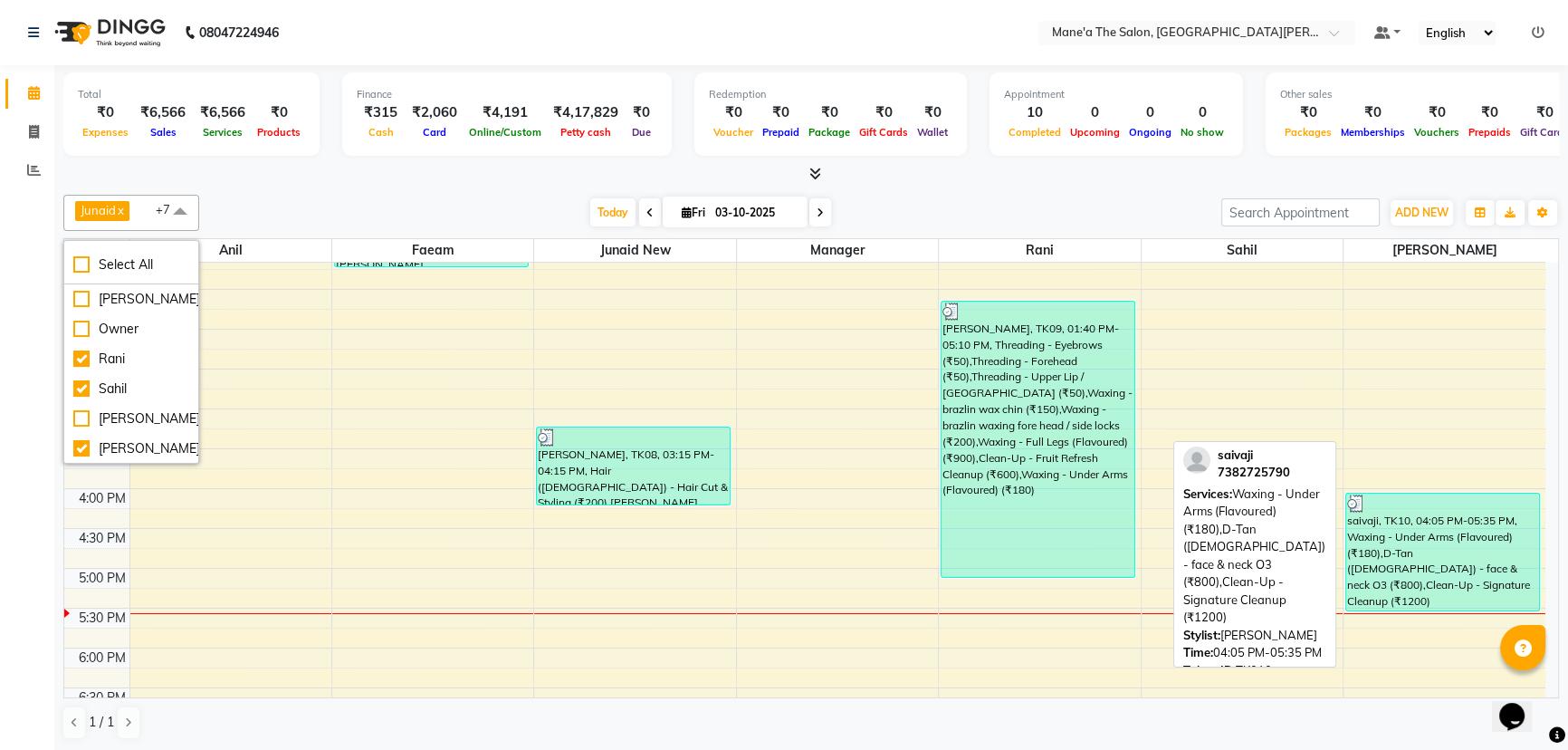
click at [1446, 513] on div "saivaji, TK10, 04:05 PM-05:35 PM, Waxing - Under Arms (Flavoured) (₹180),D-Tan …" at bounding box center [1443, 552] width 193 height 117
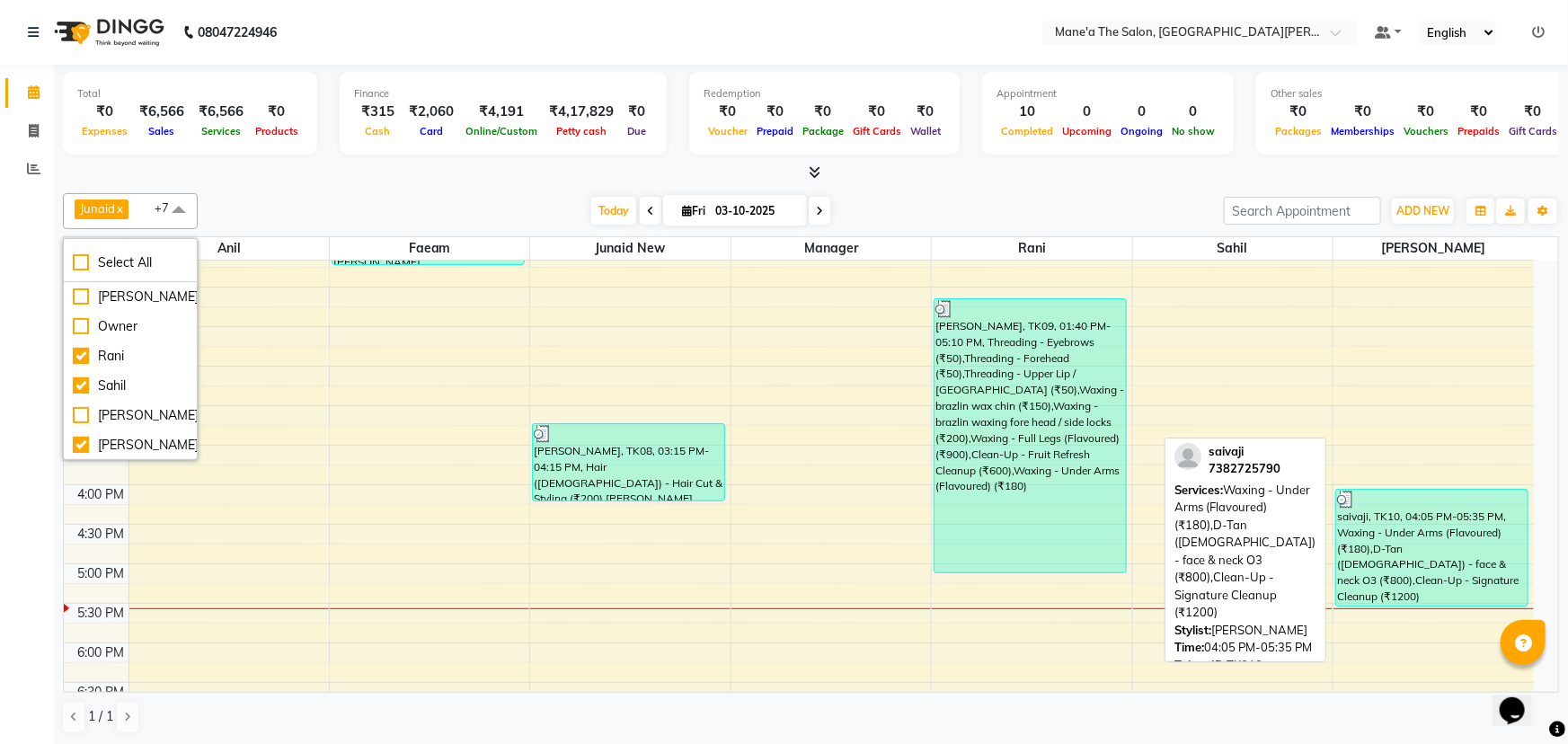
select select "3"
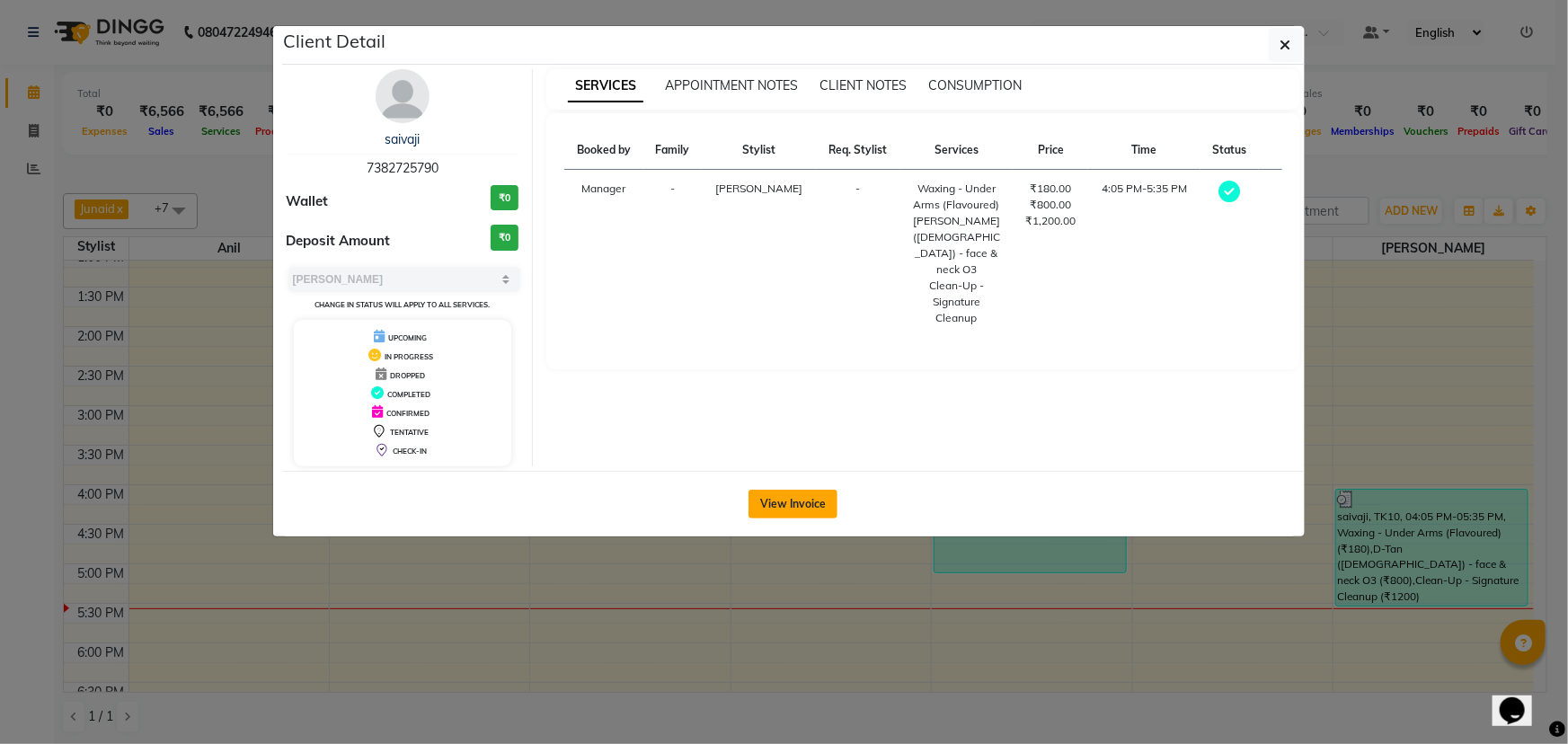
click at [796, 505] on button "View Invoice" at bounding box center [792, 504] width 89 height 29
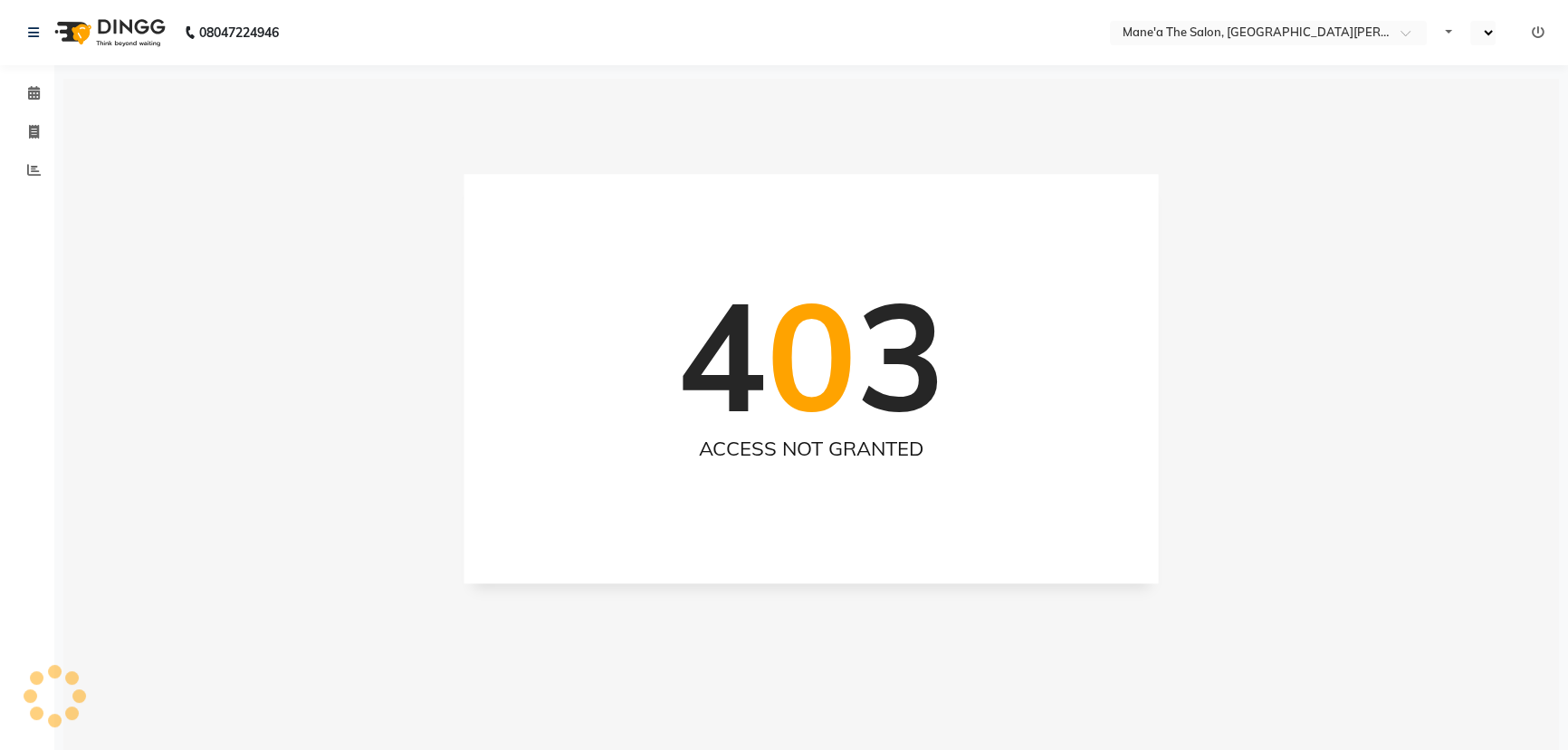
select select "en"
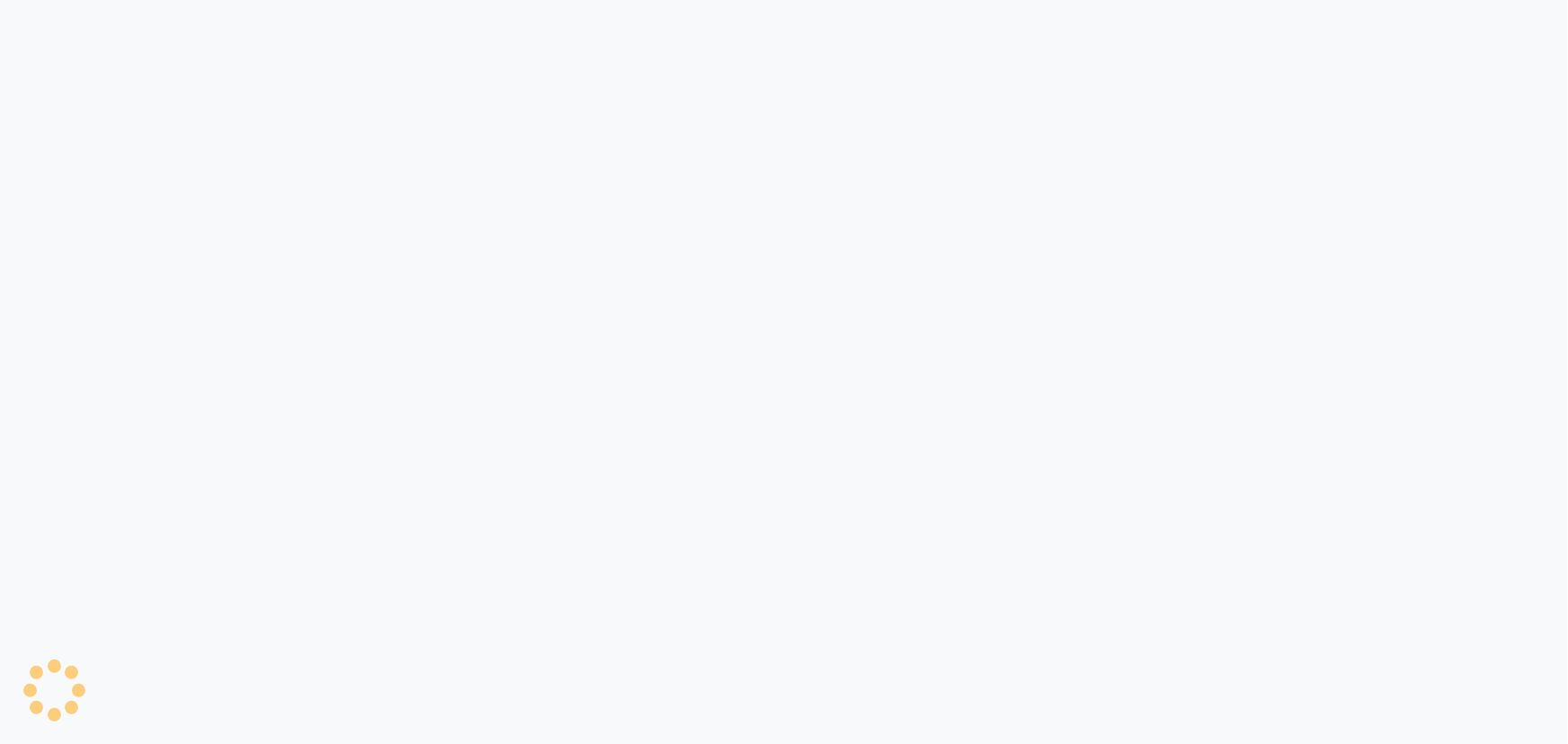
select select "service"
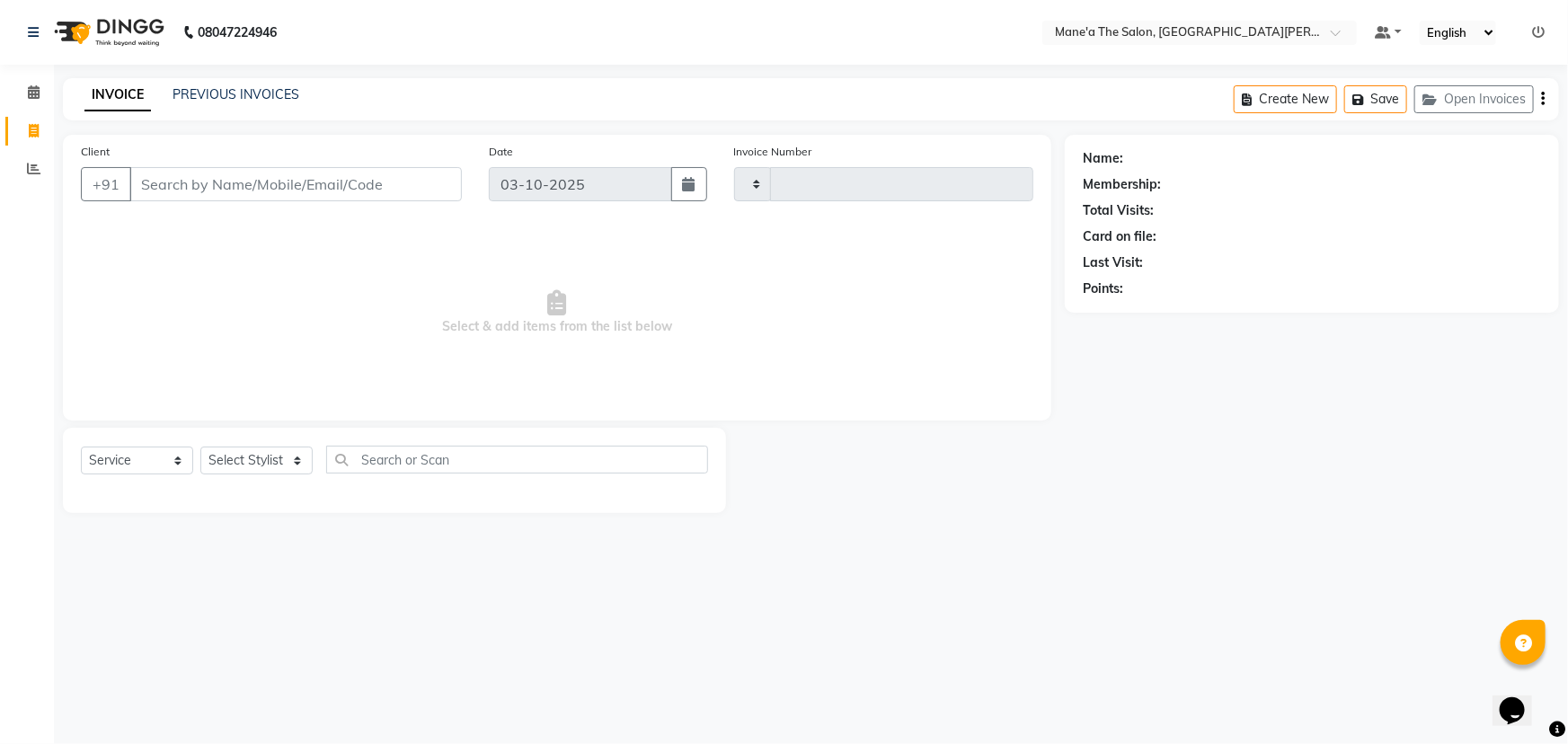
type input "4143"
select select "7205"
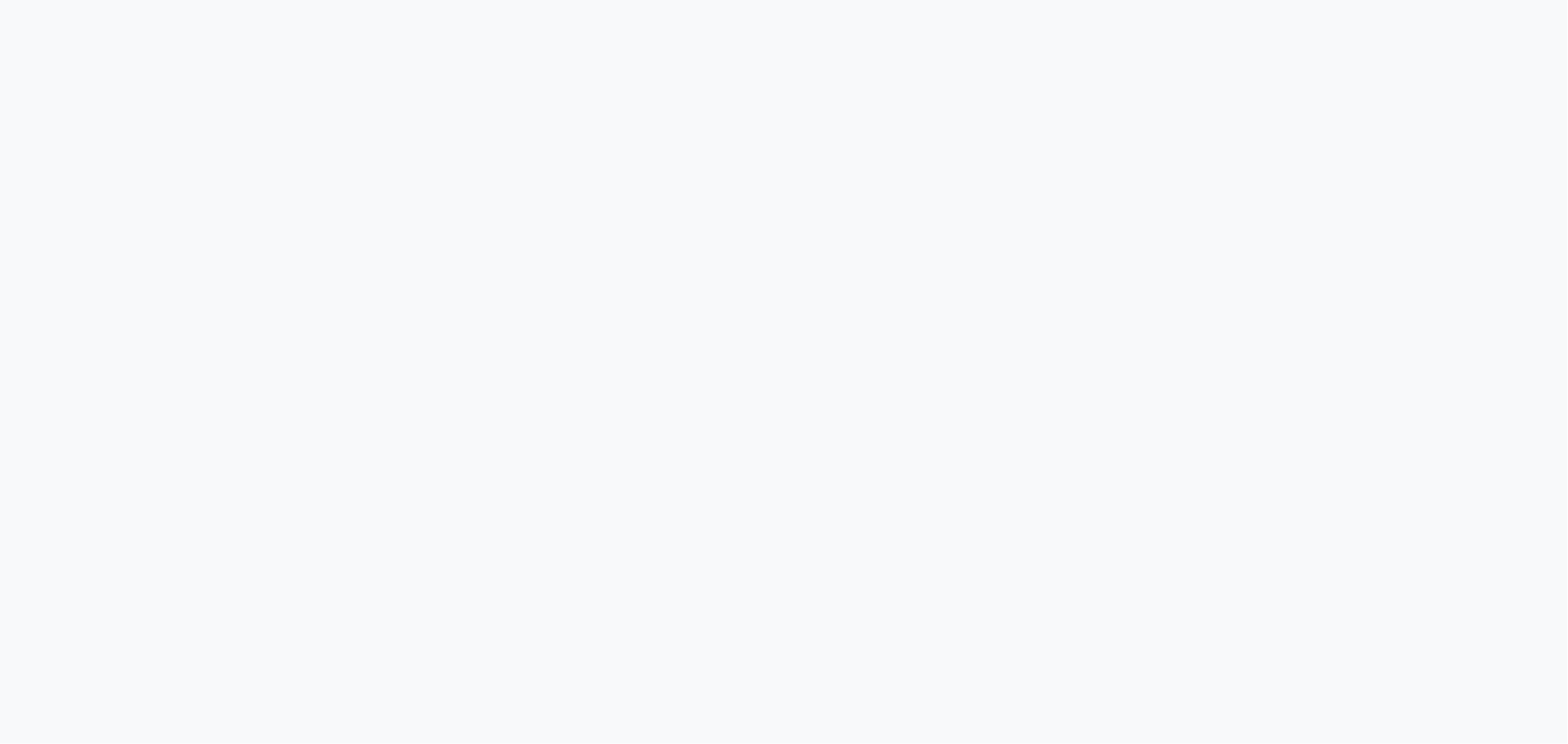
select select "7205"
select select "service"
